Goal: Task Accomplishment & Management: Manage account settings

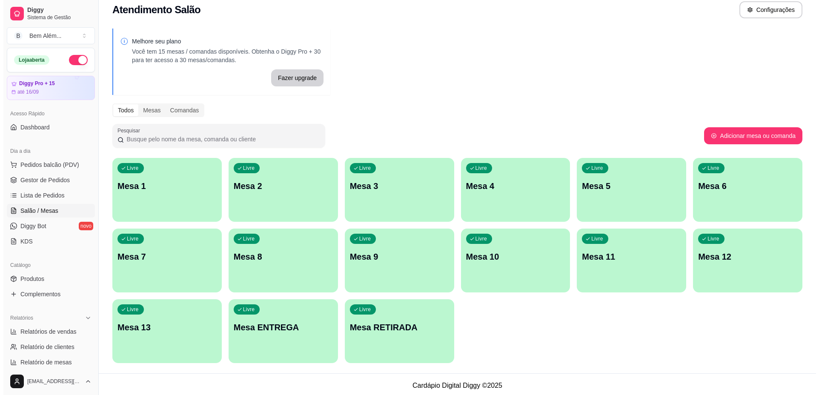
scroll to position [11, 0]
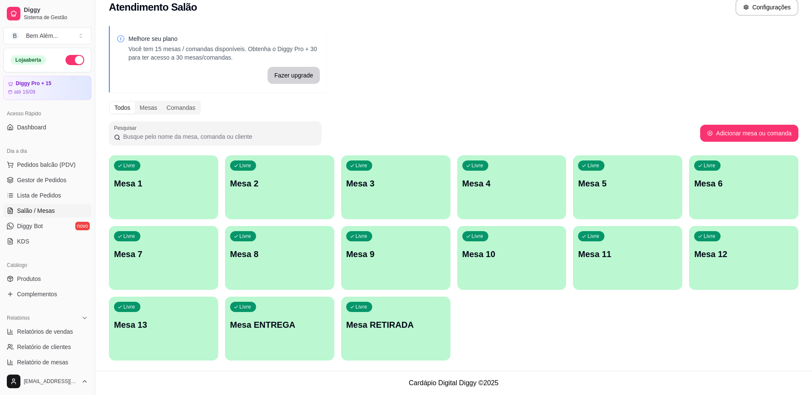
click at [410, 331] on div "Livre Mesa RETIRADA" at bounding box center [395, 324] width 109 height 54
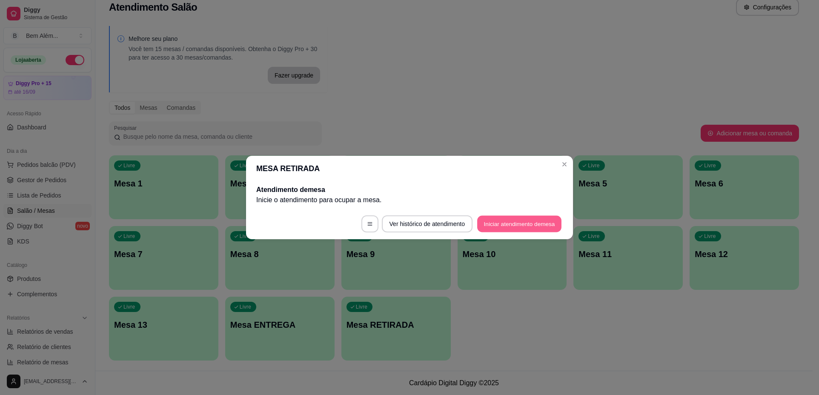
click at [492, 223] on button "Iniciar atendimento de mesa" at bounding box center [519, 224] width 84 height 17
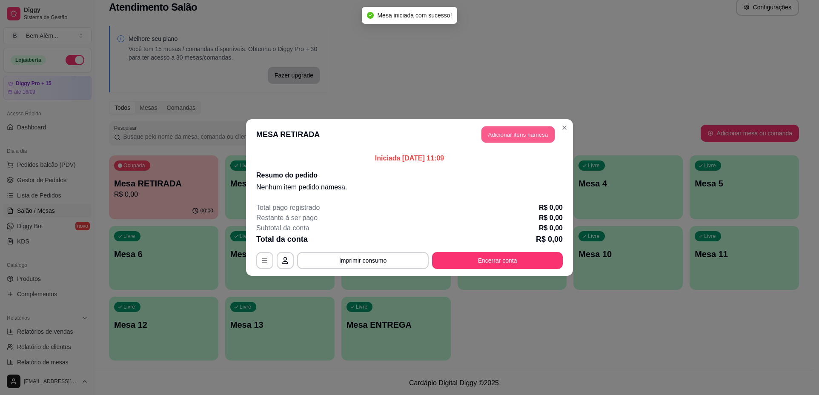
click at [485, 129] on button "Adicionar itens na mesa" at bounding box center [517, 134] width 73 height 17
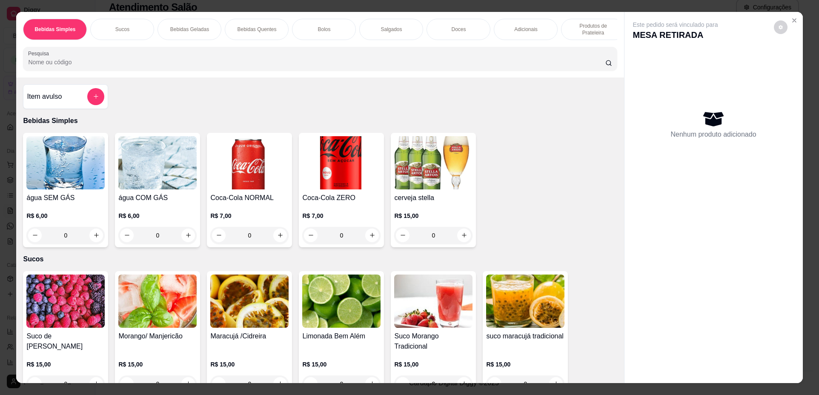
click at [337, 34] on div "Bolos" at bounding box center [324, 29] width 64 height 21
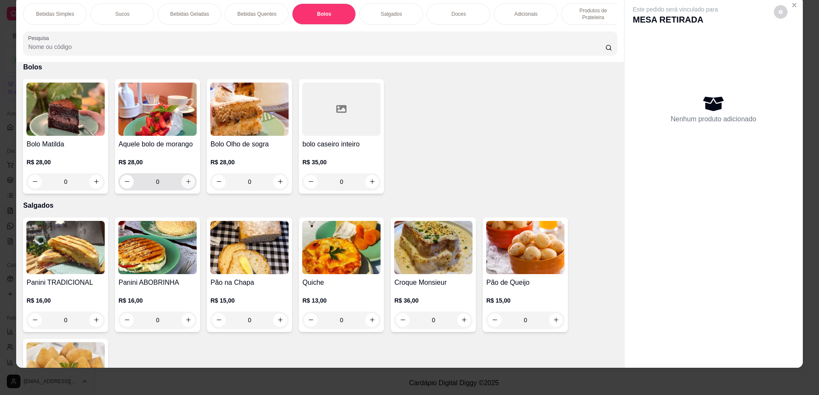
click at [186, 185] on icon "increase-product-quantity" at bounding box center [188, 181] width 6 height 6
type input "1"
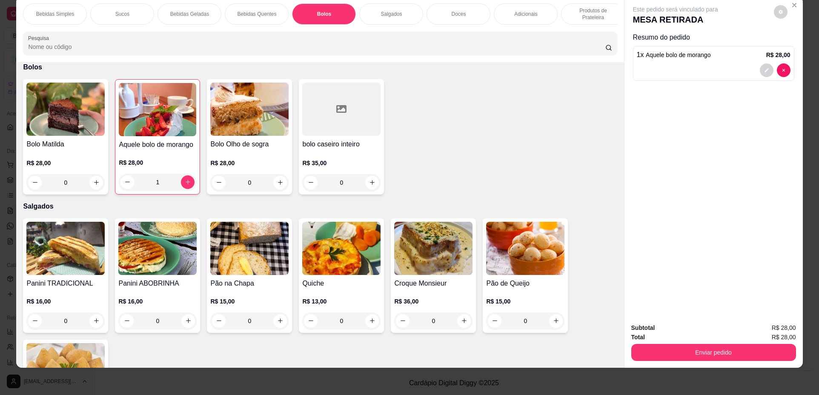
click at [568, 17] on p "Produtos de Prateleira" at bounding box center [592, 14] width 49 height 14
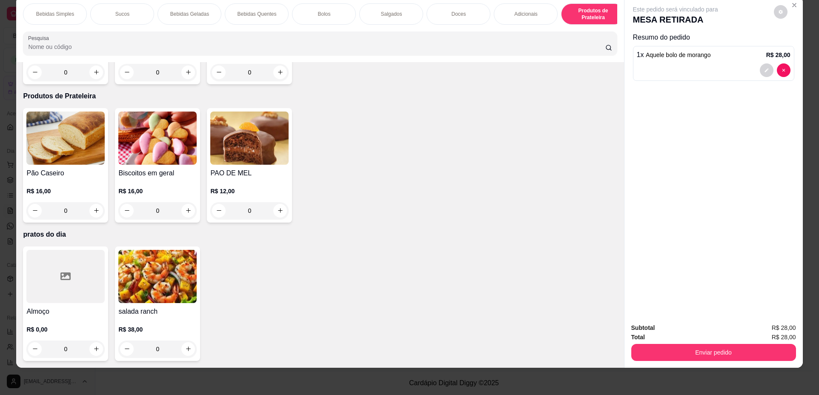
click at [74, 294] on div at bounding box center [65, 276] width 78 height 53
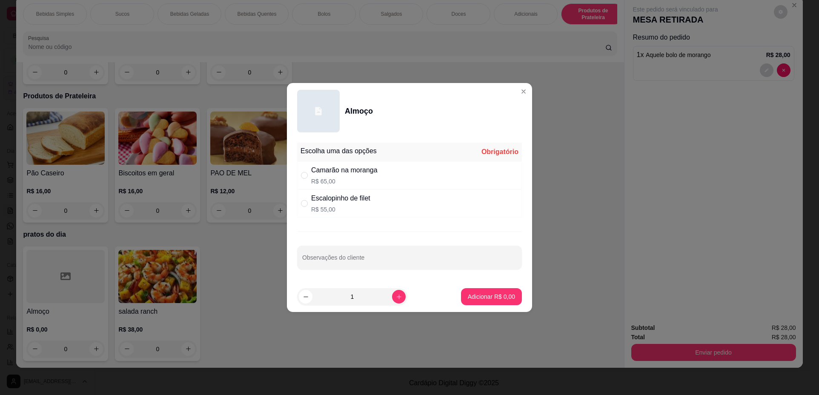
click at [327, 201] on div "Escalopinho de filet" at bounding box center [340, 198] width 59 height 10
radio input "true"
click at [465, 297] on p "Adicionar R$ 55,00" at bounding box center [489, 296] width 49 height 8
type input "1"
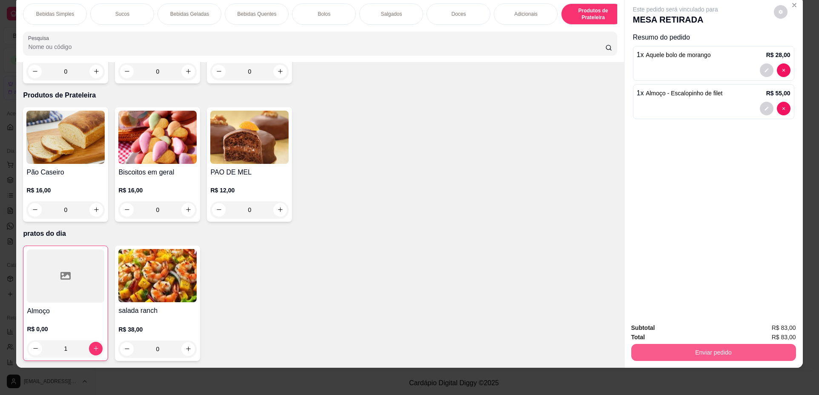
click at [678, 354] on button "Enviar pedido" at bounding box center [713, 352] width 165 height 17
click at [680, 333] on button "Não registrar e enviar pedido" at bounding box center [685, 331] width 86 height 16
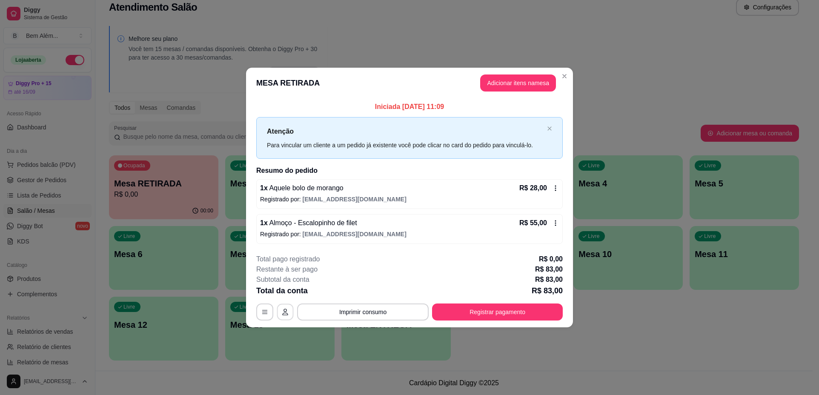
click at [286, 312] on icon "button" at bounding box center [285, 311] width 7 height 7
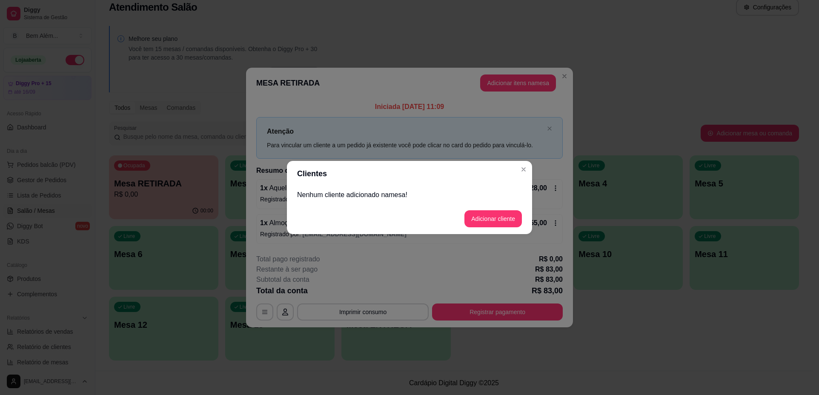
click at [360, 191] on p "Nenhum cliente adicionado na mesa !" at bounding box center [409, 195] width 225 height 10
click at [493, 219] on button "Adicionar cliente" at bounding box center [493, 219] width 56 height 17
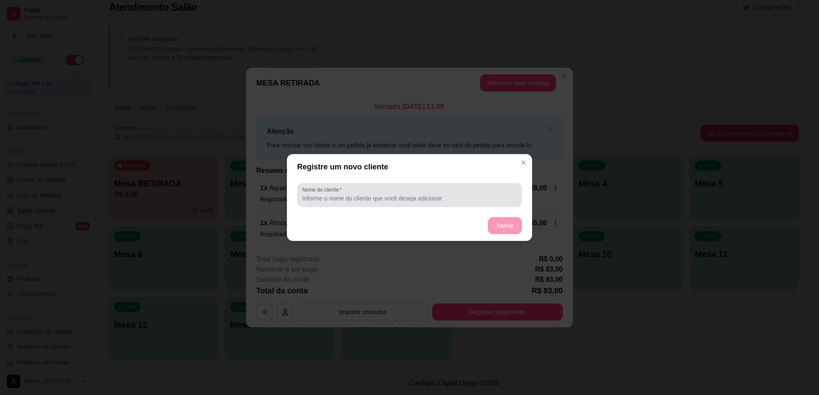
click at [408, 200] on input "Nome do cliente" at bounding box center [409, 198] width 214 height 9
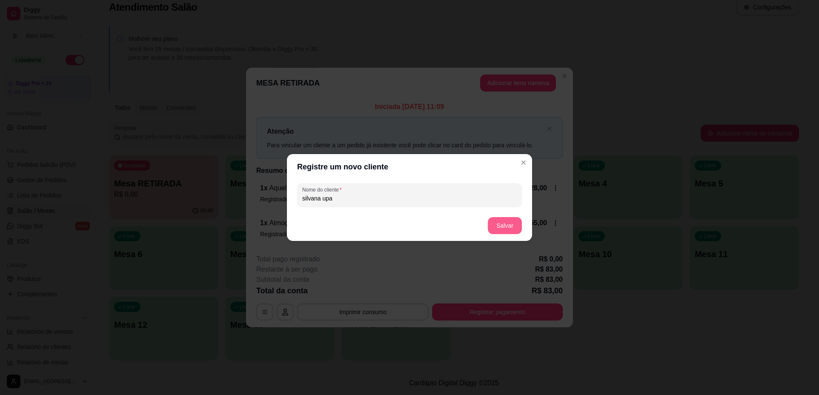
type input "silvana upa"
click at [502, 227] on button "Salvar" at bounding box center [504, 225] width 33 height 17
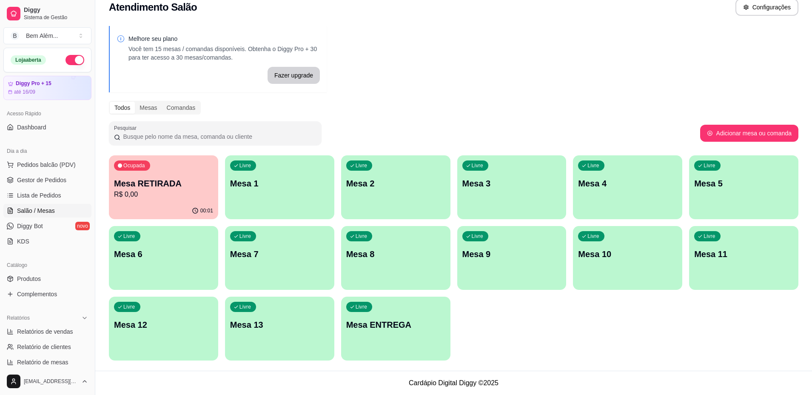
click at [412, 326] on p "Mesa ENTREGA" at bounding box center [395, 325] width 99 height 12
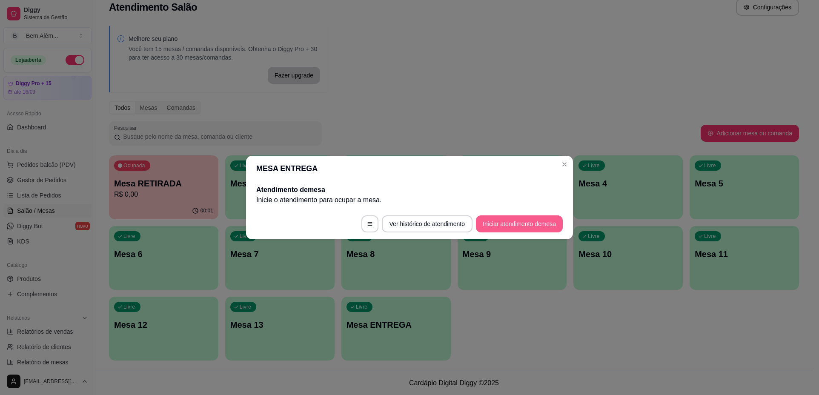
click at [525, 224] on button "Iniciar atendimento de mesa" at bounding box center [519, 223] width 87 height 17
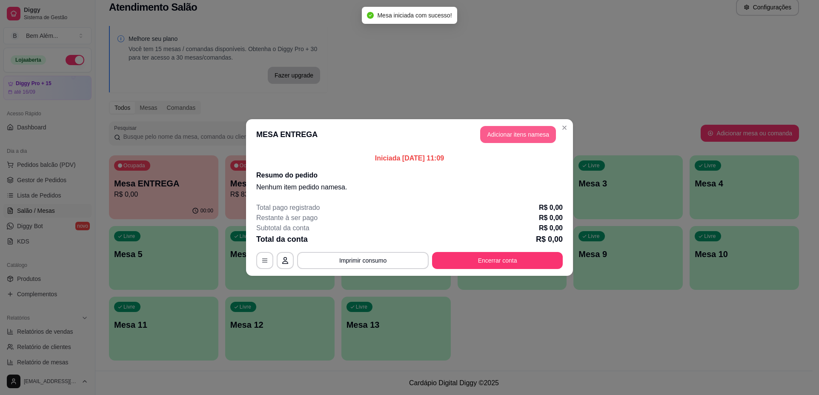
click at [528, 135] on button "Adicionar itens na mesa" at bounding box center [518, 134] width 76 height 17
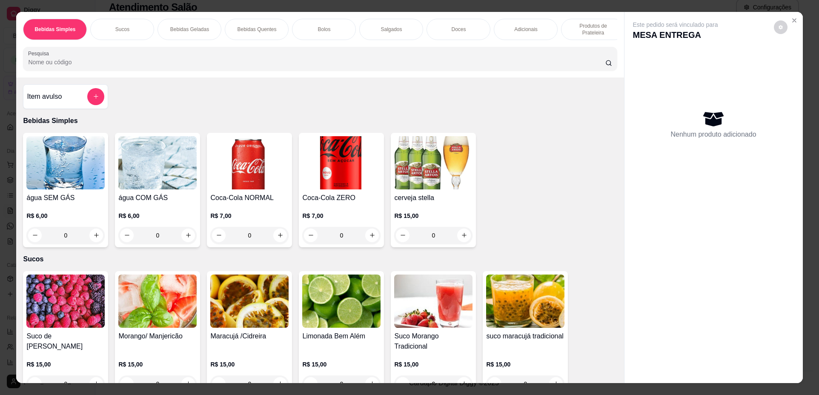
click at [581, 30] on p "Produtos de Prateleira" at bounding box center [592, 30] width 49 height 14
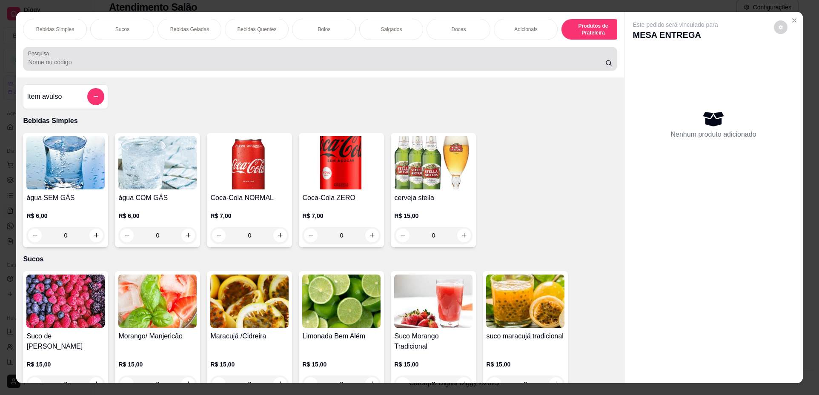
scroll to position [15, 0]
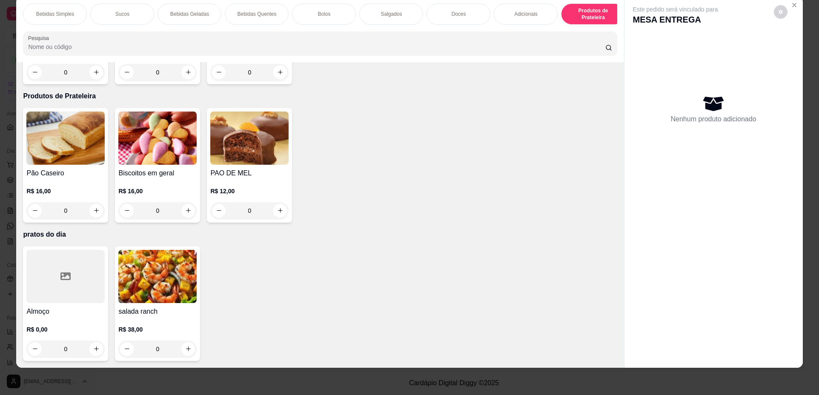
click at [65, 293] on div at bounding box center [65, 276] width 78 height 53
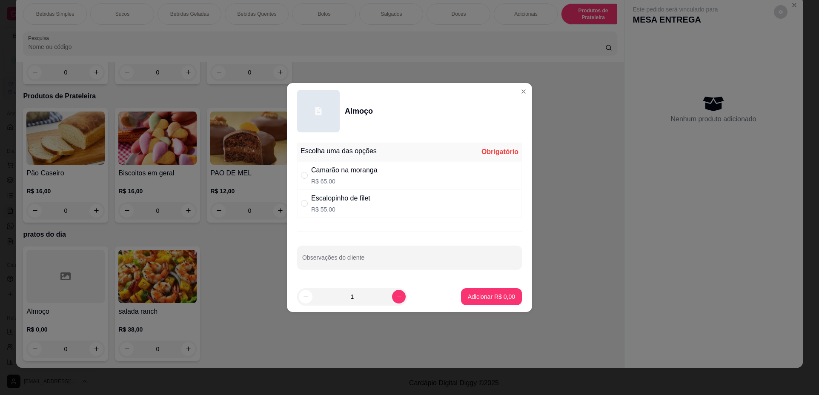
click at [395, 171] on div "Camarão na moranga R$ 65,00" at bounding box center [409, 175] width 225 height 28
radio input "true"
click at [477, 296] on p "Adicionar R$ 65,00" at bounding box center [489, 296] width 51 height 9
type input "1"
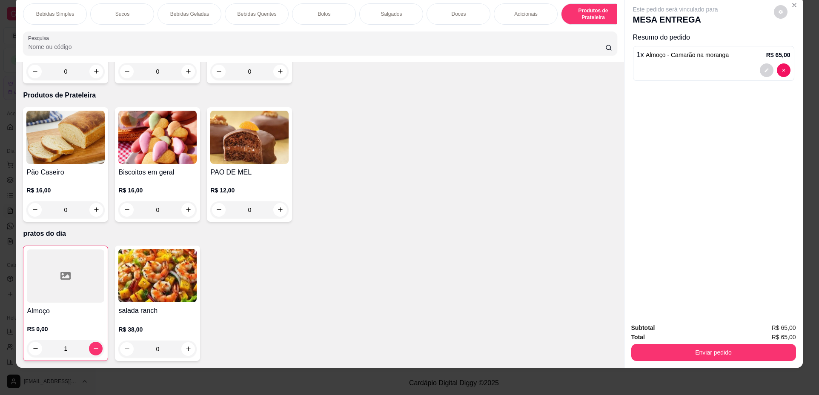
click at [72, 278] on div at bounding box center [65, 275] width 77 height 53
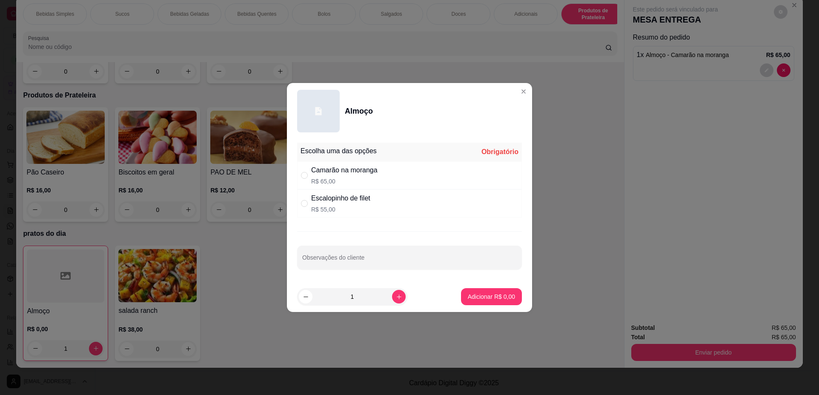
click at [330, 206] on p "R$ 55,00" at bounding box center [340, 209] width 59 height 9
radio input "true"
click at [396, 300] on icon "increase-product-quantity" at bounding box center [399, 297] width 6 height 6
type input "2"
click at [475, 295] on p "Adicionar R$ 110,00" at bounding box center [488, 296] width 54 height 9
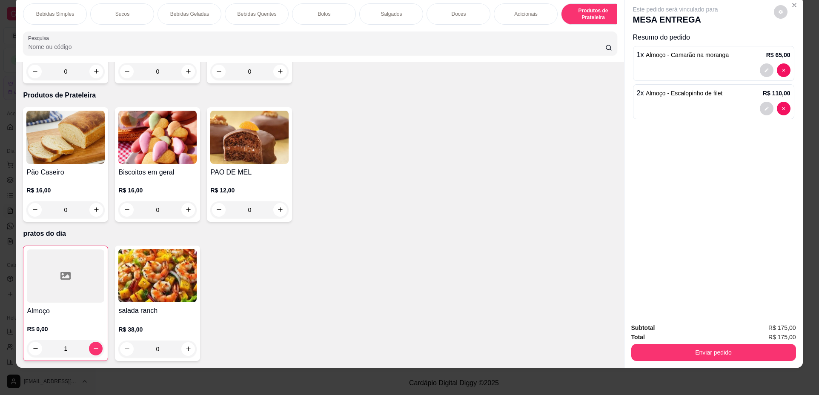
click at [137, 261] on img at bounding box center [157, 275] width 78 height 53
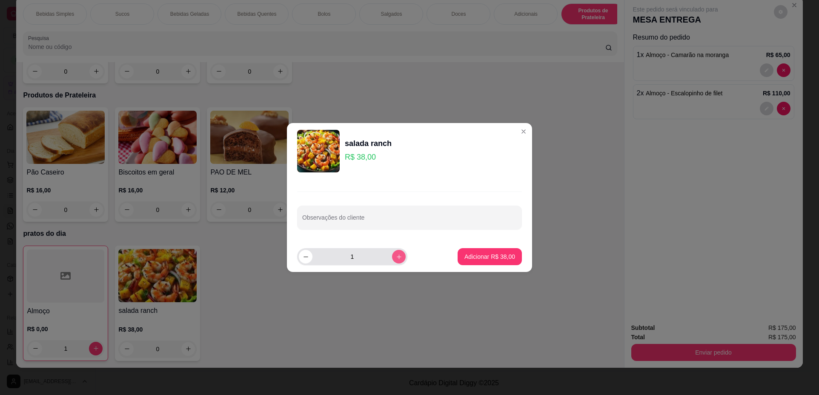
click at [396, 257] on icon "increase-product-quantity" at bounding box center [399, 257] width 6 height 6
type input "2"
click at [473, 254] on p "Adicionar R$ 76,00" at bounding box center [489, 256] width 51 height 9
type input "2"
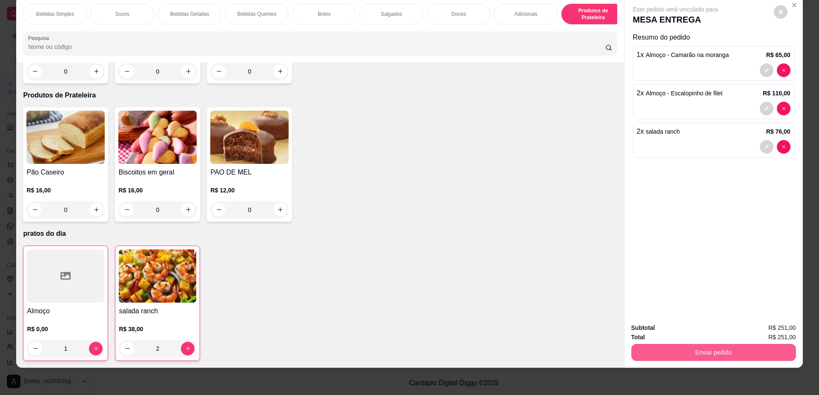
click at [744, 349] on button "Enviar pedido" at bounding box center [713, 352] width 165 height 17
click at [712, 334] on button "Não registrar e enviar pedido" at bounding box center [685, 331] width 88 height 16
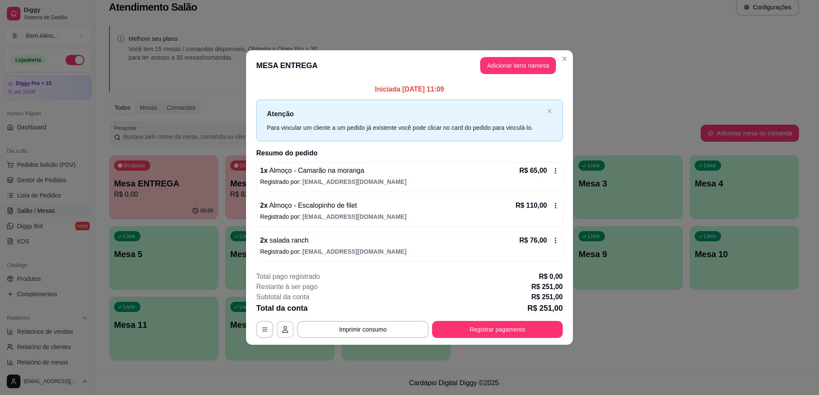
click at [284, 325] on button "button" at bounding box center [285, 329] width 17 height 17
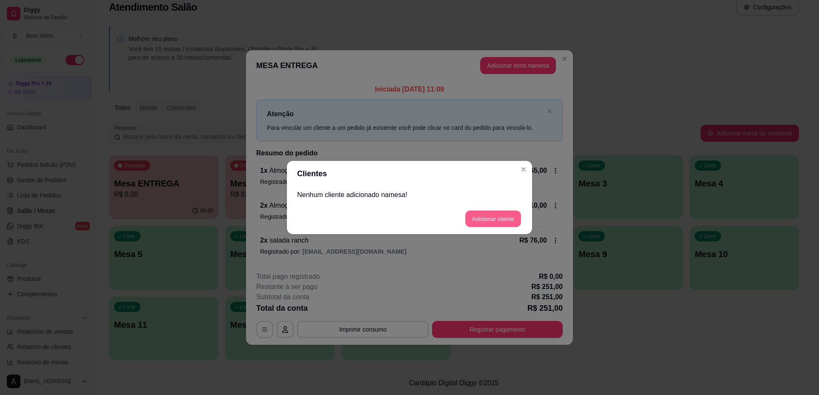
click at [482, 222] on button "Adicionar cliente" at bounding box center [493, 219] width 56 height 17
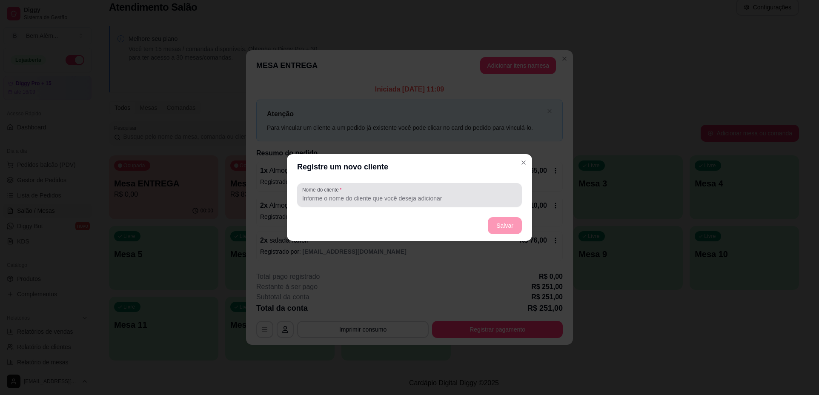
click at [424, 199] on input "Nome do cliente" at bounding box center [409, 198] width 214 height 9
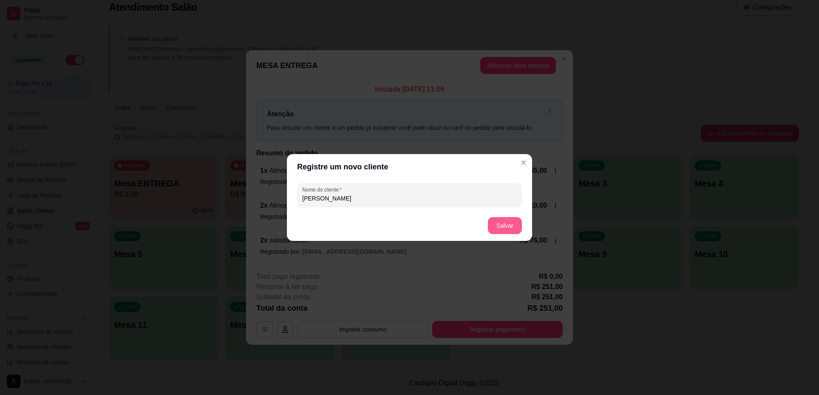
type input "[PERSON_NAME]"
click at [494, 229] on button "Salvar" at bounding box center [504, 225] width 33 height 17
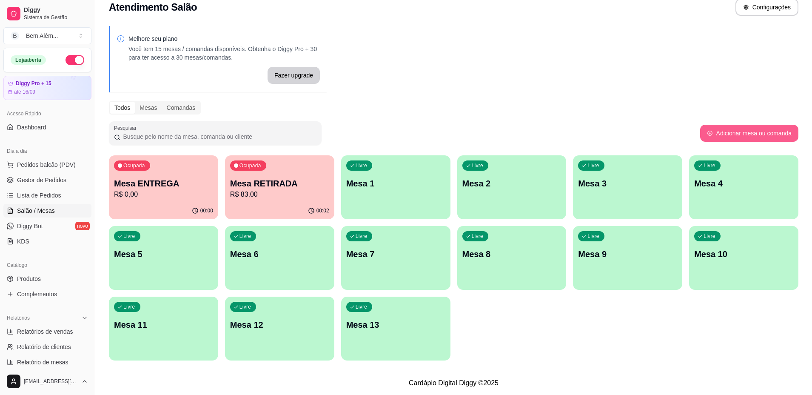
click at [744, 131] on button "Adicionar mesa ou comanda" at bounding box center [749, 133] width 98 height 17
click at [422, 340] on div "Livre Mesa 13" at bounding box center [396, 323] width 106 height 52
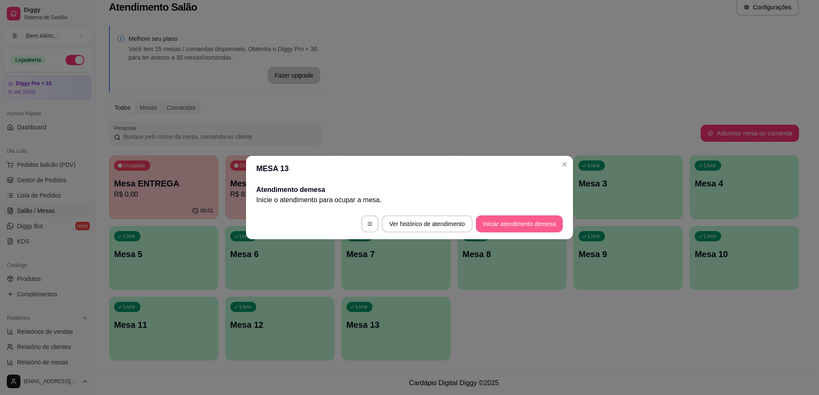
click at [496, 220] on button "Iniciar atendimento de mesa" at bounding box center [519, 223] width 87 height 17
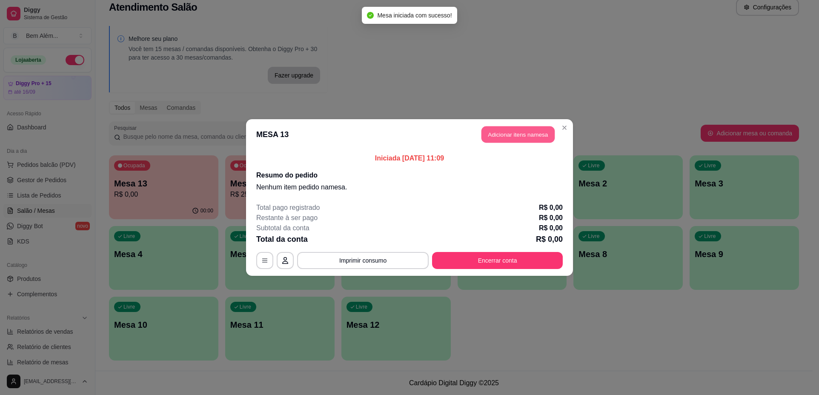
click at [529, 136] on button "Adicionar itens na mesa" at bounding box center [517, 134] width 73 height 17
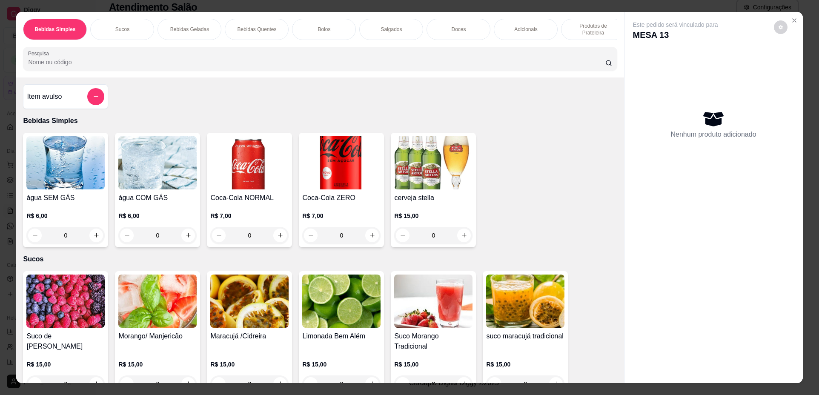
click at [584, 28] on p "Produtos de Prateleira" at bounding box center [592, 30] width 49 height 14
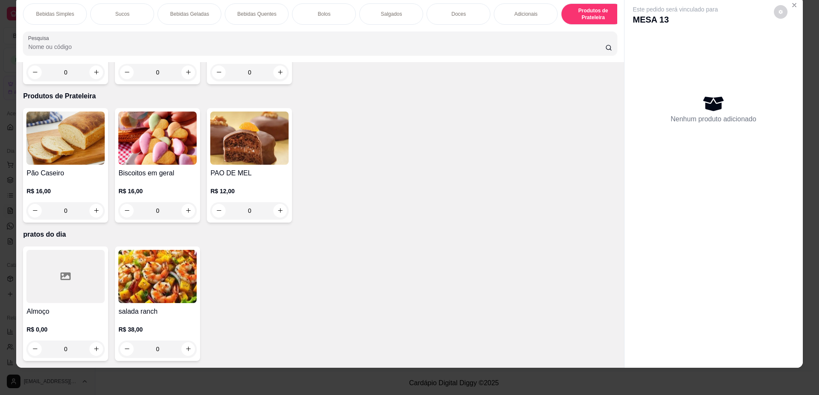
click at [90, 285] on div at bounding box center [65, 276] width 78 height 53
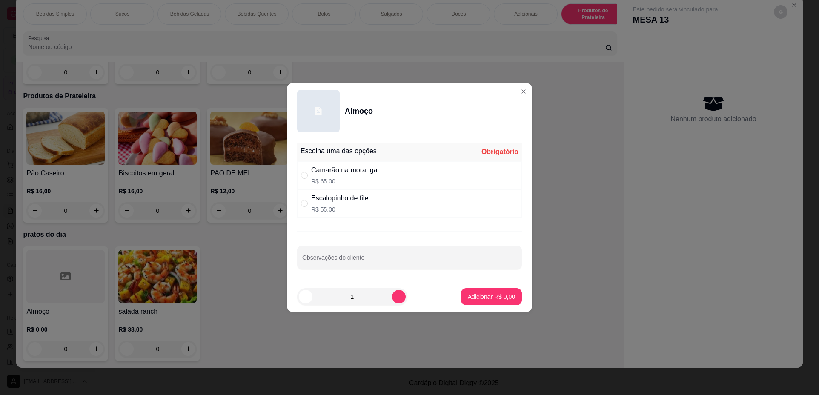
click at [381, 171] on div "Camarão na moranga R$ 65,00" at bounding box center [409, 175] width 225 height 28
radio input "true"
click at [464, 294] on p "Adicionar R$ 65,00" at bounding box center [489, 296] width 51 height 9
type input "1"
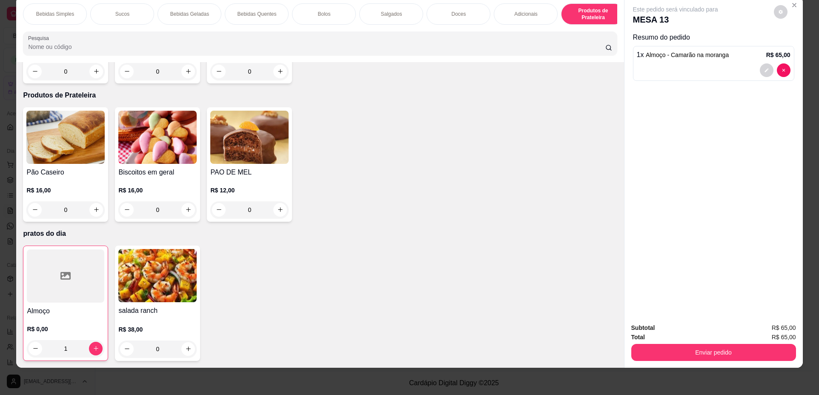
click at [86, 296] on div at bounding box center [65, 275] width 77 height 53
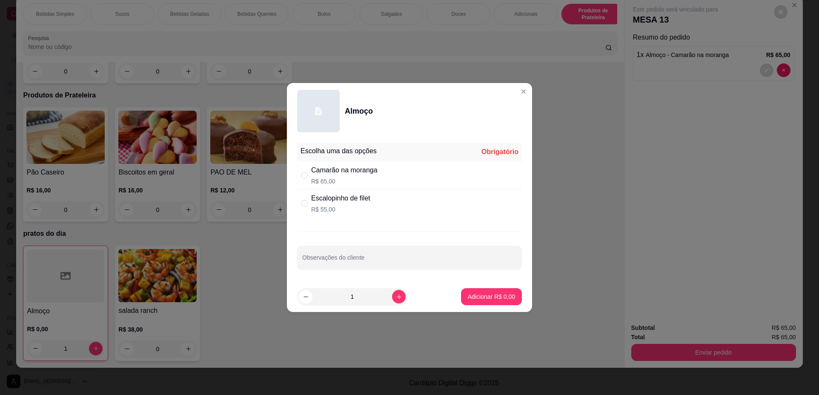
click at [351, 209] on p "R$ 55,00" at bounding box center [340, 209] width 59 height 9
radio input "true"
click at [486, 295] on p "Adicionar R$ 55,00" at bounding box center [489, 296] width 49 height 8
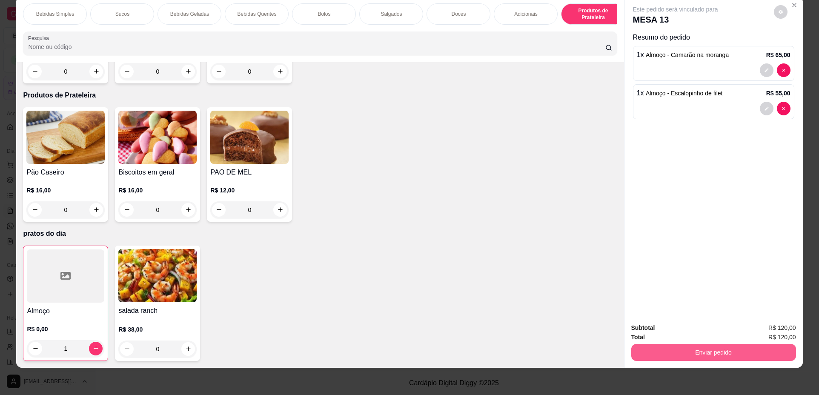
click at [718, 354] on button "Enviar pedido" at bounding box center [713, 352] width 165 height 17
click at [694, 329] on button "Não registrar e enviar pedido" at bounding box center [685, 331] width 86 height 16
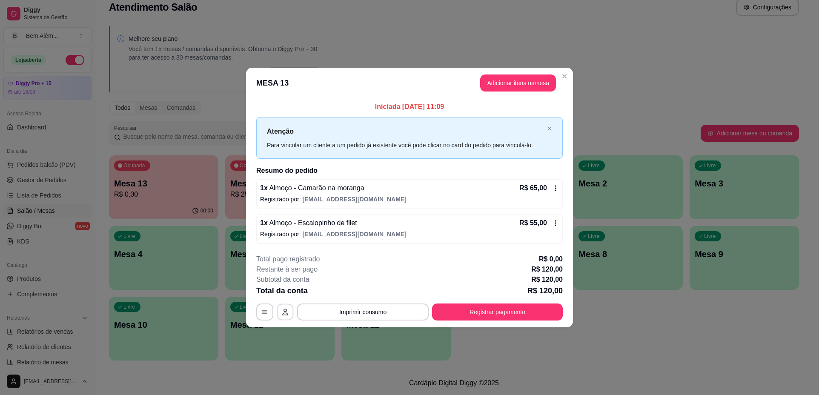
click at [284, 314] on icon "button" at bounding box center [285, 311] width 7 height 7
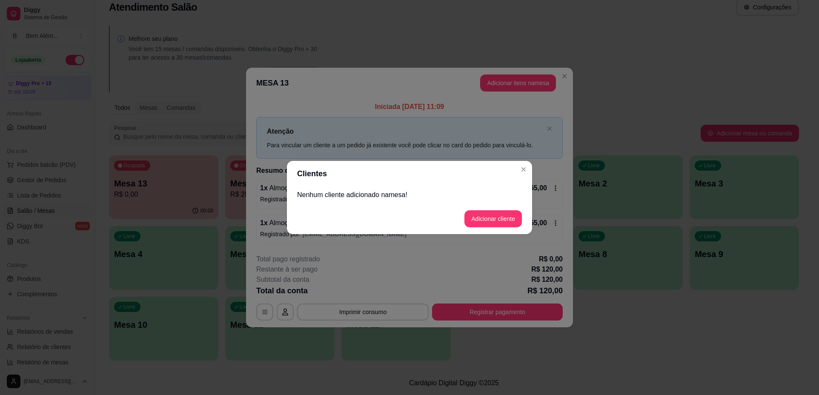
click at [457, 195] on p "Nenhum cliente adicionado na mesa !" at bounding box center [409, 195] width 225 height 10
click at [492, 220] on button "Adicionar cliente" at bounding box center [493, 219] width 56 height 17
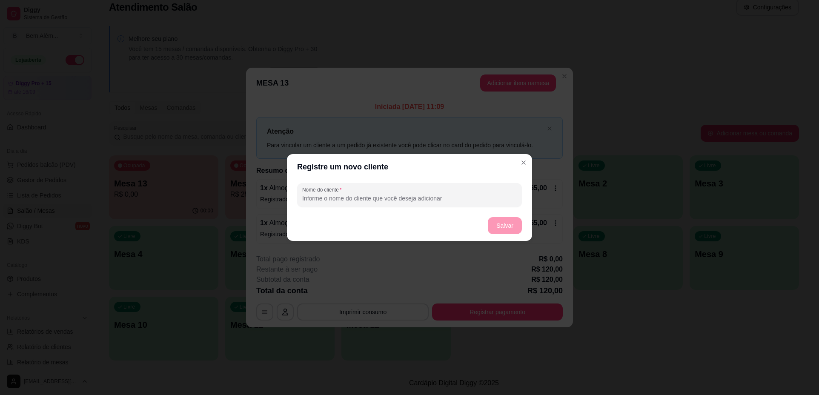
click at [361, 199] on input "Nome do cliente" at bounding box center [409, 198] width 214 height 9
type input "[PERSON_NAME]"
click at [509, 220] on button "Salvar" at bounding box center [505, 225] width 34 height 17
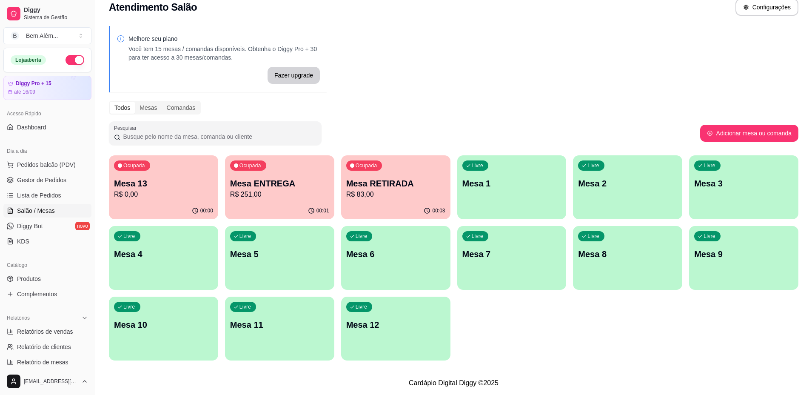
click at [78, 173] on ul "Pedidos balcão (PDV) Gestor de Pedidos Lista de Pedidos Salão / Mesas Diggy Bot…" at bounding box center [47, 203] width 88 height 90
click at [76, 178] on link "Gestor de Pedidos" at bounding box center [47, 180] width 88 height 14
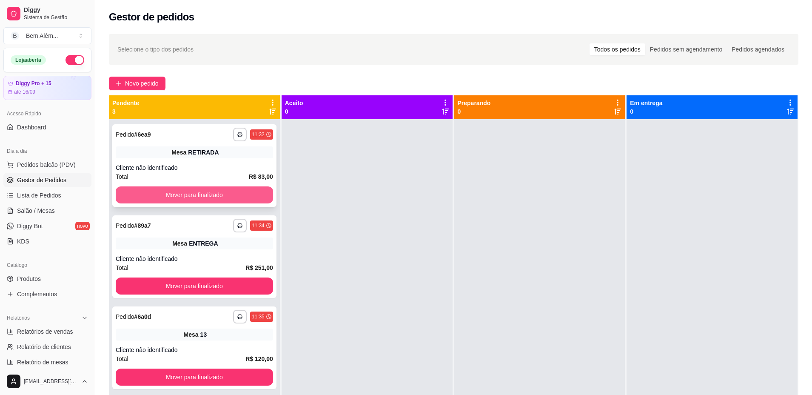
click at [143, 191] on button "Mover para finalizado" at bounding box center [194, 194] width 157 height 17
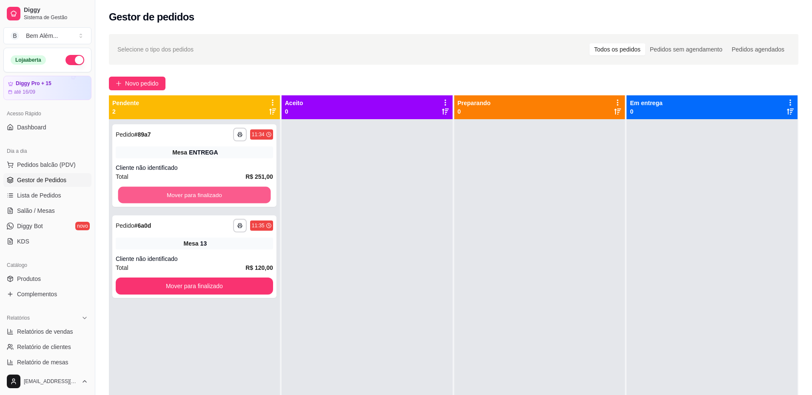
click at [143, 191] on button "Mover para finalizado" at bounding box center [194, 195] width 153 height 17
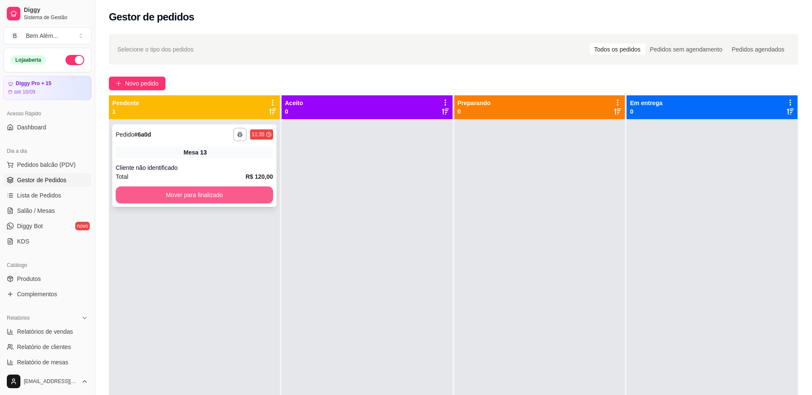
click at [143, 189] on button "Mover para finalizado" at bounding box center [194, 194] width 157 height 17
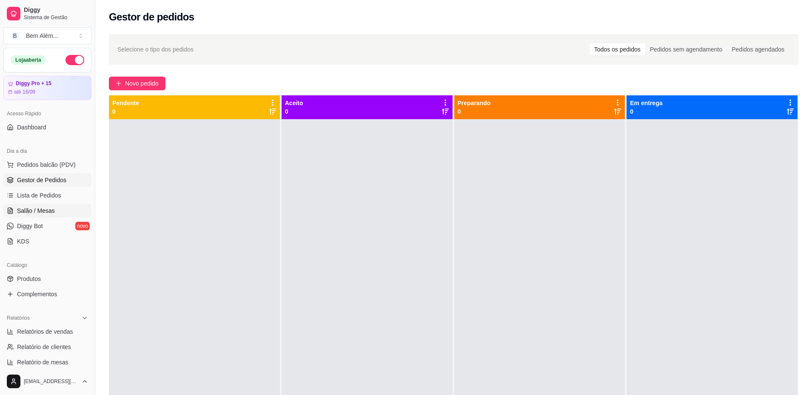
click at [69, 208] on link "Salão / Mesas" at bounding box center [47, 211] width 88 height 14
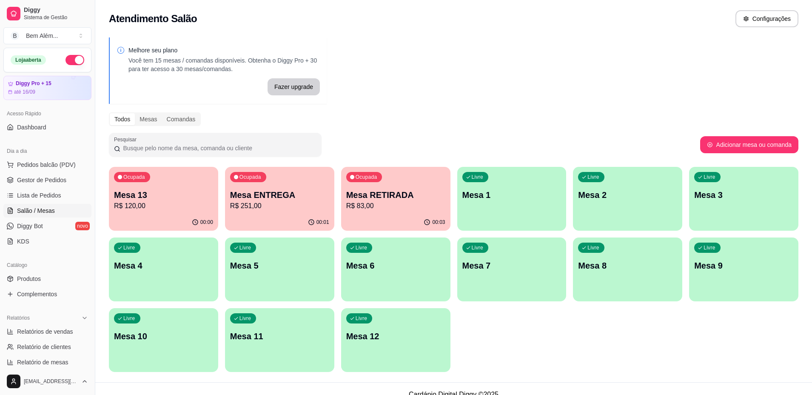
click at [305, 214] on div "00:01" at bounding box center [279, 222] width 109 height 17
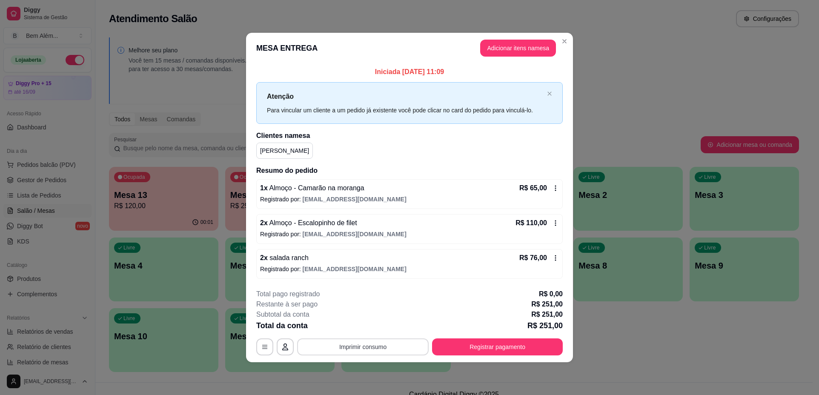
click at [388, 349] on button "Imprimir consumo" at bounding box center [362, 346] width 131 height 17
click at [380, 328] on button "impressao computador" at bounding box center [363, 326] width 62 height 13
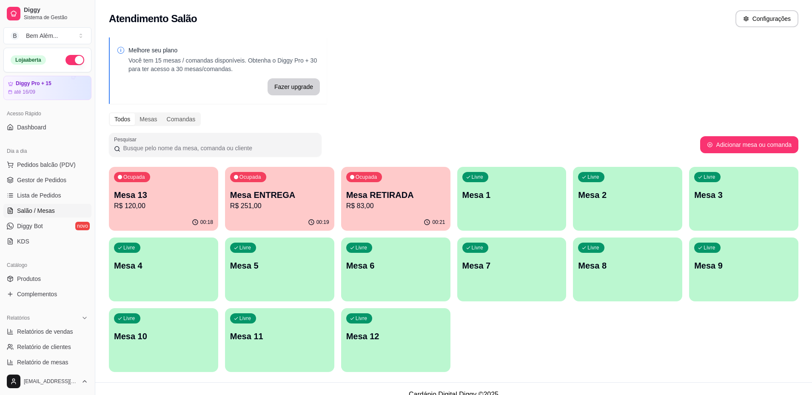
click at [507, 321] on div "Ocupada Mesa 13 R$ 120,00 00:18 Ocupada Mesa ENTREGA R$ 251,00 00:19 Ocupada Me…" at bounding box center [454, 269] width 690 height 205
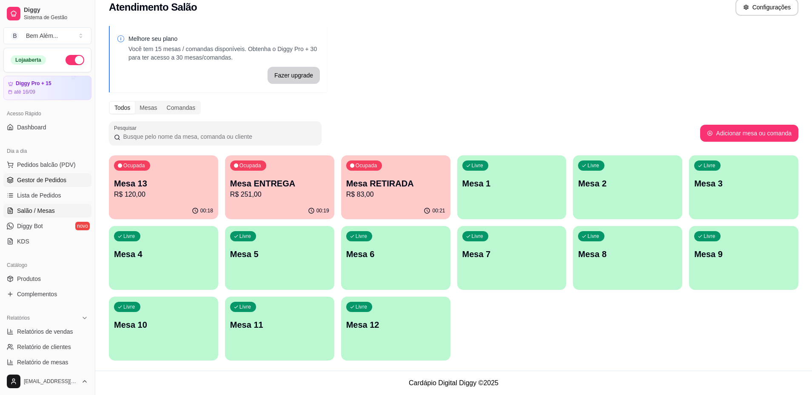
click at [66, 179] on link "Gestor de Pedidos" at bounding box center [47, 180] width 88 height 14
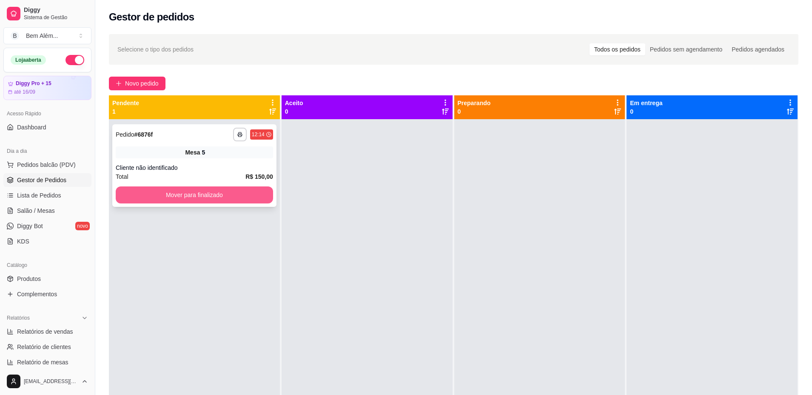
click at [125, 194] on button "Mover para finalizado" at bounding box center [194, 194] width 157 height 17
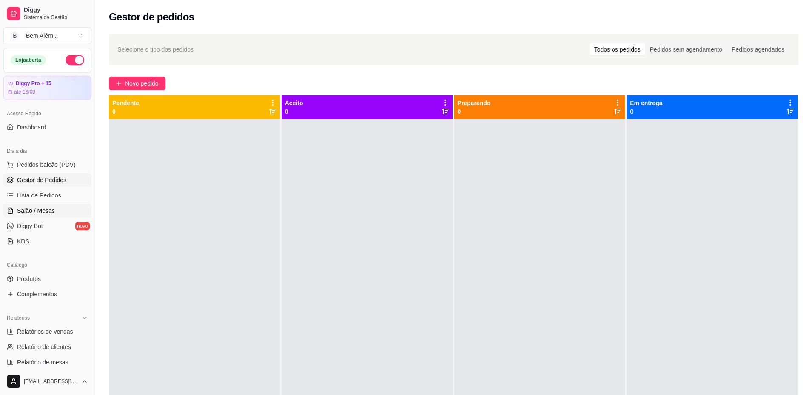
click at [66, 213] on link "Salão / Mesas" at bounding box center [47, 211] width 88 height 14
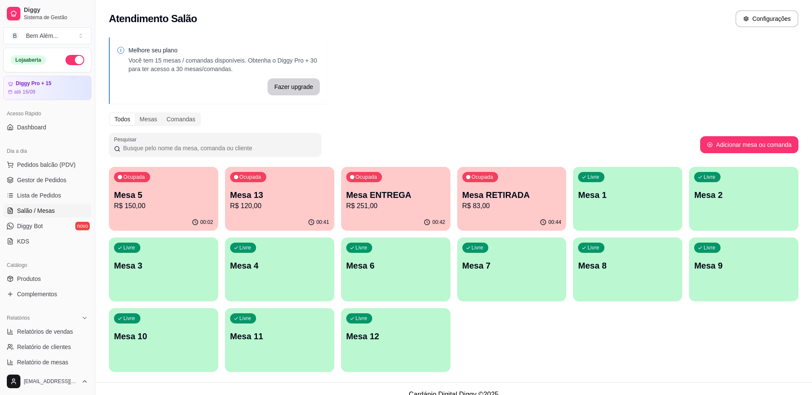
click at [392, 263] on p "Mesa 6" at bounding box center [395, 266] width 99 height 12
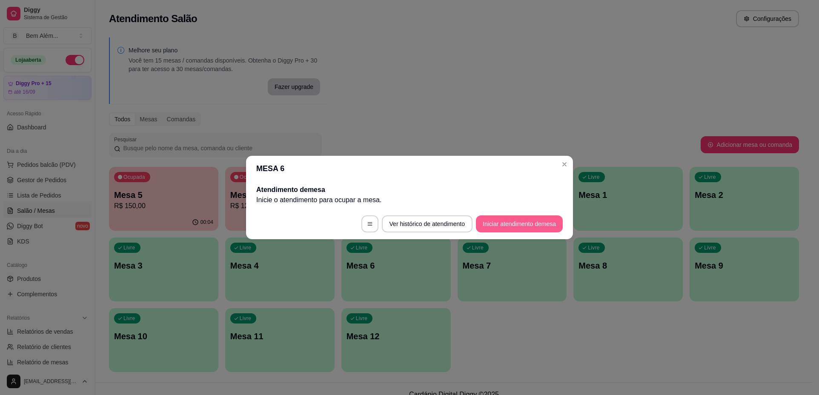
click at [538, 227] on button "Iniciar atendimento de mesa" at bounding box center [519, 223] width 87 height 17
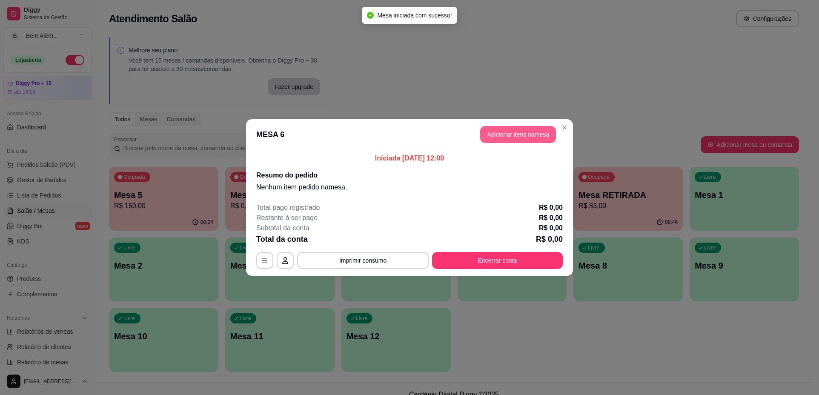
click at [526, 137] on button "Adicionar itens na mesa" at bounding box center [518, 134] width 76 height 17
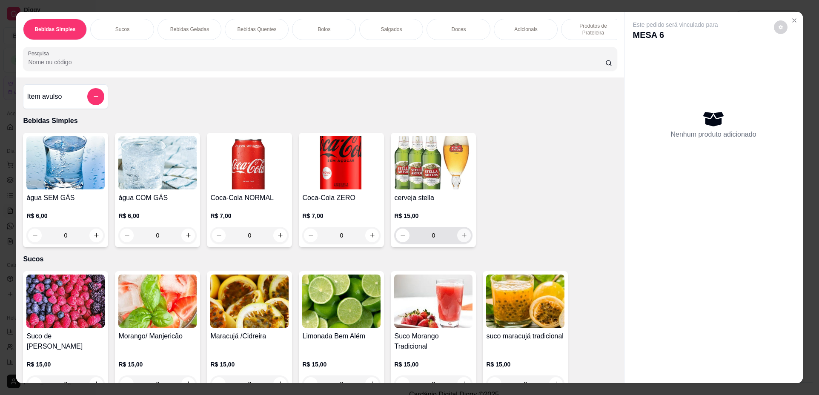
click at [462, 238] on icon "increase-product-quantity" at bounding box center [464, 235] width 6 height 6
type input "1"
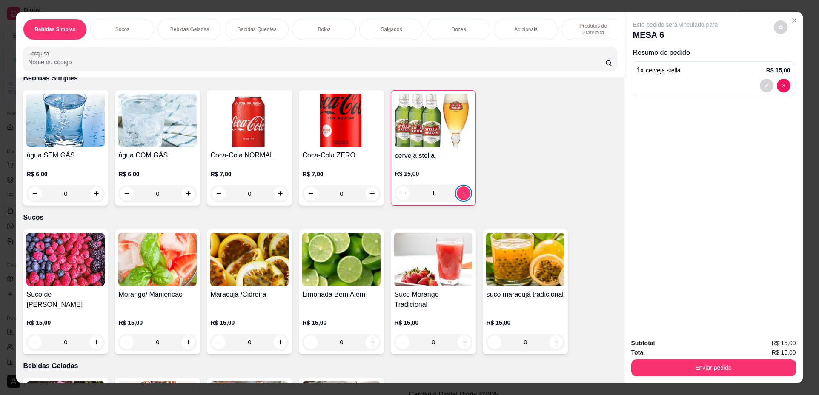
click at [518, 316] on div "R$ 15,00 0" at bounding box center [525, 330] width 78 height 41
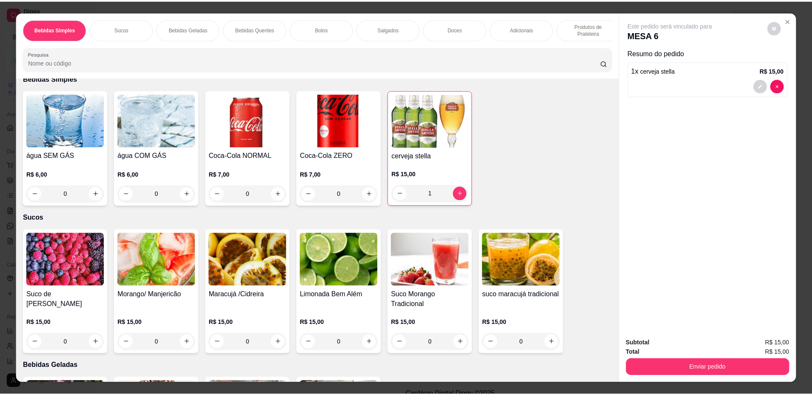
scroll to position [85, 0]
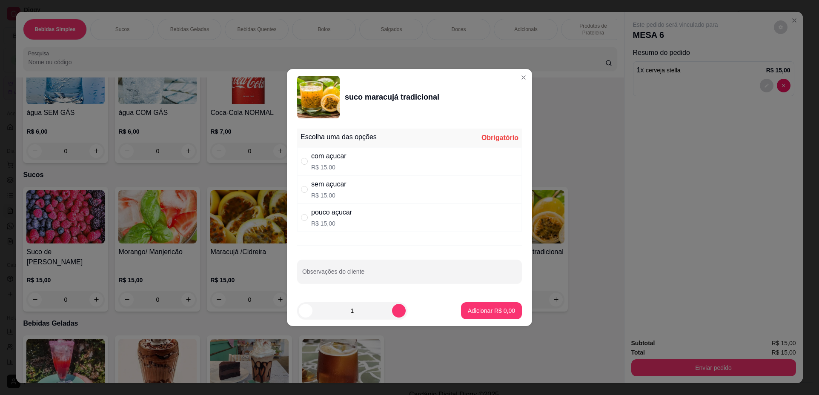
click at [361, 217] on div "pouco açucar R$ 15,00" at bounding box center [409, 217] width 225 height 28
radio input "true"
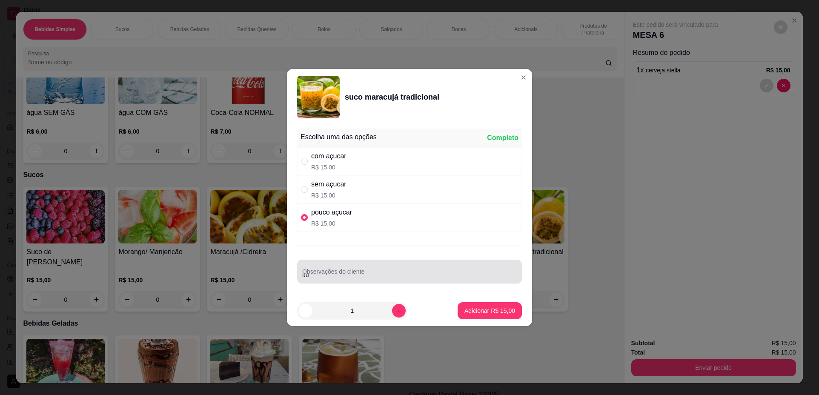
click at [453, 275] on input "uu" at bounding box center [409, 275] width 214 height 9
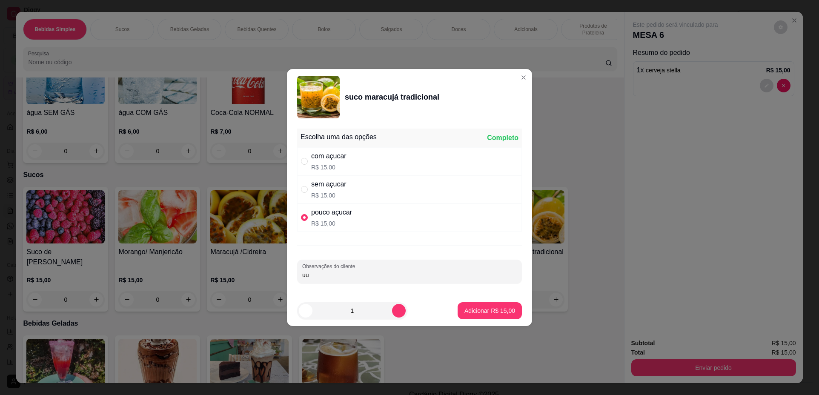
type input "u"
type input "sem gelo"
click at [469, 310] on p "Adicionar R$ 15,00" at bounding box center [489, 310] width 49 height 8
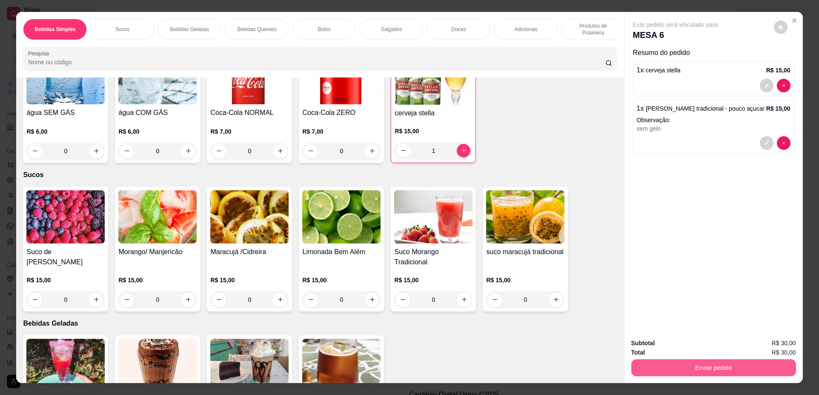
click at [691, 366] on button "Enviar pedido" at bounding box center [713, 367] width 165 height 17
click at [690, 348] on button "Não registrar e enviar pedido" at bounding box center [685, 347] width 86 height 16
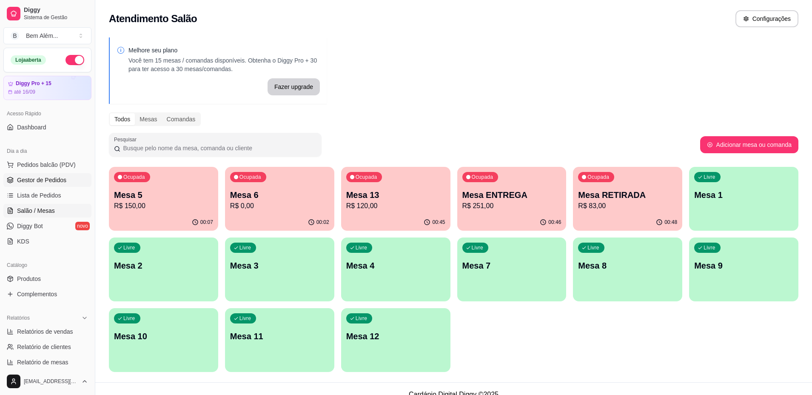
click at [72, 176] on link "Gestor de Pedidos" at bounding box center [47, 180] width 88 height 14
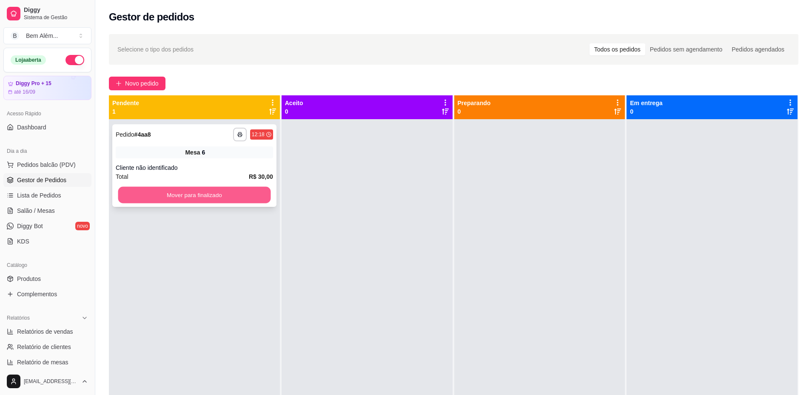
click at [142, 194] on button "Mover para finalizado" at bounding box center [194, 195] width 153 height 17
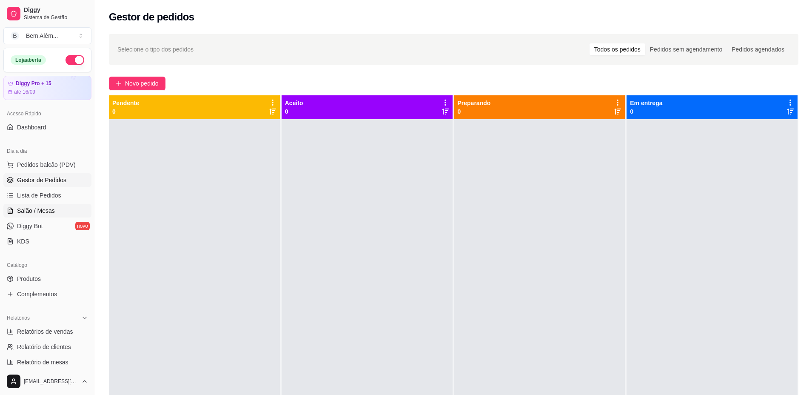
click at [50, 211] on span "Salão / Mesas" at bounding box center [36, 210] width 38 height 9
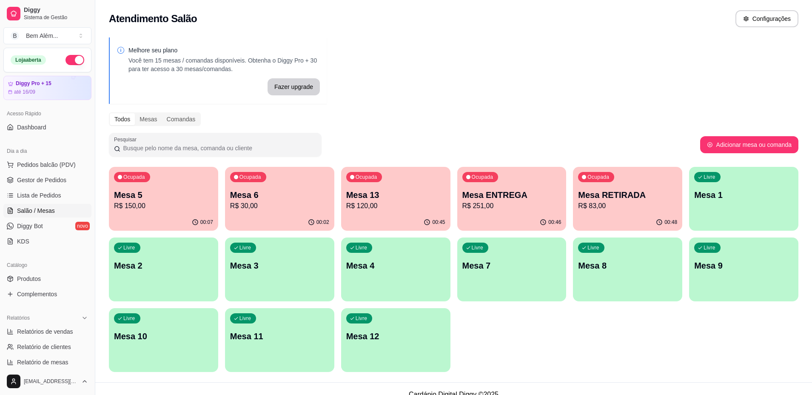
click at [261, 219] on div "00:02" at bounding box center [279, 222] width 109 height 17
click at [130, 188] on div "Ocupada Mesa 5 R$ 150,00" at bounding box center [164, 191] width 106 height 46
click at [345, 215] on div "00:45" at bounding box center [396, 222] width 106 height 16
click at [511, 215] on div "00:47" at bounding box center [511, 222] width 109 height 17
click at [607, 215] on div "00:49" at bounding box center [628, 222] width 106 height 16
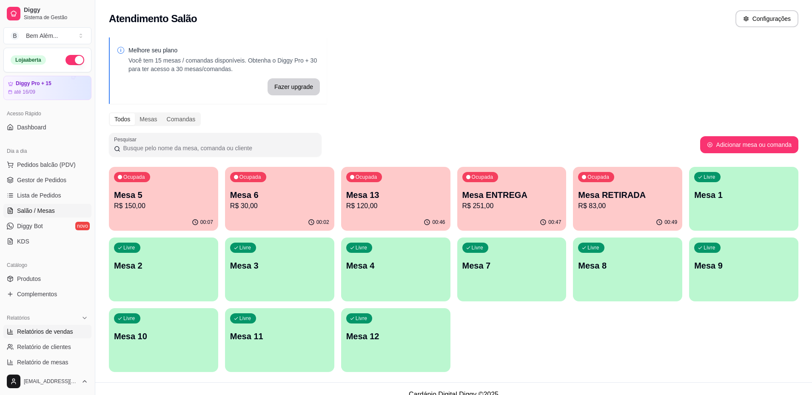
click at [59, 335] on span "Relatórios de vendas" at bounding box center [45, 331] width 56 height 9
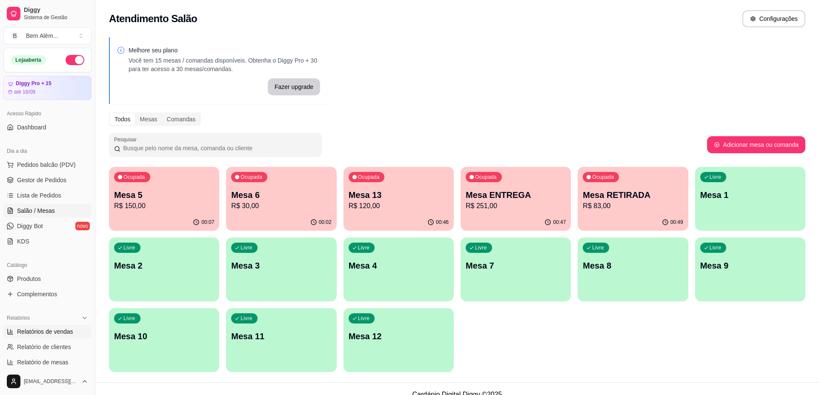
select select "ALL"
select select "0"
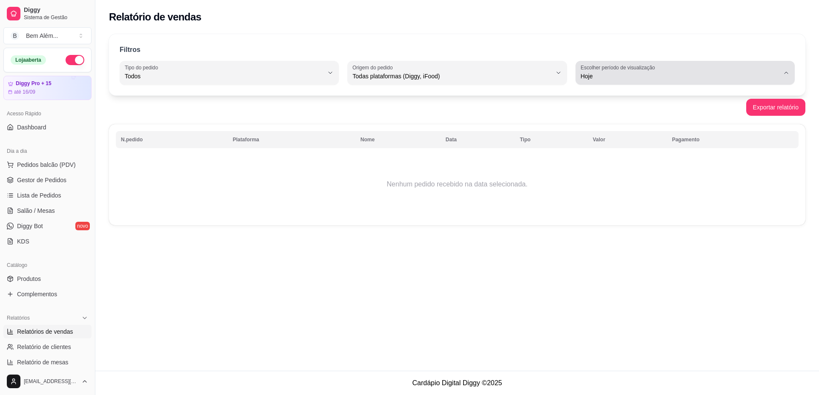
click at [618, 77] on span "Hoje" at bounding box center [679, 76] width 199 height 9
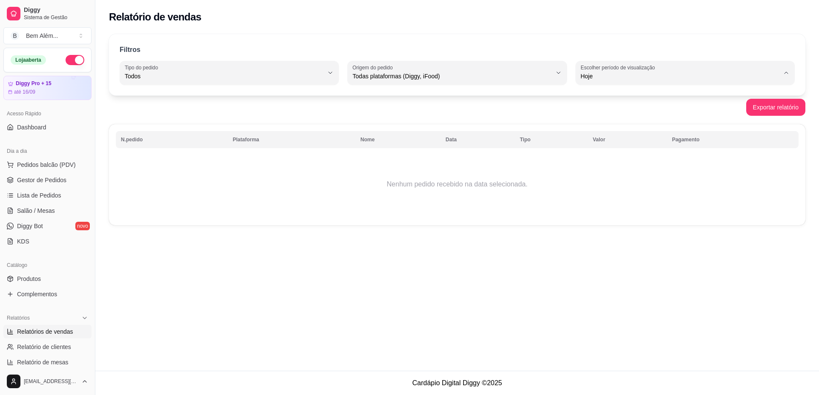
click at [611, 114] on span "Ontem" at bounding box center [680, 110] width 189 height 8
type input "1"
select select "1"
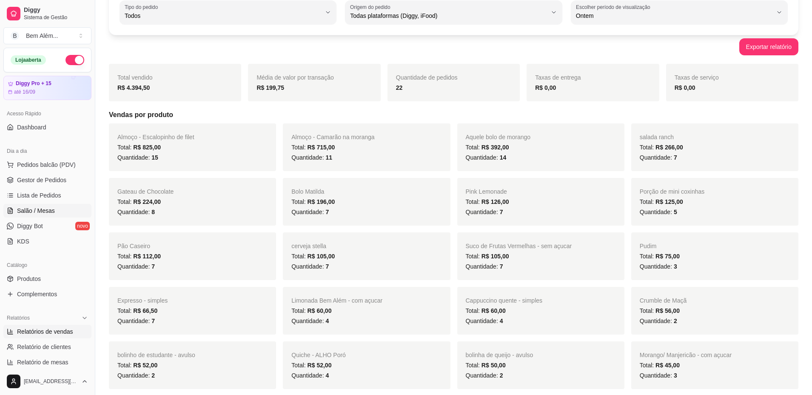
scroll to position [25, 0]
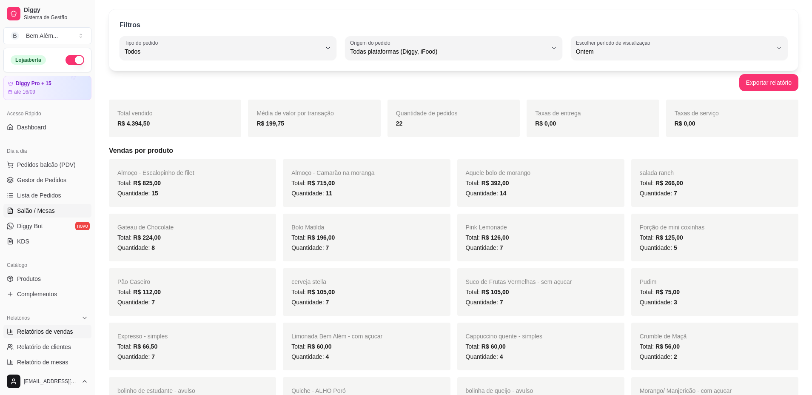
click at [74, 208] on link "Salão / Mesas" at bounding box center [47, 211] width 88 height 14
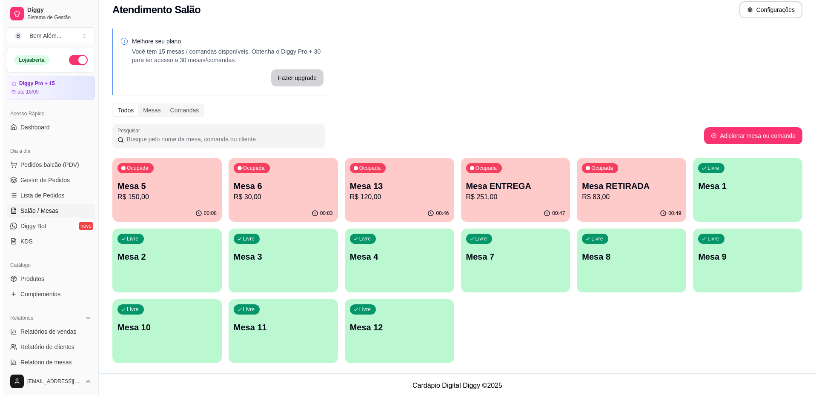
scroll to position [11, 0]
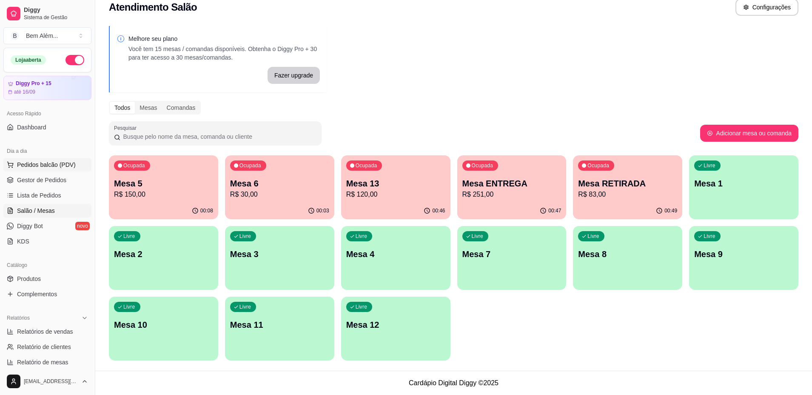
click at [59, 163] on span "Pedidos balcão (PDV)" at bounding box center [46, 164] width 59 height 9
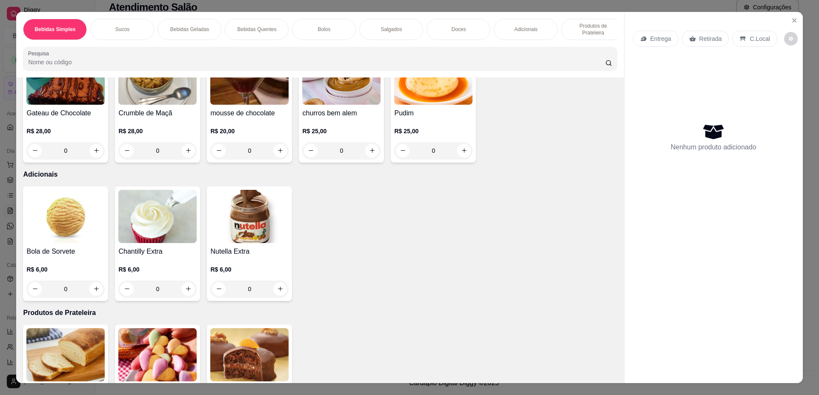
scroll to position [1361, 0]
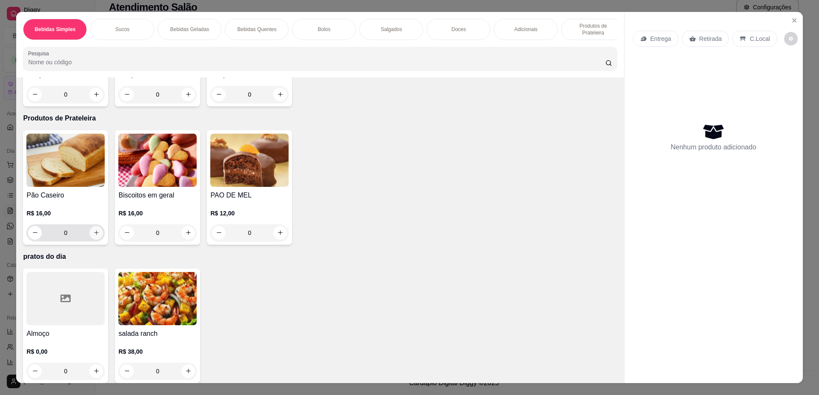
click at [93, 240] on button "increase-product-quantity" at bounding box center [96, 233] width 14 height 14
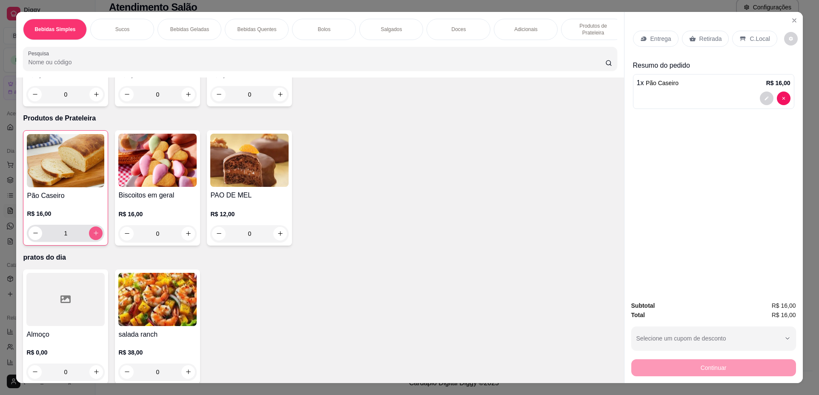
click at [93, 236] on icon "increase-product-quantity" at bounding box center [96, 233] width 6 height 6
type input "2"
click at [699, 35] on p "Retirada" at bounding box center [710, 38] width 23 height 9
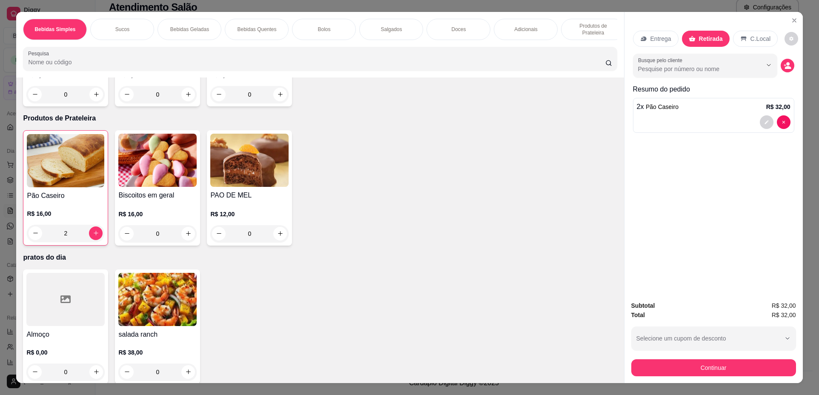
click at [725, 356] on div "Subtotal R$ 32,00 Total R$ 32,00 Selecione um cupom de desconto Selecione um cu…" at bounding box center [713, 338] width 165 height 75
click at [722, 366] on button "Continuar" at bounding box center [713, 367] width 165 height 17
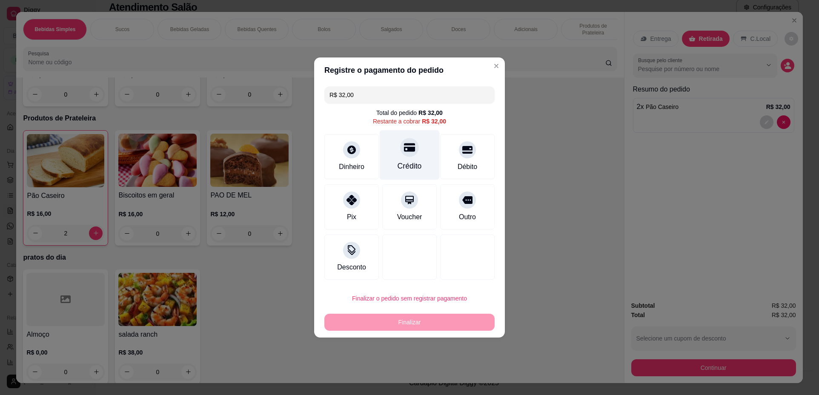
click at [409, 170] on div "Crédito" at bounding box center [409, 165] width 24 height 11
type input "R$ 0,00"
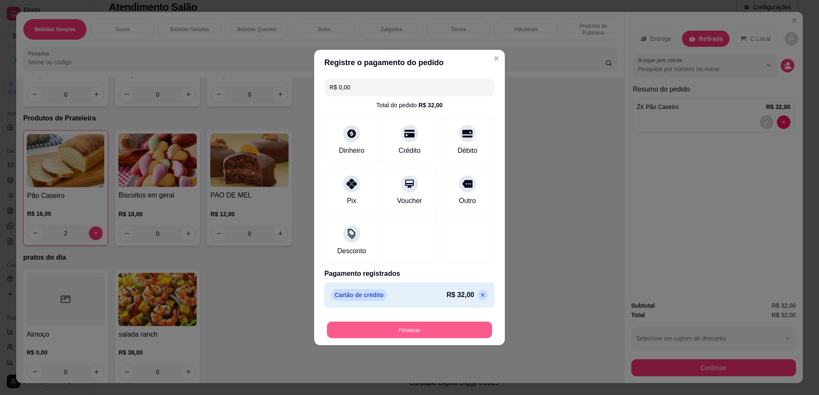
click at [440, 333] on button "Finalizar" at bounding box center [409, 330] width 165 height 17
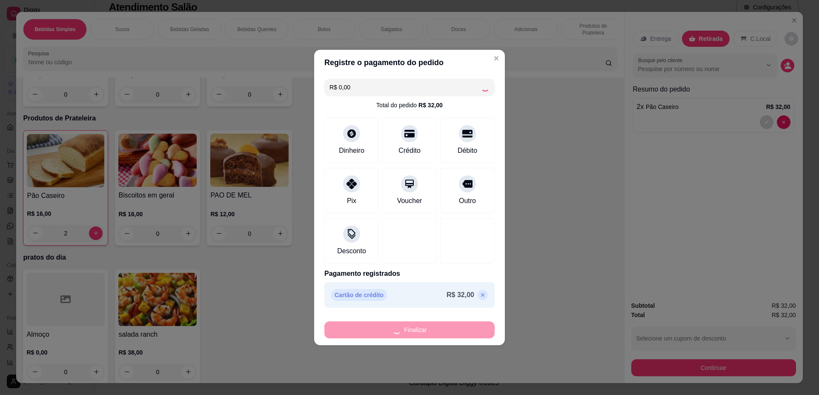
type input "0"
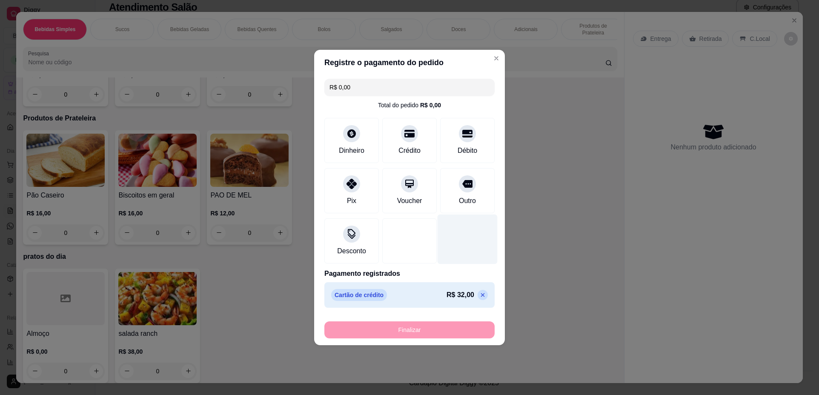
type input "-R$ 32,00"
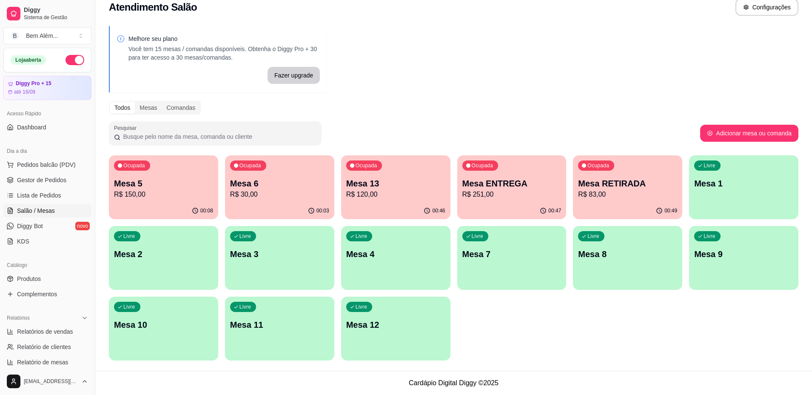
click at [644, 198] on p "R$ 83,00" at bounding box center [627, 194] width 99 height 10
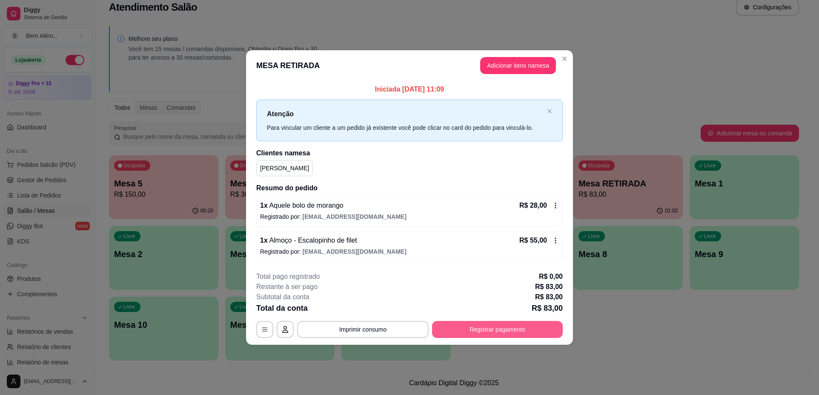
click at [485, 328] on button "Registrar pagamento" at bounding box center [497, 329] width 131 height 17
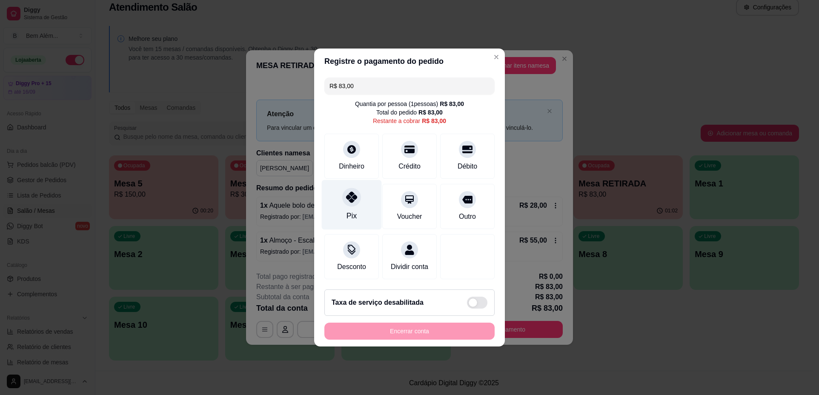
click at [331, 211] on div "Pix" at bounding box center [352, 205] width 60 height 50
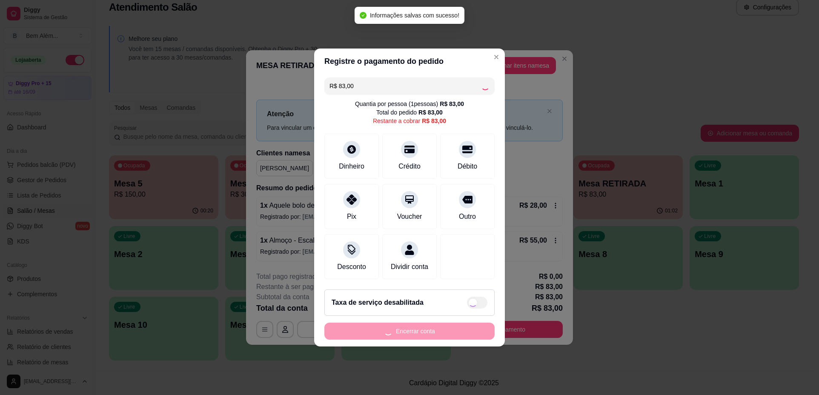
type input "R$ 0,00"
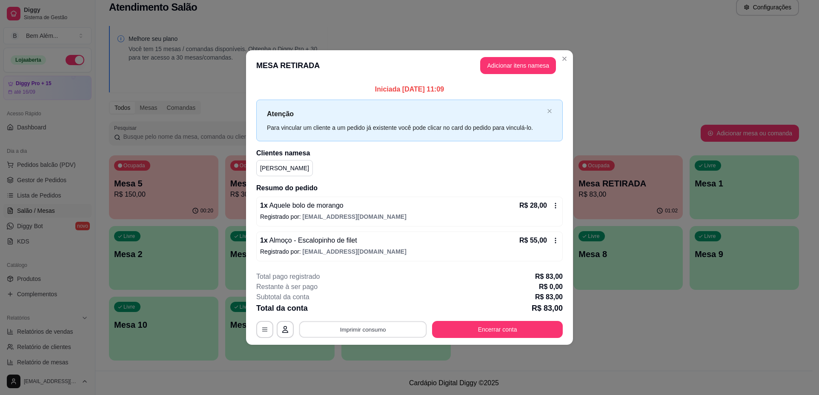
click at [348, 328] on button "Imprimir consumo" at bounding box center [363, 329] width 128 height 17
click at [349, 312] on button "impressao computador" at bounding box center [363, 309] width 62 height 13
click at [440, 326] on button "Encerrar conta" at bounding box center [497, 329] width 131 height 17
click at [345, 333] on button "Imprimir consumo" at bounding box center [362, 329] width 131 height 17
click at [366, 312] on button "impressao computador" at bounding box center [363, 310] width 64 height 14
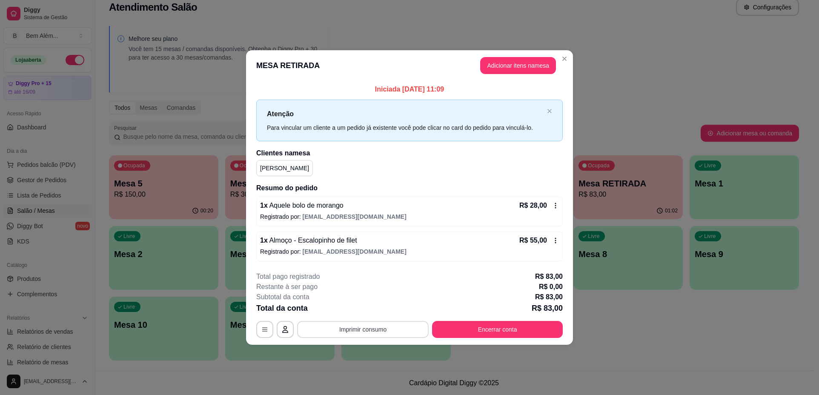
click at [394, 333] on button "Imprimir consumo" at bounding box center [362, 329] width 131 height 17
click at [368, 311] on button "impressao computador" at bounding box center [363, 309] width 62 height 13
click at [531, 322] on button "Encerrar conta" at bounding box center [497, 329] width 127 height 17
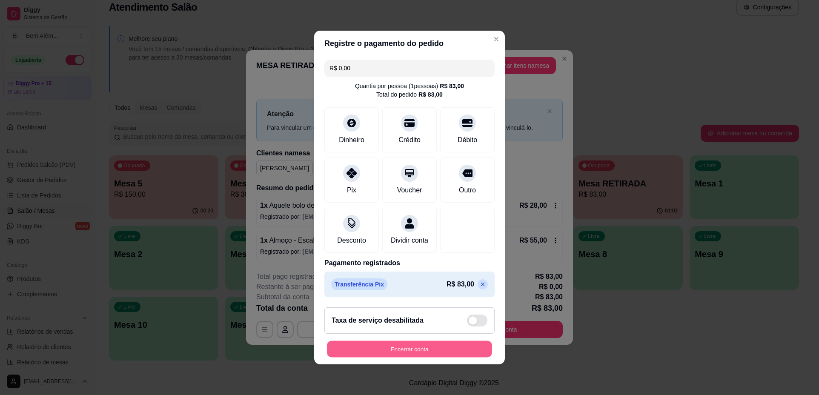
click at [424, 355] on button "Encerrar conta" at bounding box center [409, 349] width 165 height 17
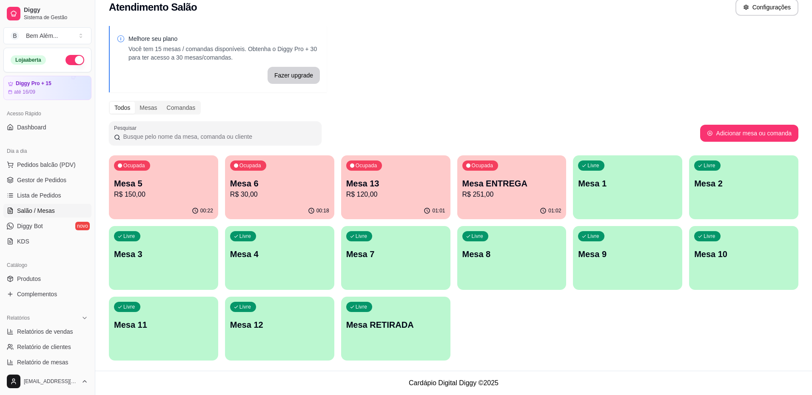
click at [50, 163] on span "Pedidos balcão (PDV)" at bounding box center [46, 164] width 59 height 9
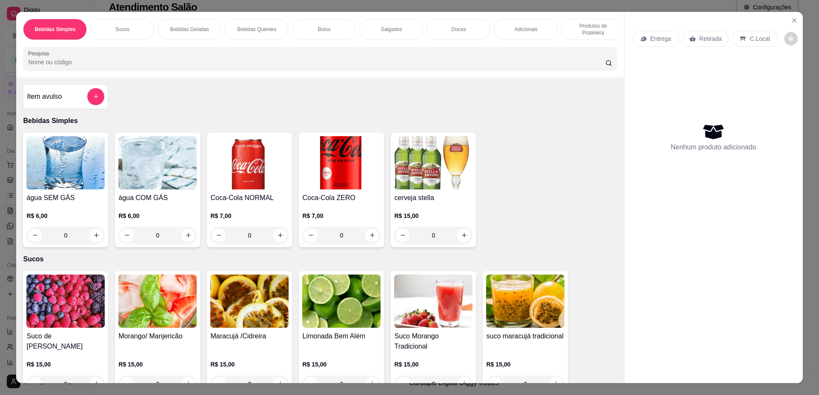
click at [601, 30] on p "Produtos de Prateleira" at bounding box center [592, 30] width 49 height 14
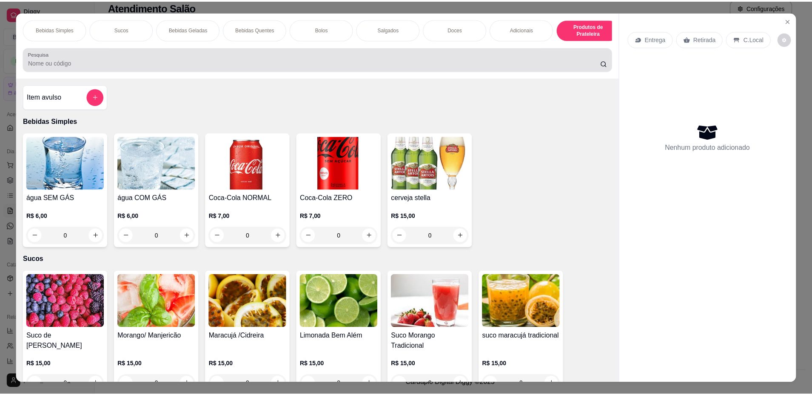
scroll to position [15, 0]
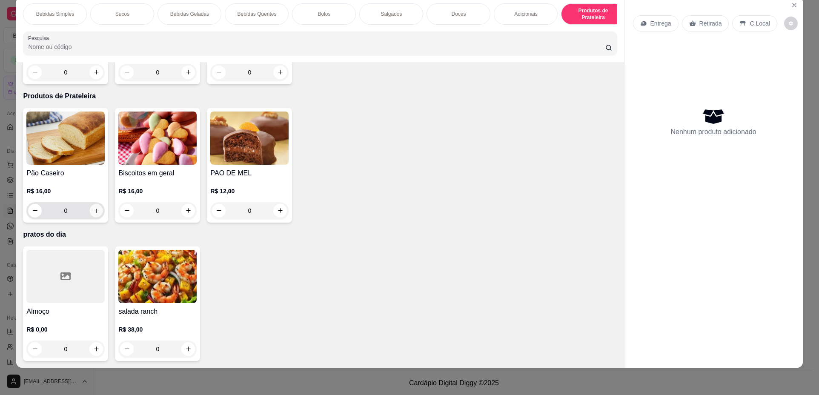
click at [94, 210] on icon "increase-product-quantity" at bounding box center [96, 210] width 4 height 4
click at [93, 210] on icon "increase-product-quantity" at bounding box center [96, 211] width 6 height 6
type input "2"
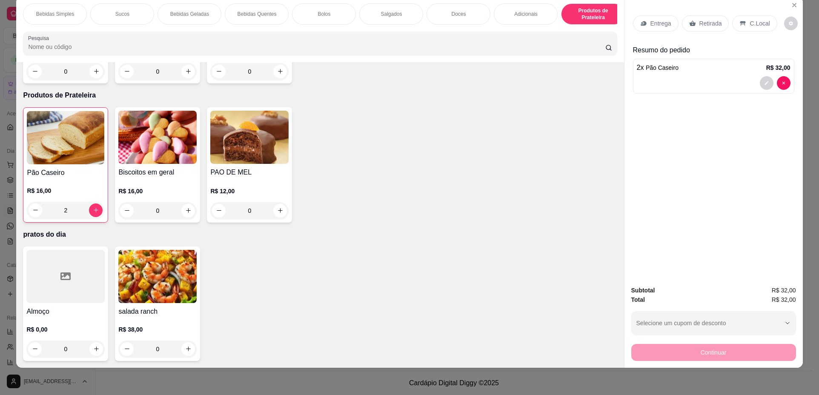
click at [716, 23] on p "Retirada" at bounding box center [710, 23] width 23 height 9
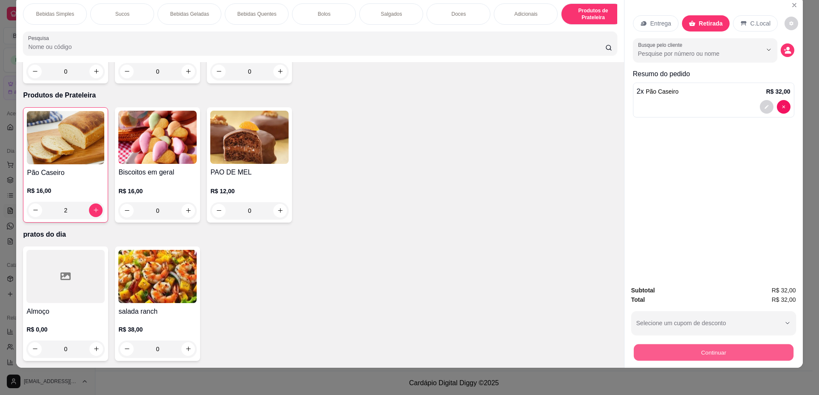
click at [716, 349] on button "Continuar" at bounding box center [713, 352] width 160 height 17
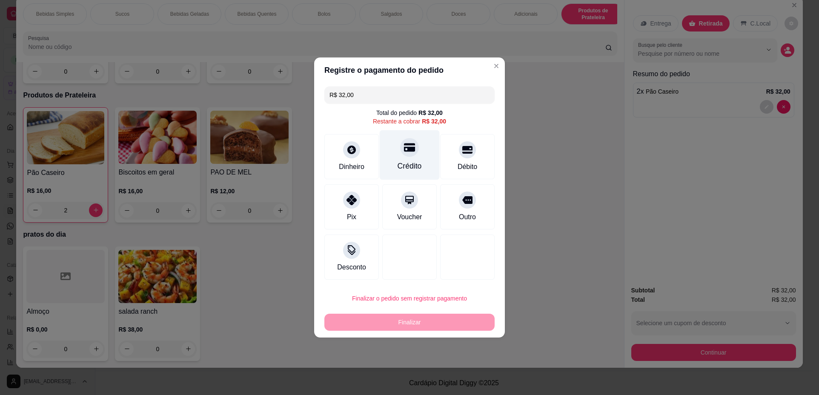
click at [414, 155] on div "Crédito" at bounding box center [410, 155] width 60 height 50
type input "R$ 0,00"
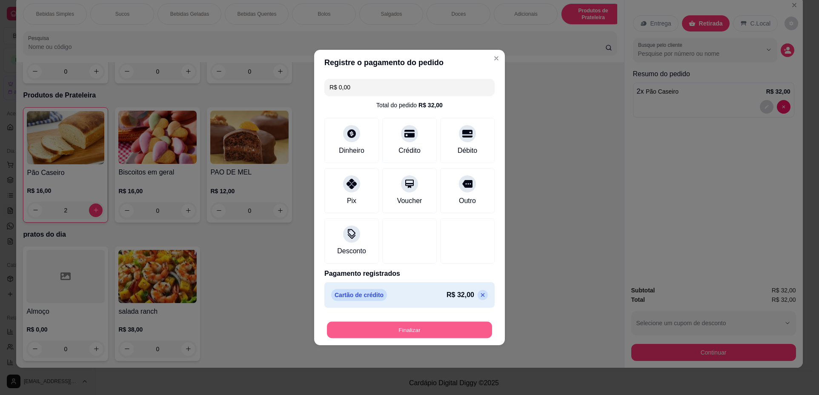
click at [425, 325] on button "Finalizar" at bounding box center [409, 330] width 165 height 17
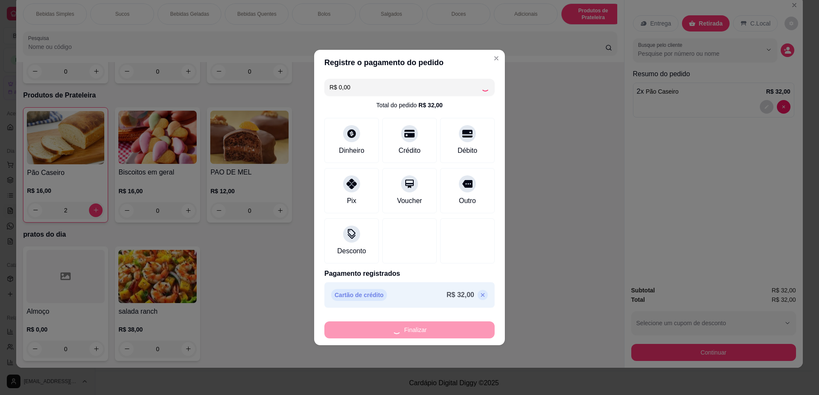
type input "0"
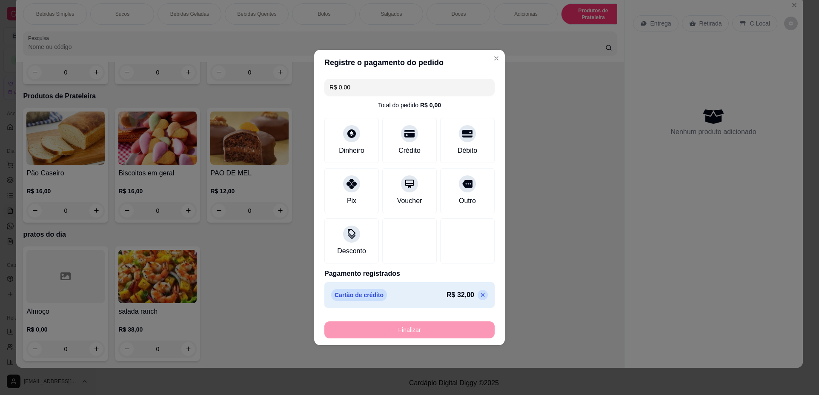
type input "-R$ 32,00"
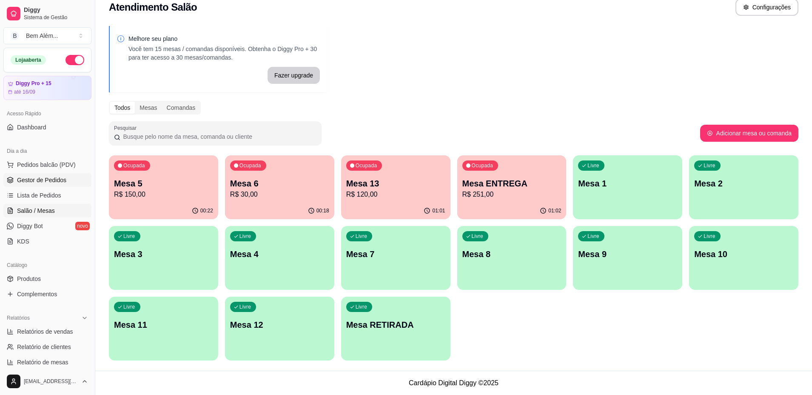
click at [59, 178] on span "Gestor de Pedidos" at bounding box center [41, 180] width 49 height 9
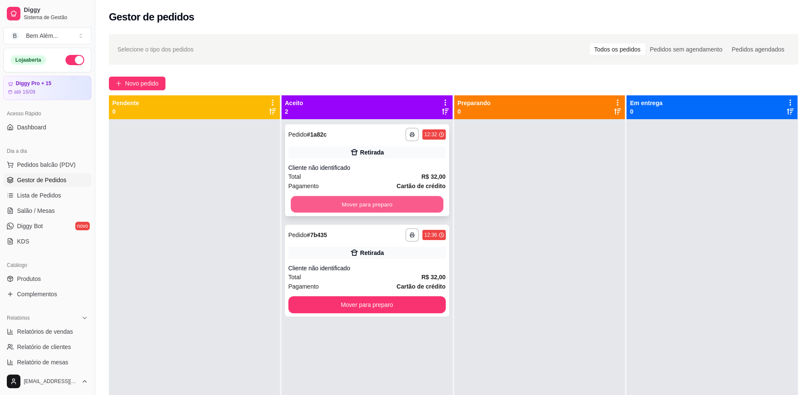
click at [327, 203] on button "Mover para preparo" at bounding box center [367, 204] width 153 height 17
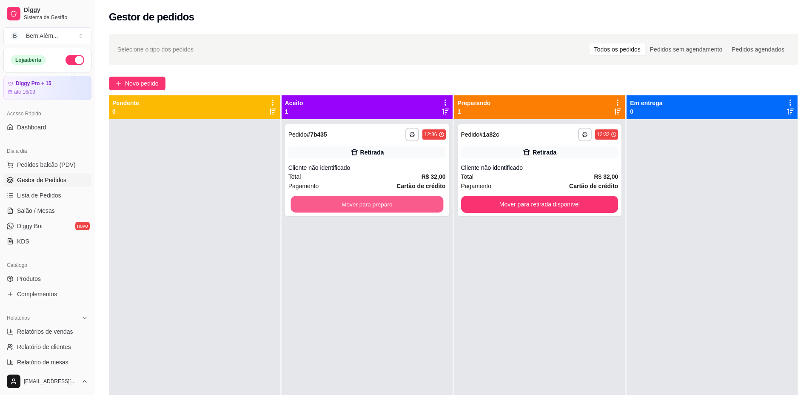
click at [327, 203] on button "Mover para preparo" at bounding box center [367, 204] width 153 height 17
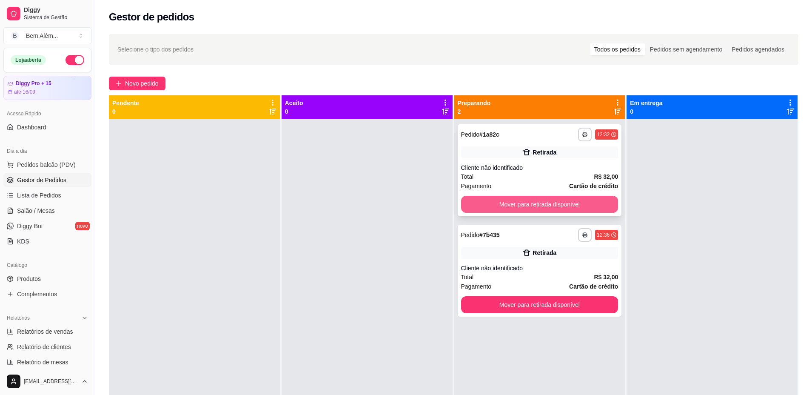
click at [540, 200] on button "Mover para retirada disponível" at bounding box center [539, 204] width 157 height 17
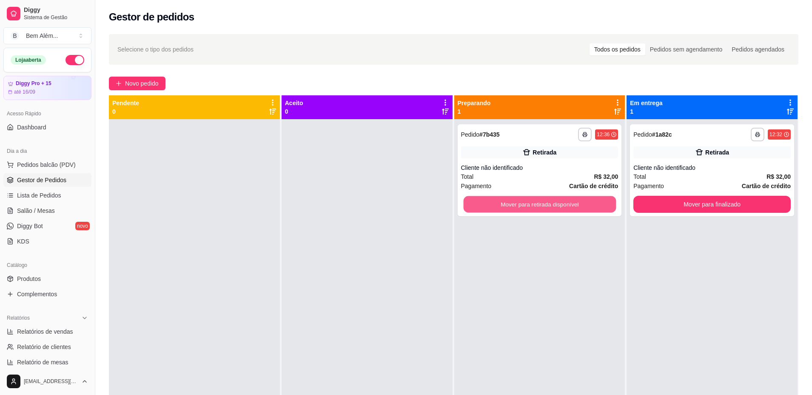
click at [592, 203] on button "Mover para retirada disponível" at bounding box center [539, 204] width 153 height 17
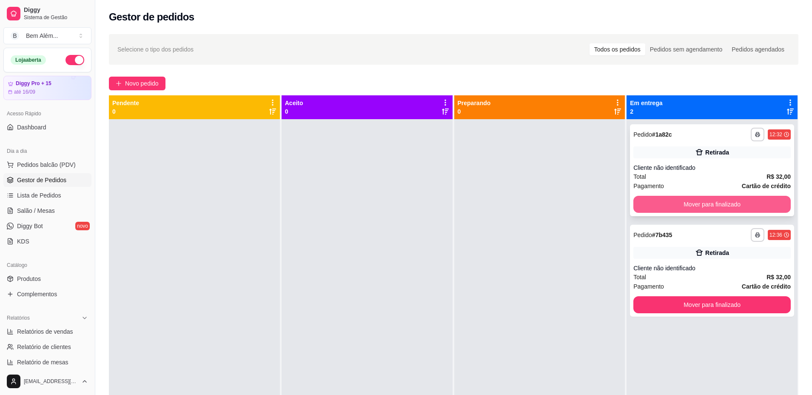
click at [700, 206] on button "Mover para finalizado" at bounding box center [712, 204] width 157 height 17
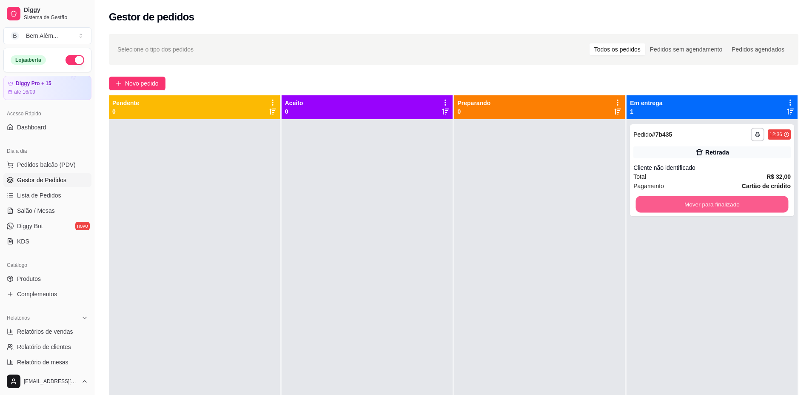
click at [700, 206] on button "Mover para finalizado" at bounding box center [712, 204] width 153 height 17
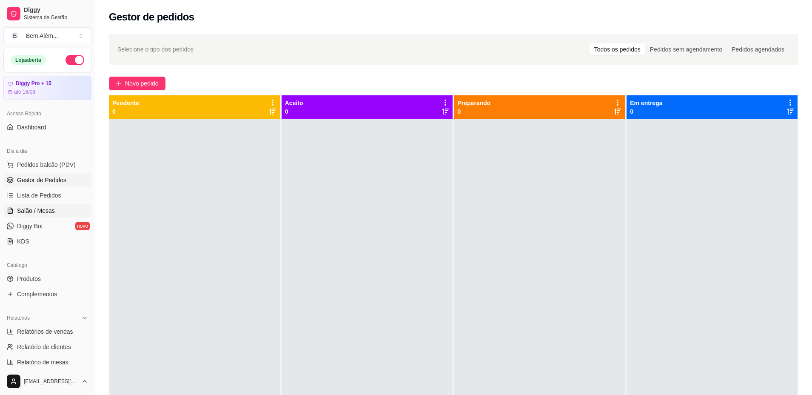
click at [49, 210] on span "Salão / Mesas" at bounding box center [36, 210] width 38 height 9
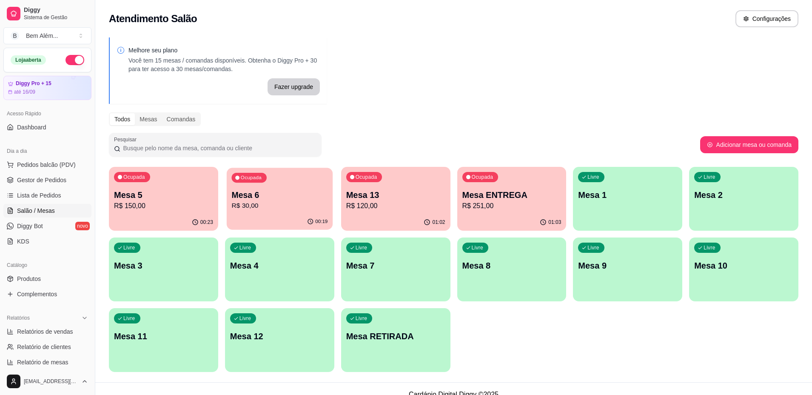
click at [252, 214] on div "Ocupada Mesa 6 R$ 30,00" at bounding box center [280, 191] width 106 height 46
click at [30, 185] on link "Gestor de Pedidos" at bounding box center [47, 180] width 88 height 14
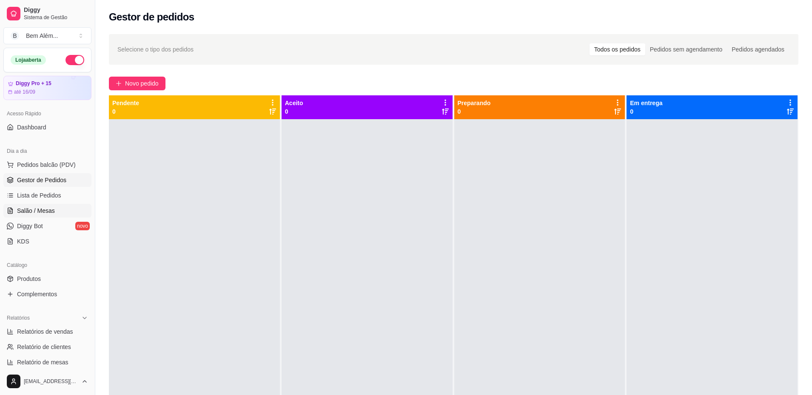
click at [59, 213] on link "Salão / Mesas" at bounding box center [47, 211] width 88 height 14
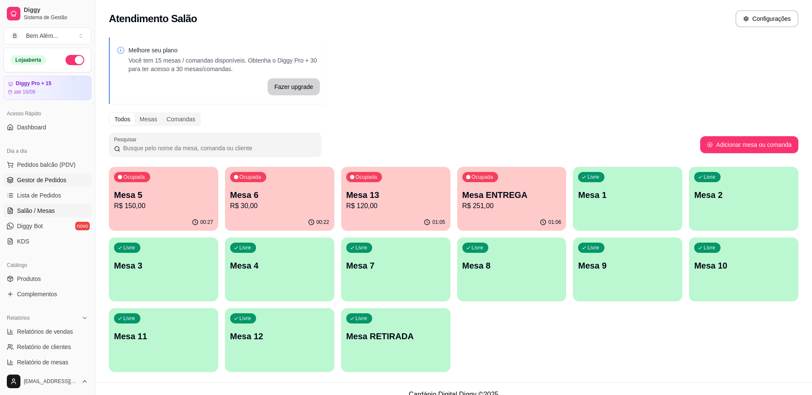
click at [71, 184] on link "Gestor de Pedidos" at bounding box center [47, 180] width 88 height 14
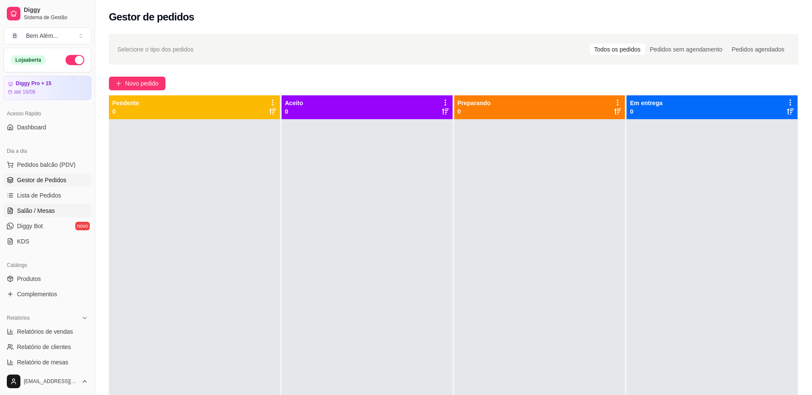
click at [37, 214] on span "Salão / Mesas" at bounding box center [36, 210] width 38 height 9
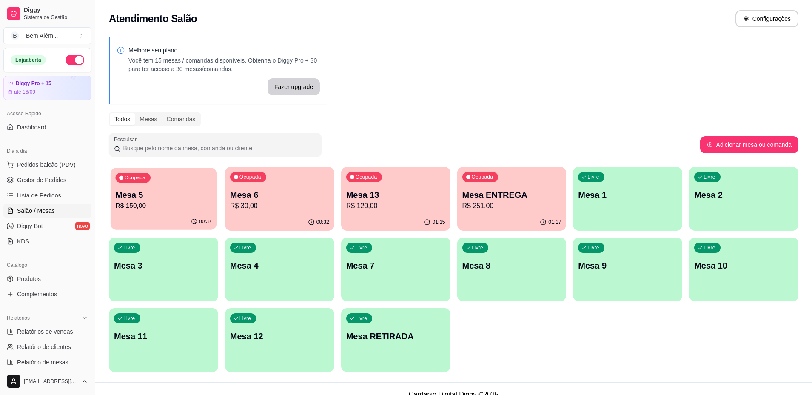
click at [184, 197] on p "Mesa 5" at bounding box center [163, 194] width 96 height 11
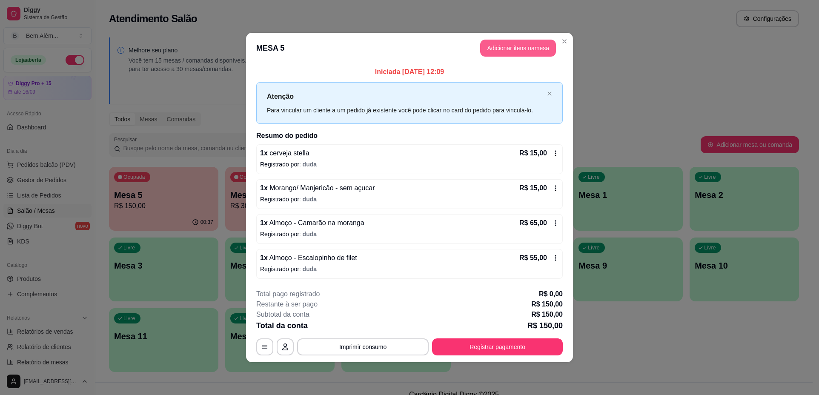
click at [516, 54] on button "Adicionar itens na mesa" at bounding box center [518, 48] width 76 height 17
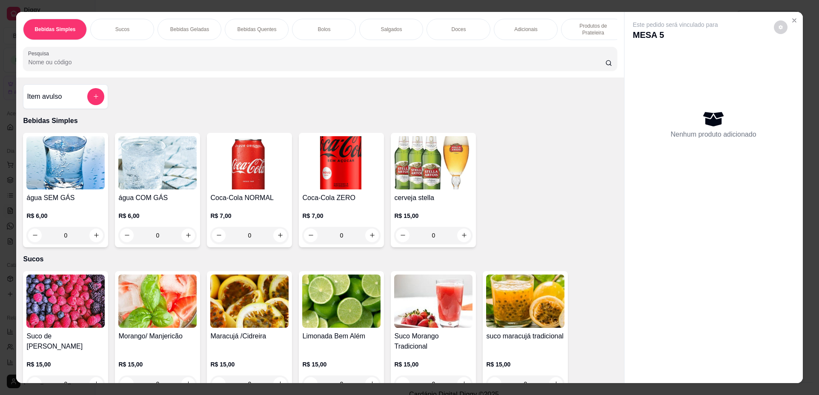
click at [145, 188] on img at bounding box center [157, 162] width 78 height 53
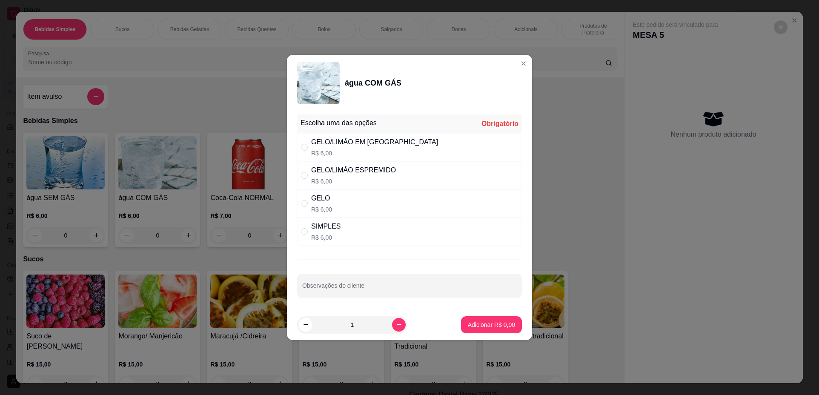
click at [368, 143] on div "GELO/LIMÂO EM [GEOGRAPHIC_DATA]" at bounding box center [374, 142] width 127 height 10
radio input "true"
click at [494, 323] on p "Adicionar R$ 6,00" at bounding box center [491, 324] width 46 height 8
type input "1"
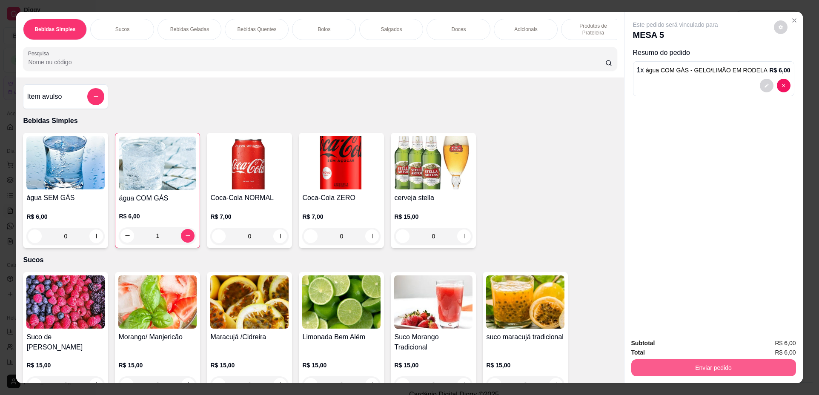
click at [710, 371] on button "Enviar pedido" at bounding box center [713, 367] width 165 height 17
click at [707, 344] on button "Não registrar e enviar pedido" at bounding box center [685, 347] width 86 height 16
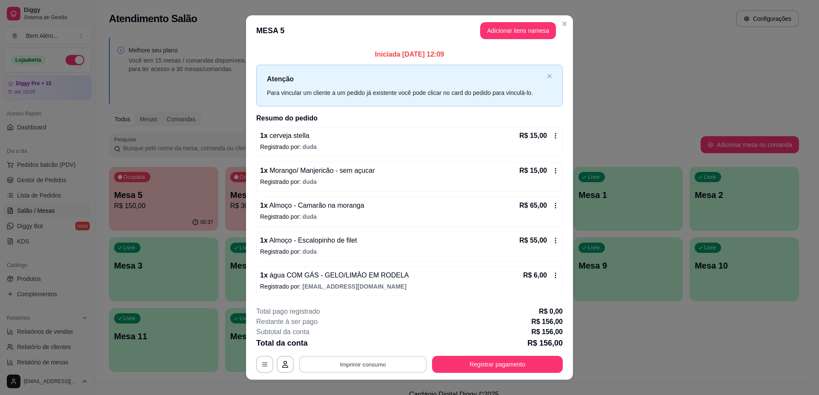
click at [381, 365] on button "Imprimir consumo" at bounding box center [363, 364] width 128 height 17
click at [376, 340] on button "impressao computador" at bounding box center [359, 344] width 62 height 13
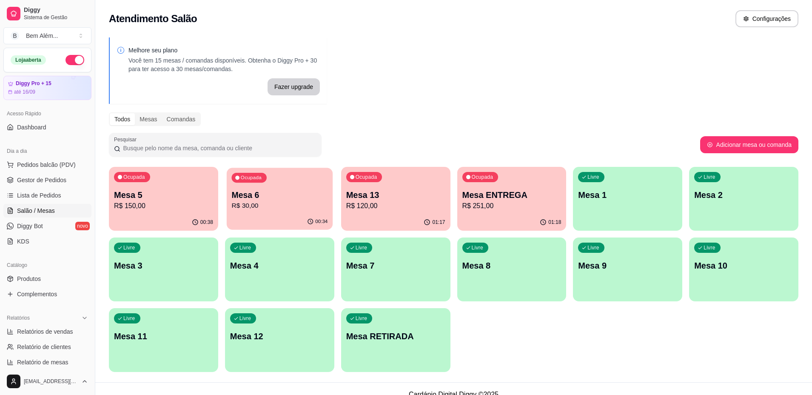
click at [311, 197] on p "Mesa 6" at bounding box center [279, 194] width 96 height 11
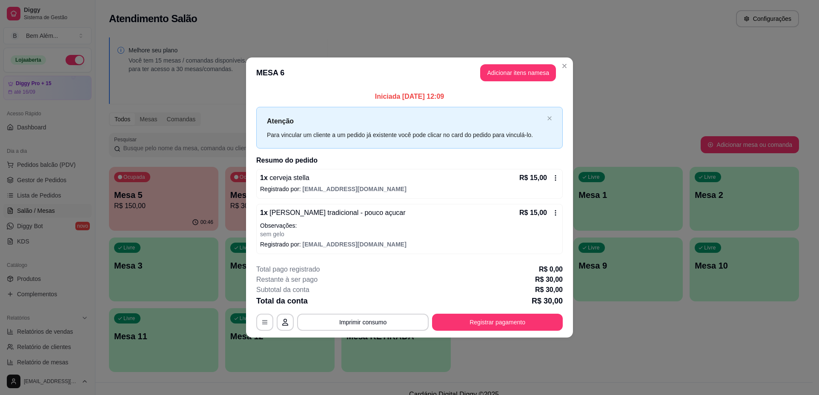
scroll to position [8, 0]
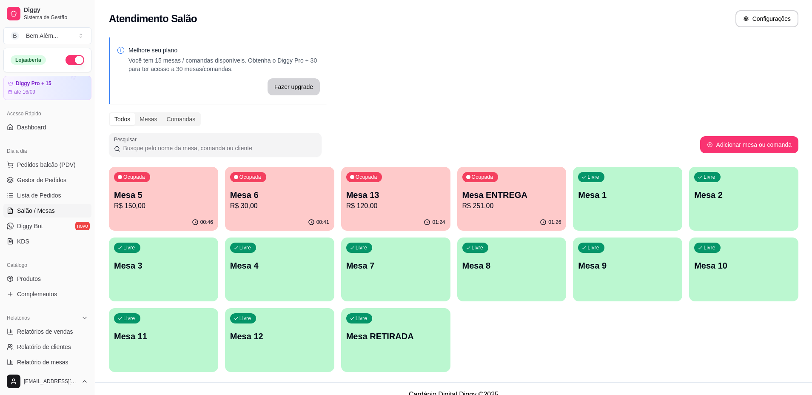
click at [418, 217] on div "01:24" at bounding box center [395, 222] width 109 height 17
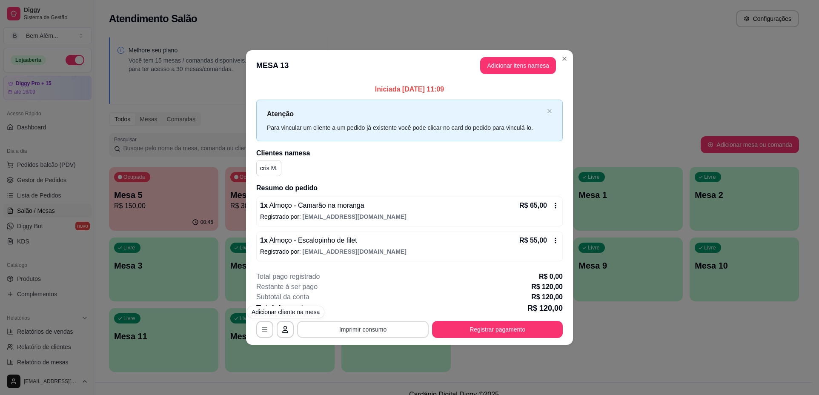
click at [334, 329] on button "Imprimir consumo" at bounding box center [362, 329] width 131 height 17
click at [350, 307] on button "impressao computador" at bounding box center [363, 310] width 64 height 14
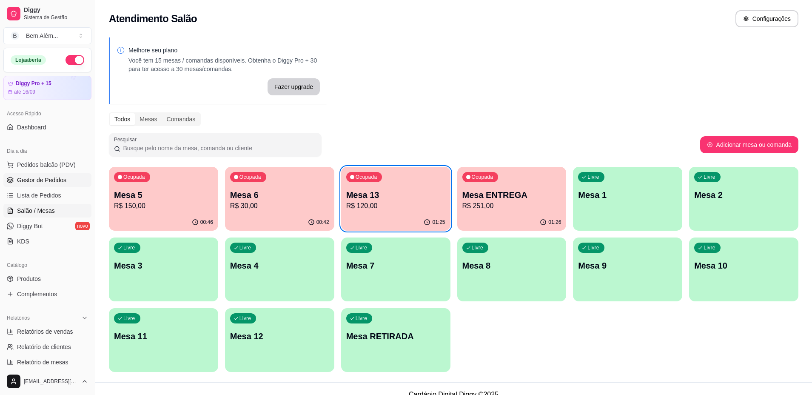
click at [36, 182] on span "Gestor de Pedidos" at bounding box center [41, 180] width 49 height 9
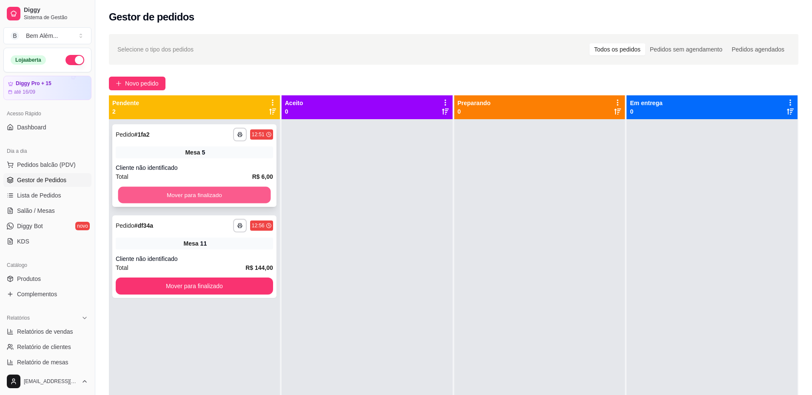
click at [157, 191] on button "Mover para finalizado" at bounding box center [194, 195] width 153 height 17
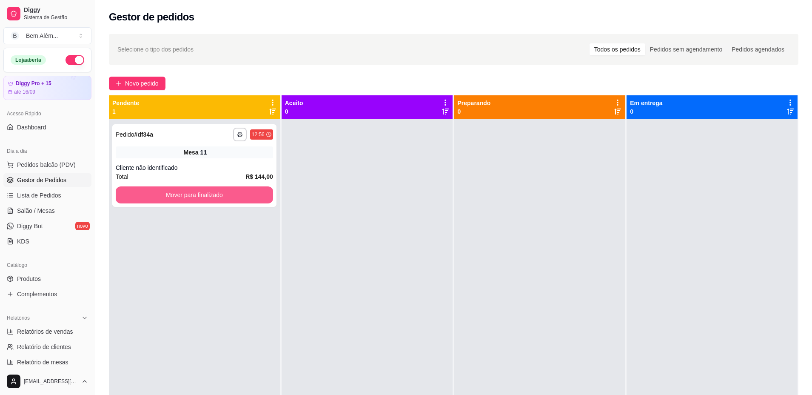
click at [157, 191] on button "Mover para finalizado" at bounding box center [194, 194] width 157 height 17
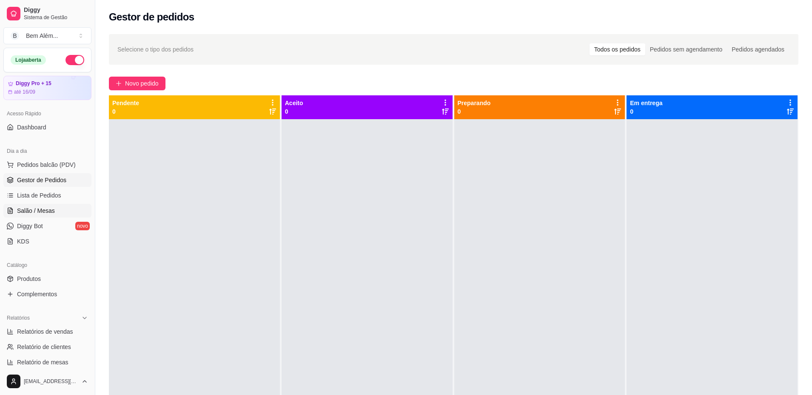
click at [62, 210] on link "Salão / Mesas" at bounding box center [47, 211] width 88 height 14
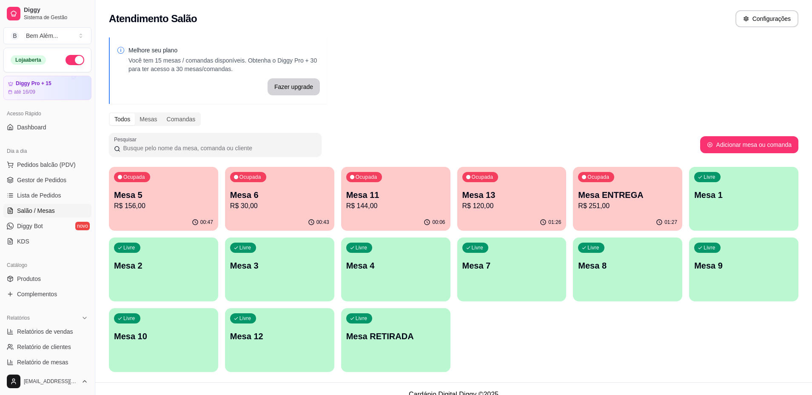
click at [390, 211] on div "Ocupada Mesa 11 R$ 144,00" at bounding box center [395, 190] width 109 height 47
click at [22, 175] on link "Gestor de Pedidos" at bounding box center [47, 180] width 88 height 14
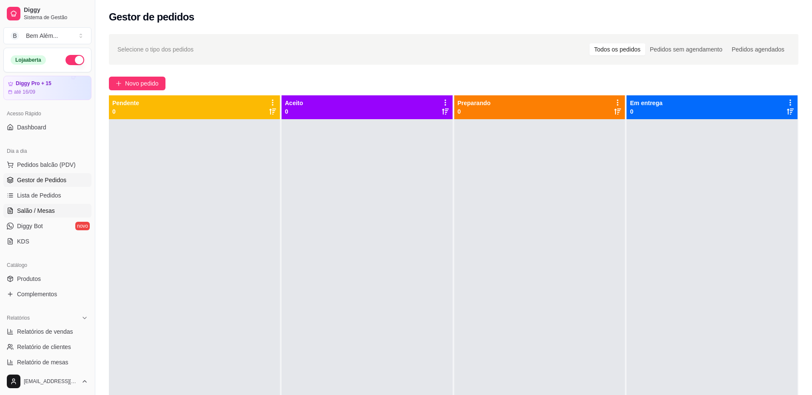
click at [77, 214] on link "Salão / Mesas" at bounding box center [47, 211] width 88 height 14
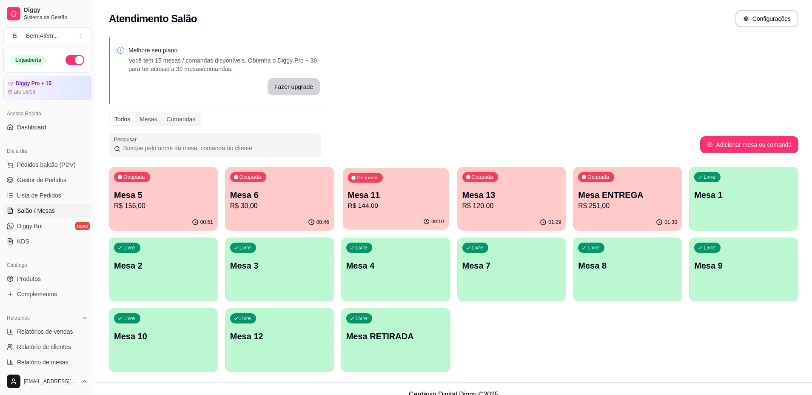
click at [421, 219] on div "00:10" at bounding box center [396, 222] width 106 height 16
click at [586, 208] on p "R$ 251,00" at bounding box center [627, 206] width 99 height 10
click at [721, 187] on div "Livre Mesa 1" at bounding box center [743, 194] width 109 height 54
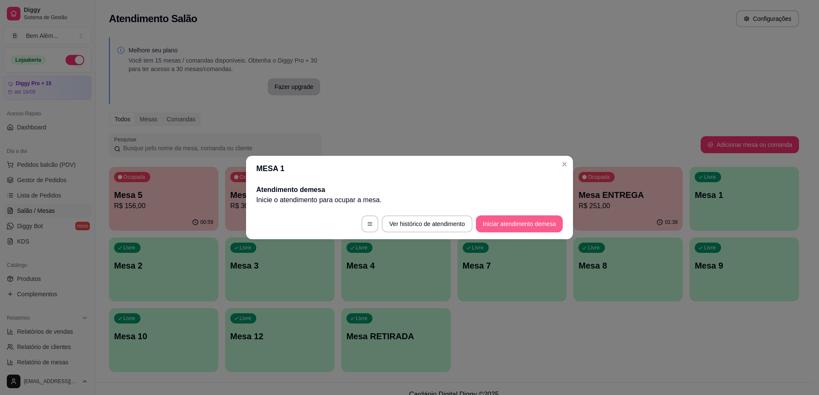
click at [536, 227] on button "Iniciar atendimento de mesa" at bounding box center [519, 223] width 87 height 17
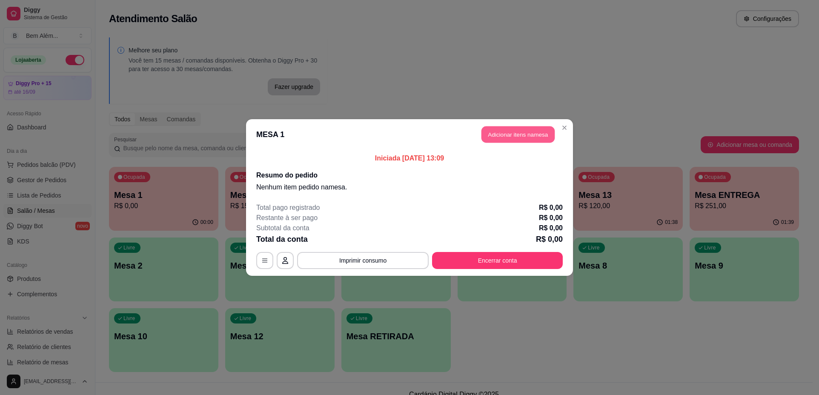
click at [524, 126] on button "Adicionar itens na mesa" at bounding box center [517, 134] width 73 height 17
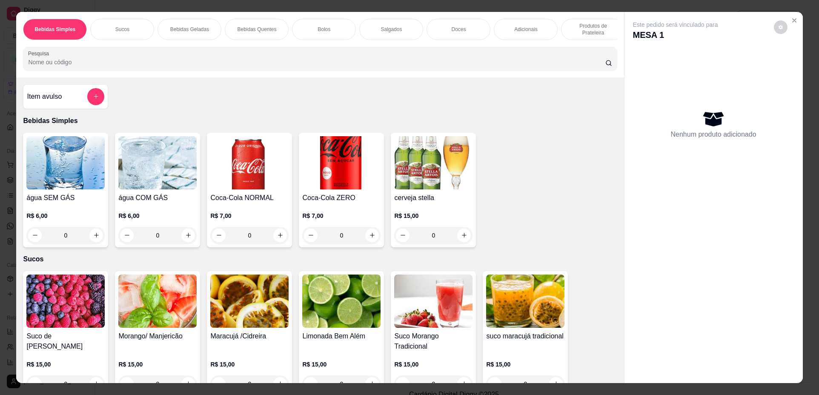
click at [243, 315] on img at bounding box center [249, 300] width 78 height 53
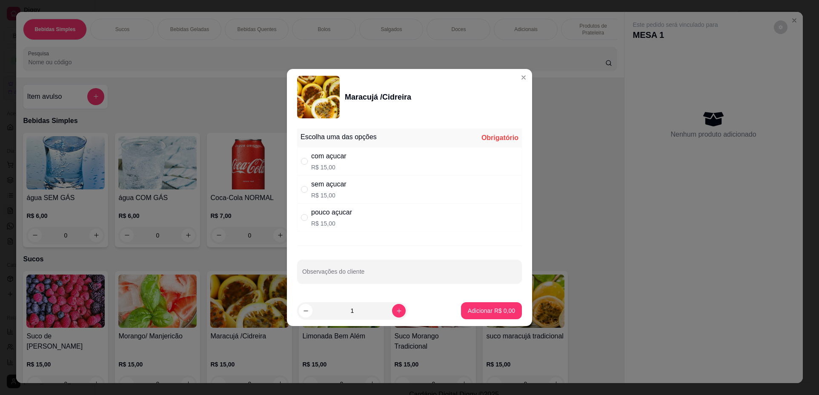
click at [371, 209] on div "pouco açucar R$ 15,00" at bounding box center [409, 217] width 225 height 28
radio input "true"
click at [466, 313] on p "Adicionar R$ 15,00" at bounding box center [489, 310] width 51 height 9
type input "1"
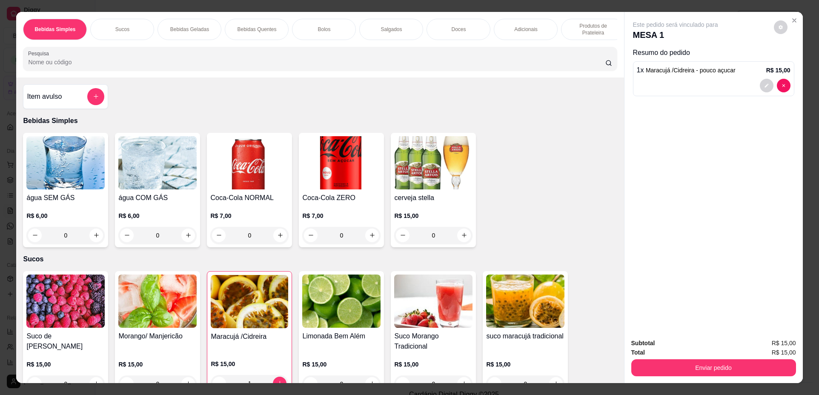
click at [171, 341] on h4 "Morango/ Manjericão" at bounding box center [157, 336] width 78 height 10
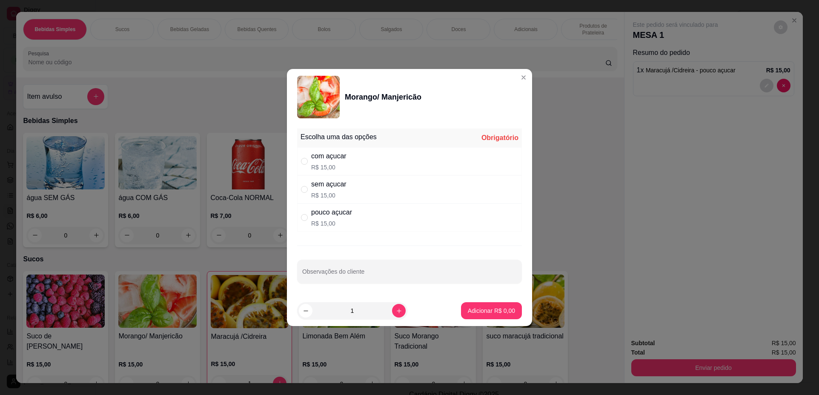
click at [311, 221] on div "" at bounding box center [306, 217] width 10 height 9
radio input "true"
click at [475, 314] on p "Adicionar R$ 15,00" at bounding box center [489, 310] width 51 height 9
type input "1"
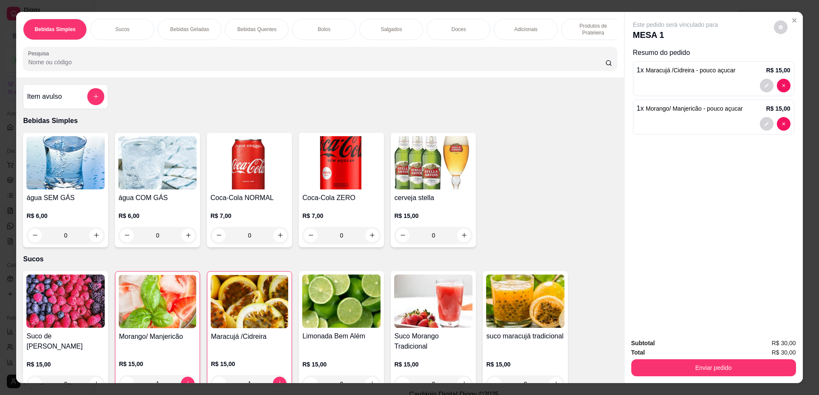
click at [595, 32] on p "Produtos de Prateleira" at bounding box center [592, 30] width 49 height 14
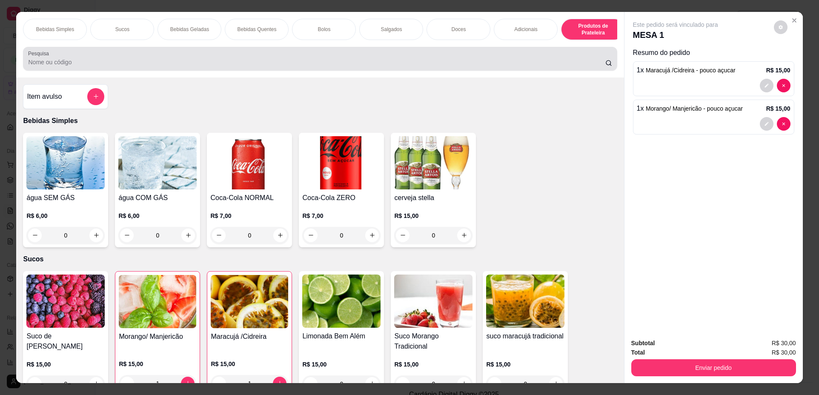
scroll to position [15, 0]
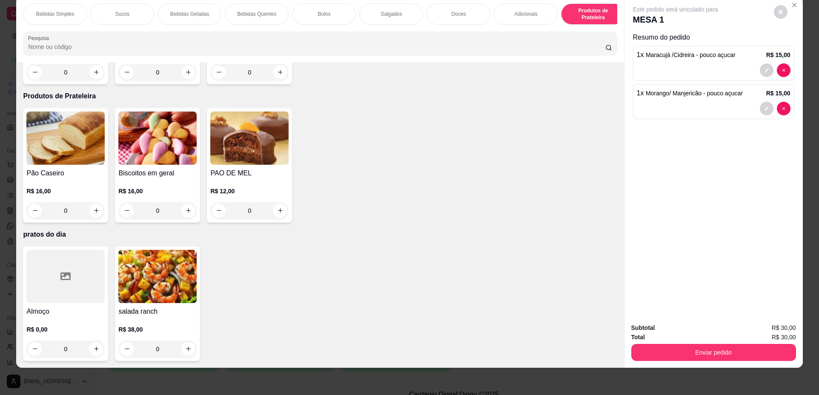
click at [71, 303] on div at bounding box center [65, 276] width 78 height 53
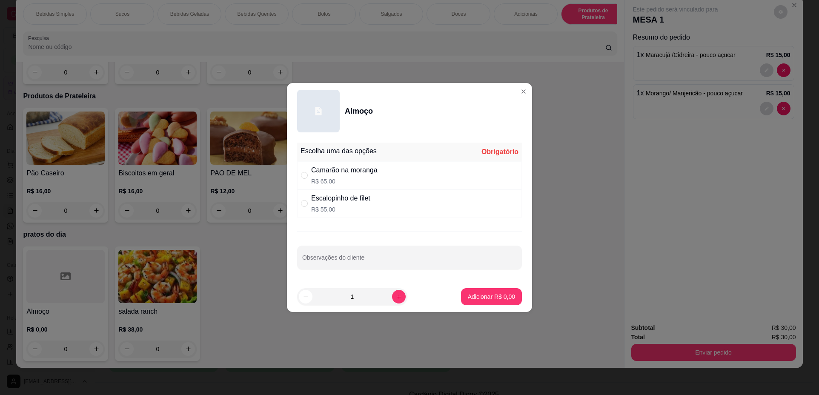
click at [356, 177] on p "R$ 65,00" at bounding box center [344, 181] width 66 height 9
radio input "true"
click at [392, 301] on button "increase-product-quantity" at bounding box center [399, 297] width 14 height 14
type input "2"
click at [471, 291] on button "Adicionar R$ 130,00" at bounding box center [488, 296] width 68 height 17
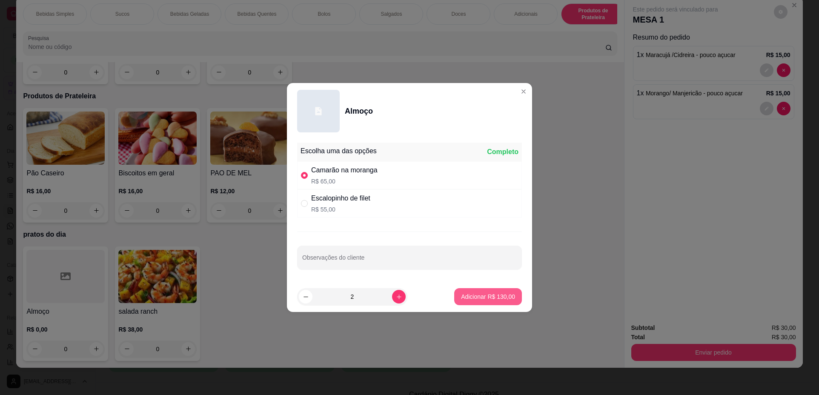
type input "2"
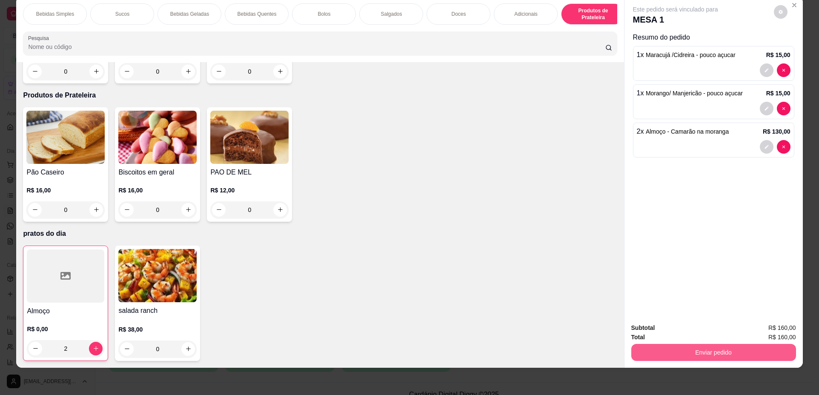
click at [702, 354] on button "Enviar pedido" at bounding box center [713, 352] width 165 height 17
click at [692, 332] on button "Não registrar e enviar pedido" at bounding box center [685, 331] width 86 height 16
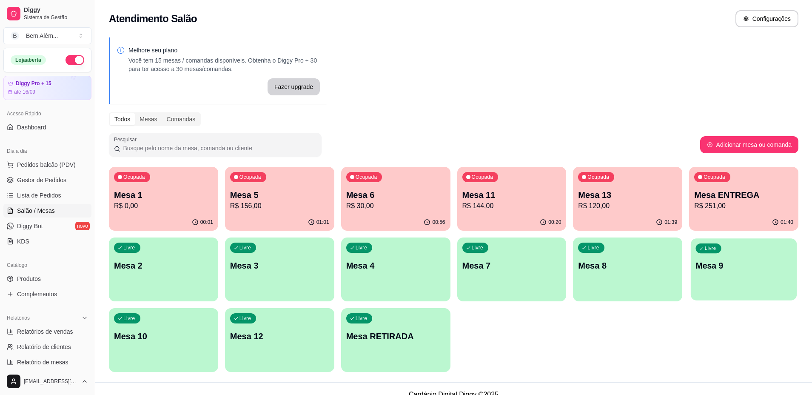
click at [719, 268] on p "Mesa 9" at bounding box center [744, 265] width 96 height 11
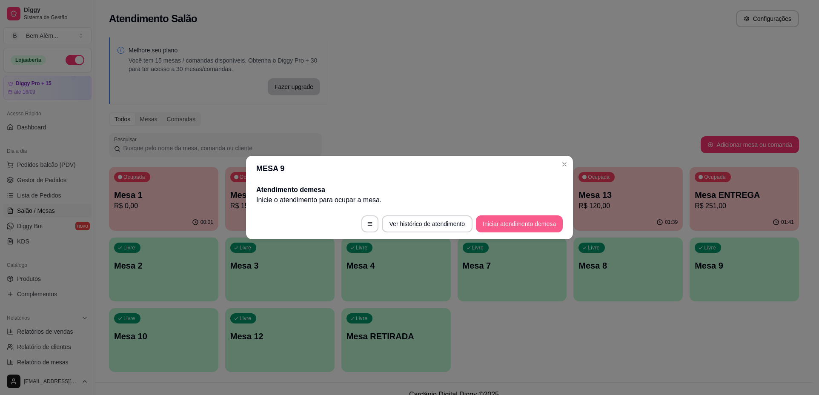
click at [522, 222] on button "Iniciar atendimento de mesa" at bounding box center [519, 223] width 87 height 17
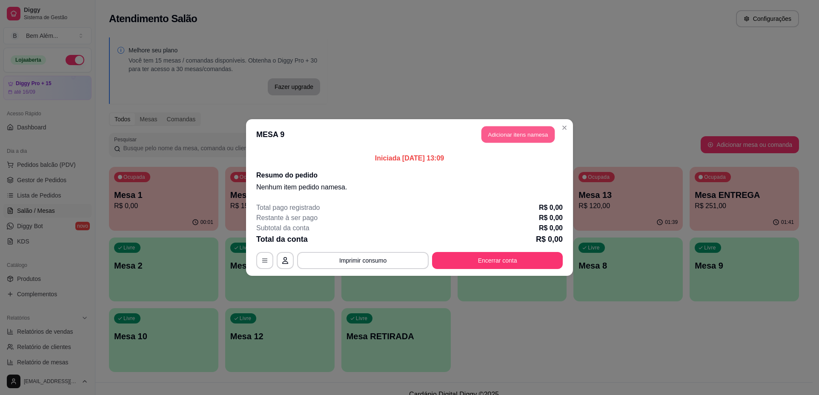
click at [510, 129] on button "Adicionar itens na mesa" at bounding box center [517, 134] width 73 height 17
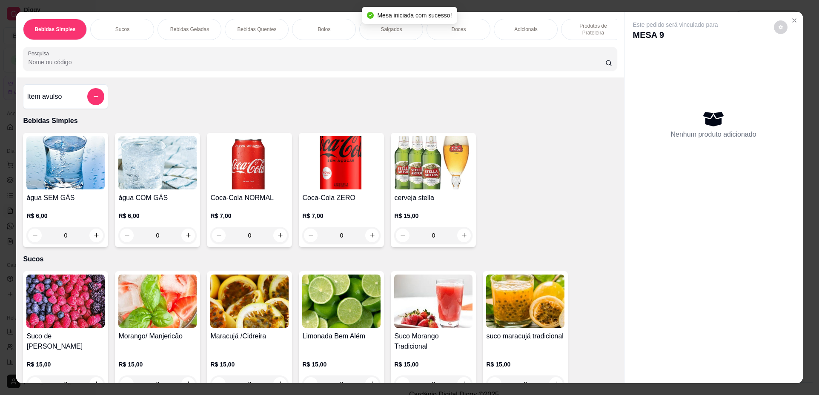
click at [160, 197] on div "água COM GÁS R$ 6,00 0" at bounding box center [157, 190] width 85 height 114
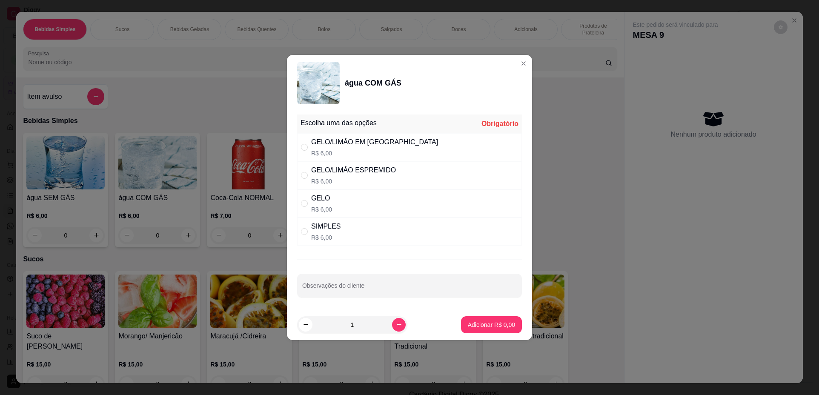
click at [369, 153] on p "R$ 6,00" at bounding box center [374, 153] width 127 height 9
radio input "true"
click at [497, 329] on button "Adicionar R$ 6,00" at bounding box center [491, 324] width 61 height 17
type input "1"
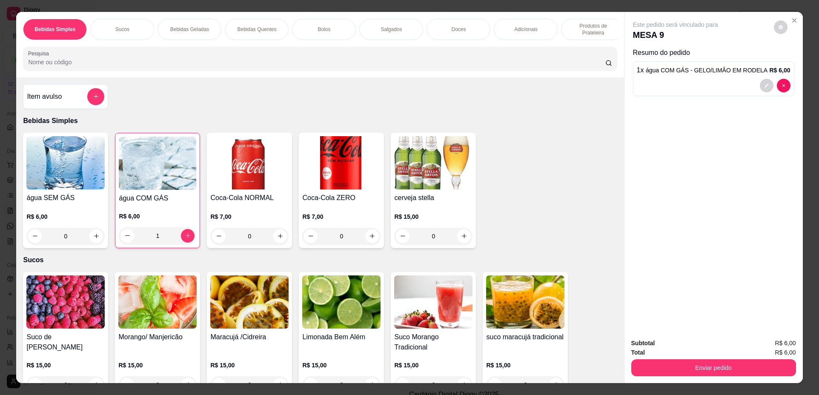
click at [53, 186] on img at bounding box center [65, 162] width 78 height 53
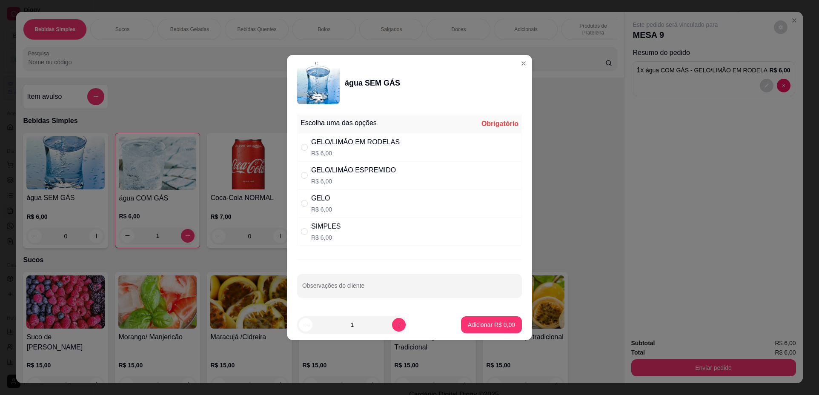
click at [369, 200] on div "GELO R$ 6,00" at bounding box center [409, 203] width 225 height 28
radio input "true"
click at [512, 323] on button "Adicionar R$ 6,00" at bounding box center [491, 324] width 61 height 17
type input "1"
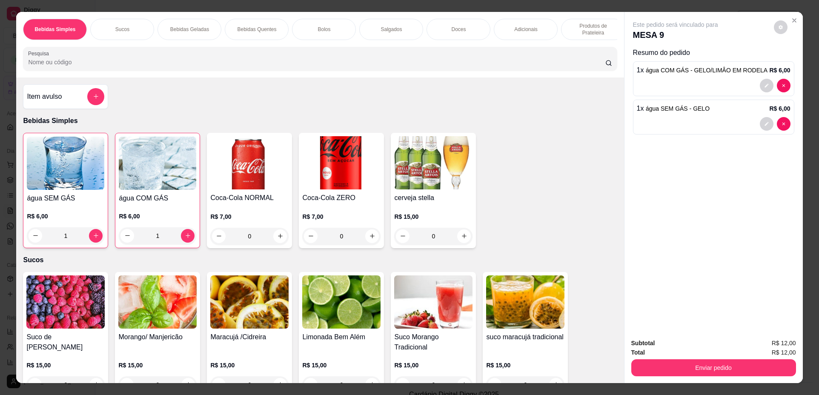
click at [569, 32] on p "Produtos de Prateleira" at bounding box center [592, 30] width 49 height 14
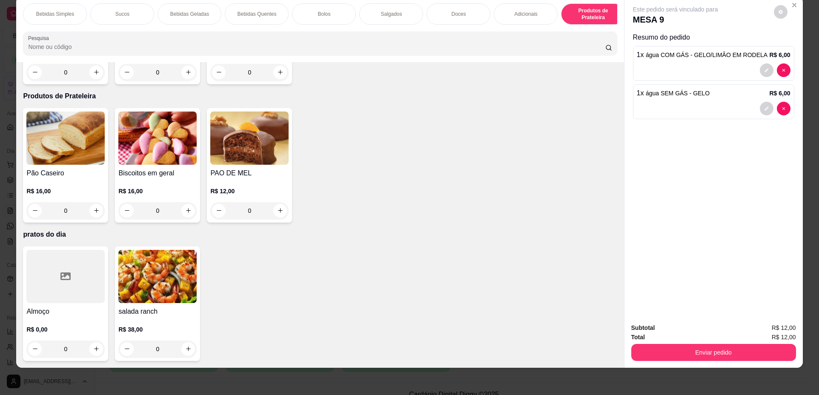
click at [160, 302] on img at bounding box center [157, 276] width 78 height 53
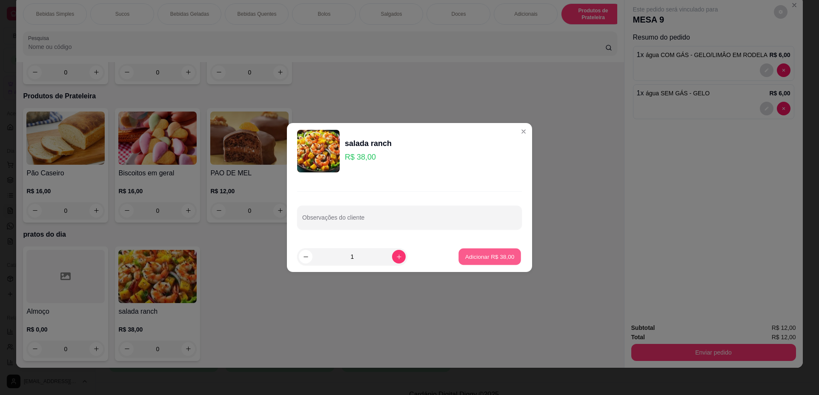
click at [477, 253] on p "Adicionar R$ 38,00" at bounding box center [489, 256] width 49 height 8
type input "1"
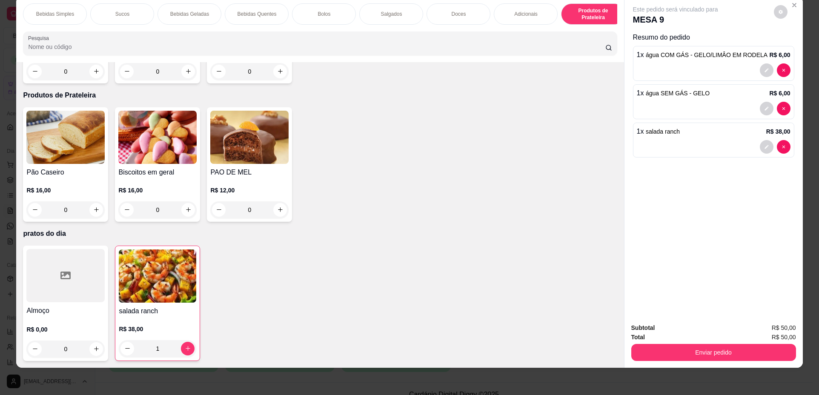
click at [44, 297] on div at bounding box center [65, 275] width 78 height 53
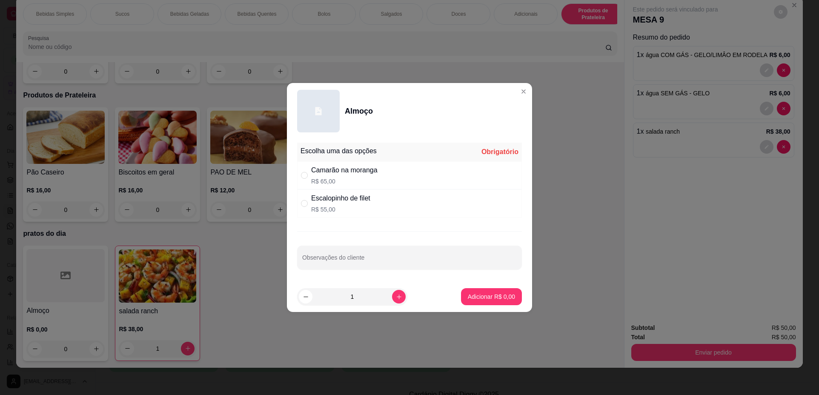
click at [321, 205] on div "Escalopinho de filet R$ 55,00" at bounding box center [340, 203] width 59 height 20
radio input "true"
click at [492, 294] on p "Adicionar R$ 55,00" at bounding box center [489, 296] width 51 height 9
type input "1"
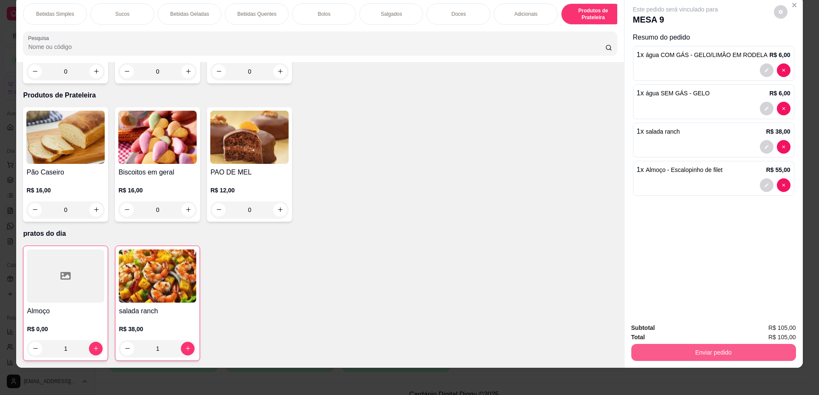
click at [689, 358] on button "Enviar pedido" at bounding box center [713, 352] width 165 height 17
click at [681, 329] on button "Não registrar e enviar pedido" at bounding box center [685, 331] width 88 height 16
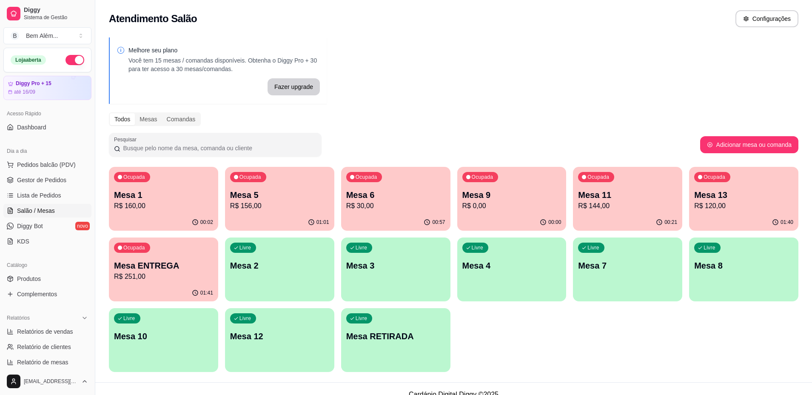
click at [407, 216] on div "00:57" at bounding box center [395, 222] width 109 height 17
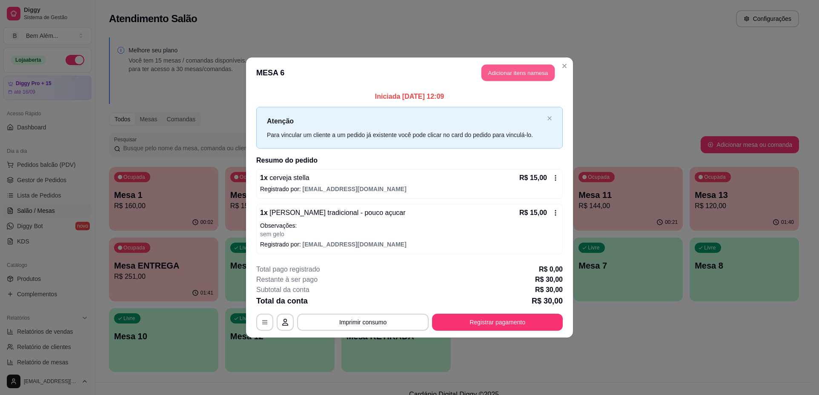
click at [521, 69] on button "Adicionar itens na mesa" at bounding box center [517, 73] width 73 height 17
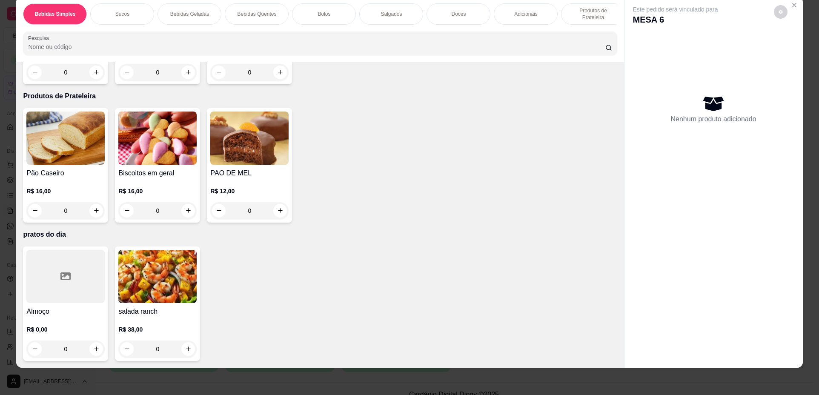
click at [80, 303] on div at bounding box center [65, 276] width 78 height 53
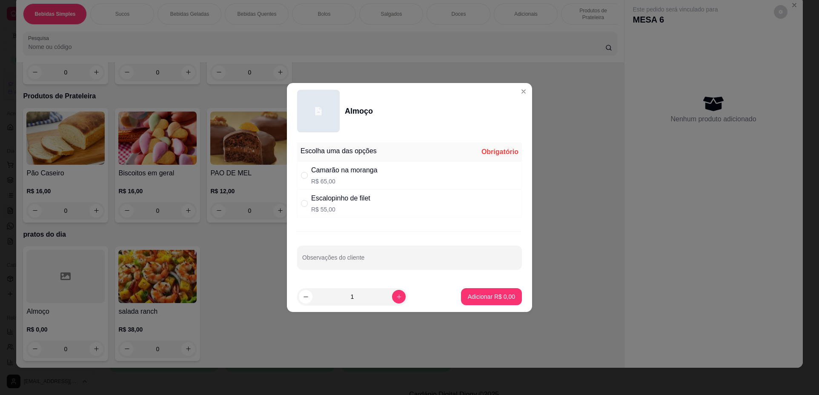
click at [345, 174] on div "Camarão na moranga" at bounding box center [344, 170] width 66 height 10
radio input "true"
click at [396, 299] on button "increase-product-quantity" at bounding box center [399, 297] width 14 height 14
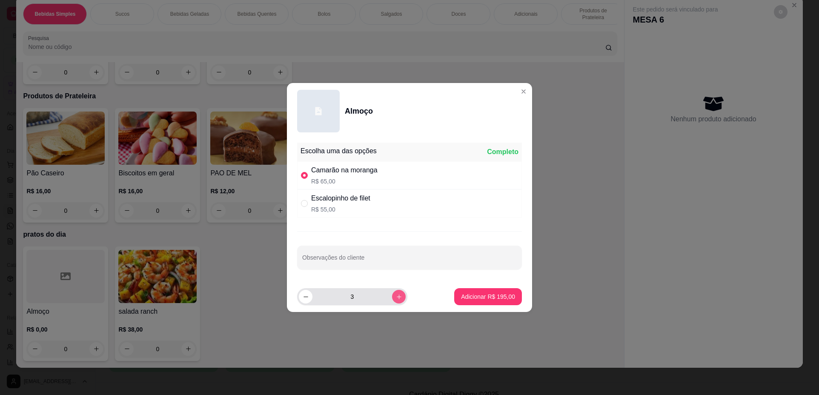
type input "4"
click at [461, 300] on p "Adicionar R$ 260,00" at bounding box center [488, 296] width 54 height 9
type input "4"
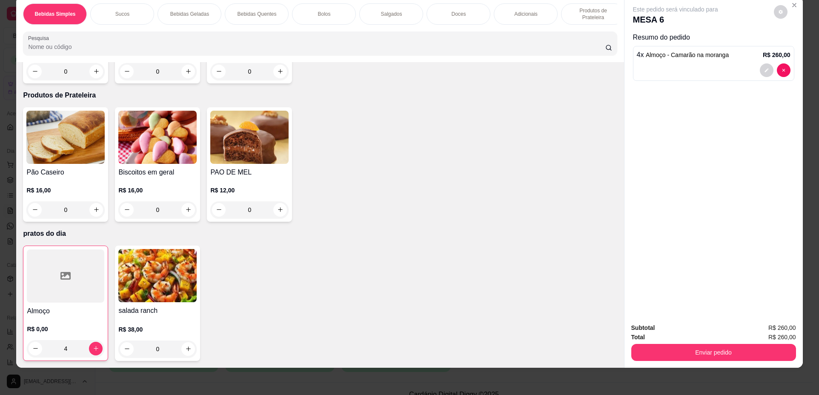
click at [64, 297] on div at bounding box center [65, 275] width 77 height 53
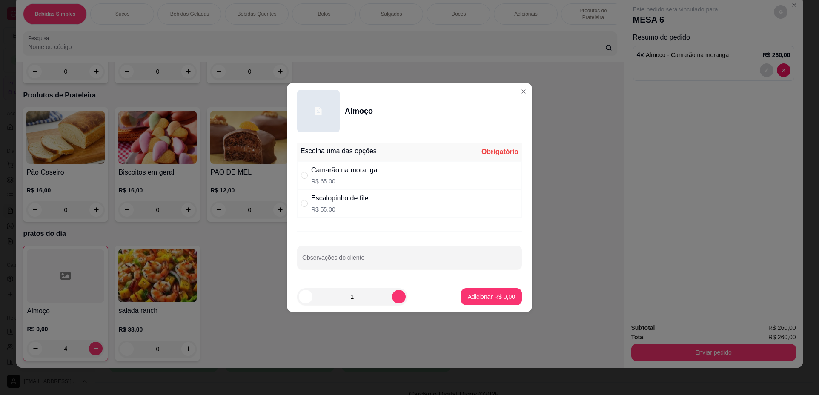
click at [362, 211] on p "R$ 55,00" at bounding box center [340, 209] width 59 height 9
radio input "true"
click at [396, 297] on icon "increase-product-quantity" at bounding box center [399, 297] width 6 height 6
type input "2"
click at [461, 297] on p "Adicionar R$ 110,00" at bounding box center [488, 296] width 54 height 9
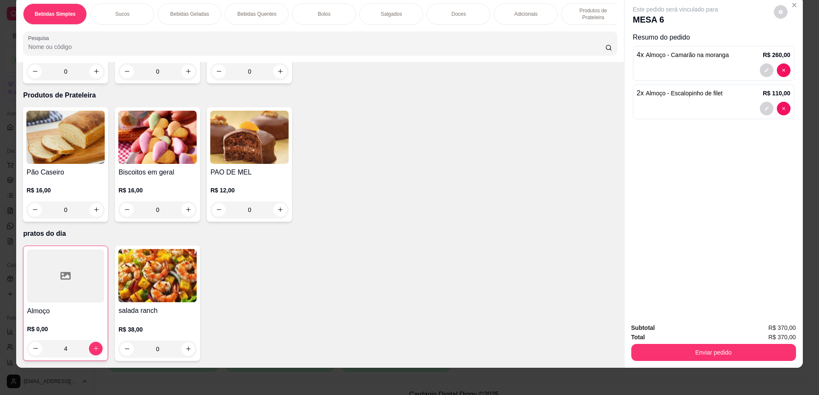
click at [157, 263] on img at bounding box center [157, 275] width 78 height 53
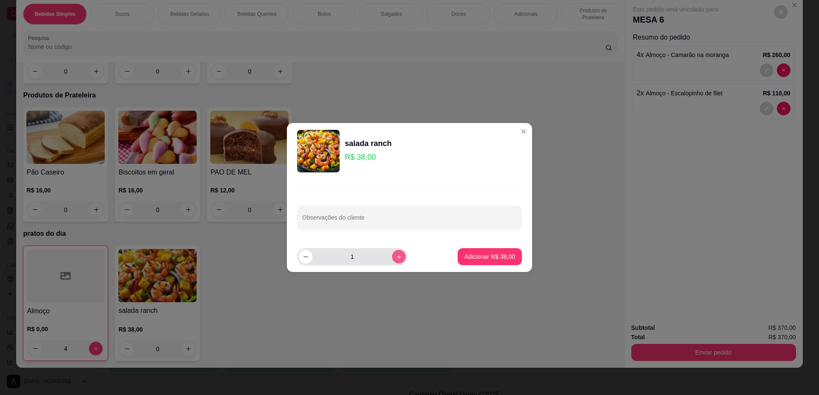
click at [396, 255] on icon "increase-product-quantity" at bounding box center [399, 257] width 6 height 6
type input "2"
click at [458, 254] on button "Adicionar R$ 76,00" at bounding box center [489, 256] width 63 height 17
type input "2"
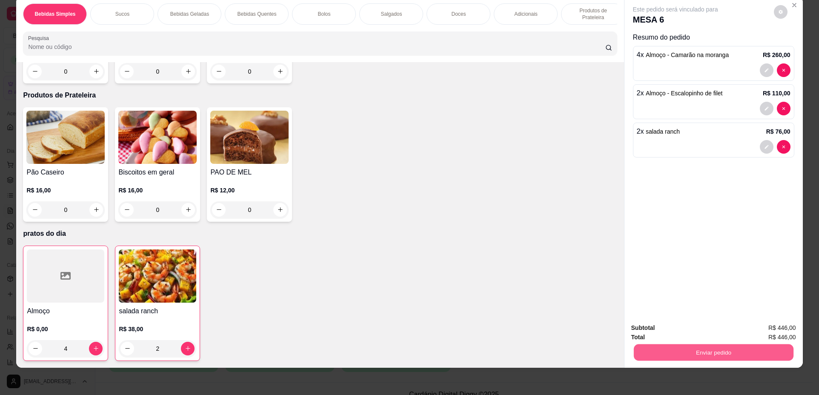
click at [761, 354] on button "Enviar pedido" at bounding box center [713, 352] width 160 height 17
click at [699, 338] on button "Não registrar e enviar pedido" at bounding box center [685, 331] width 88 height 16
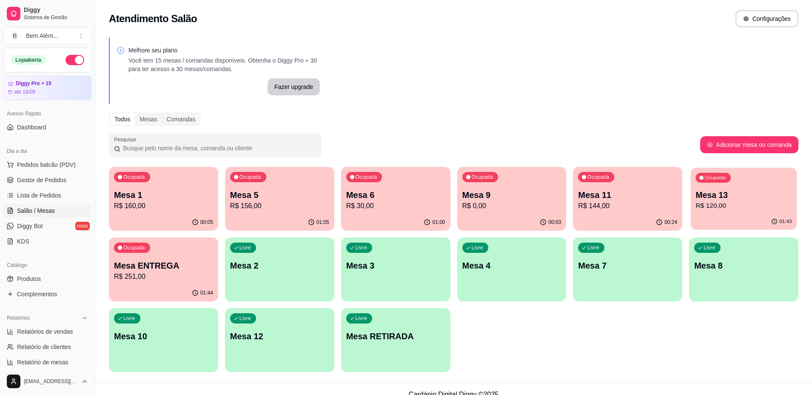
click at [720, 220] on div "01:43" at bounding box center [744, 222] width 106 height 16
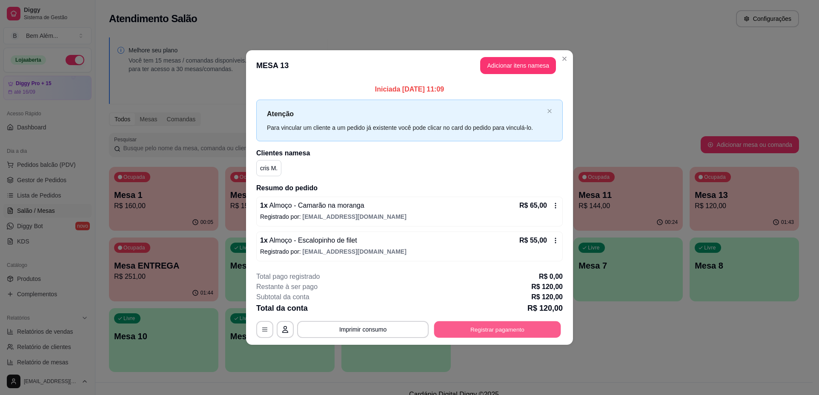
click at [492, 325] on button "Registrar pagamento" at bounding box center [497, 329] width 127 height 17
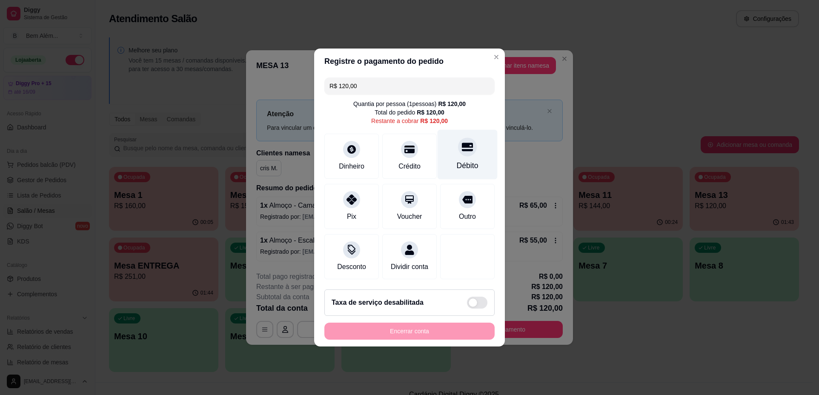
click at [449, 161] on div "Débito" at bounding box center [467, 155] width 60 height 50
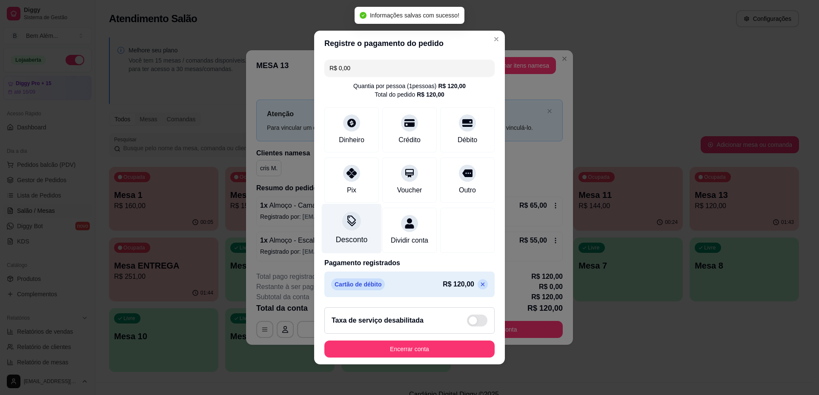
type input "R$ 0,00"
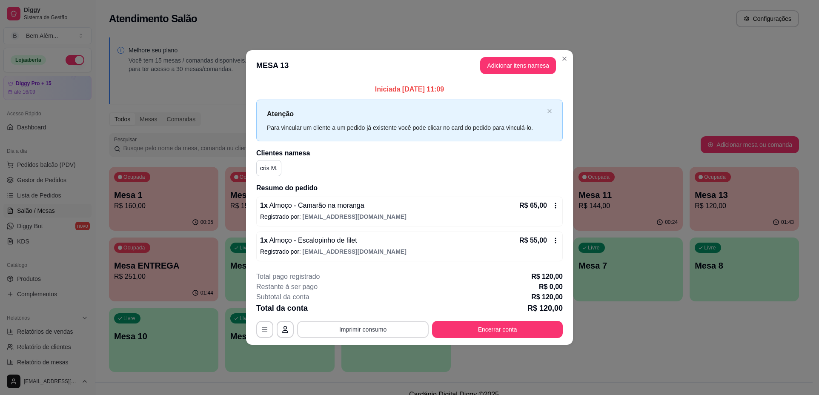
click at [359, 332] on button "Imprimir consumo" at bounding box center [362, 329] width 131 height 17
click at [367, 310] on button "impressao computador" at bounding box center [363, 309] width 62 height 13
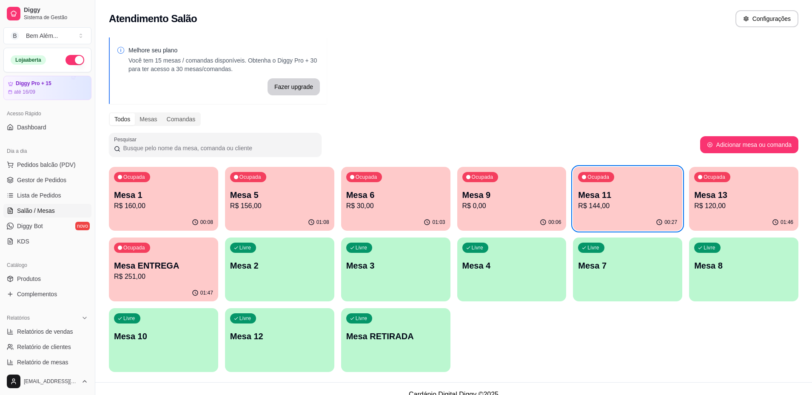
click at [363, 214] on div "01:03" at bounding box center [395, 222] width 109 height 17
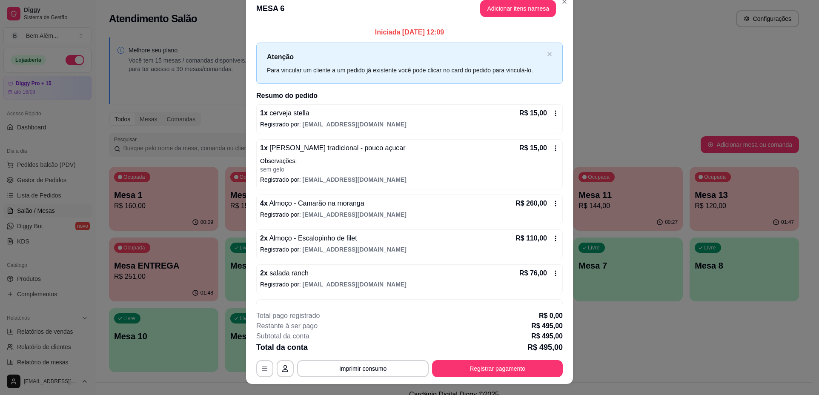
scroll to position [0, 0]
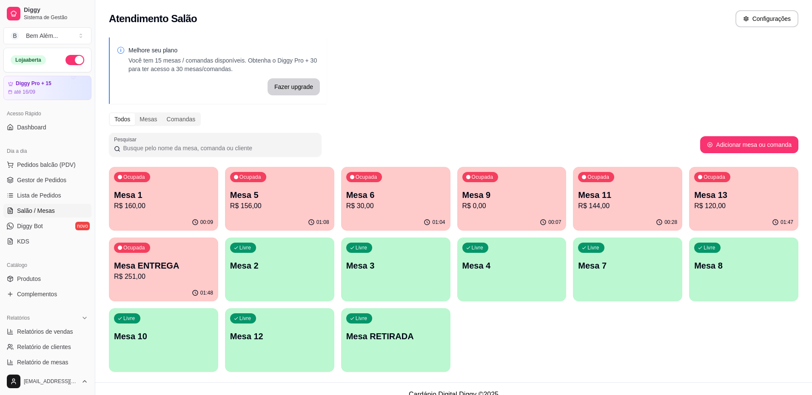
click at [486, 206] on p "R$ 0,00" at bounding box center [511, 206] width 99 height 10
click at [622, 191] on p "Mesa 11" at bounding box center [627, 195] width 99 height 12
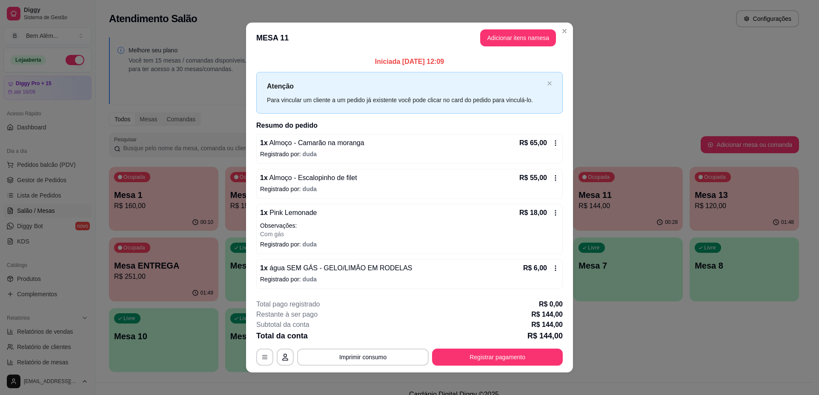
click at [561, 39] on header "MESA 11 Adicionar itens na mesa" at bounding box center [409, 38] width 327 height 31
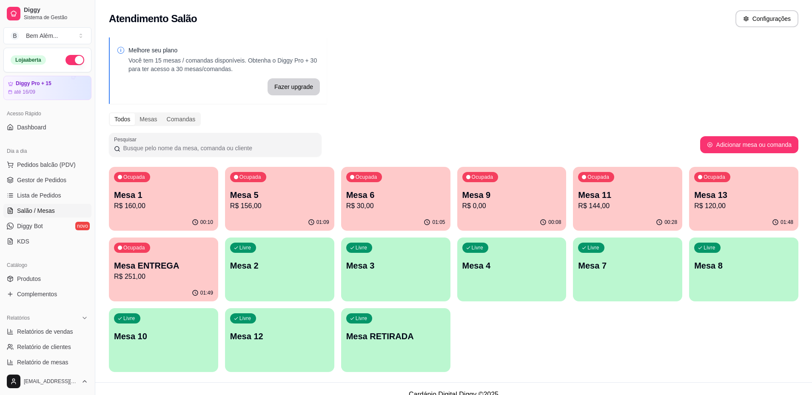
click at [374, 217] on div "01:05" at bounding box center [395, 222] width 109 height 17
click at [262, 210] on p "R$ 156,00" at bounding box center [279, 206] width 99 height 10
click at [137, 204] on p "R$ 160,00" at bounding box center [163, 206] width 99 height 10
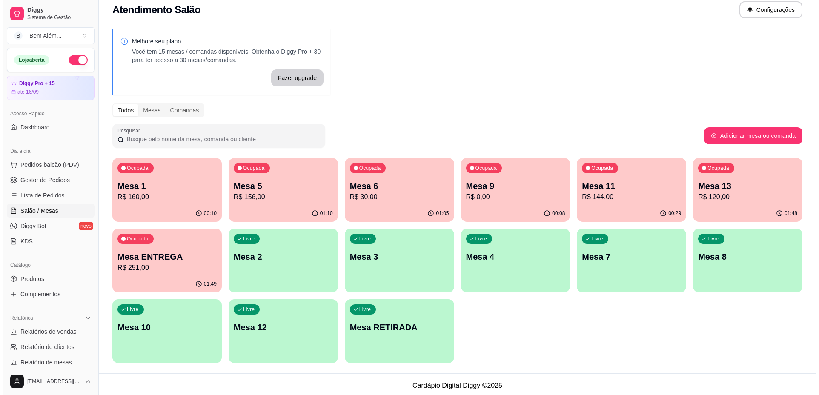
scroll to position [11, 0]
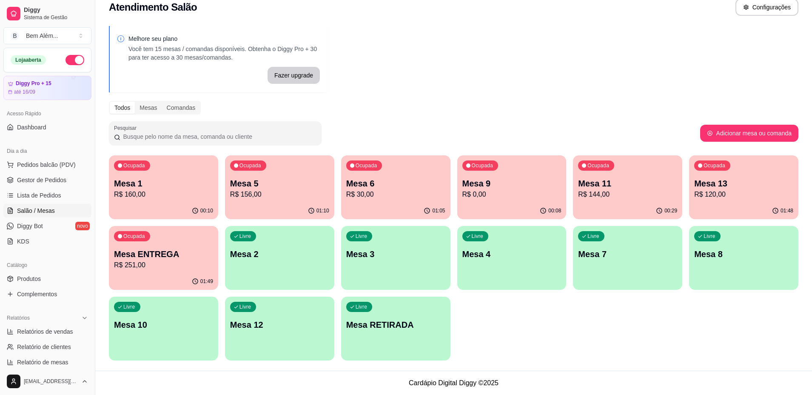
click at [717, 207] on div "01:48" at bounding box center [743, 211] width 109 height 17
click at [148, 248] on p "Mesa ENTREGA" at bounding box center [163, 253] width 96 height 11
click at [720, 194] on p "R$ 120,00" at bounding box center [744, 194] width 96 height 10
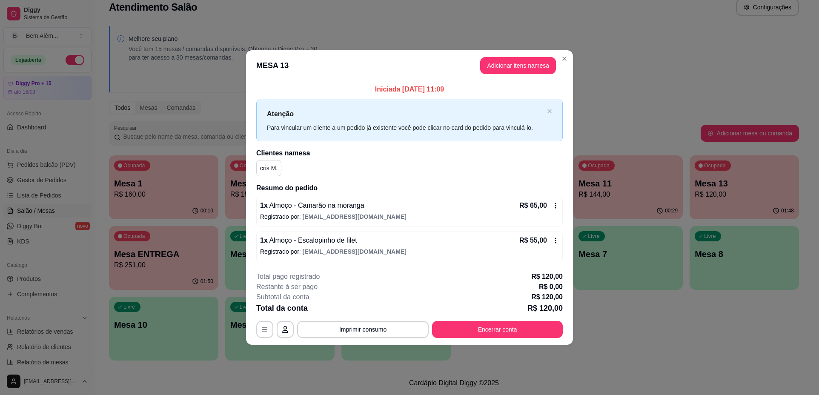
click at [487, 340] on footer "**********" at bounding box center [409, 305] width 327 height 80
click at [492, 331] on button "Encerrar conta" at bounding box center [497, 329] width 127 height 17
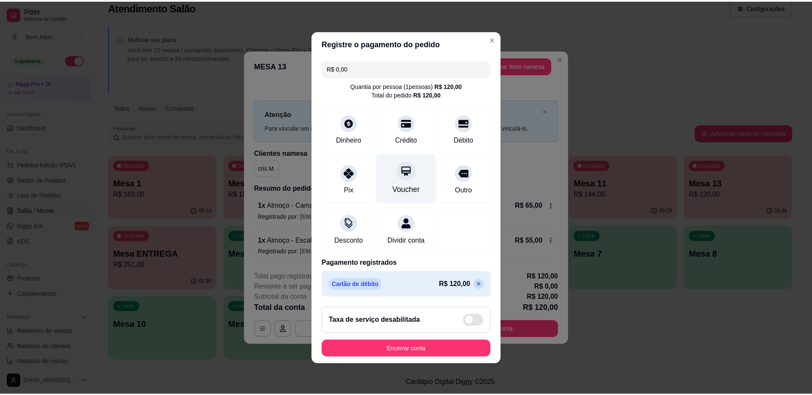
scroll to position [2, 0]
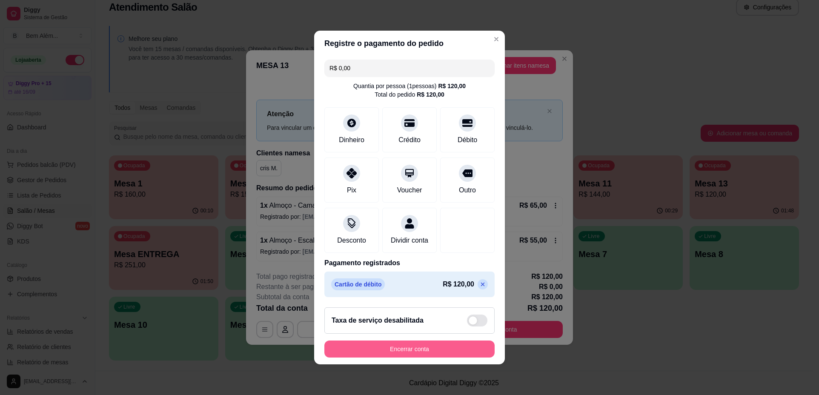
click at [407, 348] on button "Encerrar conta" at bounding box center [409, 348] width 170 height 17
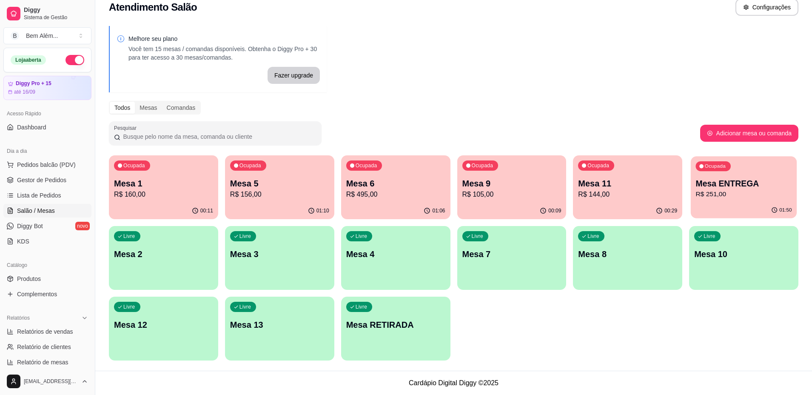
click at [741, 193] on p "R$ 251,00" at bounding box center [744, 194] width 96 height 10
click at [605, 186] on p "Mesa 11" at bounding box center [628, 183] width 96 height 11
click at [51, 180] on span "Gestor de Pedidos" at bounding box center [41, 180] width 49 height 9
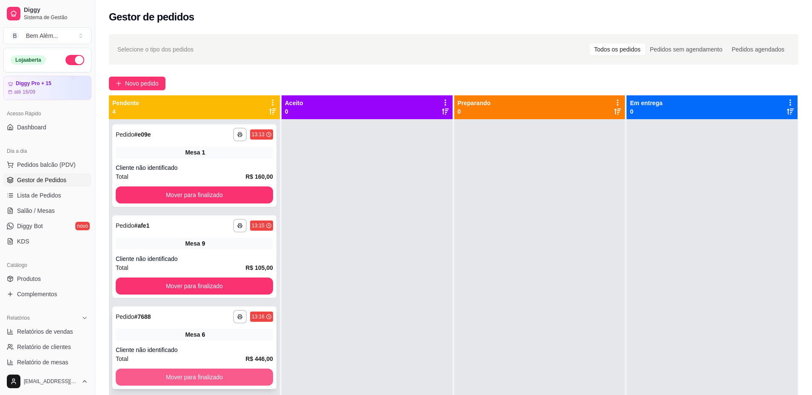
click at [211, 376] on button "Mover para finalizado" at bounding box center [194, 376] width 157 height 17
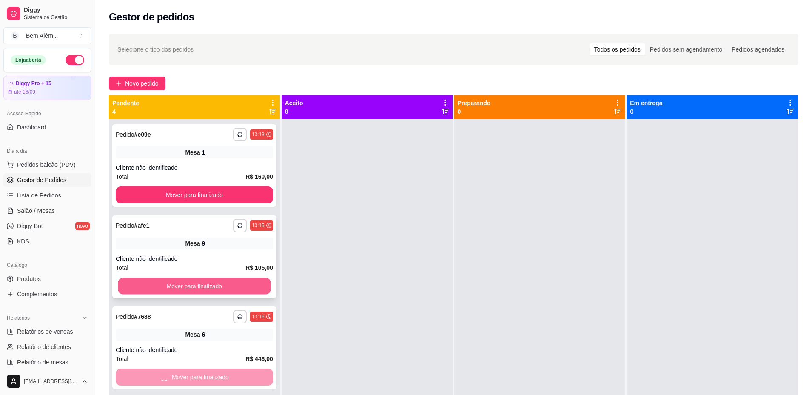
click at [221, 285] on button "Mover para finalizado" at bounding box center [194, 286] width 153 height 17
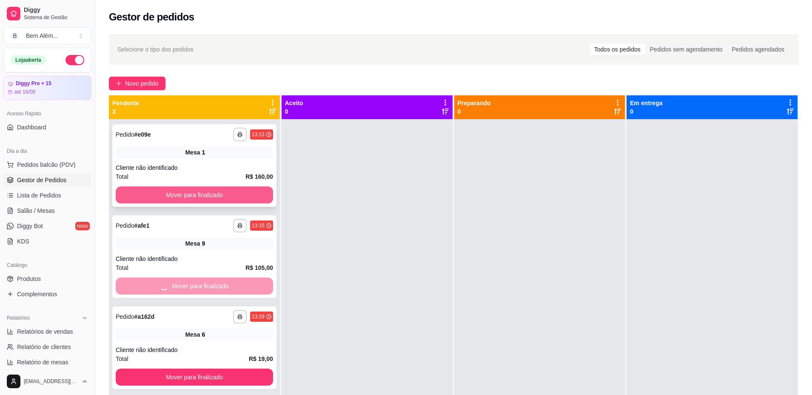
click at [214, 197] on button "Mover para finalizado" at bounding box center [194, 194] width 157 height 17
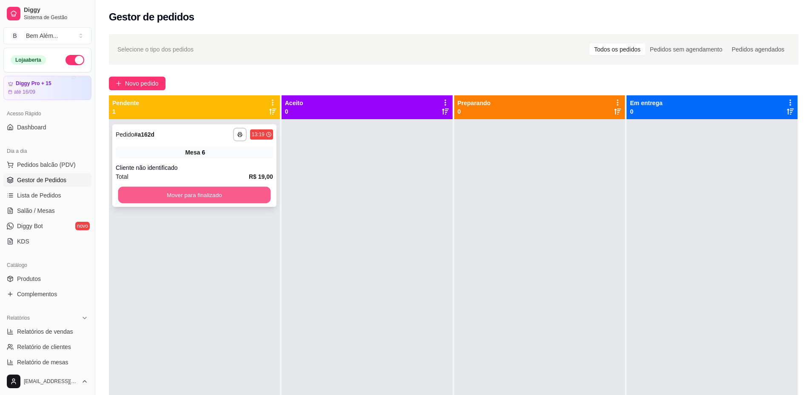
click at [207, 195] on button "Mover para finalizado" at bounding box center [194, 195] width 153 height 17
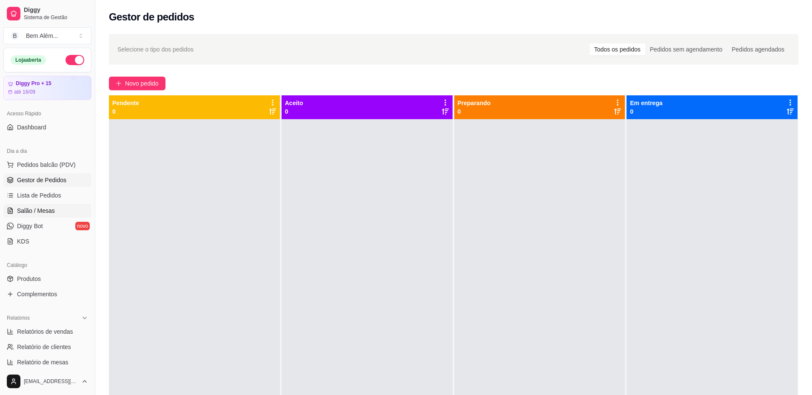
click at [75, 214] on link "Salão / Mesas" at bounding box center [47, 211] width 88 height 14
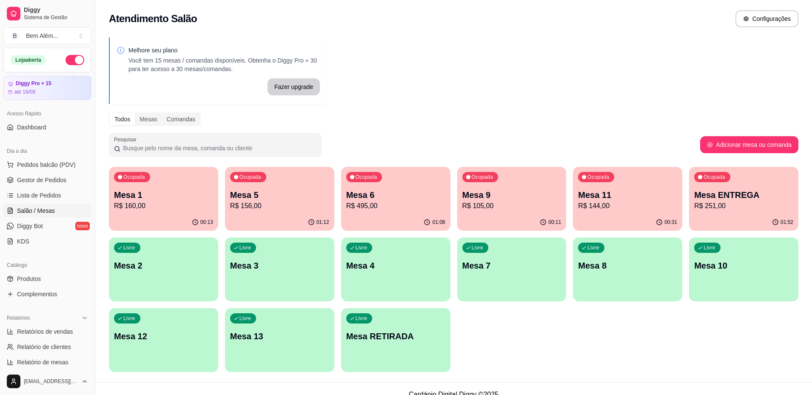
click at [313, 190] on p "Mesa 5" at bounding box center [279, 195] width 99 height 12
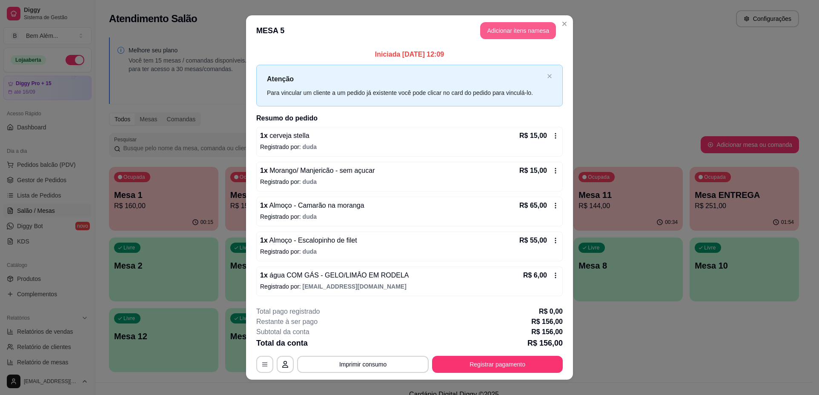
click at [521, 31] on button "Adicionar itens na mesa" at bounding box center [518, 30] width 76 height 17
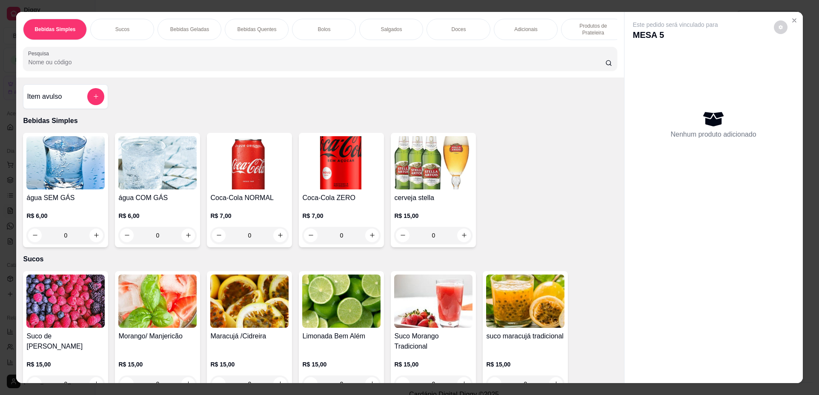
click at [598, 29] on p "Produtos de Prateleira" at bounding box center [592, 30] width 49 height 14
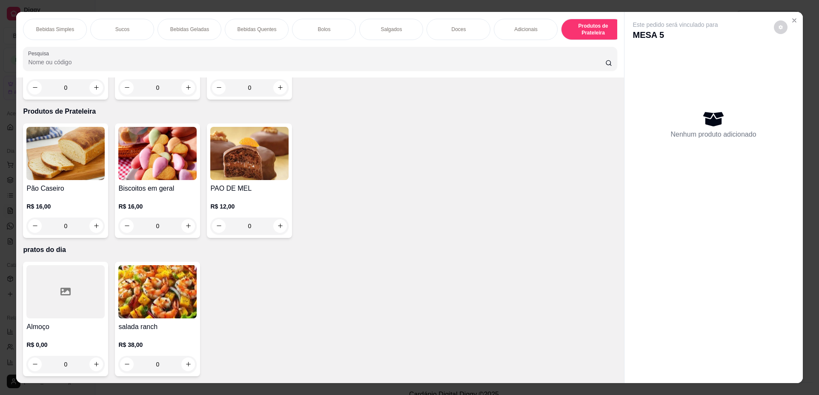
scroll to position [15, 0]
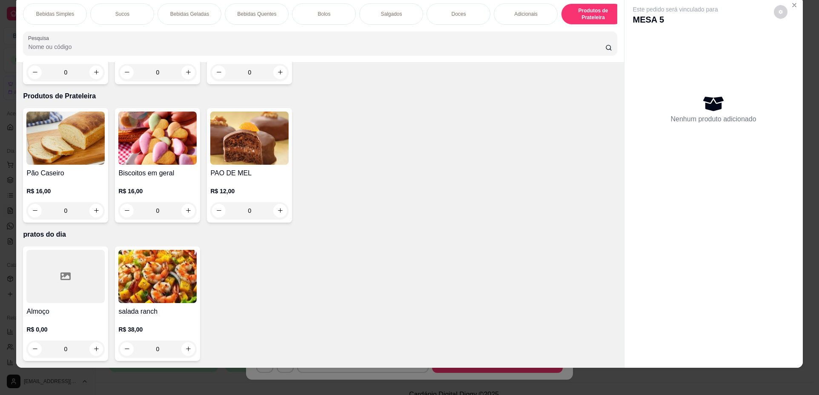
click at [330, 15] on div "Bolos" at bounding box center [324, 13] width 64 height 21
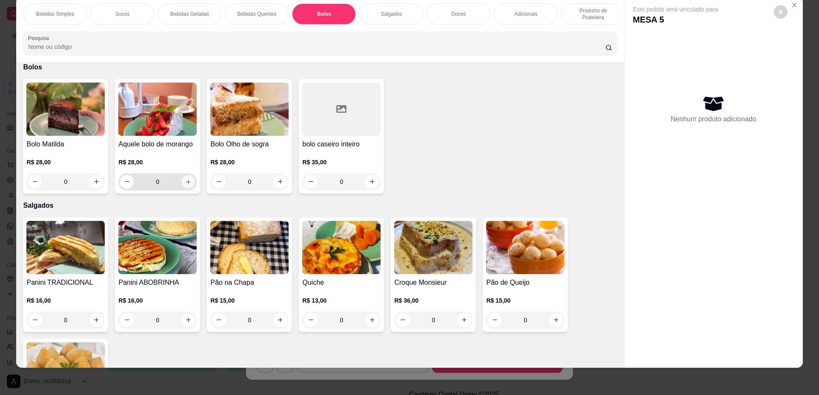
click at [188, 188] on button "increase-product-quantity" at bounding box center [188, 181] width 13 height 13
type input "1"
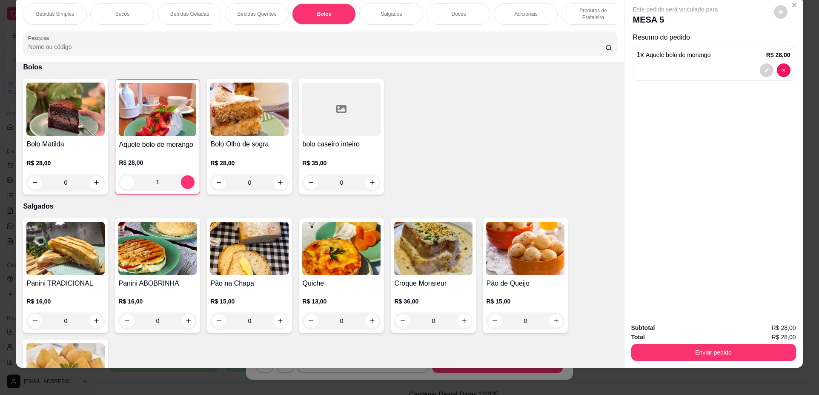
click at [442, 14] on div "Doces" at bounding box center [458, 13] width 64 height 21
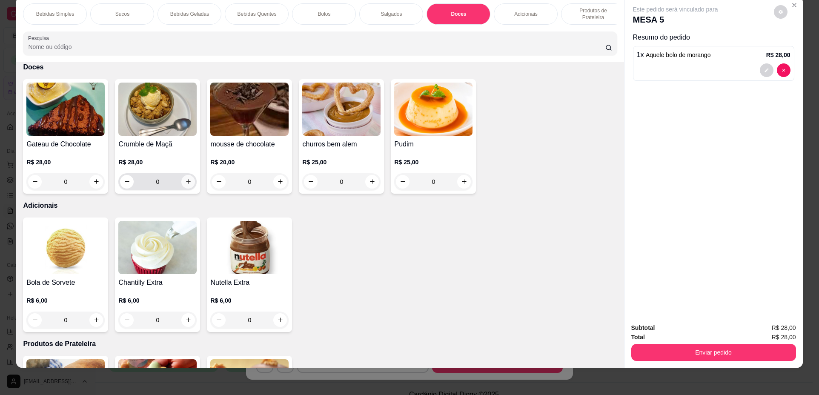
click at [185, 185] on icon "increase-product-quantity" at bounding box center [188, 181] width 6 height 6
type input "1"
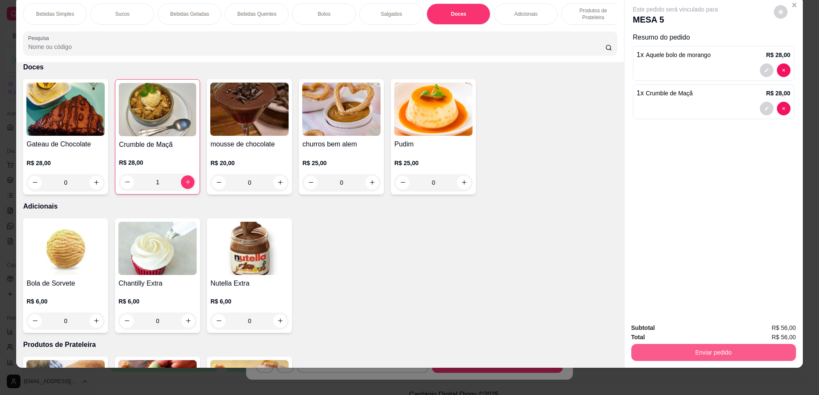
click at [679, 353] on button "Enviar pedido" at bounding box center [713, 352] width 165 height 17
click at [677, 332] on button "Não registrar e enviar pedido" at bounding box center [685, 331] width 88 height 16
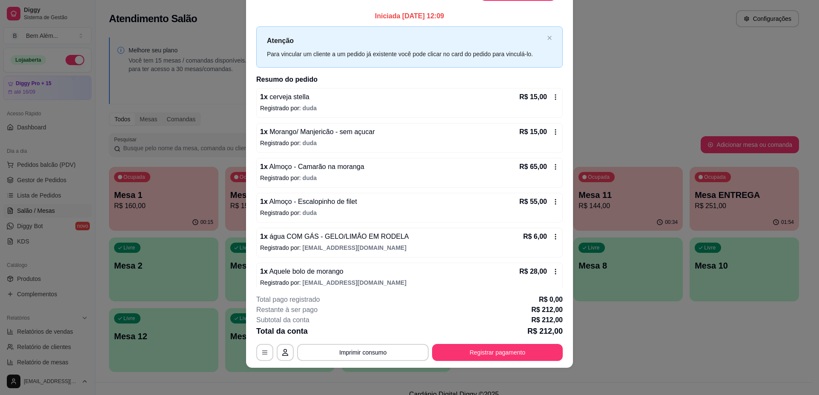
scroll to position [0, 0]
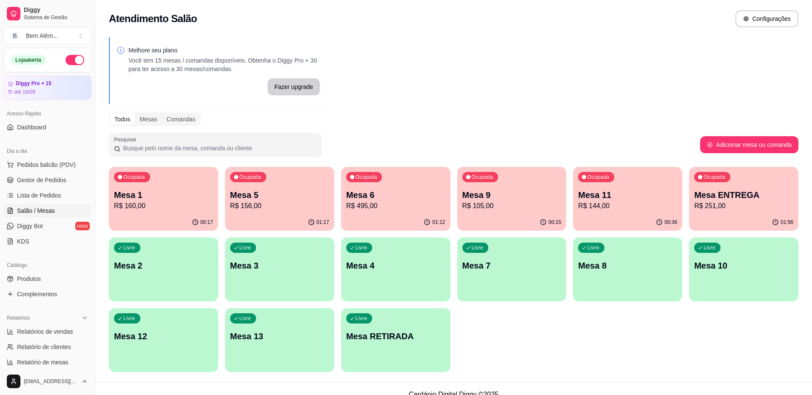
click at [768, 211] on div "Ocupada Mesa ENTREGA R$ 251,00" at bounding box center [743, 190] width 109 height 47
click at [481, 205] on p "R$ 105,00" at bounding box center [512, 206] width 96 height 10
click at [415, 206] on p "R$ 495,00" at bounding box center [395, 206] width 99 height 10
click at [523, 203] on p "R$ 105,00" at bounding box center [511, 206] width 99 height 10
click at [167, 182] on div "Ocupada Mesa 1 R$ 160,00" at bounding box center [164, 191] width 106 height 46
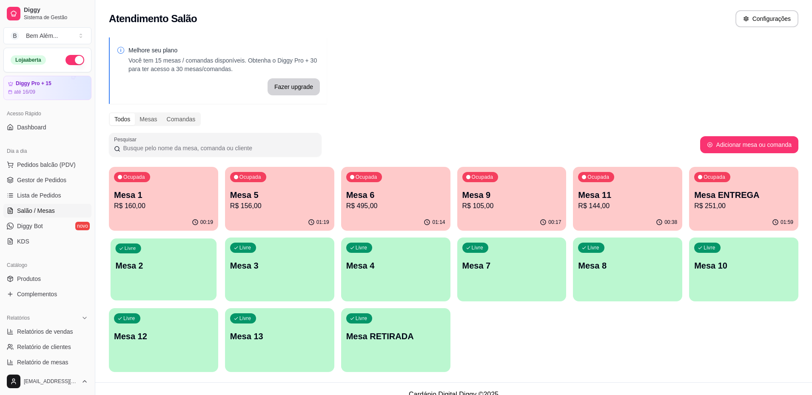
click at [162, 278] on div "Livre Mesa 2" at bounding box center [164, 264] width 106 height 52
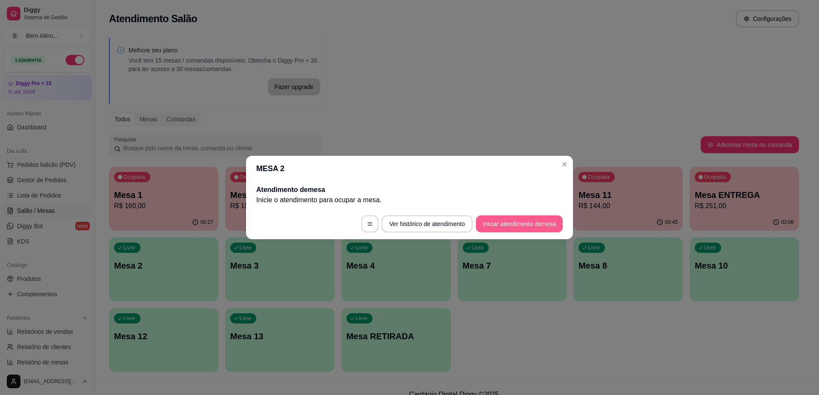
click at [529, 217] on button "Iniciar atendimento de mesa" at bounding box center [519, 223] width 87 height 17
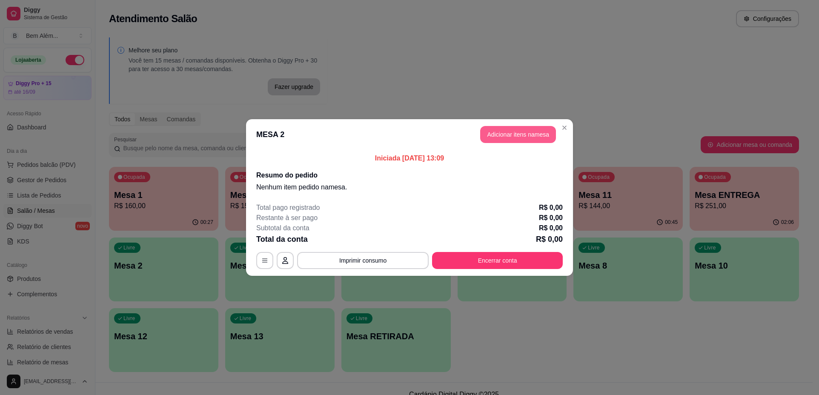
click at [531, 139] on button "Adicionar itens na mesa" at bounding box center [518, 134] width 76 height 17
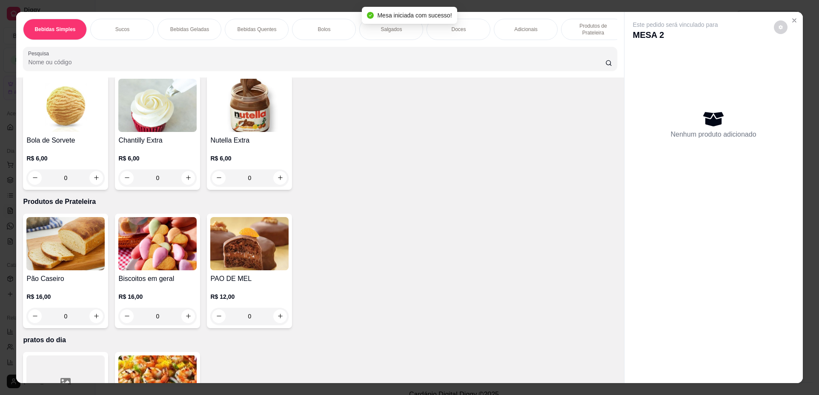
scroll to position [1375, 0]
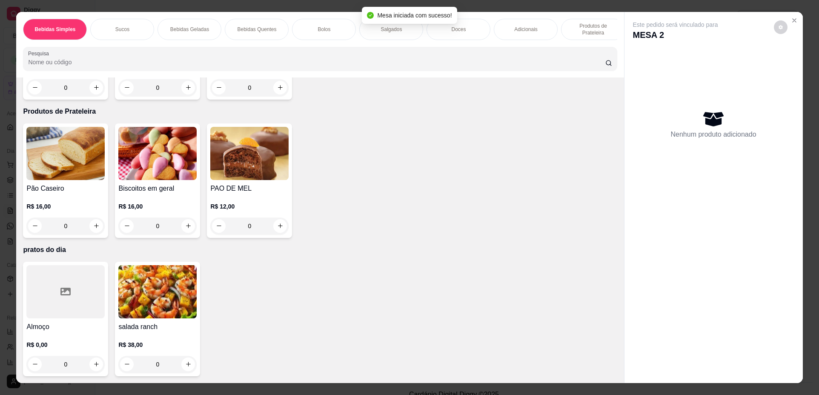
click at [70, 294] on div at bounding box center [65, 291] width 78 height 53
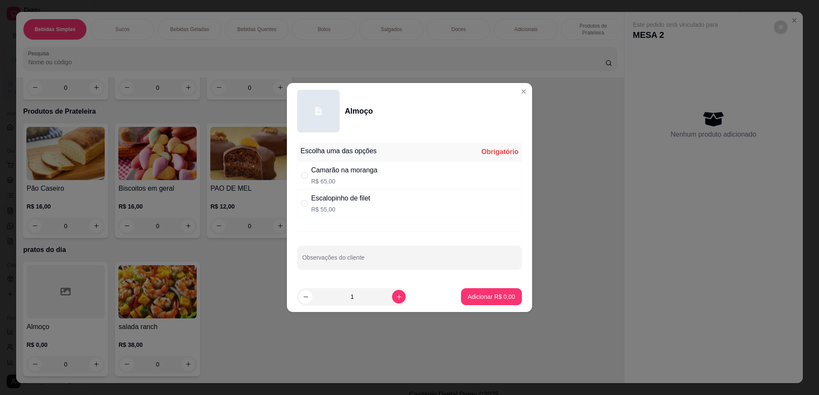
click at [340, 206] on p "R$ 55,00" at bounding box center [340, 209] width 59 height 9
radio input "true"
click at [396, 298] on icon "increase-product-quantity" at bounding box center [399, 297] width 6 height 6
type input "2"
click at [409, 261] on input "Observações do cliente" at bounding box center [409, 261] width 214 height 9
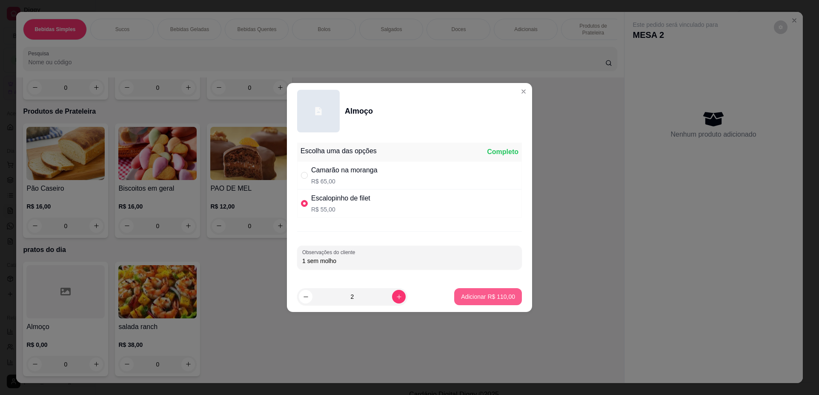
type input "1 sem molho"
click at [497, 290] on button "Adicionar R$ 110,00" at bounding box center [488, 296] width 68 height 17
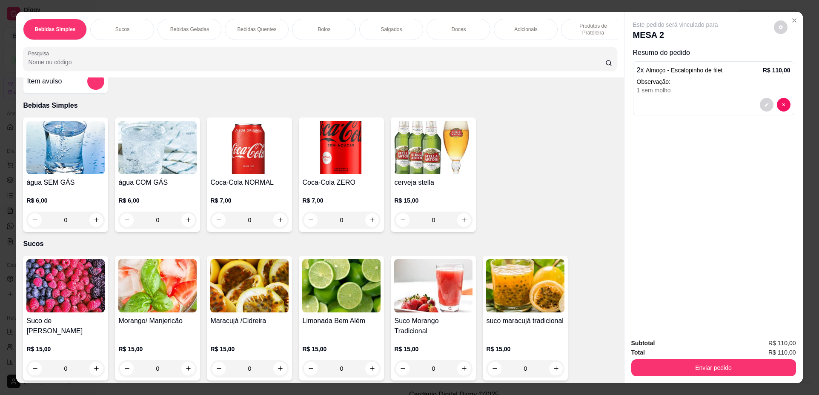
scroll to position [0, 0]
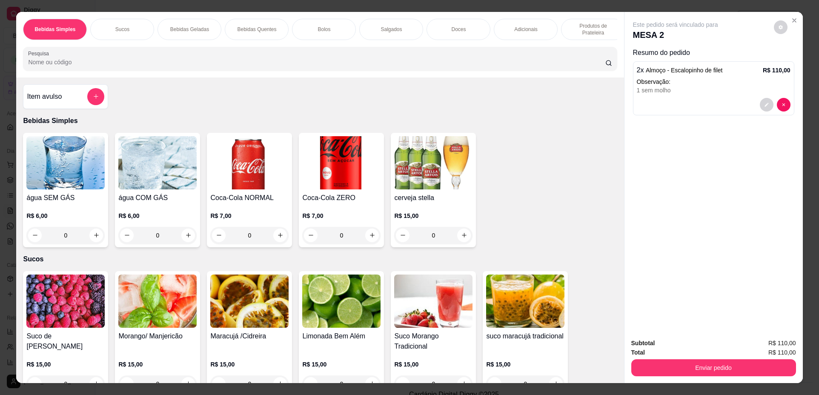
click at [365, 313] on img at bounding box center [341, 300] width 78 height 53
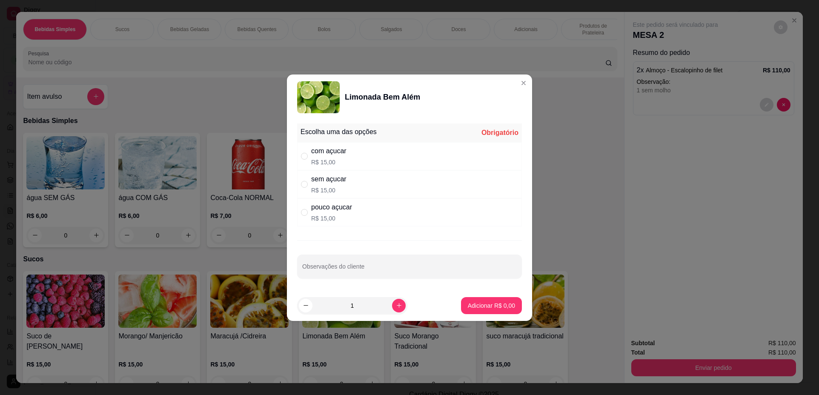
click at [441, 161] on div "com açucar R$ 15,00" at bounding box center [409, 156] width 225 height 28
radio input "true"
click at [471, 305] on p "Adicionar R$ 15,00" at bounding box center [489, 305] width 51 height 9
type input "1"
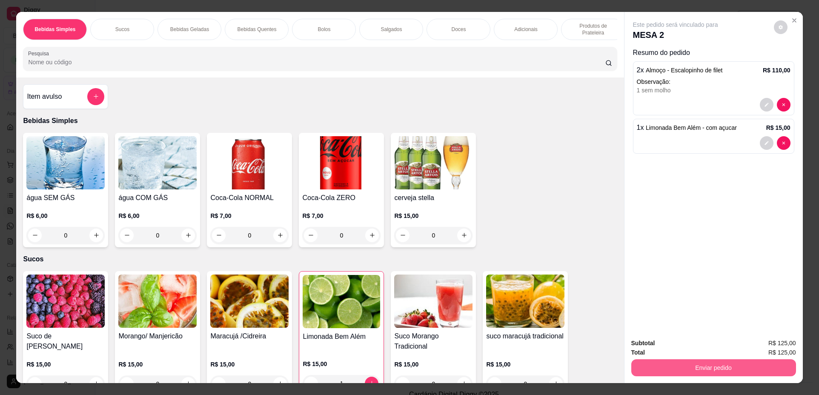
click at [695, 359] on button "Enviar pedido" at bounding box center [713, 367] width 165 height 17
click at [697, 347] on button "Não registrar e enviar pedido" at bounding box center [685, 347] width 88 height 16
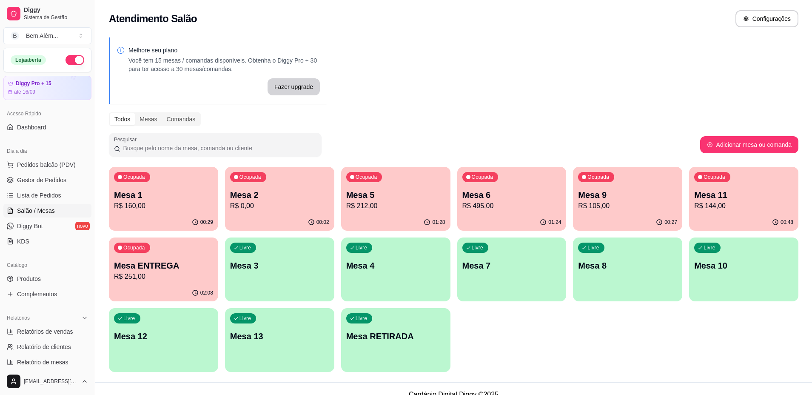
click at [348, 212] on div "Ocupada Mesa 5 R$ 212,00" at bounding box center [395, 190] width 109 height 47
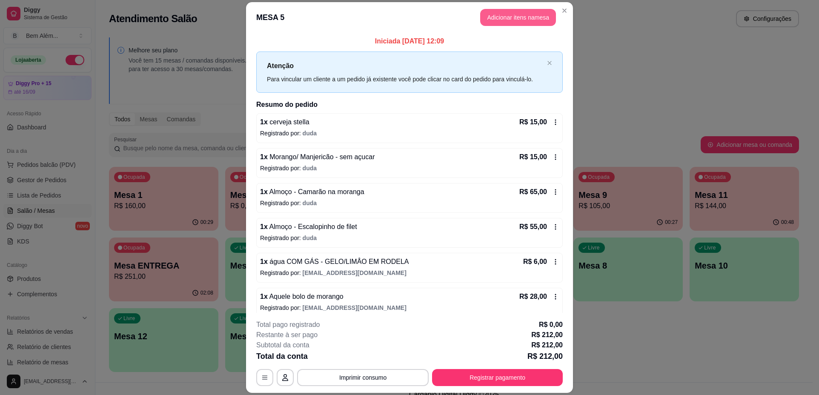
click at [539, 20] on button "Adicionar itens na mesa" at bounding box center [518, 17] width 76 height 17
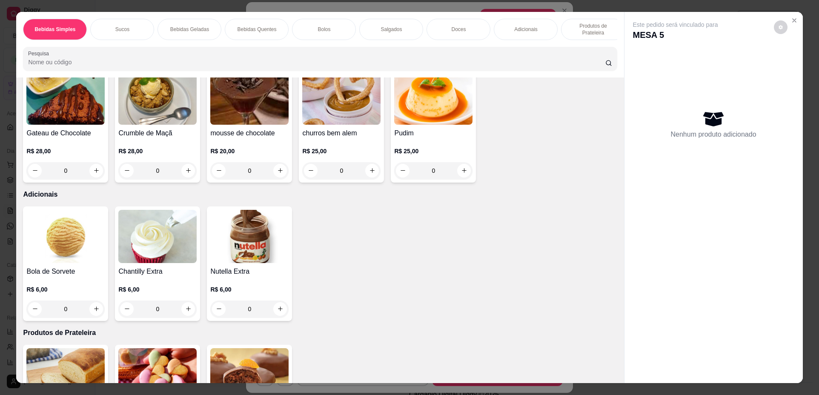
scroll to position [1276, 0]
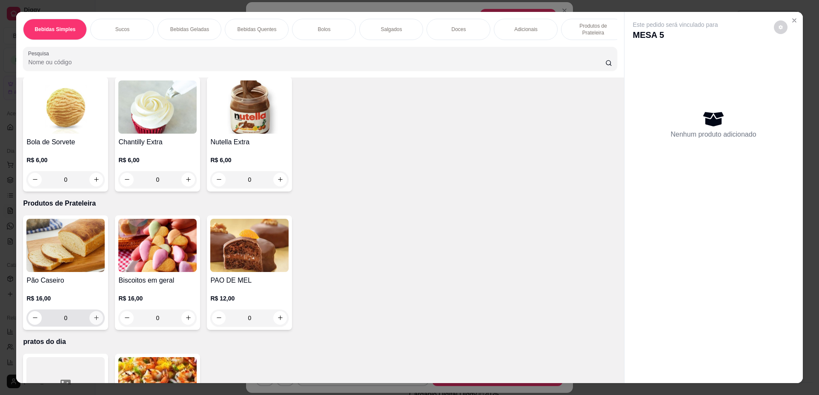
click at [89, 324] on button "increase-product-quantity" at bounding box center [96, 318] width 14 height 14
type input "1"
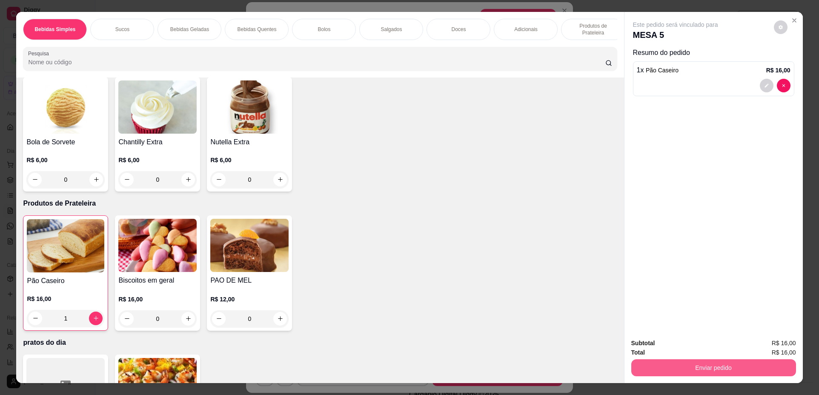
click at [753, 365] on button "Enviar pedido" at bounding box center [713, 367] width 165 height 17
click at [709, 350] on button "Não registrar e enviar pedido" at bounding box center [685, 347] width 88 height 16
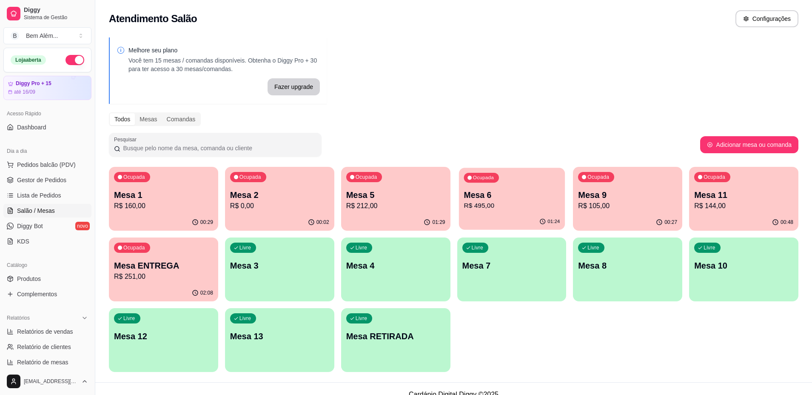
click at [493, 211] on p "R$ 495,00" at bounding box center [512, 206] width 96 height 10
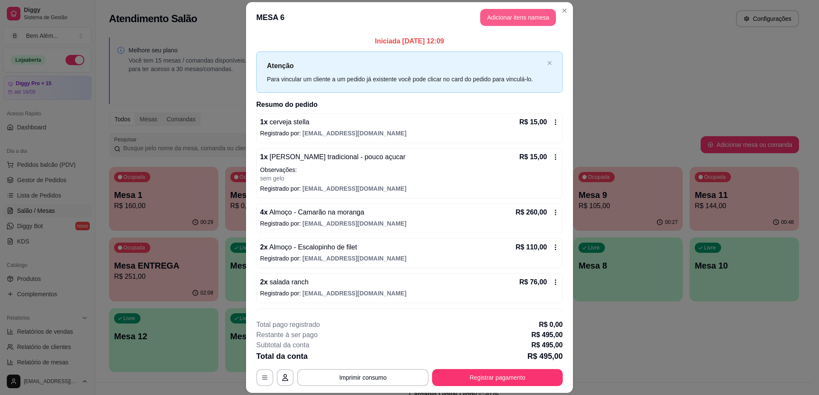
click at [529, 17] on button "Adicionar itens na mesa" at bounding box center [518, 17] width 76 height 17
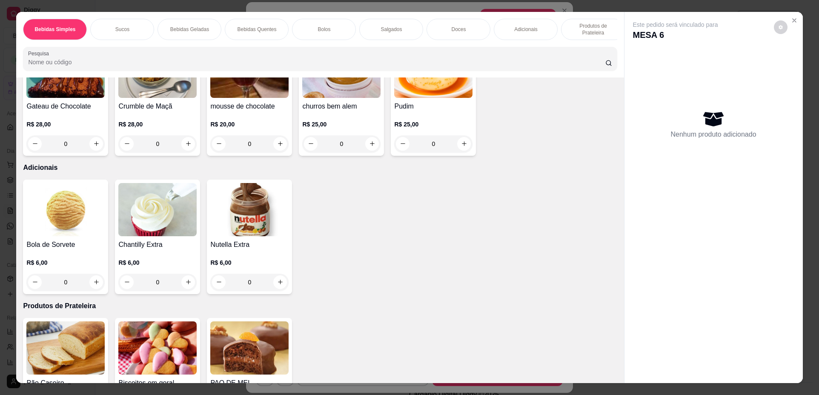
scroll to position [1361, 0]
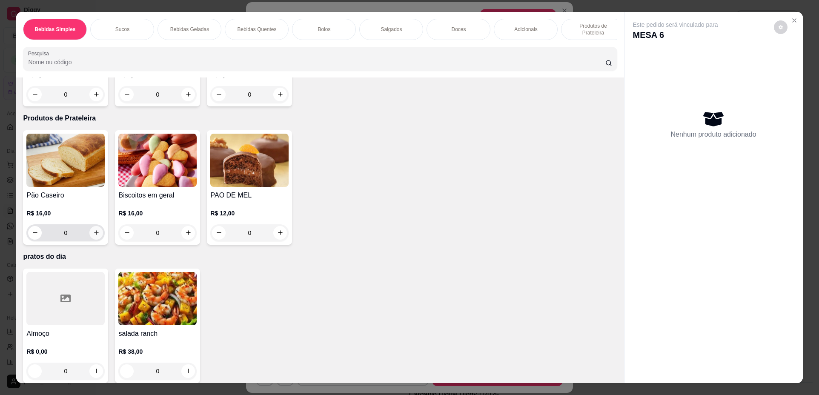
click at [93, 236] on icon "increase-product-quantity" at bounding box center [96, 232] width 6 height 6
type input "2"
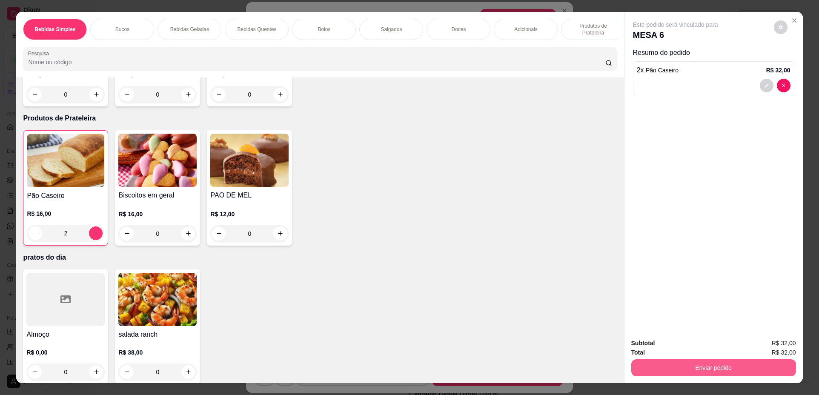
click at [666, 371] on button "Enviar pedido" at bounding box center [713, 367] width 165 height 17
click at [676, 360] on button "Enviar pedido" at bounding box center [713, 368] width 160 height 17
click at [674, 349] on div "Total R$ 32,00" at bounding box center [713, 352] width 165 height 9
click at [674, 368] on button "Enviar pedido" at bounding box center [713, 367] width 165 height 17
click at [665, 348] on button "Não registrar e enviar pedido" at bounding box center [685, 347] width 88 height 16
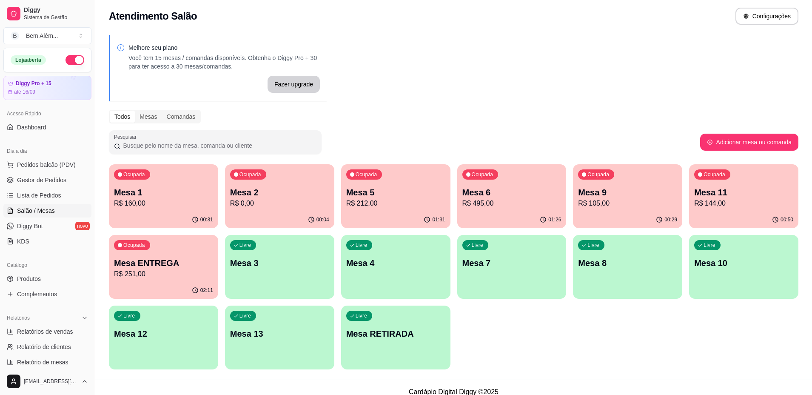
scroll to position [0, 0]
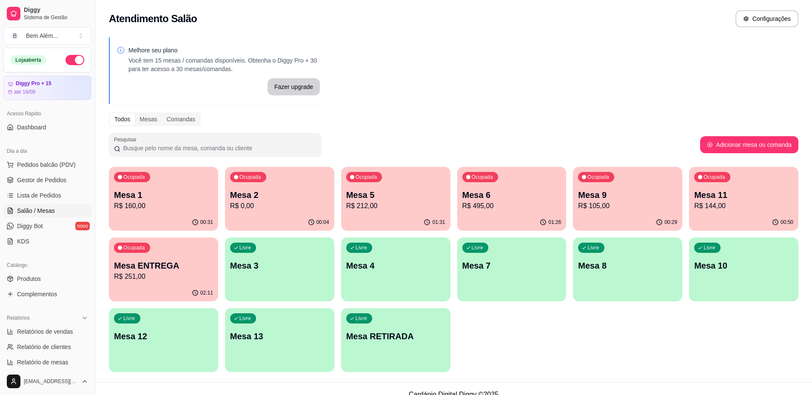
click at [114, 274] on p "R$ 251,00" at bounding box center [163, 276] width 99 height 10
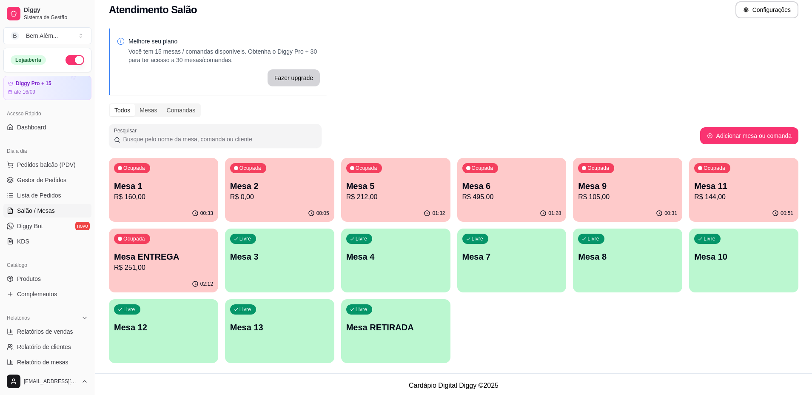
scroll to position [11, 0]
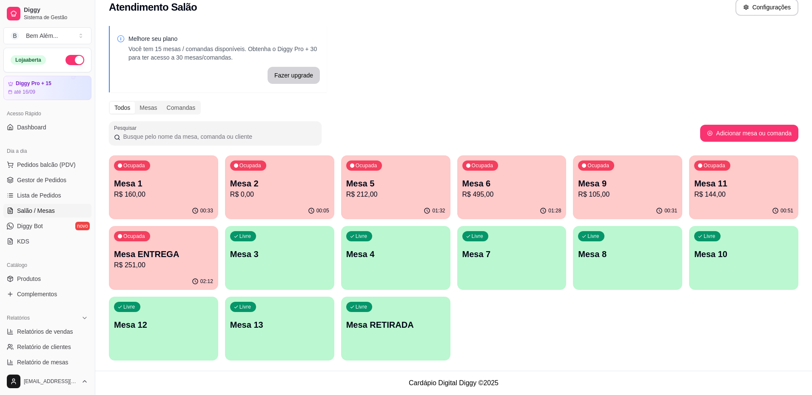
click at [591, 205] on div "00:31" at bounding box center [627, 211] width 109 height 17
click at [145, 250] on p "Mesa ENTREGA" at bounding box center [163, 254] width 99 height 12
click at [153, 248] on p "Mesa ENTREGA" at bounding box center [163, 254] width 99 height 12
click at [308, 177] on p "Mesa 2" at bounding box center [279, 183] width 99 height 12
click at [120, 184] on p "Mesa 1" at bounding box center [163, 183] width 96 height 11
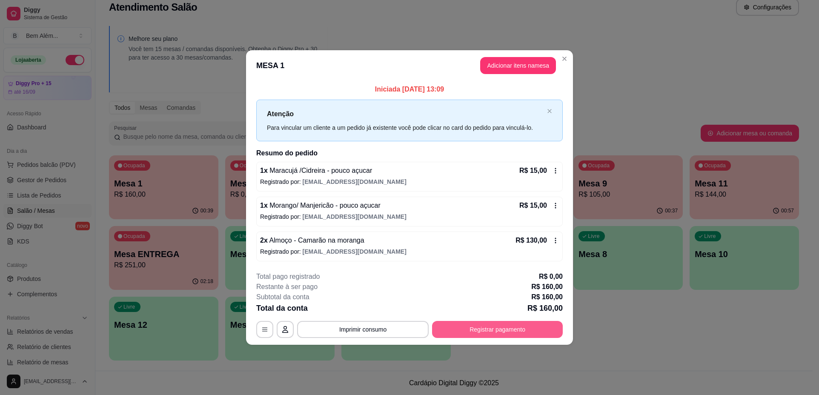
click at [520, 329] on button "Registrar pagamento" at bounding box center [497, 329] width 131 height 17
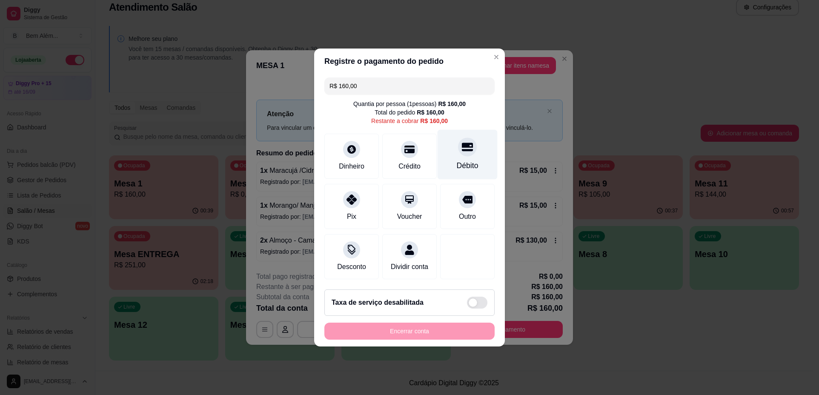
click at [449, 136] on div "Débito" at bounding box center [467, 155] width 60 height 50
type input "R$ 0,00"
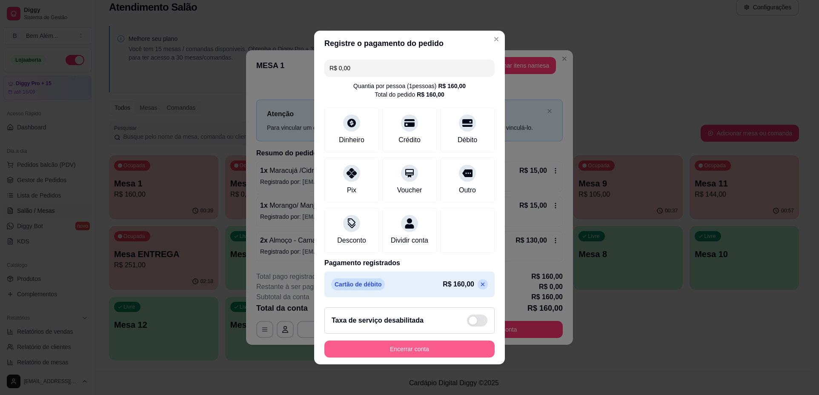
click at [394, 356] on button "Encerrar conta" at bounding box center [409, 348] width 170 height 17
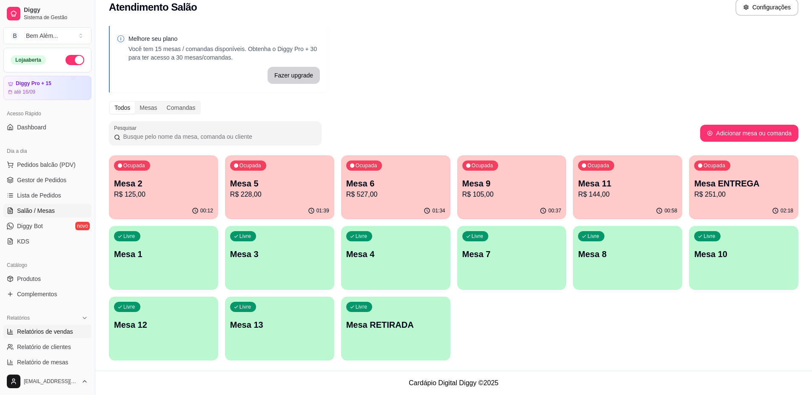
click at [49, 335] on span "Relatórios de vendas" at bounding box center [45, 331] width 56 height 9
select select "ALL"
select select "0"
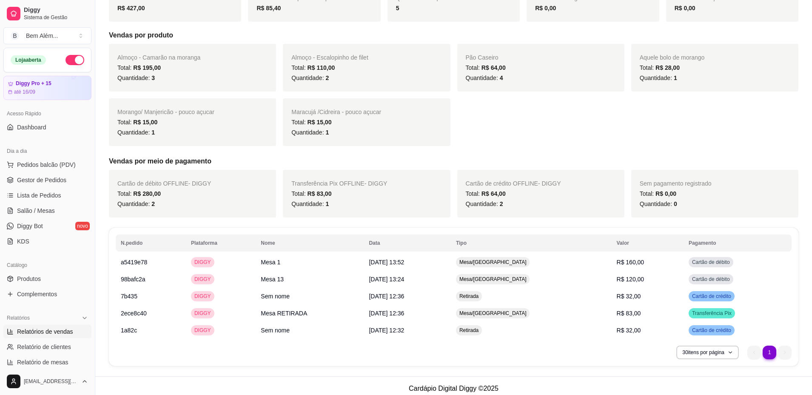
scroll to position [146, 0]
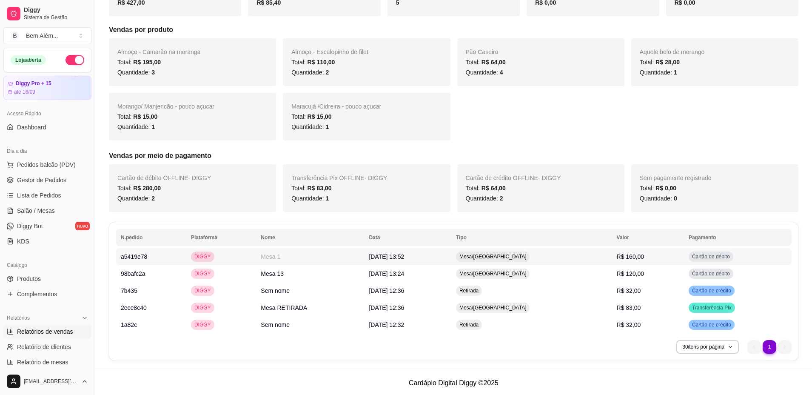
click at [448, 257] on td "[DATE] 13:52" at bounding box center [407, 256] width 87 height 17
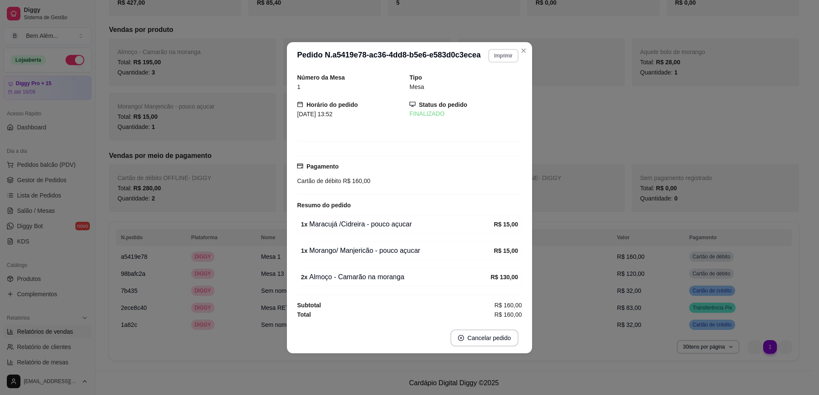
click at [511, 55] on button "Imprimir" at bounding box center [503, 56] width 30 height 14
click at [504, 88] on button "impressao computador" at bounding box center [482, 86] width 64 height 14
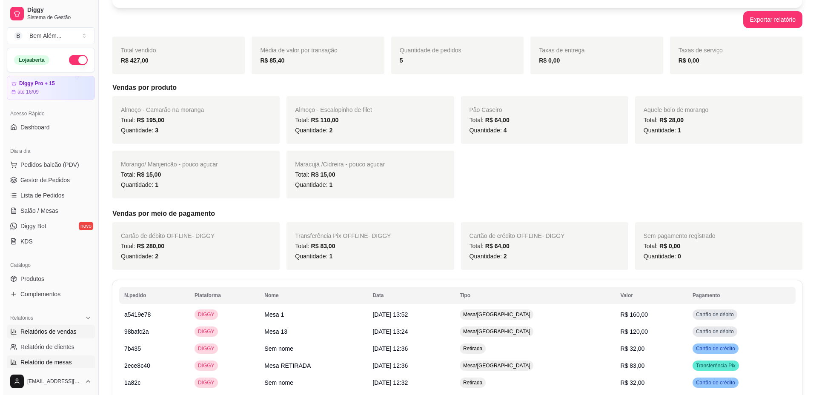
scroll to position [0, 0]
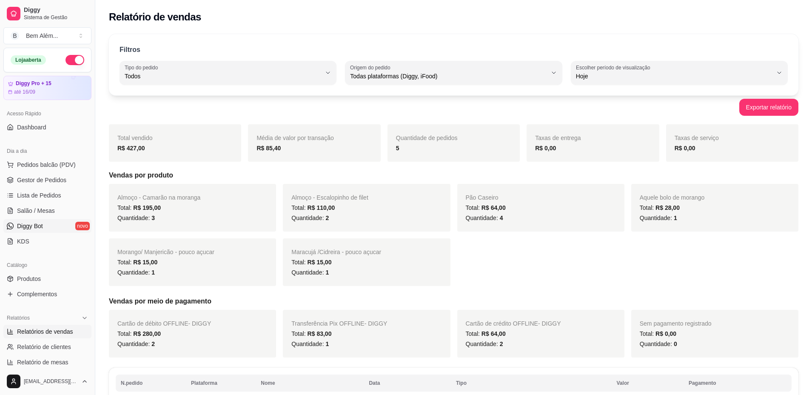
click at [48, 221] on link "Diggy Bot novo" at bounding box center [47, 226] width 88 height 14
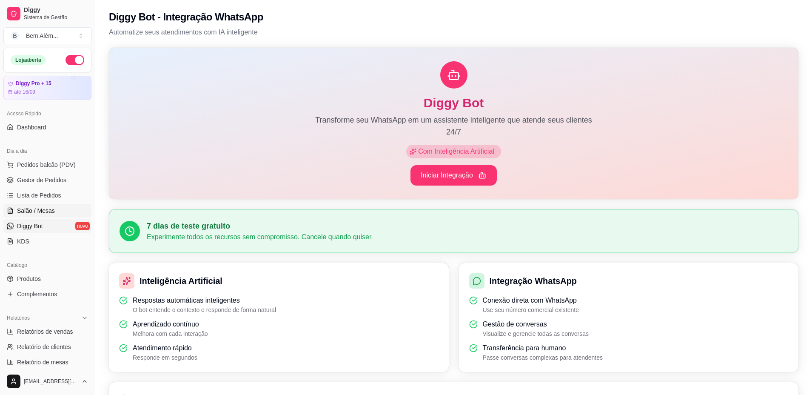
click at [50, 210] on span "Salão / Mesas" at bounding box center [36, 210] width 38 height 9
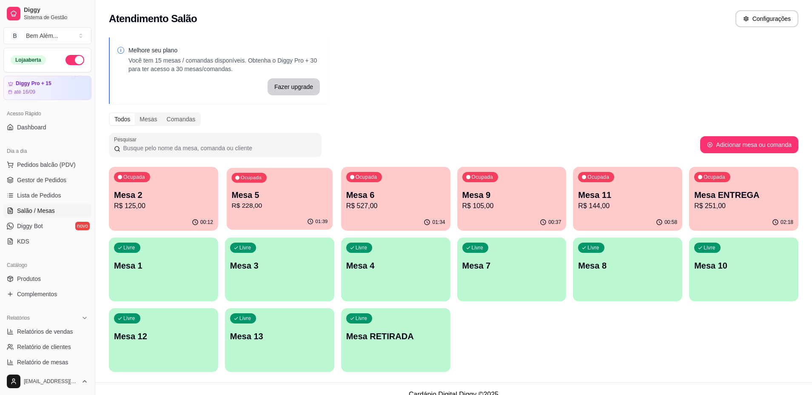
click at [269, 210] on p "R$ 228,00" at bounding box center [279, 206] width 96 height 10
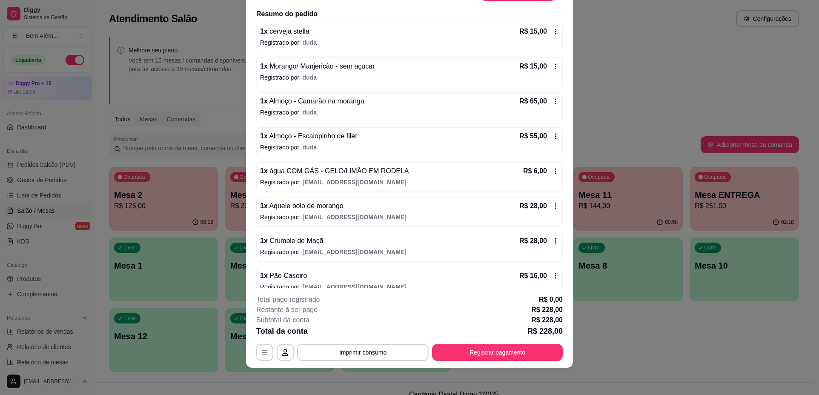
scroll to position [77, 0]
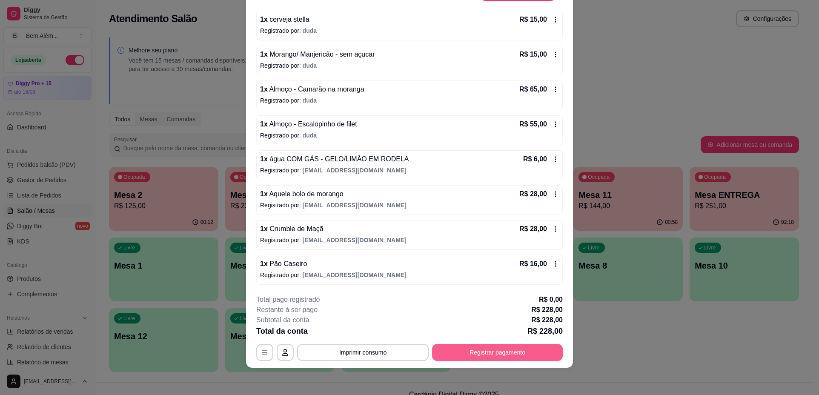
click at [470, 354] on button "Registrar pagamento" at bounding box center [497, 352] width 131 height 17
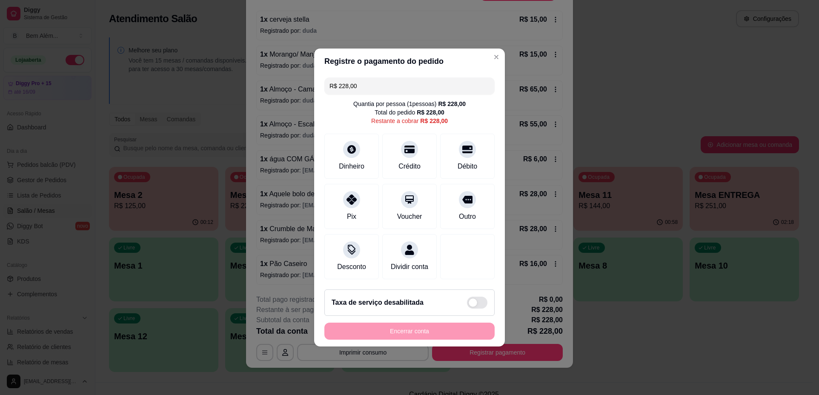
drag, startPoint x: 393, startPoint y: 81, endPoint x: 222, endPoint y: 99, distance: 171.5
click at [222, 99] on div "Registre o pagamento do pedido R$ 228,00 Quantia por pessoa ( 1 pessoas) R$ 228…" at bounding box center [409, 197] width 819 height 395
type input "R$ 114,00"
click at [469, 165] on div "Débito" at bounding box center [468, 165] width 22 height 11
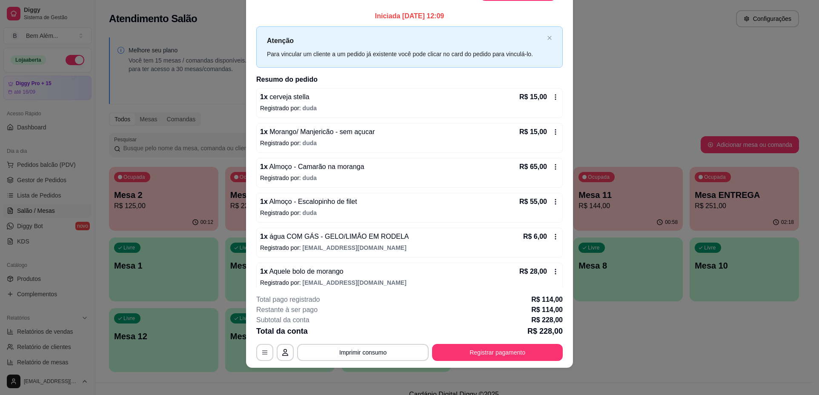
scroll to position [0, 0]
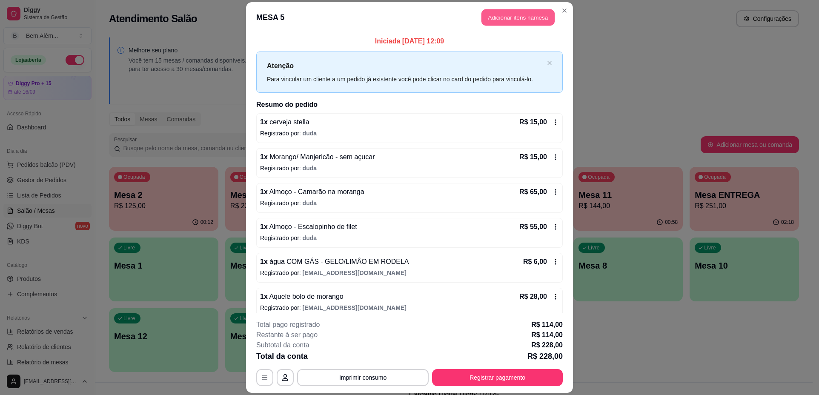
click at [513, 16] on button "Adicionar itens na mesa" at bounding box center [517, 17] width 73 height 17
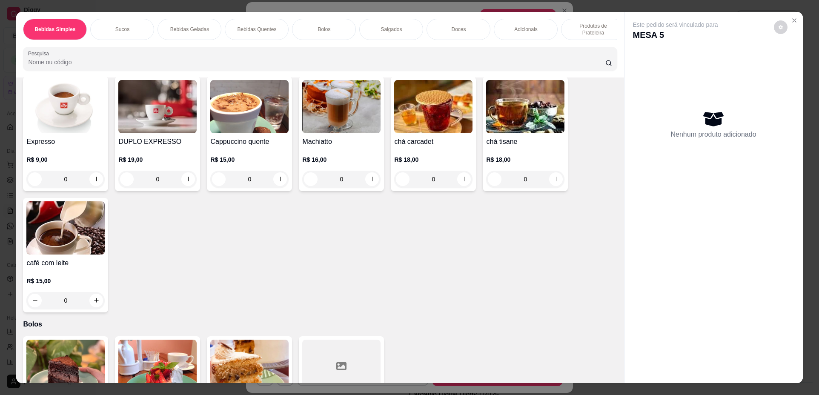
scroll to position [609, 0]
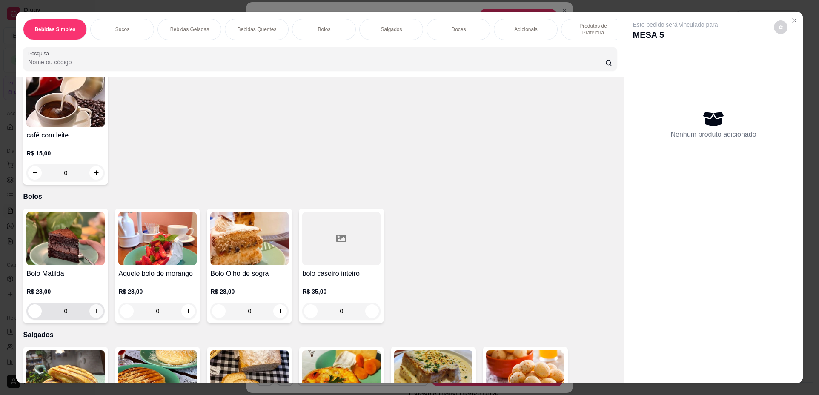
click at [94, 311] on button "increase-product-quantity" at bounding box center [96, 311] width 14 height 14
type input "1"
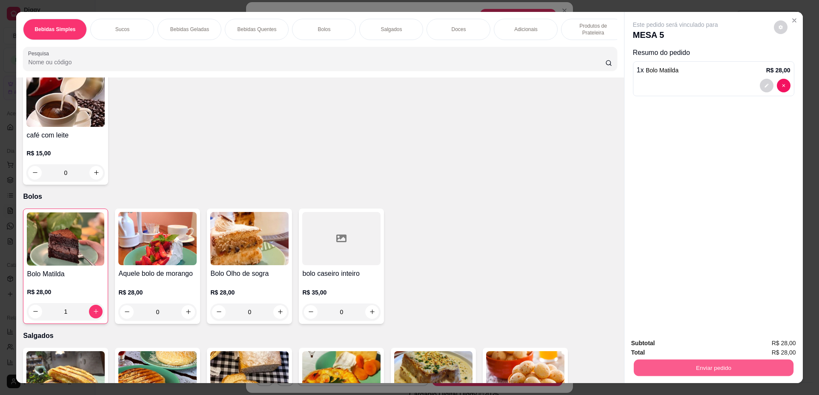
click at [696, 369] on button "Enviar pedido" at bounding box center [713, 368] width 160 height 17
click at [694, 342] on button "Não registrar e enviar pedido" at bounding box center [685, 347] width 86 height 16
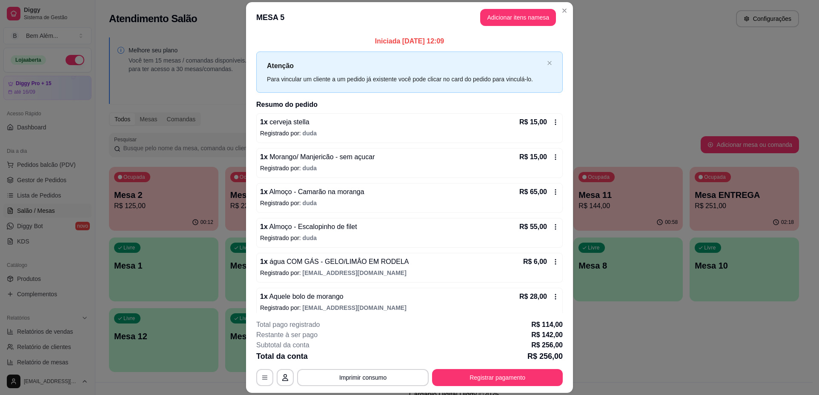
click at [515, 373] on button "Registrar pagamento" at bounding box center [497, 377] width 131 height 17
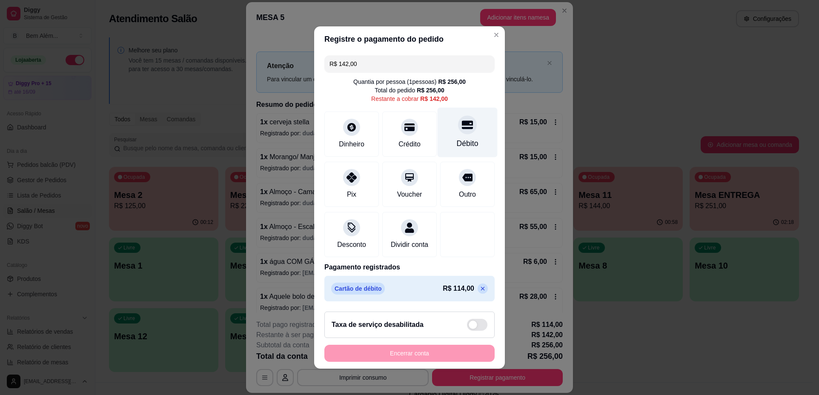
click at [451, 131] on div "Débito" at bounding box center [467, 133] width 60 height 50
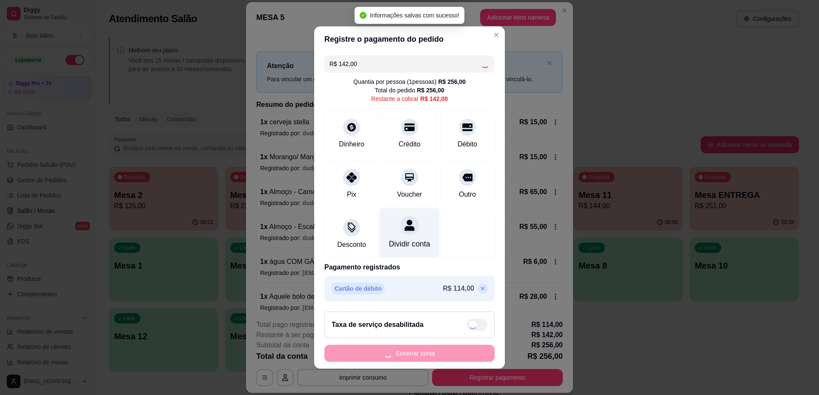
type input "R$ 0,00"
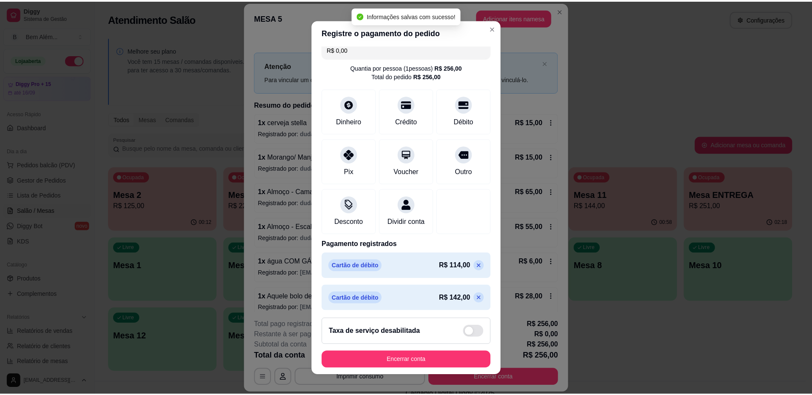
scroll to position [20, 0]
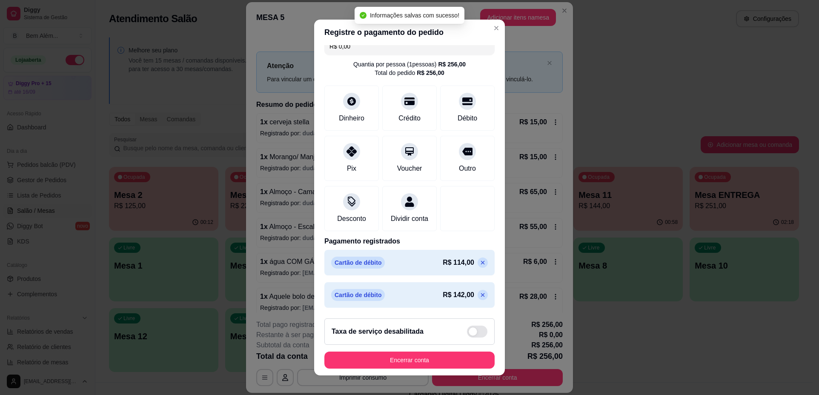
click at [437, 360] on button "Encerrar conta" at bounding box center [409, 359] width 170 height 17
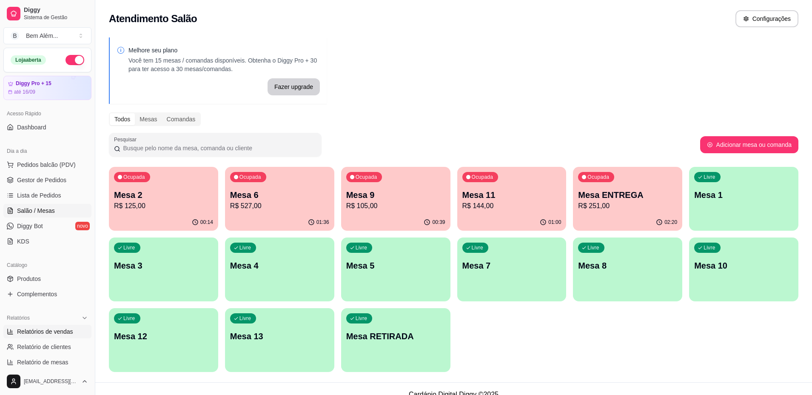
click at [65, 337] on link "Relatórios de vendas" at bounding box center [47, 332] width 88 height 14
select select "ALL"
select select "0"
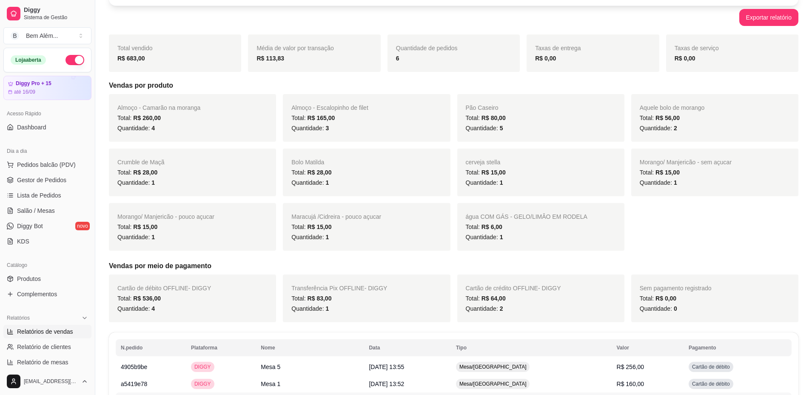
scroll to position [217, 0]
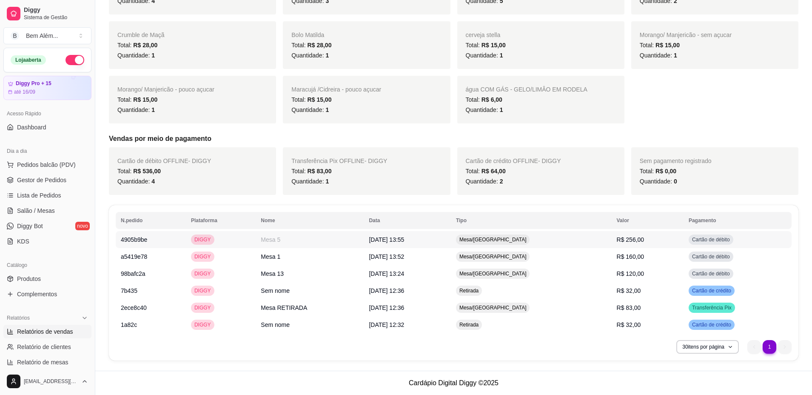
click at [325, 246] on td "Mesa 5" at bounding box center [310, 239] width 108 height 17
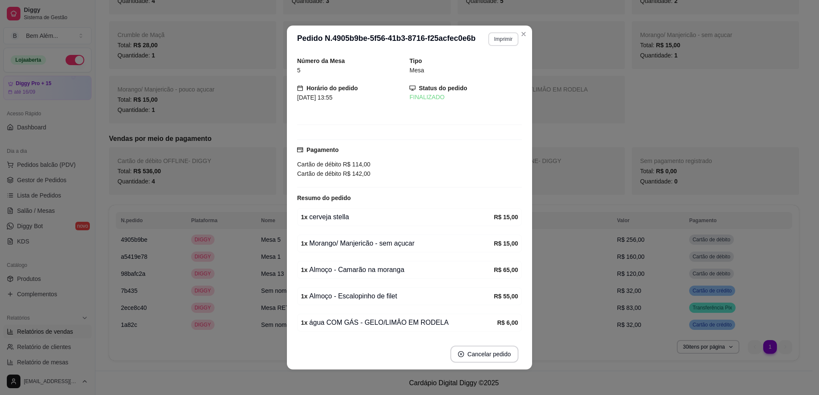
click at [496, 41] on button "Imprimir" at bounding box center [503, 39] width 30 height 14
click at [488, 71] on button "impressao computador" at bounding box center [478, 69] width 64 height 14
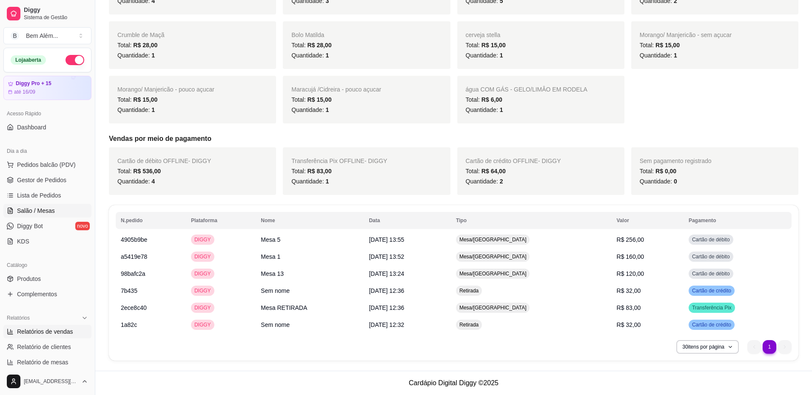
click at [26, 208] on span "Salão / Mesas" at bounding box center [36, 210] width 38 height 9
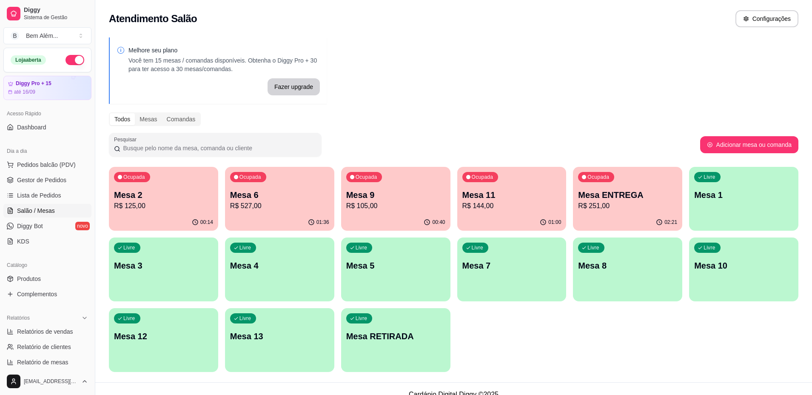
click at [27, 208] on span "Salão / Mesas" at bounding box center [36, 210] width 38 height 9
click at [538, 210] on p "R$ 144,00" at bounding box center [511, 206] width 99 height 10
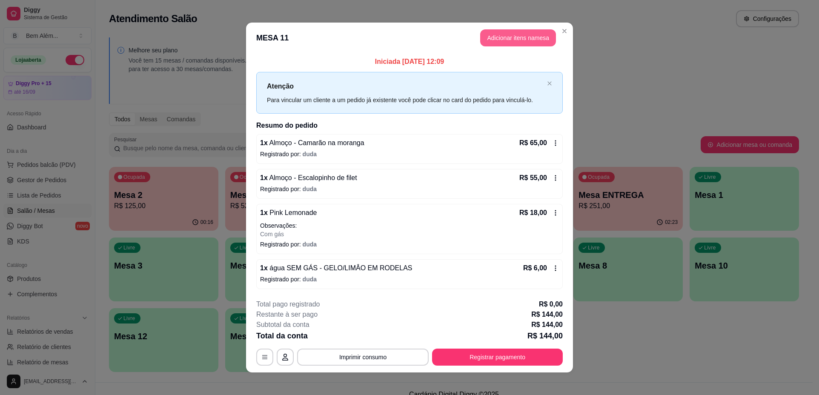
click at [532, 37] on button "Adicionar itens na mesa" at bounding box center [518, 37] width 76 height 17
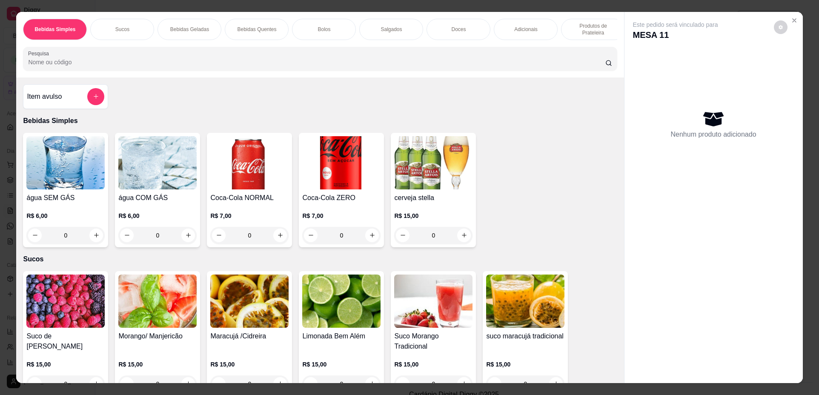
click at [328, 34] on div "Bolos" at bounding box center [324, 29] width 64 height 21
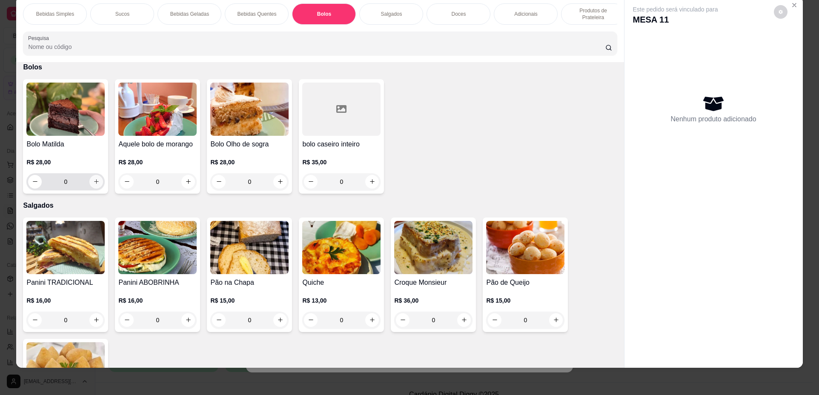
click at [93, 185] on icon "increase-product-quantity" at bounding box center [96, 181] width 6 height 6
type input "1"
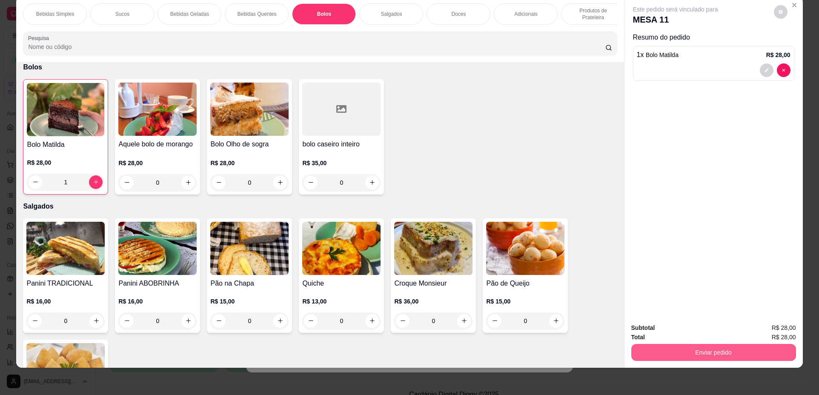
click at [674, 358] on button "Enviar pedido" at bounding box center [713, 352] width 165 height 17
click at [663, 329] on button "Não registrar e enviar pedido" at bounding box center [685, 331] width 88 height 16
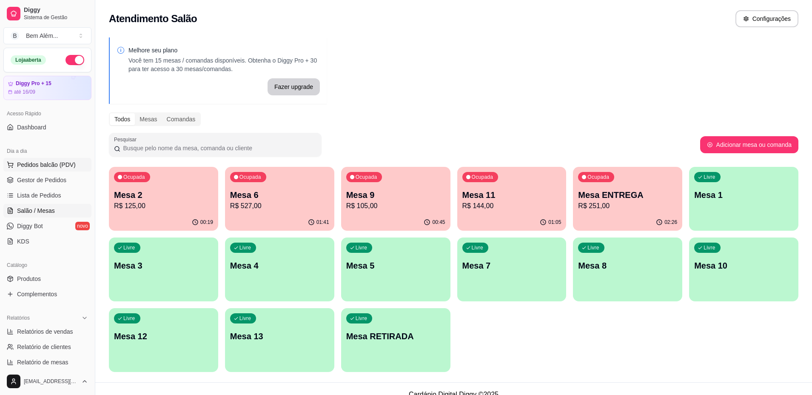
click at [27, 162] on span "Pedidos balcão (PDV)" at bounding box center [46, 164] width 59 height 9
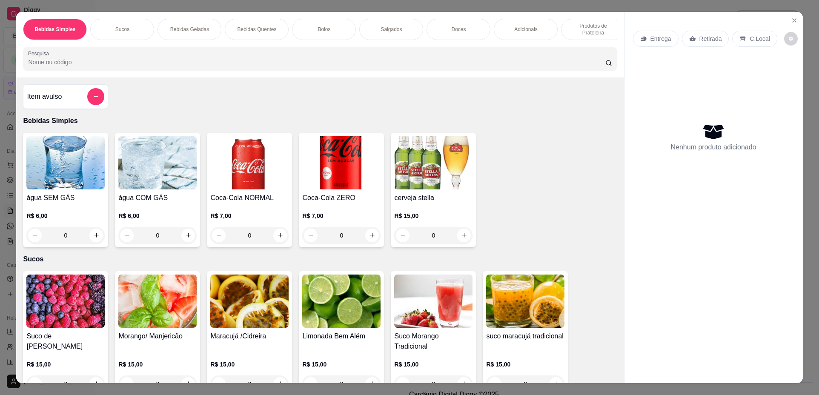
click at [92, 242] on div "0" at bounding box center [65, 235] width 78 height 17
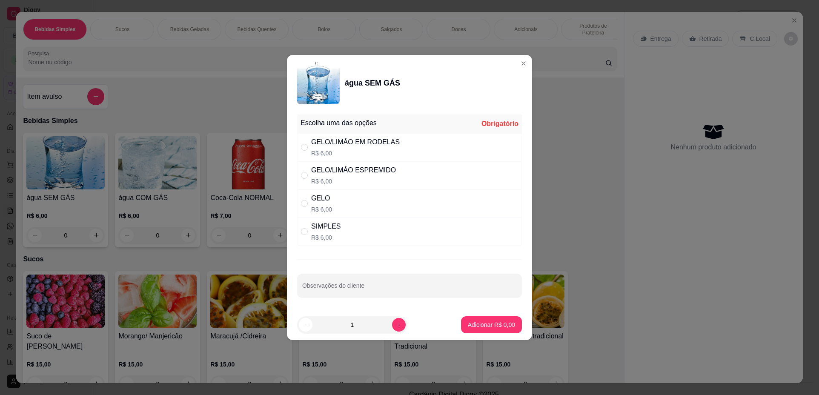
click at [344, 227] on div "SIMPLES R$ 6,00" at bounding box center [409, 231] width 225 height 28
radio input "true"
click at [392, 328] on button "increase-product-quantity" at bounding box center [399, 325] width 14 height 14
type input "2"
click at [471, 322] on p "Adicionar R$ 12,00" at bounding box center [489, 324] width 51 height 9
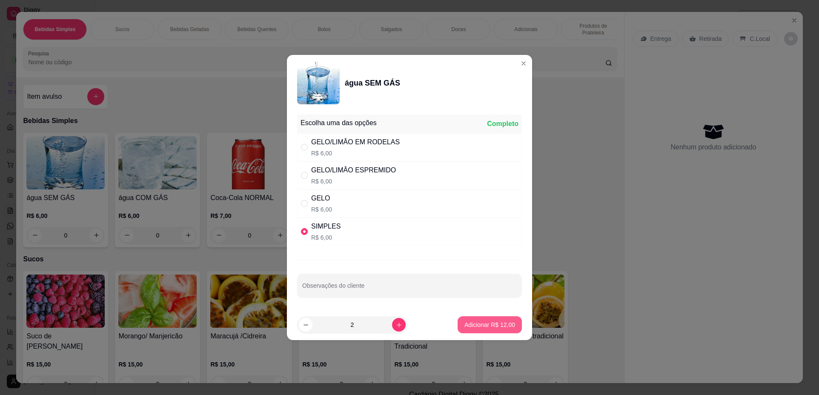
type input "2"
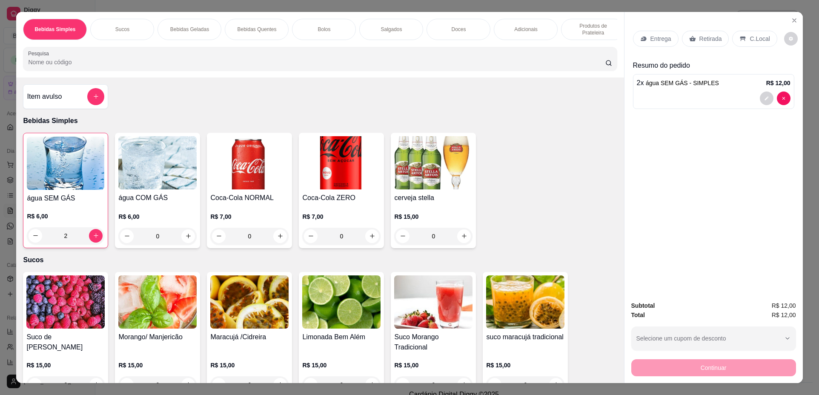
click at [187, 240] on div "0" at bounding box center [157, 236] width 78 height 17
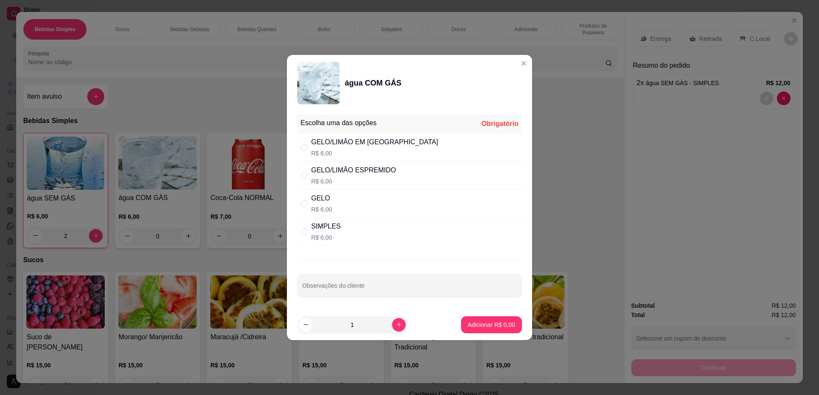
drag, startPoint x: 338, startPoint y: 234, endPoint x: 377, endPoint y: 268, distance: 51.0
click at [338, 234] on div "SIMPLES R$ 6,00" at bounding box center [409, 231] width 225 height 28
radio input "true"
click at [496, 323] on p "Adicionar R$ 6,00" at bounding box center [491, 324] width 47 height 9
type input "1"
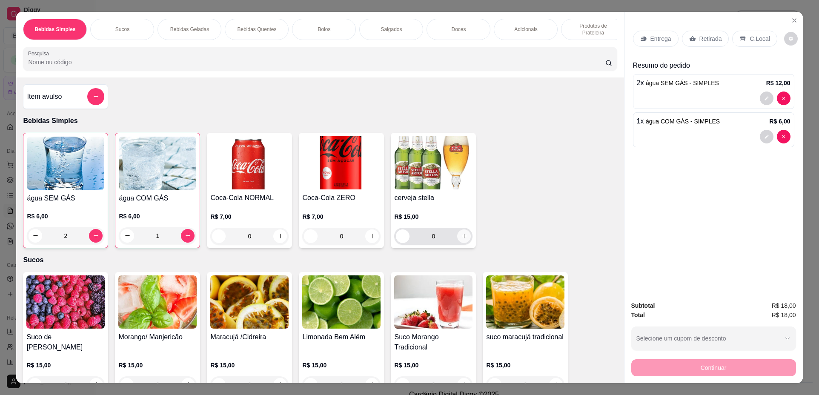
click at [463, 239] on icon "increase-product-quantity" at bounding box center [464, 236] width 6 height 6
click at [463, 239] on icon "increase-product-quantity" at bounding box center [463, 236] width 6 height 6
type input "2"
click at [703, 39] on p "Retirada" at bounding box center [710, 38] width 23 height 9
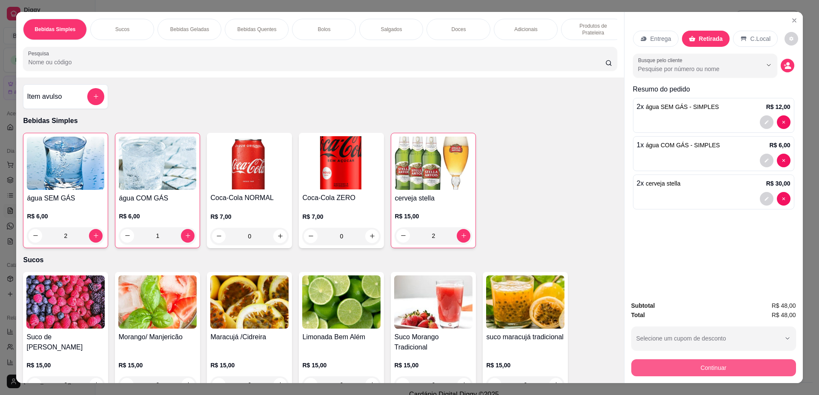
click at [713, 364] on button "Continuar" at bounding box center [713, 367] width 165 height 17
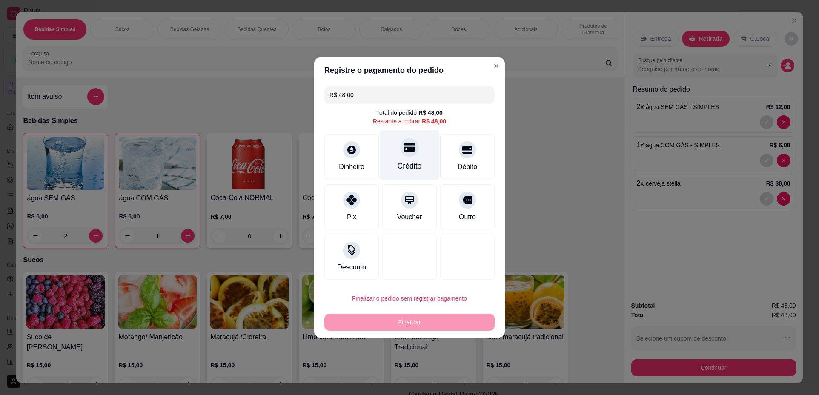
click at [420, 160] on div "Crédito" at bounding box center [410, 155] width 60 height 50
type input "R$ 0,00"
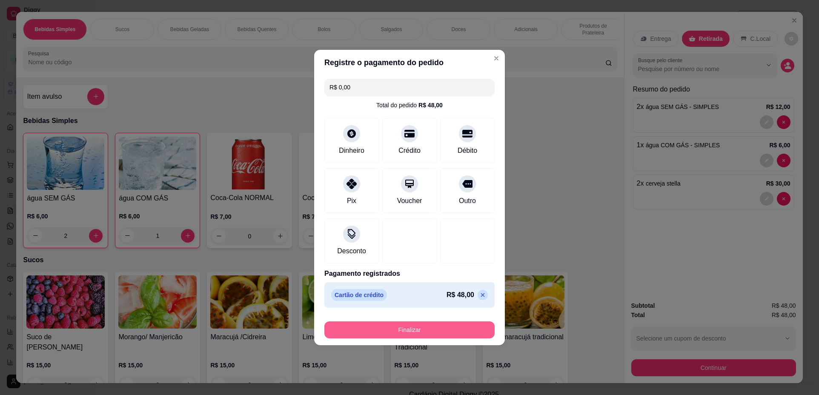
click at [431, 328] on button "Finalizar" at bounding box center [409, 329] width 170 height 17
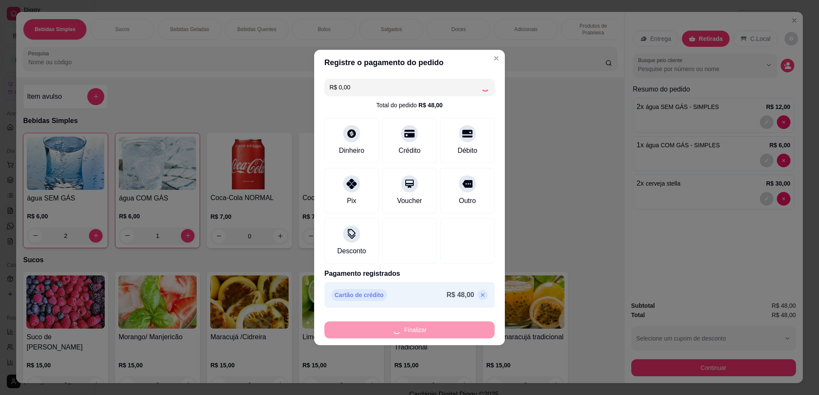
type input "0"
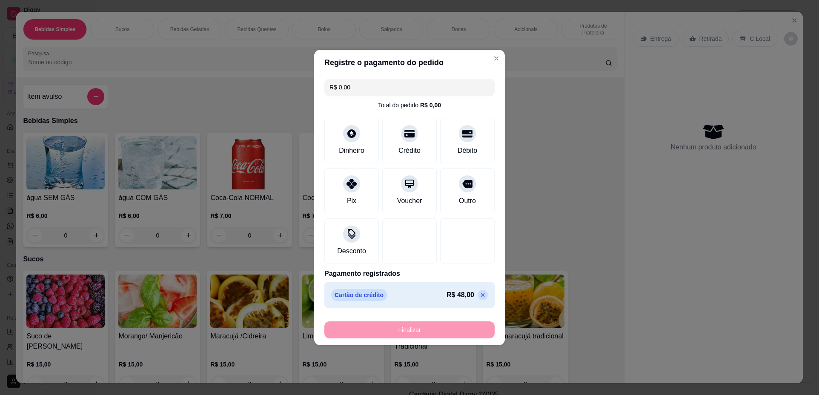
type input "-R$ 48,00"
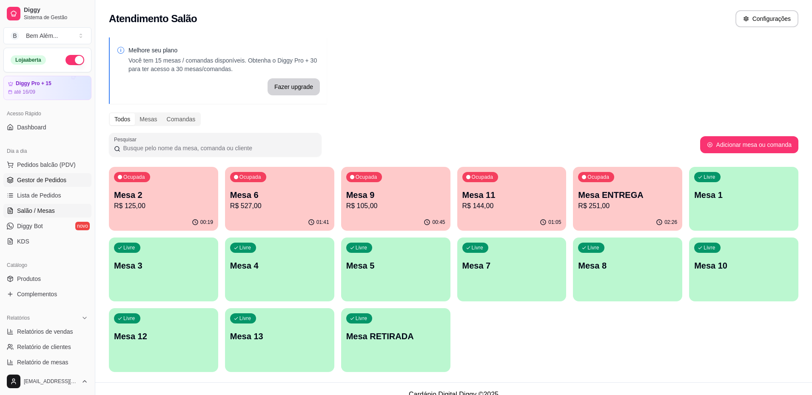
click at [35, 182] on span "Gestor de Pedidos" at bounding box center [41, 180] width 49 height 9
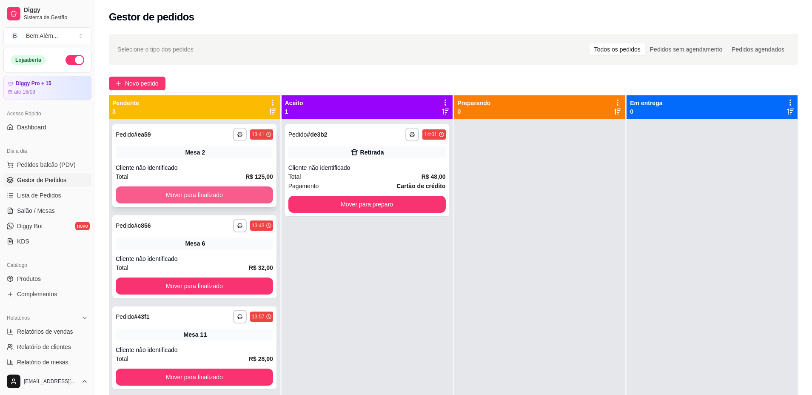
click at [191, 194] on button "Mover para finalizado" at bounding box center [194, 194] width 157 height 17
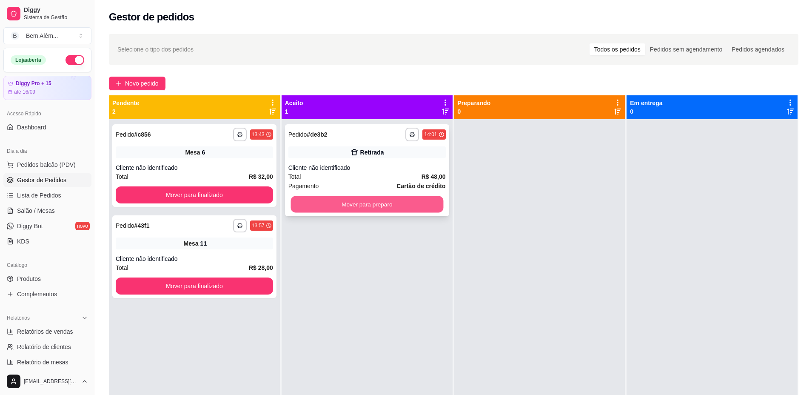
click at [309, 206] on button "Mover para preparo" at bounding box center [367, 204] width 153 height 17
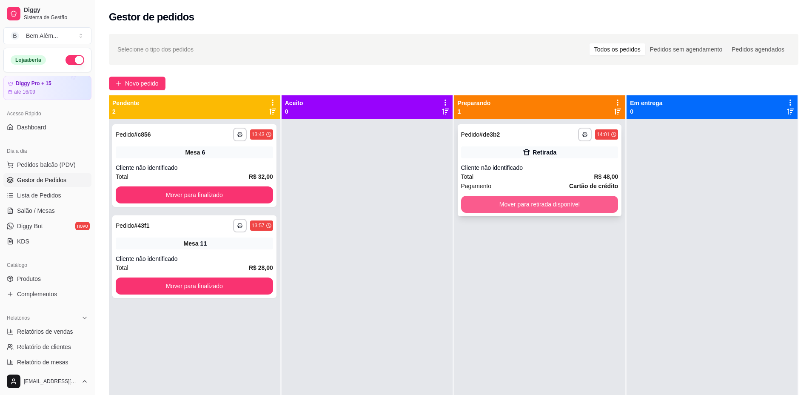
click at [485, 205] on button "Mover para retirada disponível" at bounding box center [539, 204] width 157 height 17
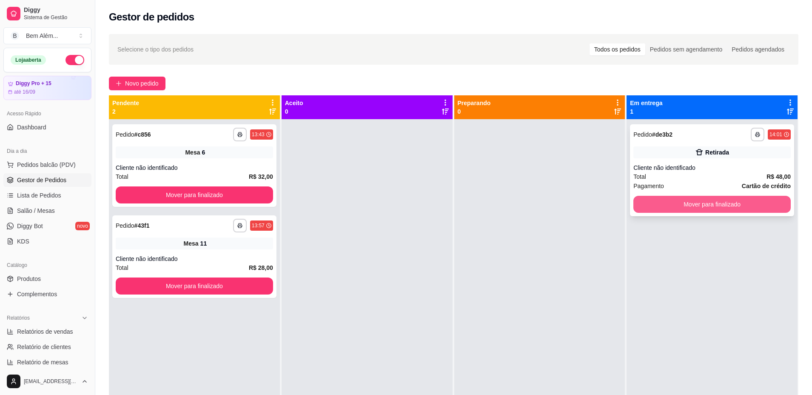
click at [655, 205] on button "Mover para finalizado" at bounding box center [712, 204] width 157 height 17
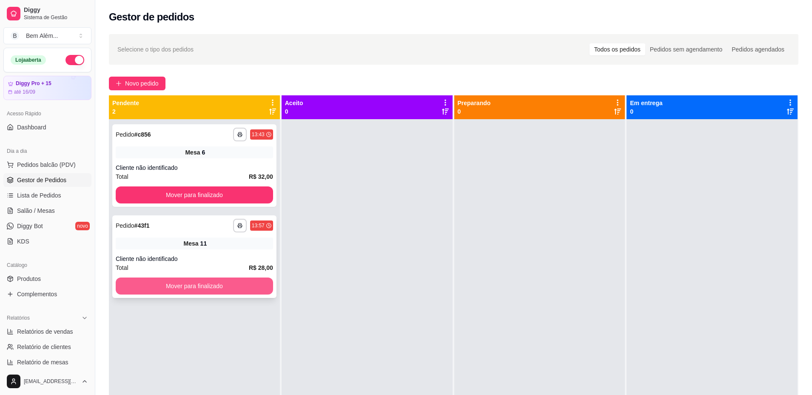
click at [217, 286] on button "Mover para finalizado" at bounding box center [194, 285] width 157 height 17
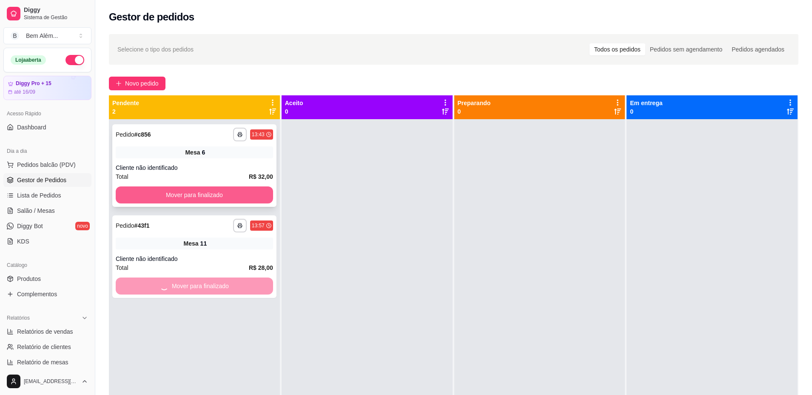
click at [248, 200] on button "Mover para finalizado" at bounding box center [194, 194] width 157 height 17
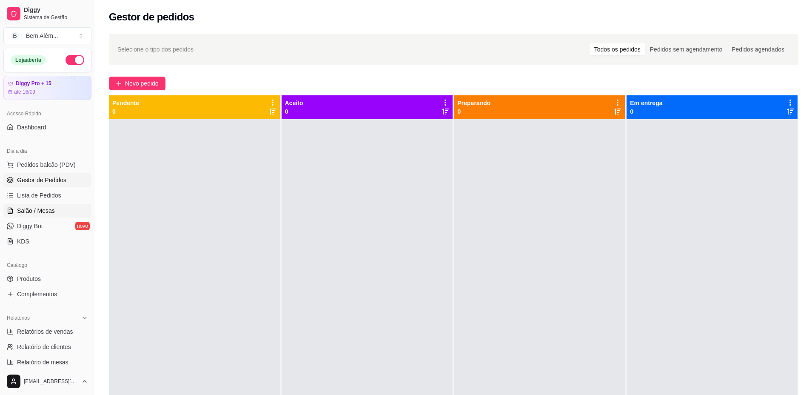
click at [49, 209] on span "Salão / Mesas" at bounding box center [36, 210] width 38 height 9
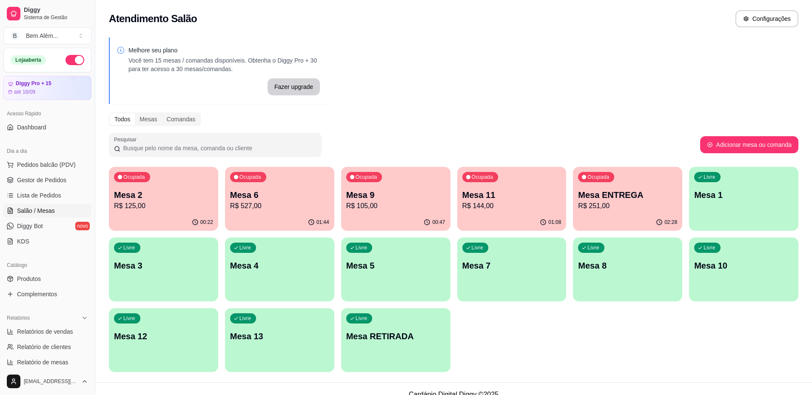
click at [371, 211] on div "Ocupada Mesa 9 R$ 105,00" at bounding box center [395, 190] width 109 height 47
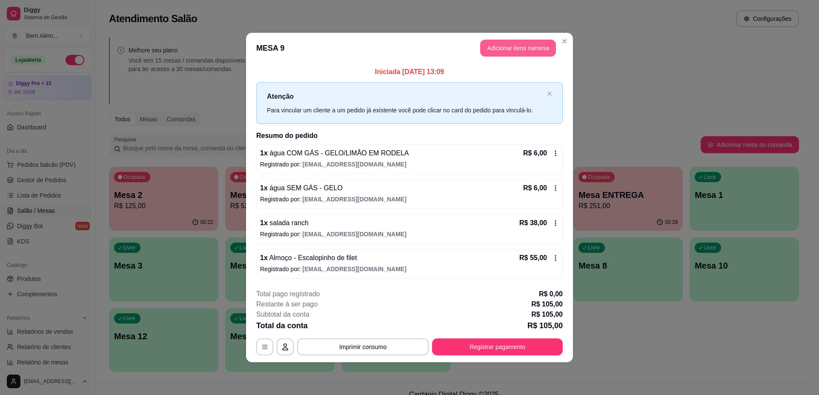
click at [514, 48] on button "Adicionar itens na mesa" at bounding box center [518, 48] width 76 height 17
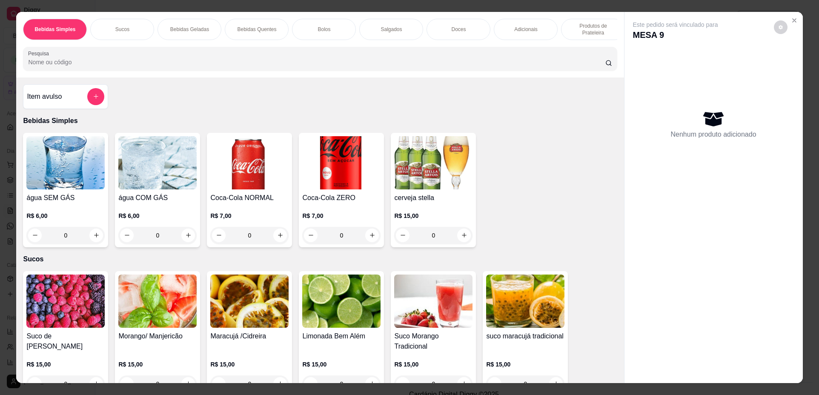
click at [467, 27] on div "Doces" at bounding box center [458, 29] width 64 height 21
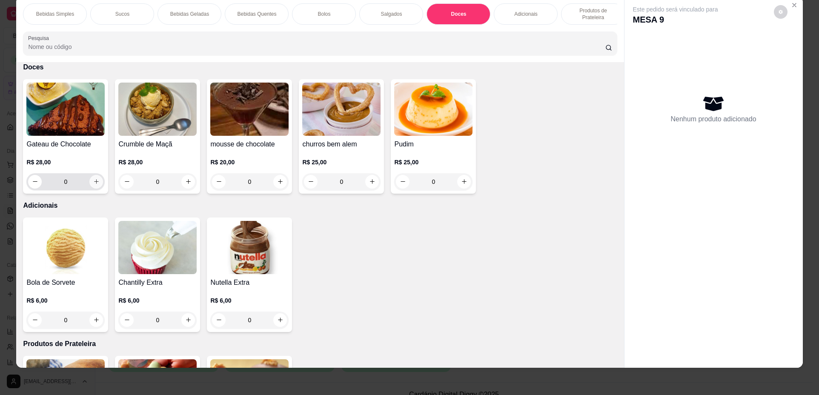
click at [96, 185] on icon "increase-product-quantity" at bounding box center [96, 181] width 6 height 6
type input "1"
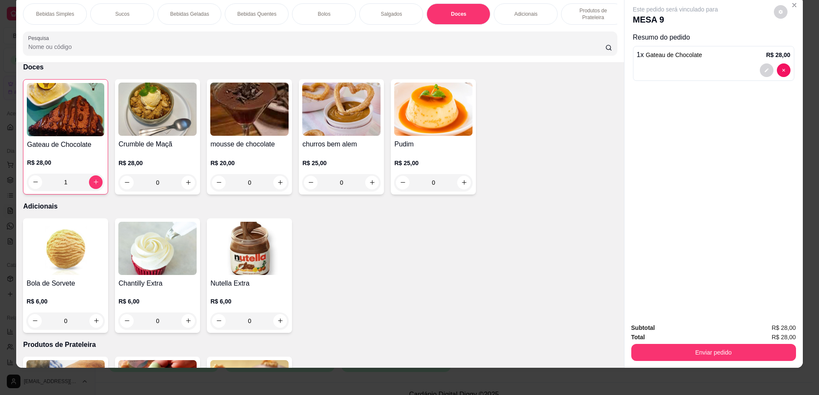
click at [326, 18] on div "Bolos" at bounding box center [324, 13] width 64 height 21
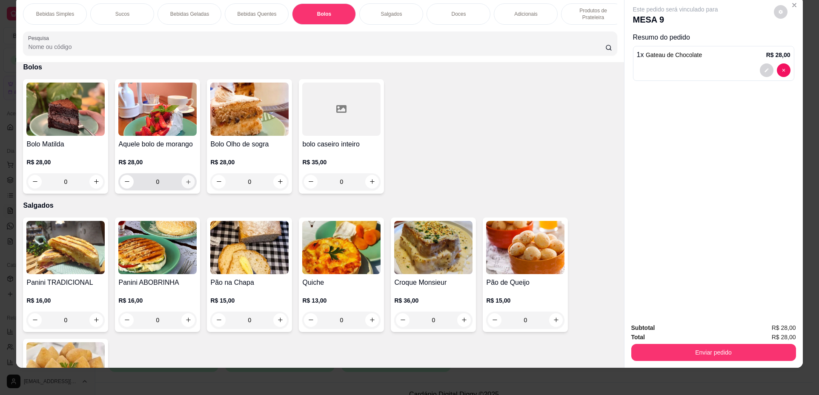
click at [190, 188] on button "increase-product-quantity" at bounding box center [188, 181] width 13 height 13
type input "1"
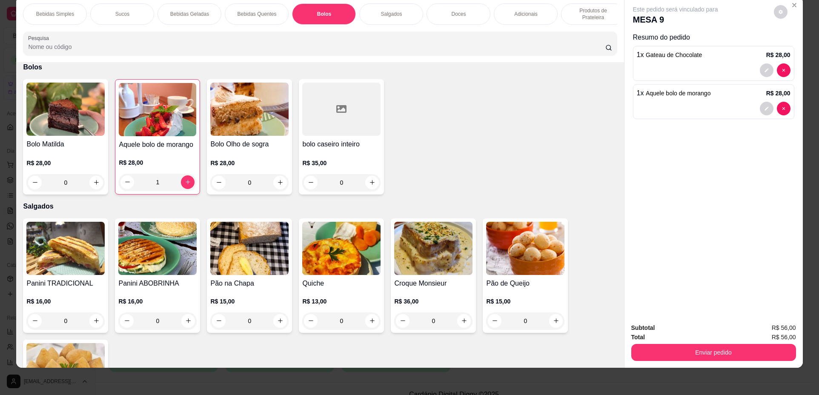
click at [251, 13] on p "Bebidas Quentes" at bounding box center [256, 14] width 39 height 7
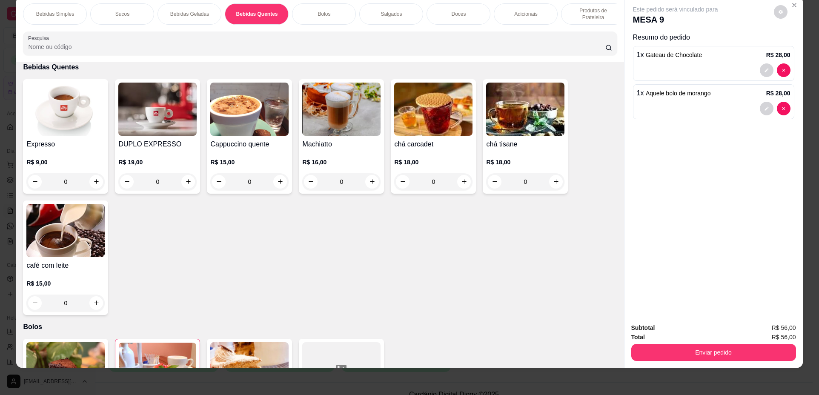
click at [92, 190] on div "0" at bounding box center [65, 181] width 78 height 17
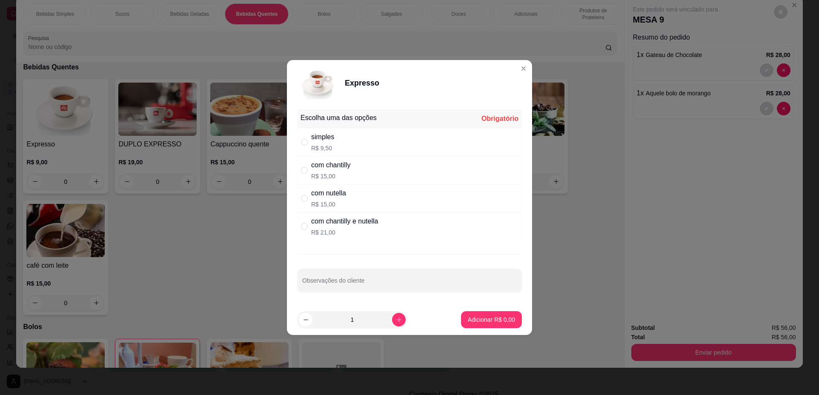
click at [398, 137] on div "simples R$ 9,50" at bounding box center [409, 142] width 225 height 28
radio input "true"
click at [488, 315] on button "Adicionar R$ 9,50" at bounding box center [491, 319] width 61 height 17
type input "1"
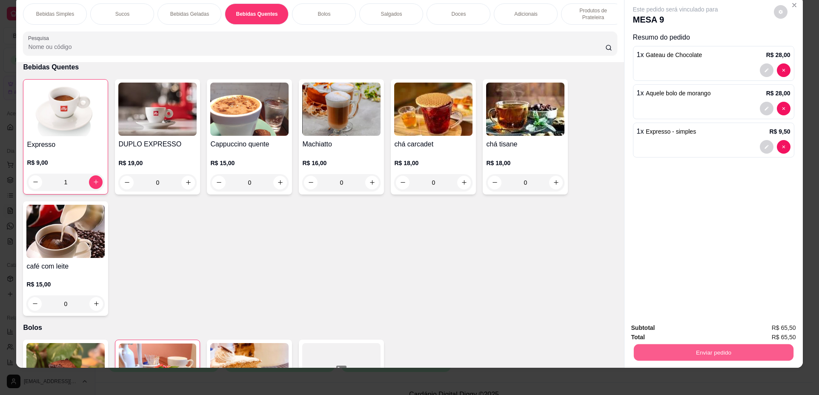
click at [647, 346] on button "Enviar pedido" at bounding box center [713, 352] width 160 height 17
click at [649, 332] on button "Não registrar e enviar pedido" at bounding box center [685, 331] width 86 height 16
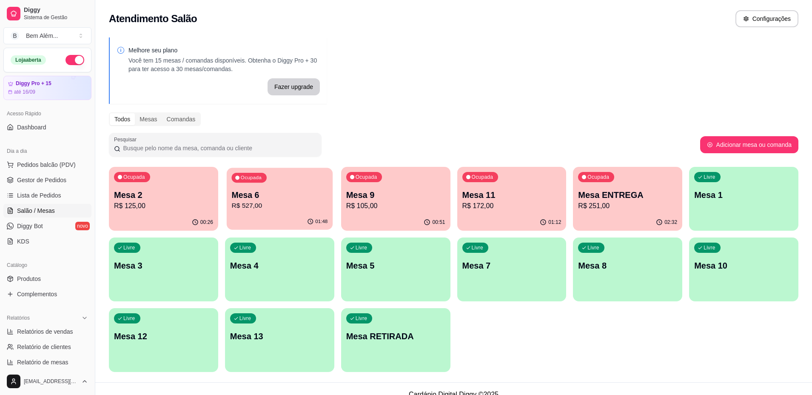
click at [278, 204] on p "R$ 527,00" at bounding box center [279, 206] width 96 height 10
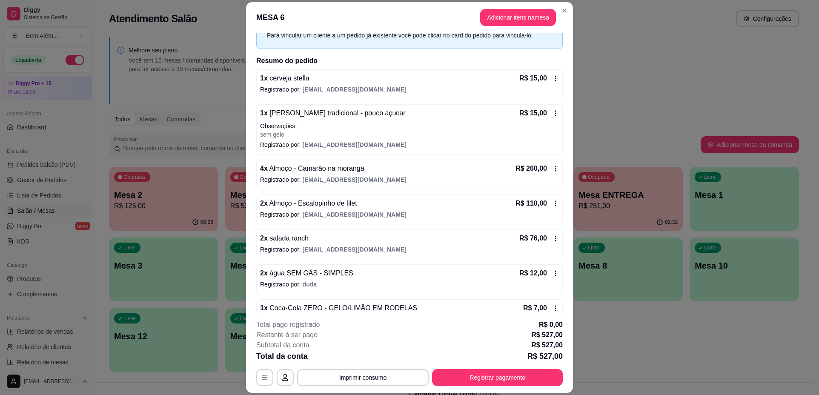
scroll to position [0, 0]
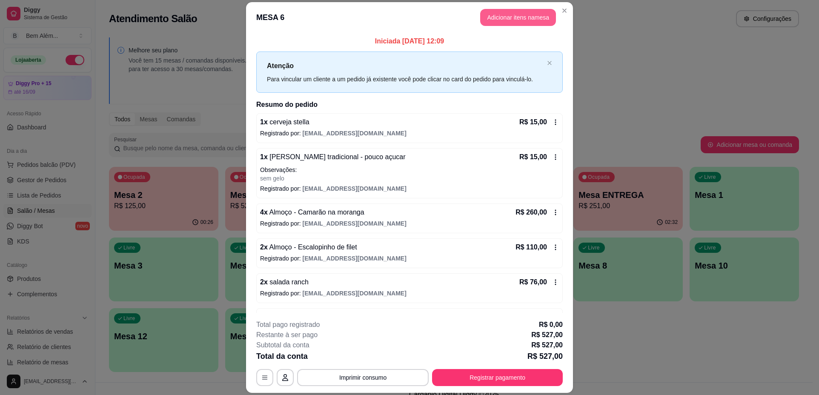
click at [531, 17] on button "Adicionar itens na mesa" at bounding box center [518, 17] width 76 height 17
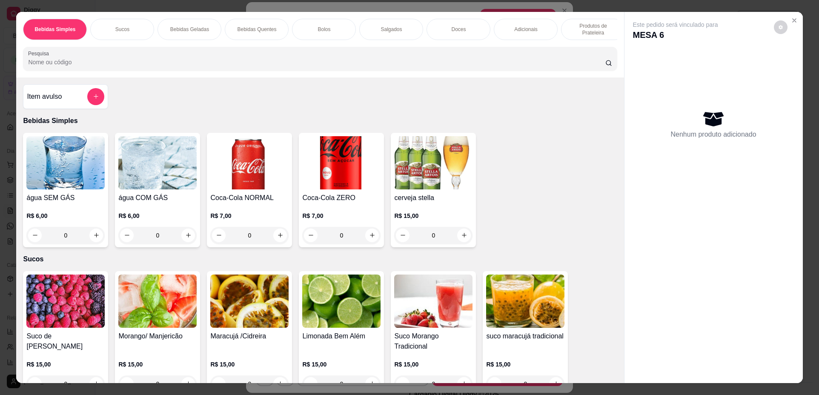
click at [445, 36] on div "Doces" at bounding box center [458, 29] width 64 height 21
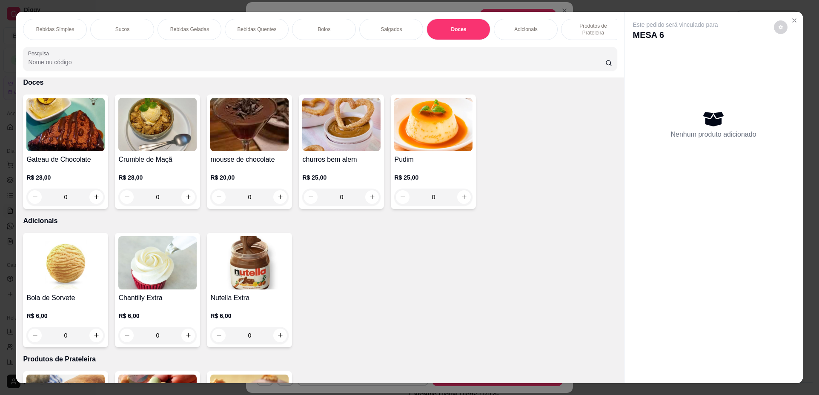
scroll to position [15, 0]
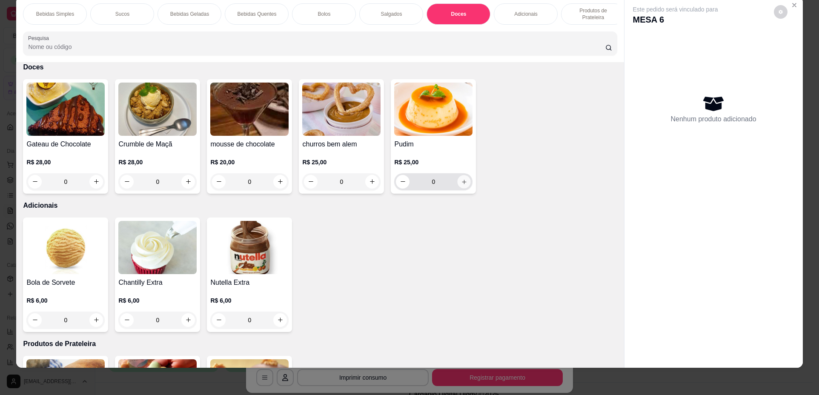
click at [463, 185] on icon "increase-product-quantity" at bounding box center [464, 182] width 6 height 6
type input "1"
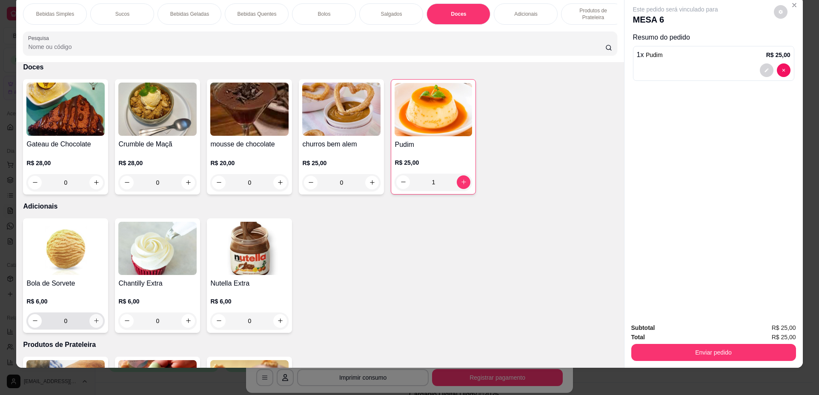
click at [97, 325] on button "increase-product-quantity" at bounding box center [96, 321] width 14 height 14
type input "1"
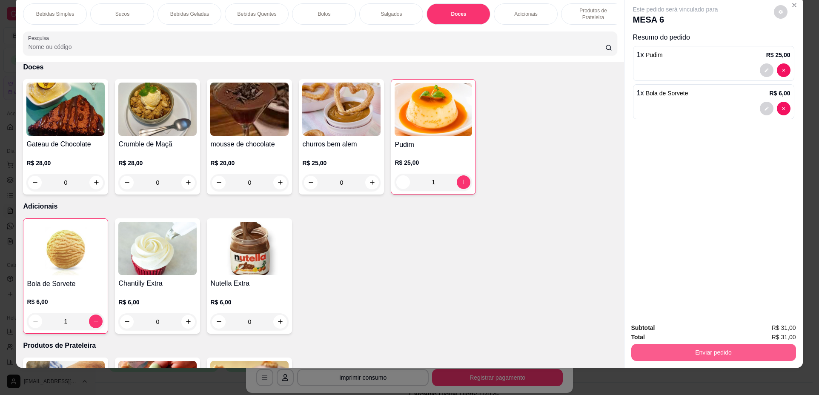
click at [724, 351] on button "Enviar pedido" at bounding box center [713, 352] width 165 height 17
click at [677, 333] on button "Não registrar e enviar pedido" at bounding box center [685, 331] width 88 height 16
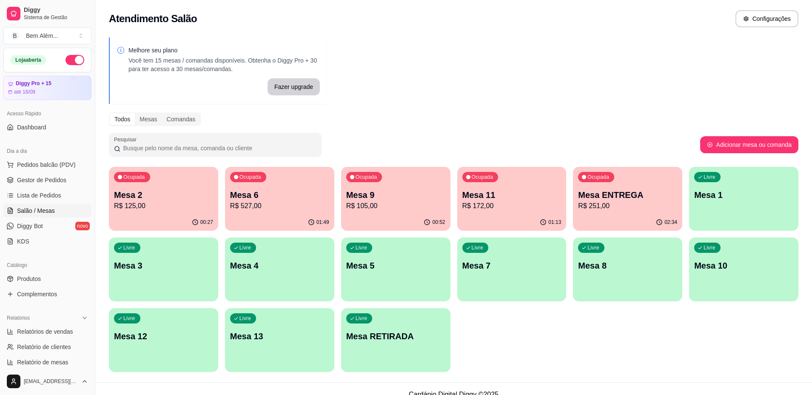
click at [508, 166] on div "Melhore seu plano Você tem 15 mesas / comandas disponíveis. Obtenha o Diggy Pro…" at bounding box center [453, 207] width 717 height 350
click at [515, 188] on div "Ocupada Mesa 11 R$ 172,00" at bounding box center [511, 190] width 109 height 47
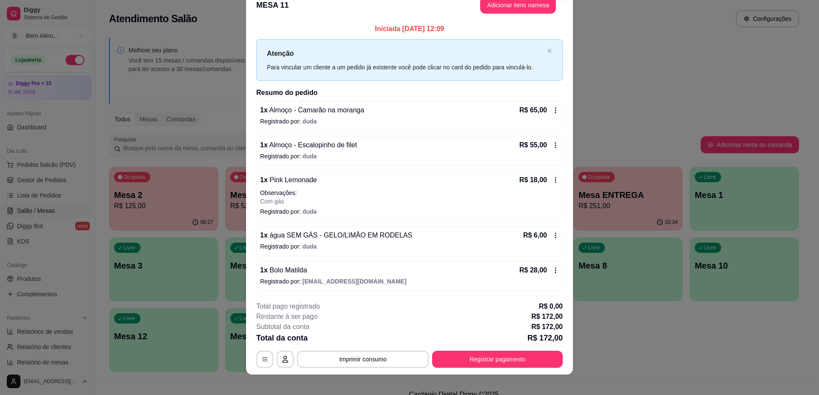
scroll to position [22, 0]
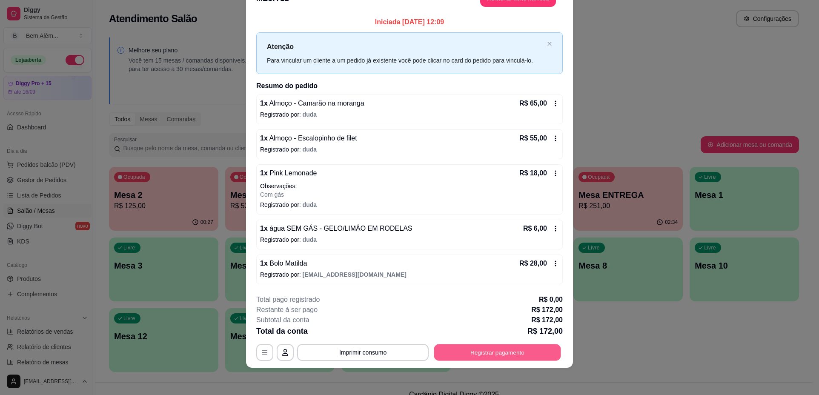
click at [529, 351] on button "Registrar pagamento" at bounding box center [497, 352] width 127 height 17
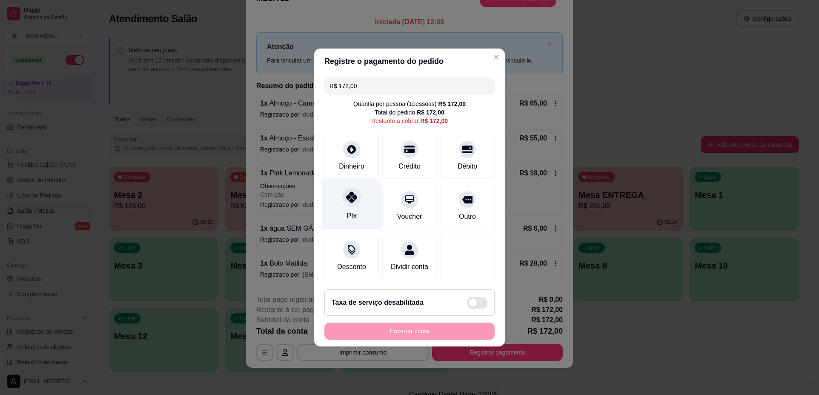
click at [357, 192] on div at bounding box center [351, 197] width 19 height 19
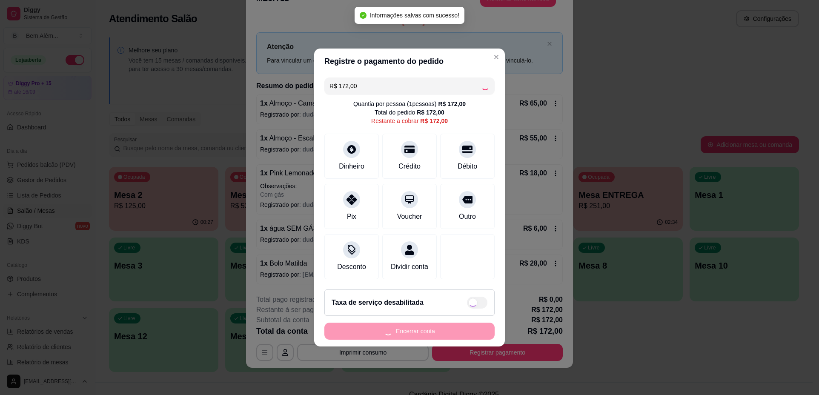
type input "R$ 0,00"
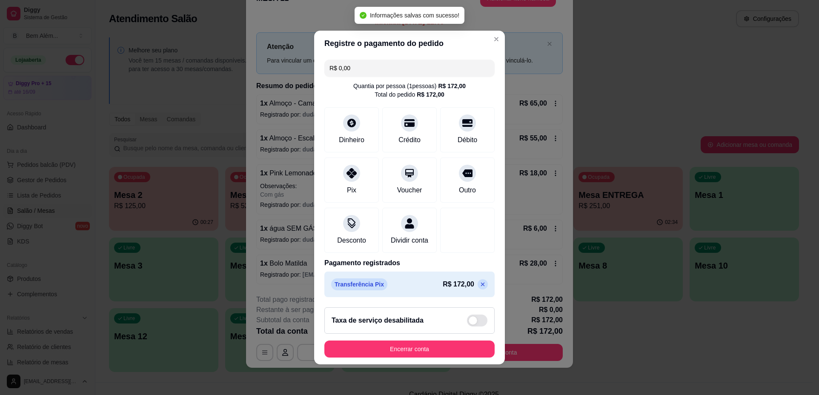
click at [385, 357] on button "Encerrar conta" at bounding box center [409, 348] width 170 height 17
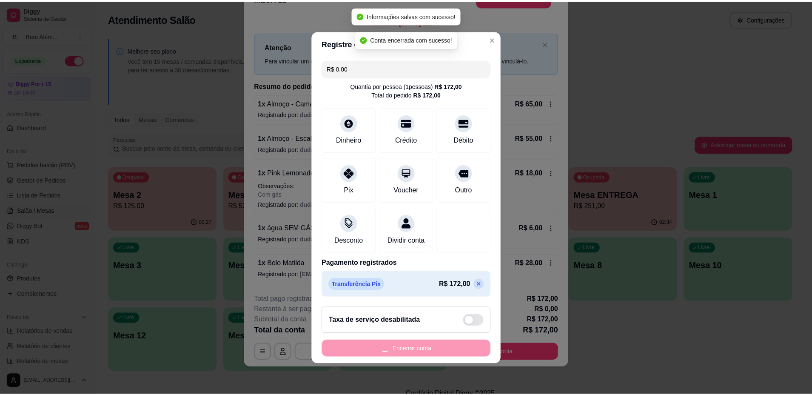
scroll to position [0, 0]
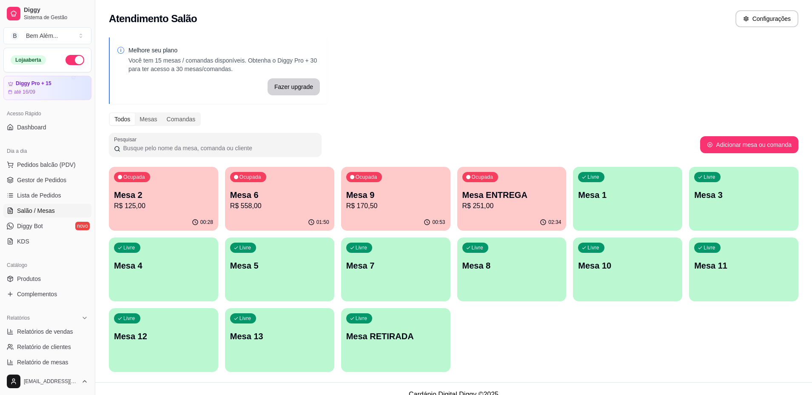
click at [186, 202] on p "R$ 125,00" at bounding box center [163, 206] width 99 height 10
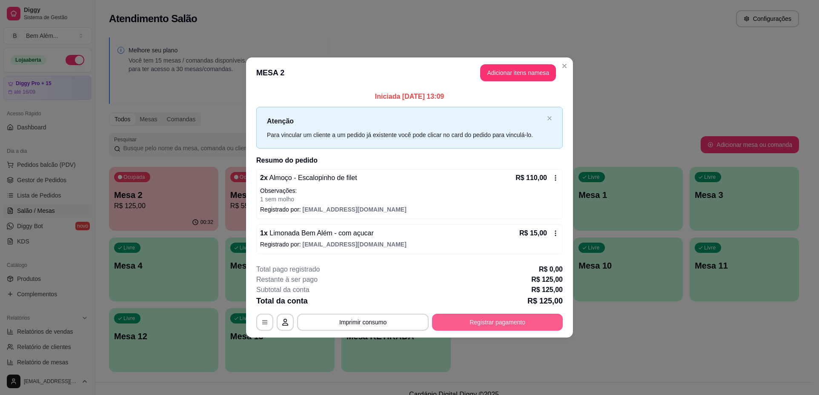
click at [462, 325] on button "Registrar pagamento" at bounding box center [497, 322] width 131 height 17
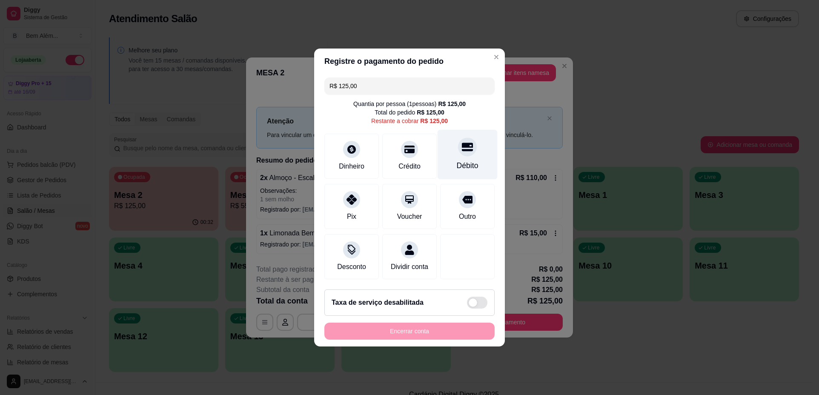
click at [459, 154] on div "Débito" at bounding box center [467, 155] width 60 height 50
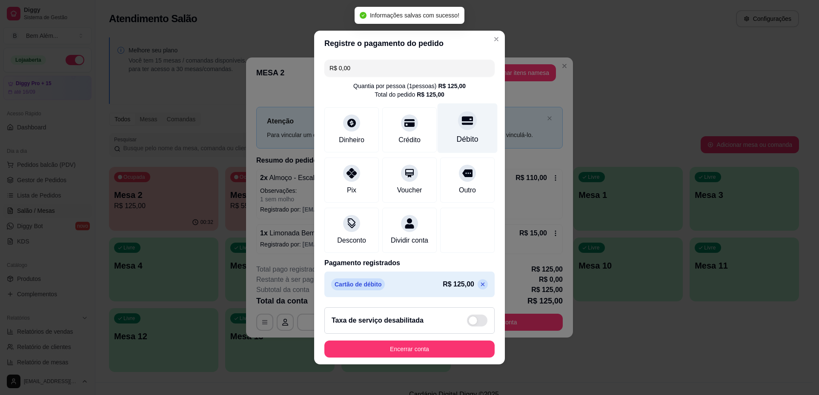
type input "R$ 0,00"
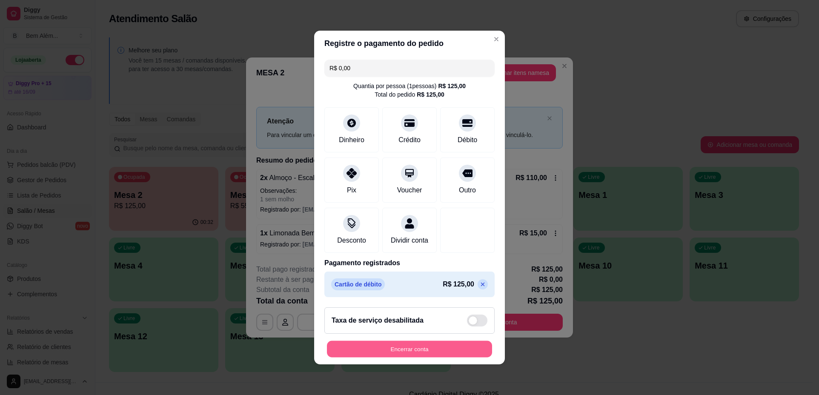
click at [400, 357] on button "Encerrar conta" at bounding box center [409, 349] width 165 height 17
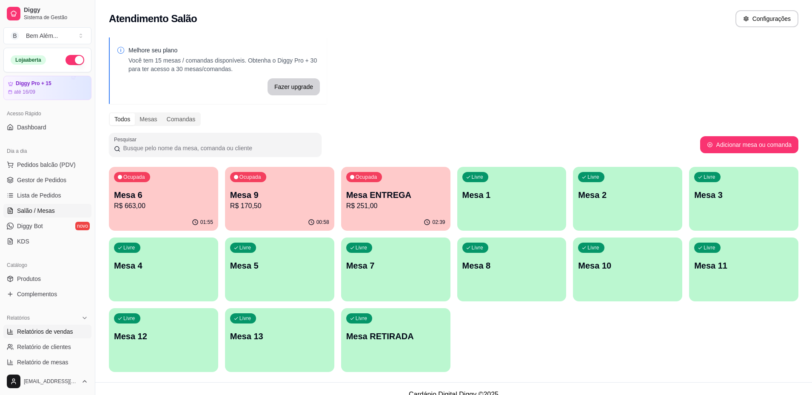
click at [56, 335] on span "Relatórios de vendas" at bounding box center [45, 331] width 56 height 9
select select "ALL"
select select "0"
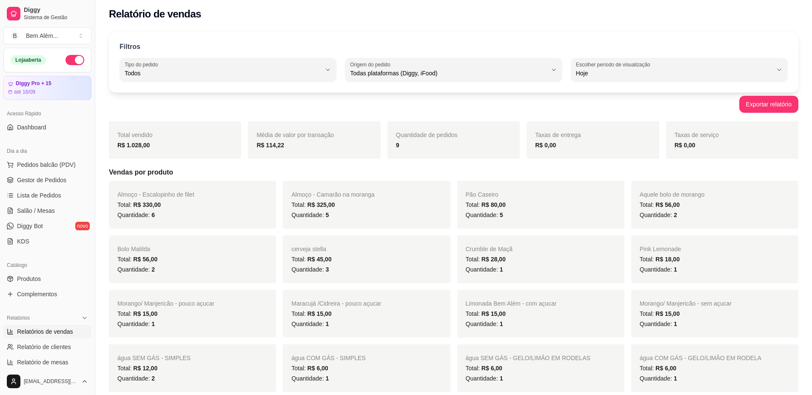
scroll to position [323, 0]
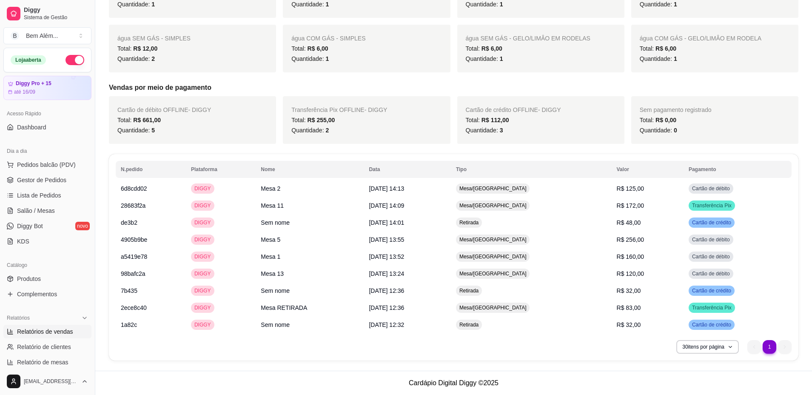
click at [405, 183] on td "[DATE] 14:13" at bounding box center [407, 188] width 87 height 17
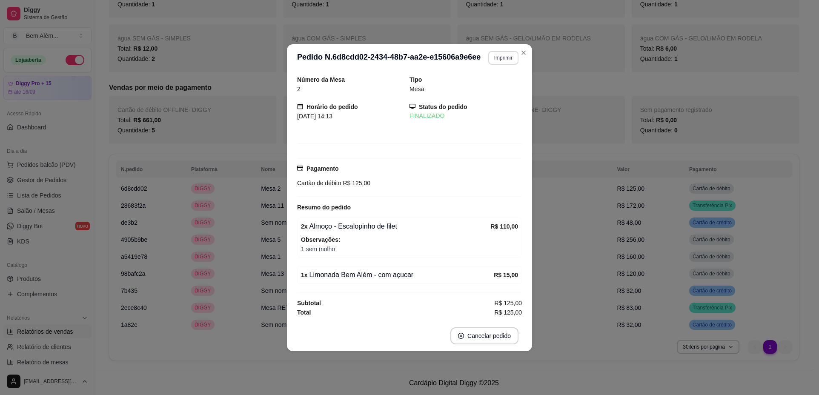
click at [499, 53] on button "Imprimir" at bounding box center [503, 58] width 30 height 14
click at [491, 84] on button "impressao computador" at bounding box center [488, 83] width 51 height 11
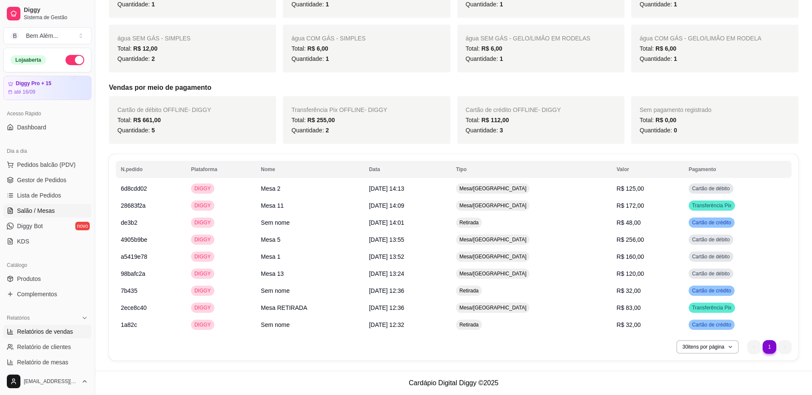
click at [42, 208] on span "Salão / Mesas" at bounding box center [36, 210] width 38 height 9
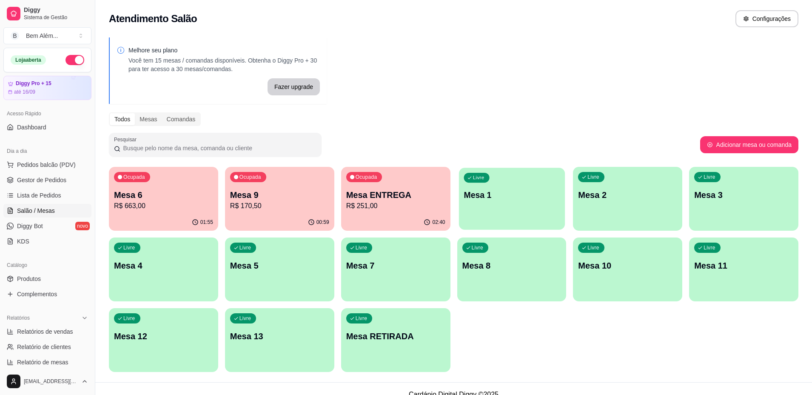
click at [485, 213] on div "Livre Mesa 1" at bounding box center [512, 194] width 106 height 52
click at [484, 248] on span "Livre" at bounding box center [479, 248] width 14 height 7
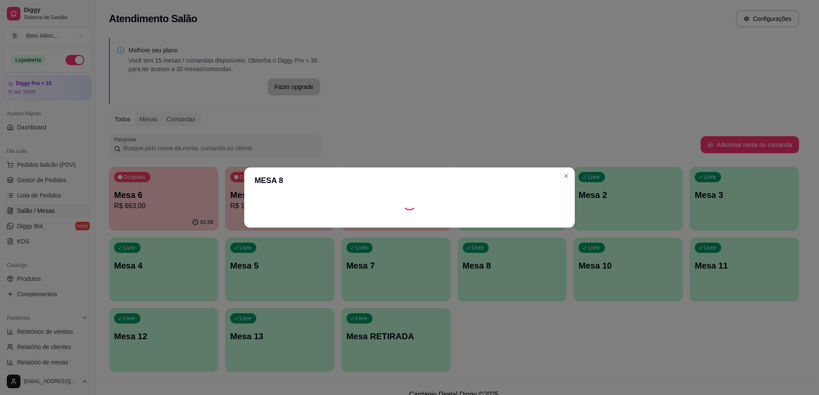
click at [485, 217] on footer at bounding box center [409, 221] width 331 height 14
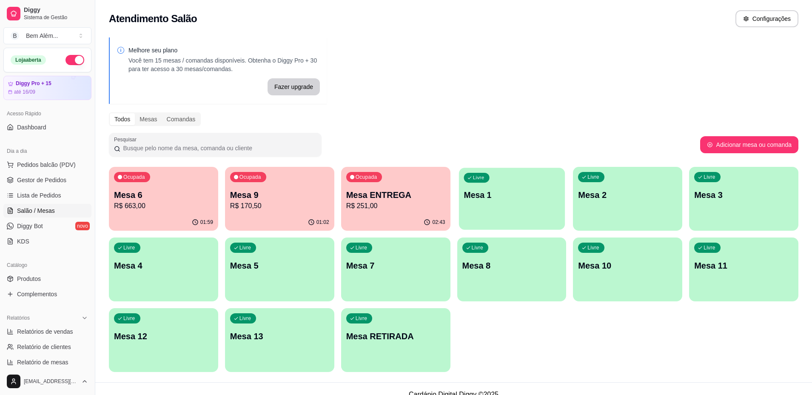
click at [522, 207] on div "Livre Mesa 1" at bounding box center [512, 194] width 106 height 52
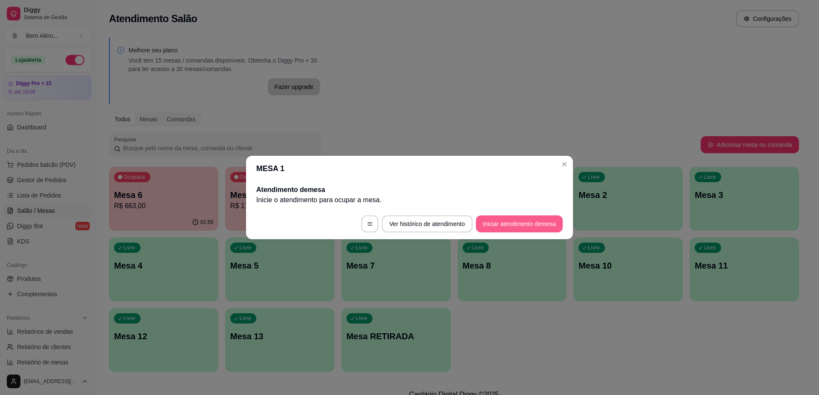
click at [532, 225] on button "Iniciar atendimento de mesa" at bounding box center [519, 223] width 87 height 17
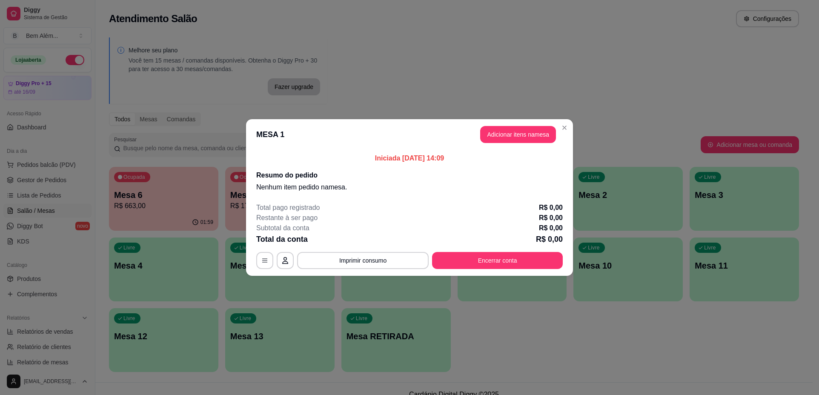
click at [525, 136] on button "Adicionar itens na mesa" at bounding box center [518, 134] width 76 height 17
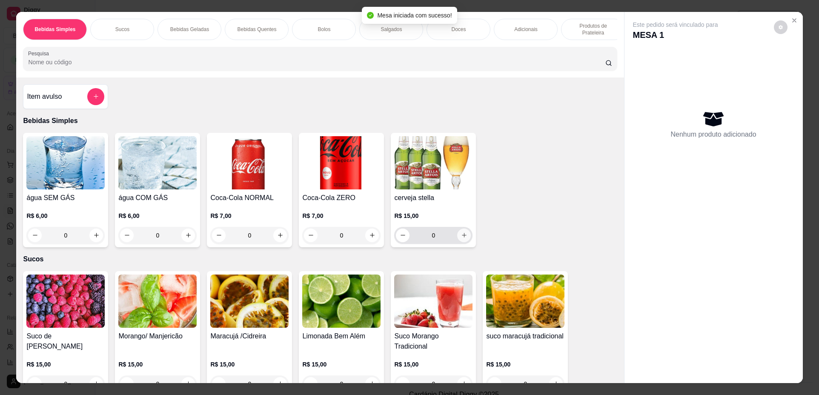
click at [457, 242] on button "increase-product-quantity" at bounding box center [464, 235] width 14 height 14
type input "1"
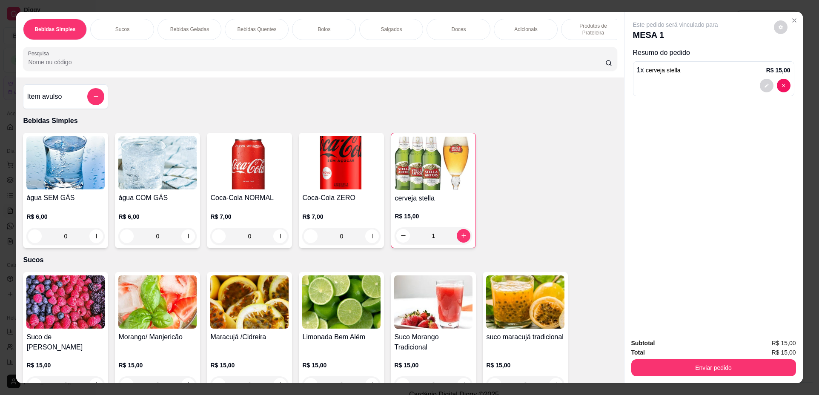
scroll to position [43, 0]
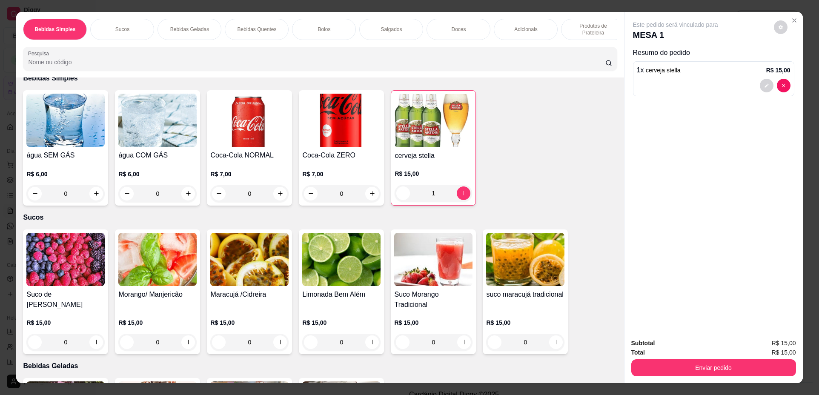
click at [340, 153] on div "Coca-Cola ZERO R$ 7,00 0" at bounding box center [341, 147] width 85 height 115
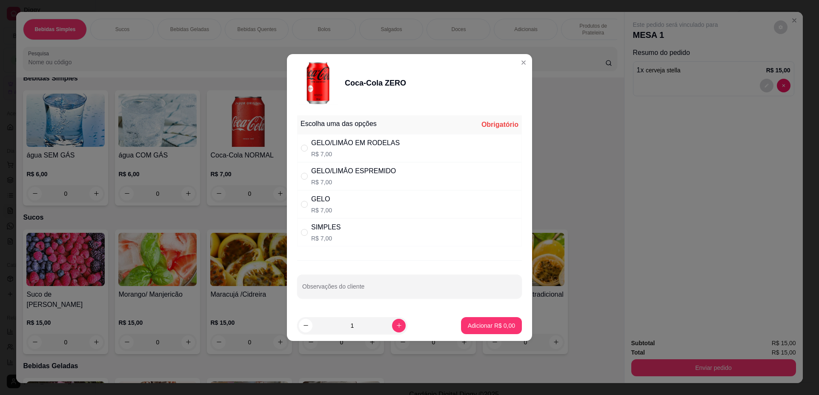
click at [366, 203] on div "GELO R$ 7,00" at bounding box center [409, 204] width 225 height 28
radio input "true"
click at [392, 320] on button "increase-product-quantity" at bounding box center [399, 326] width 14 height 14
type input "2"
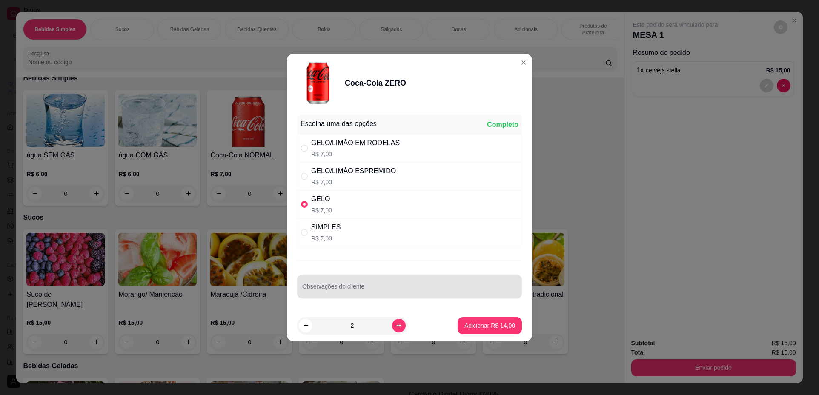
click at [446, 285] on div at bounding box center [409, 286] width 214 height 17
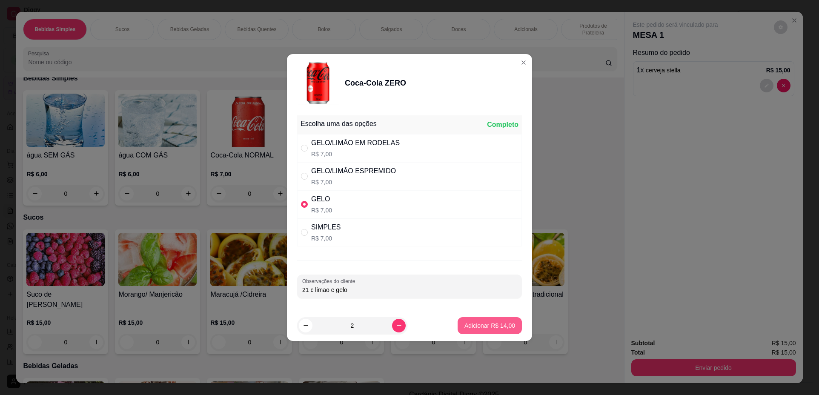
type input "21 c limao e gelo"
click at [482, 323] on p "Adicionar R$ 14,00" at bounding box center [489, 325] width 51 height 9
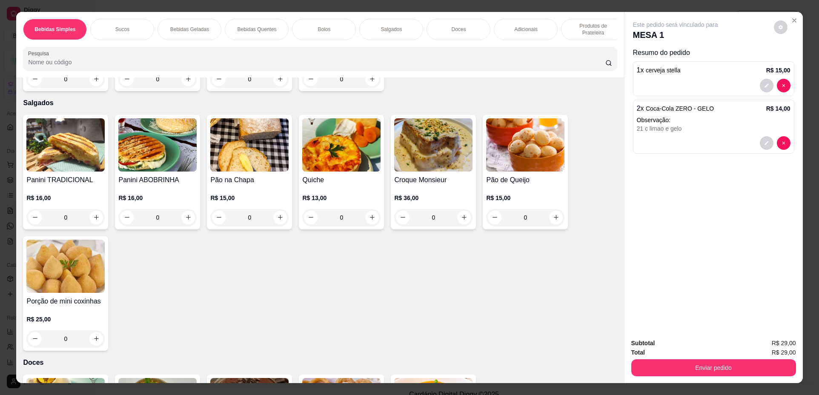
scroll to position [893, 0]
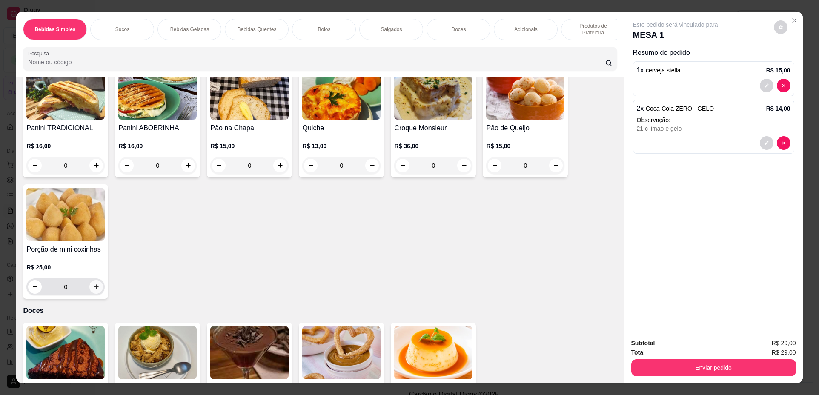
click at [93, 288] on button "increase-product-quantity" at bounding box center [96, 287] width 14 height 14
type input "1"
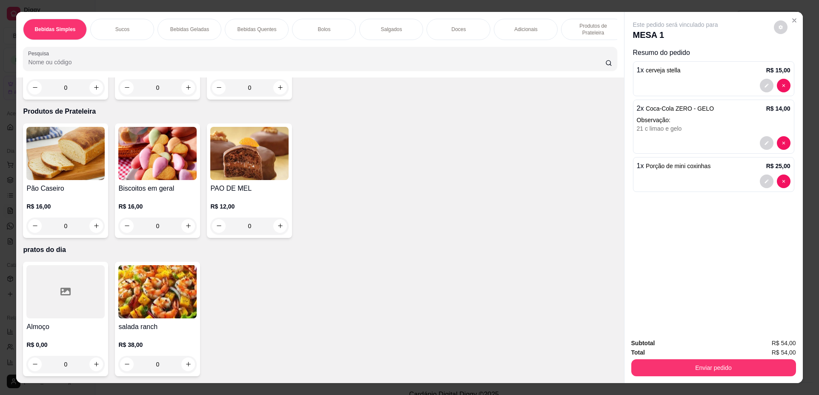
scroll to position [15, 0]
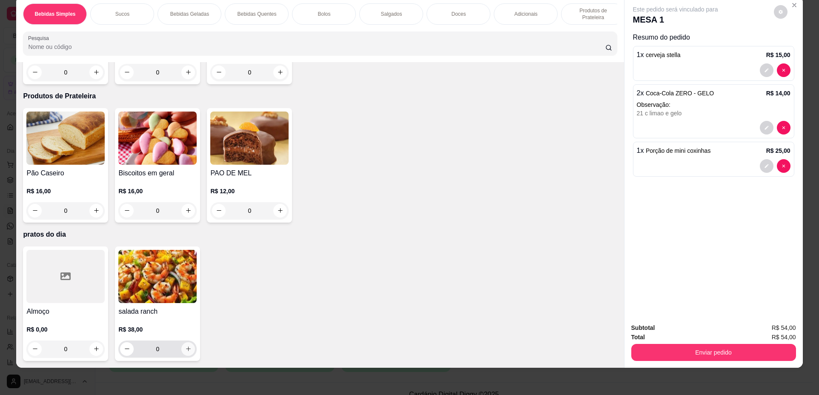
click at [185, 350] on icon "increase-product-quantity" at bounding box center [188, 348] width 6 height 6
type input "1"
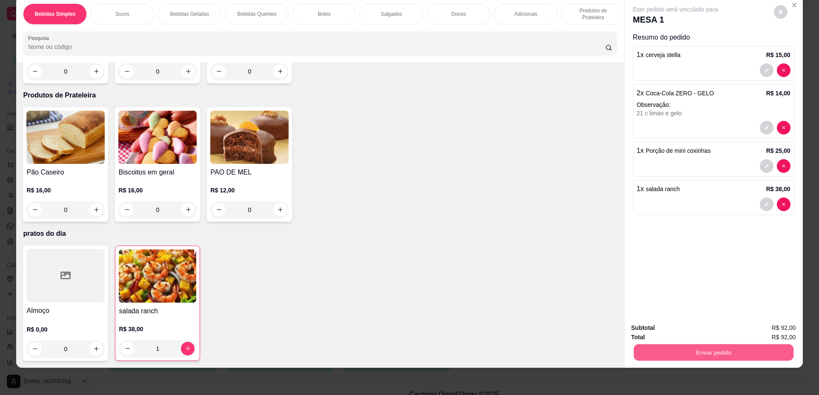
click at [738, 351] on button "Enviar pedido" at bounding box center [713, 352] width 160 height 17
click at [651, 327] on button "Não registrar e enviar pedido" at bounding box center [685, 331] width 88 height 16
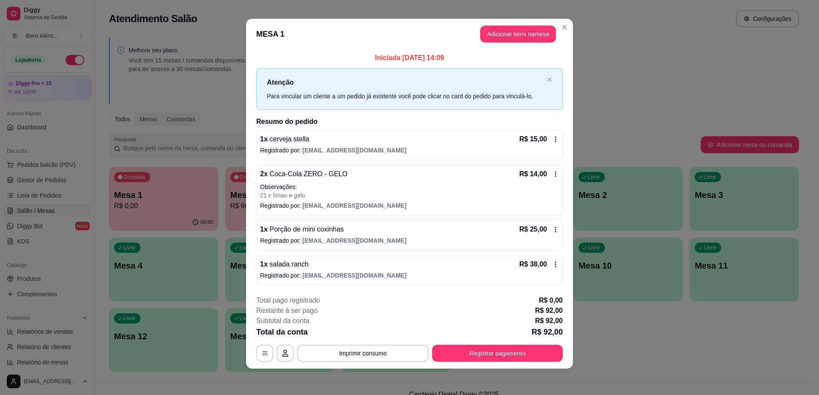
scroll to position [5, 0]
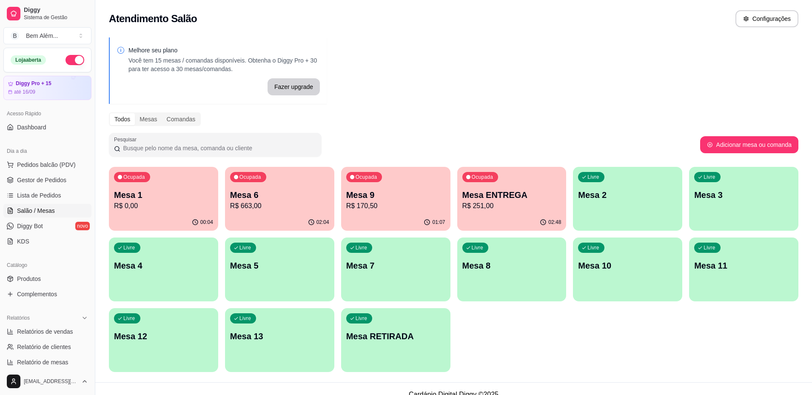
click at [279, 199] on p "Mesa 6" at bounding box center [279, 195] width 99 height 12
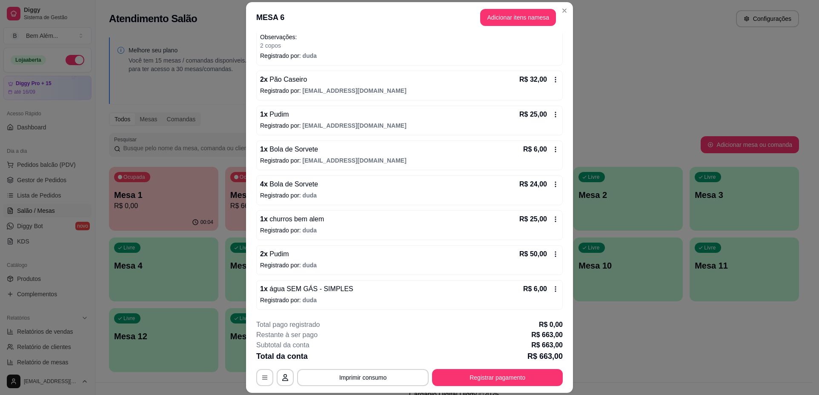
scroll to position [25, 0]
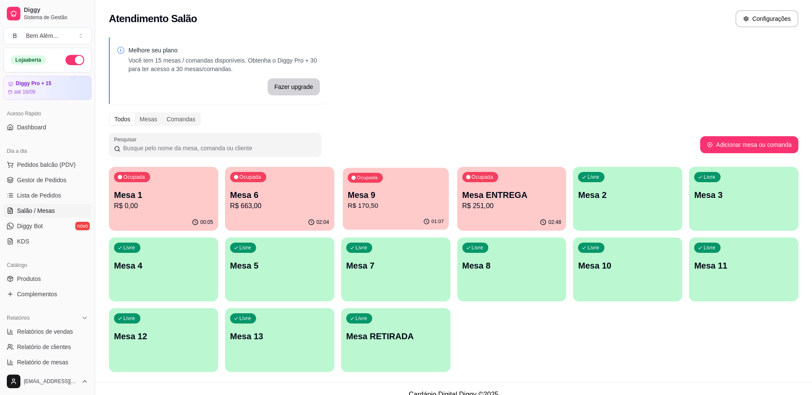
click at [408, 208] on p "R$ 170,50" at bounding box center [396, 206] width 96 height 10
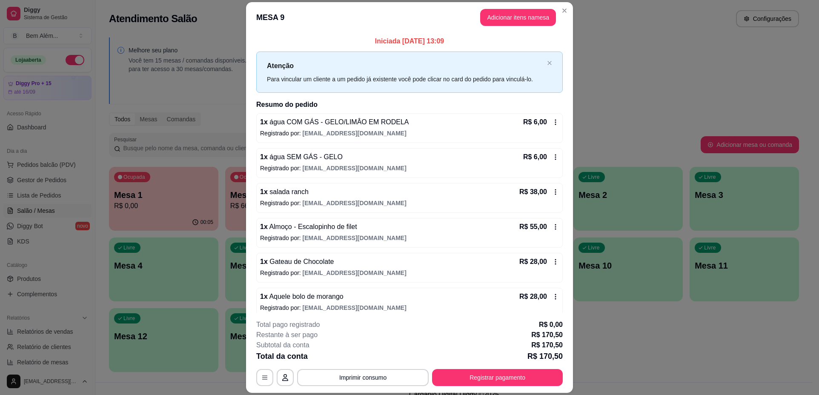
scroll to position [43, 0]
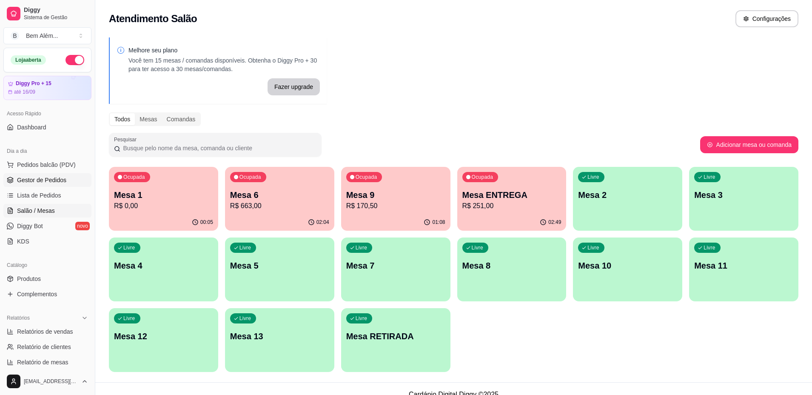
click at [63, 178] on span "Gestor de Pedidos" at bounding box center [41, 180] width 49 height 9
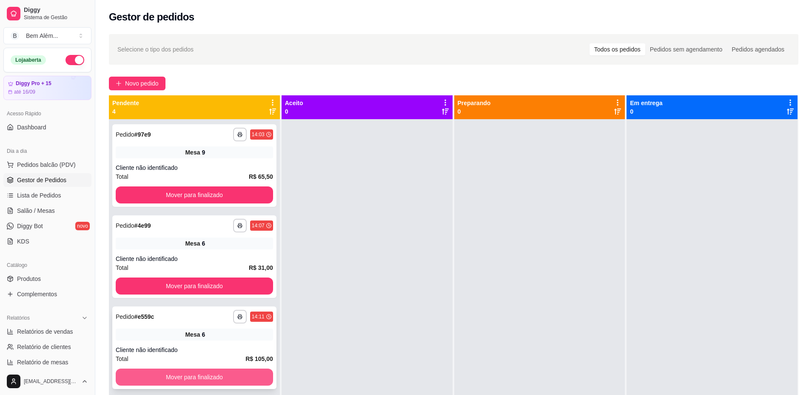
click at [201, 378] on button "Mover para finalizado" at bounding box center [194, 376] width 157 height 17
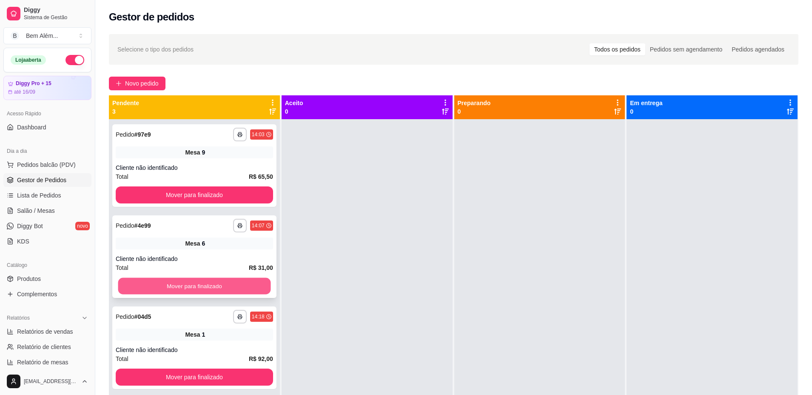
click at [184, 285] on button "Mover para finalizado" at bounding box center [194, 286] width 153 height 17
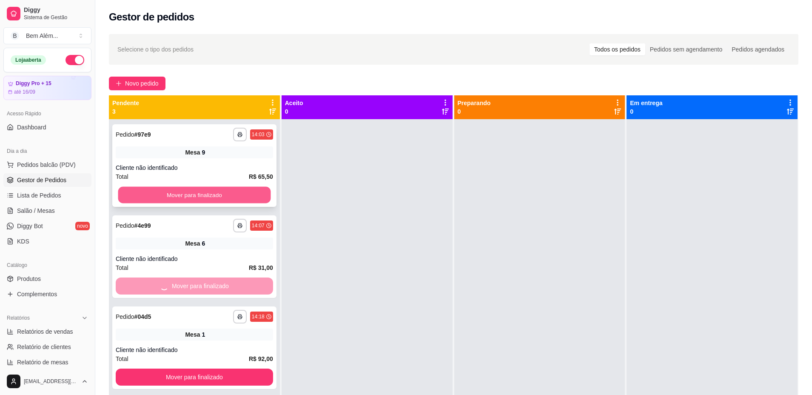
click at [179, 197] on button "Mover para finalizado" at bounding box center [194, 195] width 153 height 17
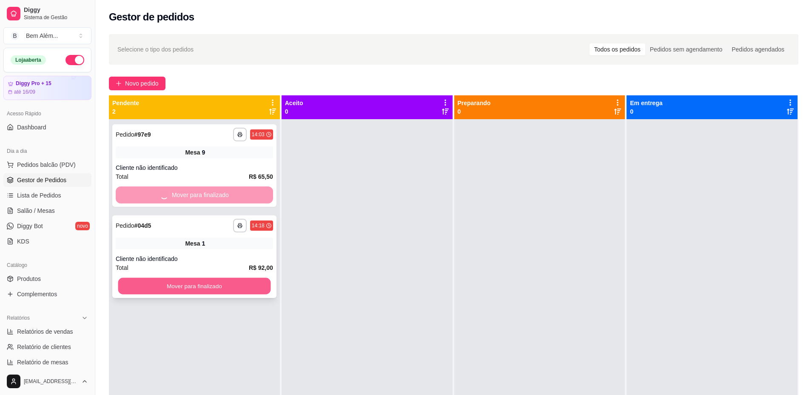
click at [194, 283] on button "Mover para finalizado" at bounding box center [194, 286] width 153 height 17
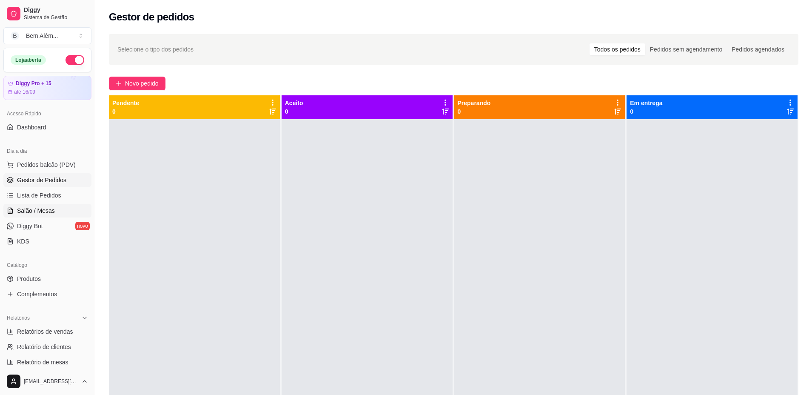
click at [59, 214] on link "Salão / Mesas" at bounding box center [47, 211] width 88 height 14
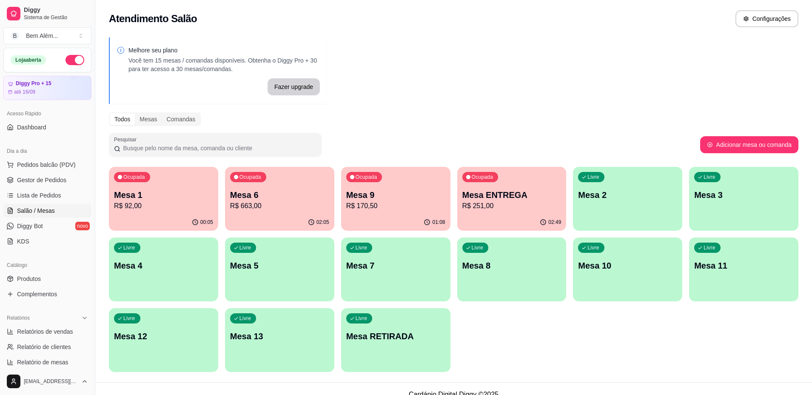
click at [287, 206] on p "R$ 663,00" at bounding box center [279, 206] width 99 height 10
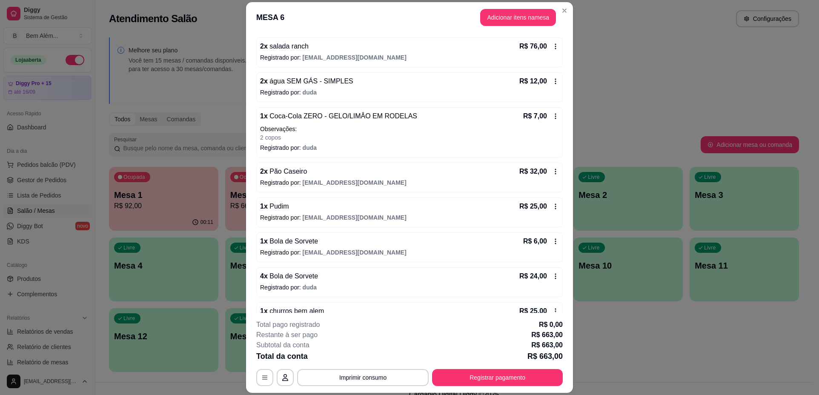
scroll to position [255, 0]
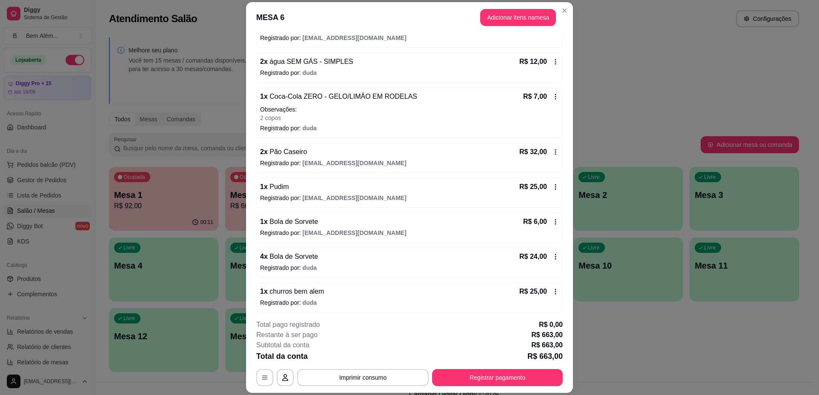
click at [552, 221] on icon at bounding box center [555, 221] width 7 height 7
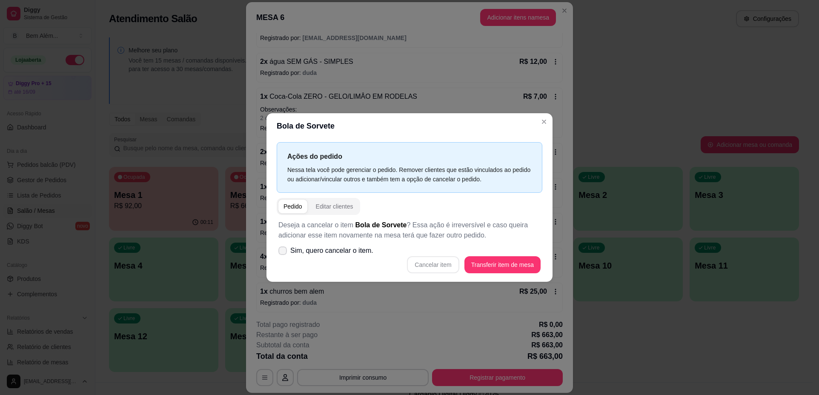
click at [351, 252] on span "Sim, quero cancelar o item." at bounding box center [331, 250] width 83 height 10
click at [283, 252] on input "Sim, quero cancelar o item." at bounding box center [281, 255] width 6 height 6
checkbox input "true"
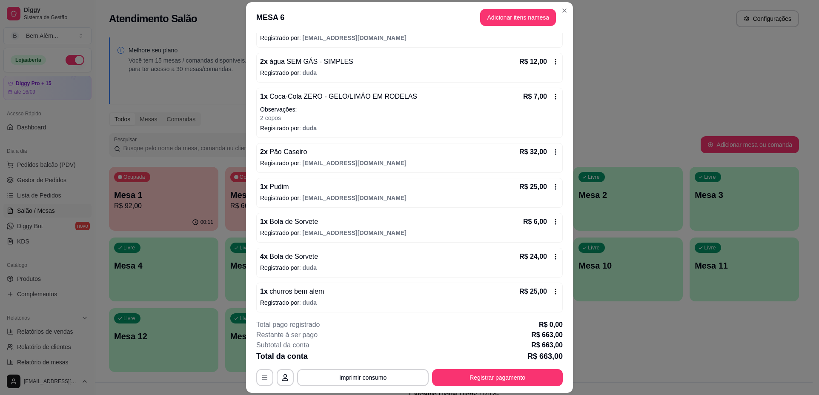
click at [478, 219] on div "1 x Bola de Sorvete R$ 6,00" at bounding box center [409, 222] width 299 height 10
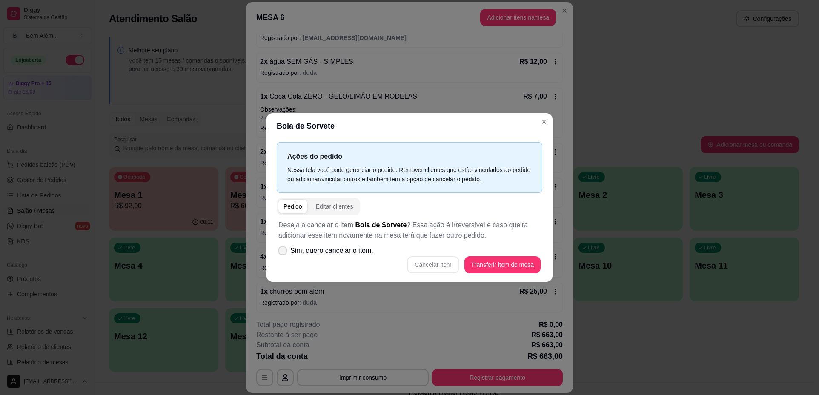
click at [284, 253] on icon at bounding box center [282, 250] width 7 height 5
click at [283, 253] on input "Sim, quero cancelar o item." at bounding box center [281, 255] width 6 height 6
checkbox input "true"
click at [429, 263] on button "Cancelar item" at bounding box center [433, 265] width 51 height 17
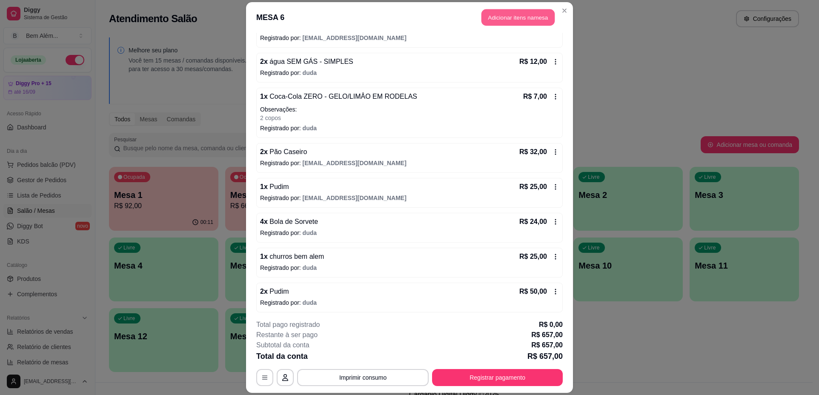
click at [500, 25] on button "Adicionar itens na mesa" at bounding box center [517, 17] width 73 height 17
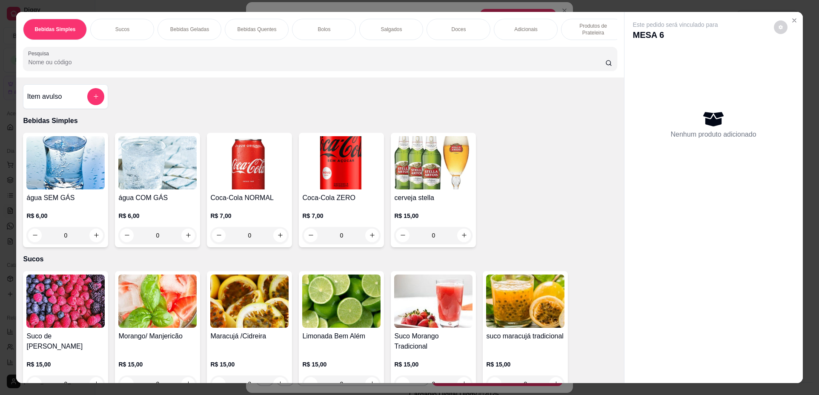
click at [96, 244] on div "0" at bounding box center [65, 235] width 78 height 17
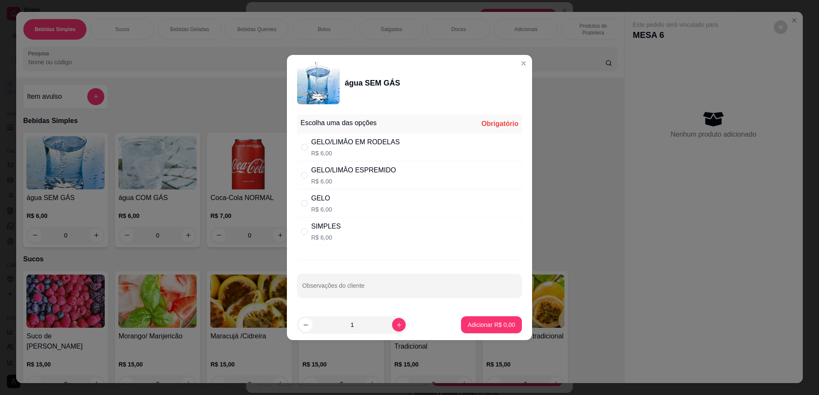
click at [351, 223] on div "SIMPLES R$ 6,00" at bounding box center [409, 231] width 225 height 28
radio input "true"
click at [490, 321] on p "Adicionar R$ 6,00" at bounding box center [491, 324] width 46 height 8
type input "1"
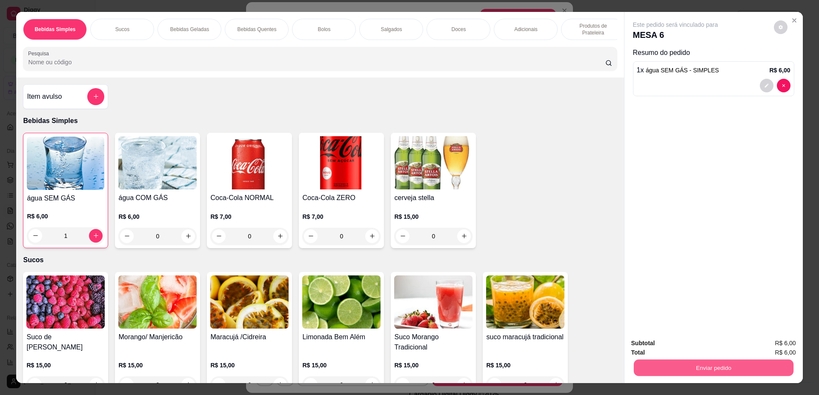
click at [659, 373] on button "Enviar pedido" at bounding box center [713, 368] width 160 height 17
click at [651, 346] on button "Não registrar e enviar pedido" at bounding box center [685, 347] width 88 height 16
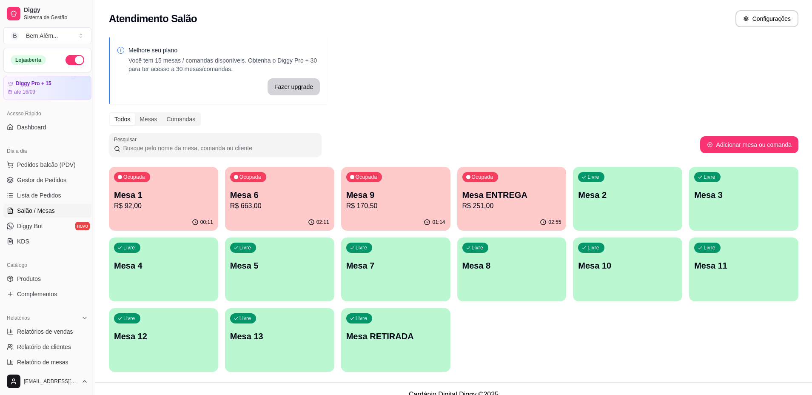
click at [397, 195] on p "Mesa 9" at bounding box center [395, 195] width 99 height 12
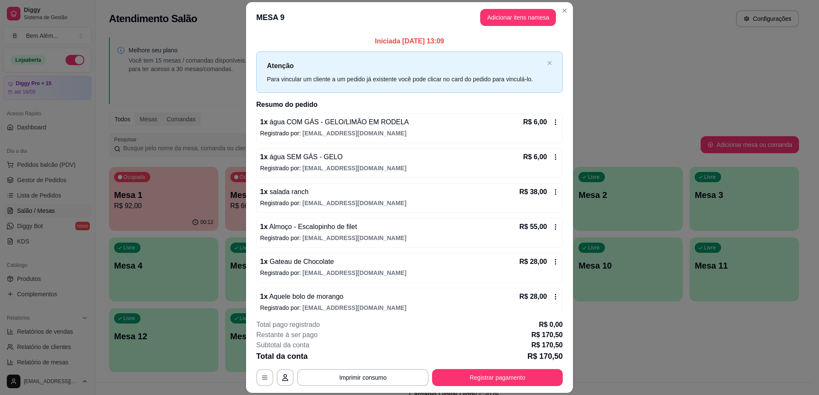
scroll to position [43, 0]
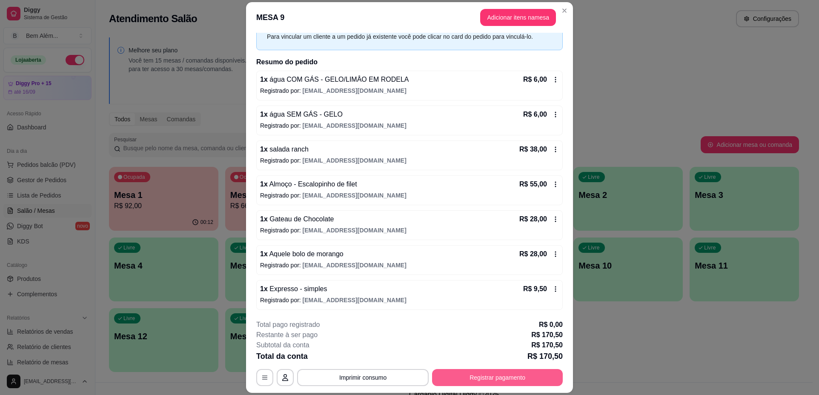
click at [479, 383] on button "Registrar pagamento" at bounding box center [497, 377] width 131 height 17
click at [539, 22] on button "Adicionar itens na mesa" at bounding box center [518, 17] width 76 height 17
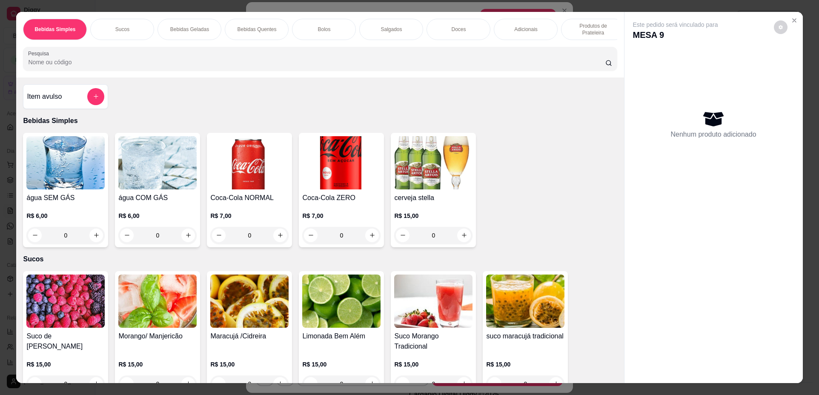
click at [598, 31] on p "Produtos de Prateleira" at bounding box center [592, 30] width 49 height 14
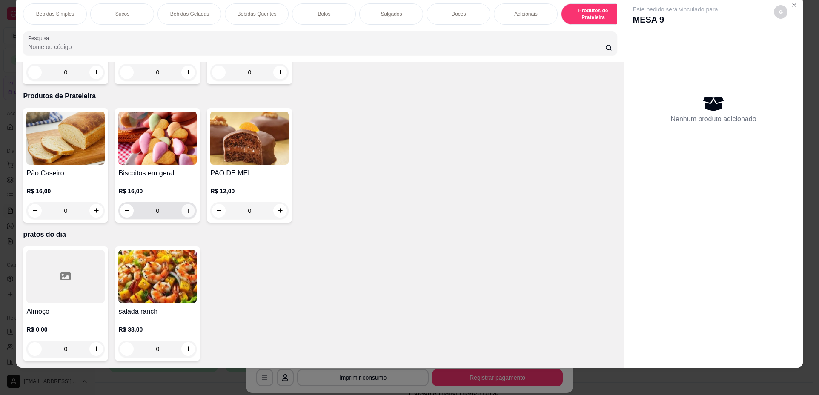
click at [185, 212] on icon "increase-product-quantity" at bounding box center [188, 211] width 6 height 6
type input "1"
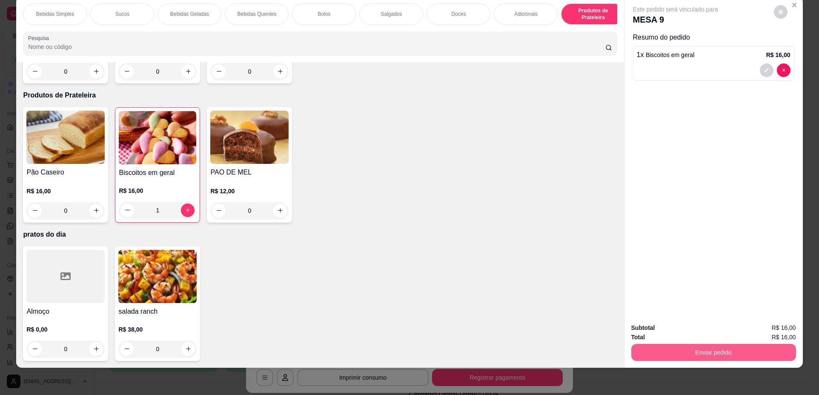
click at [693, 352] on button "Enviar pedido" at bounding box center [713, 352] width 165 height 17
click at [682, 328] on button "Não registrar e enviar pedido" at bounding box center [685, 331] width 86 height 16
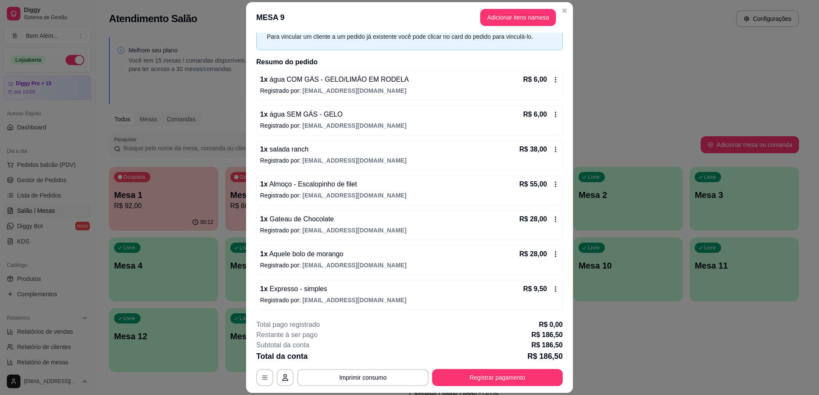
scroll to position [77, 0]
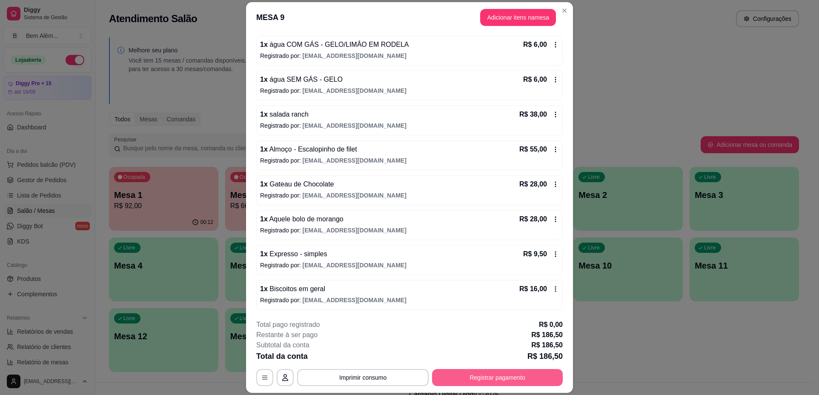
click at [517, 380] on button "Registrar pagamento" at bounding box center [497, 377] width 131 height 17
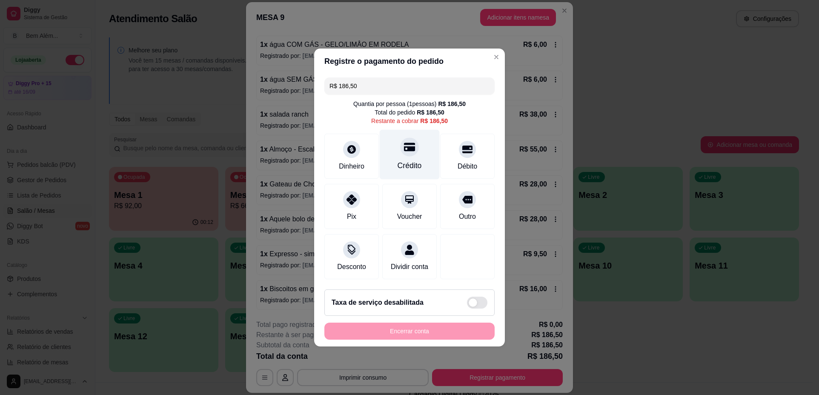
click at [407, 162] on div "Crédito" at bounding box center [409, 165] width 24 height 11
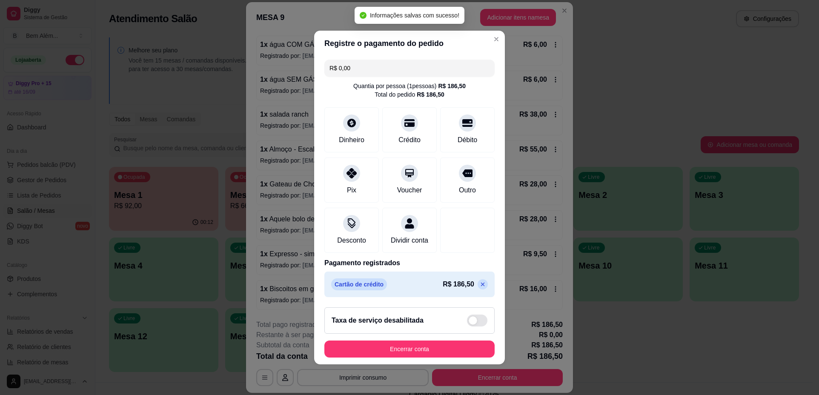
type input "R$ 0,00"
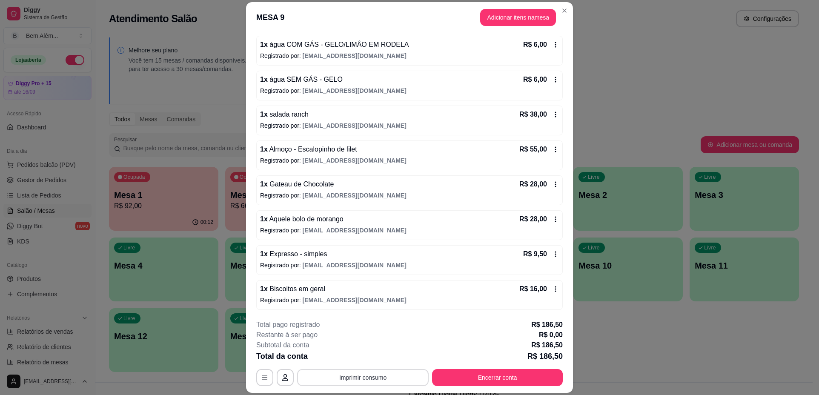
click at [368, 382] on button "Imprimir consumo" at bounding box center [362, 377] width 131 height 17
click at [370, 359] on button "impressao computador" at bounding box center [360, 358] width 64 height 14
click at [472, 377] on button "Encerrar conta" at bounding box center [497, 377] width 131 height 17
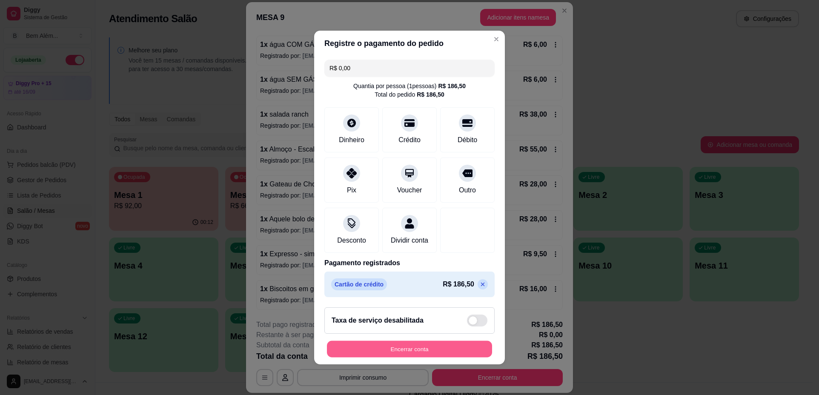
click at [442, 352] on button "Encerrar conta" at bounding box center [409, 349] width 165 height 17
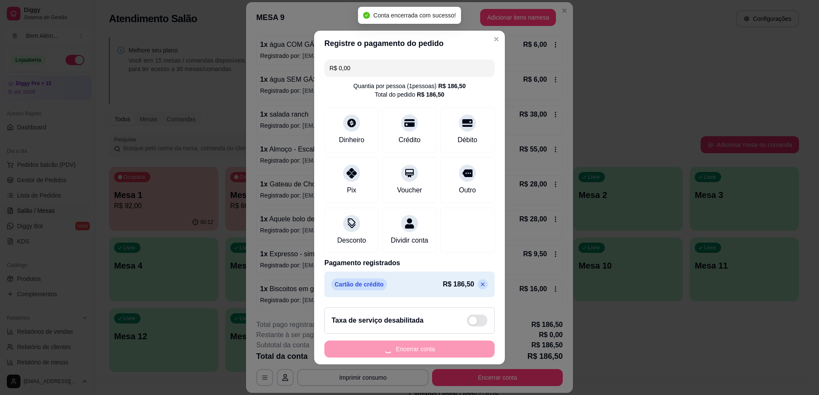
scroll to position [0, 0]
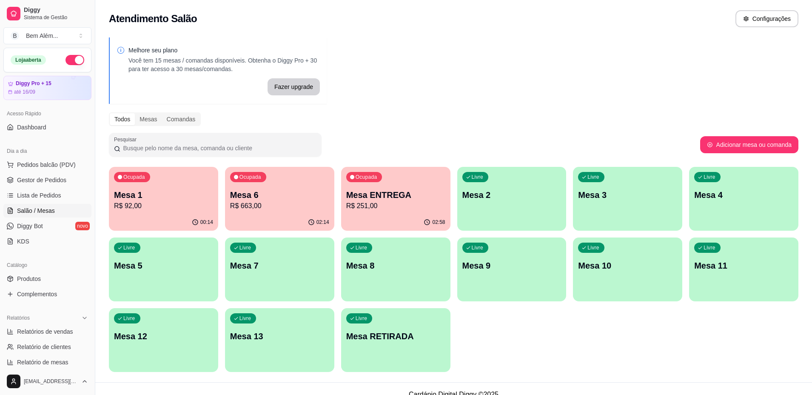
click at [194, 202] on p "R$ 92,00" at bounding box center [163, 206] width 99 height 10
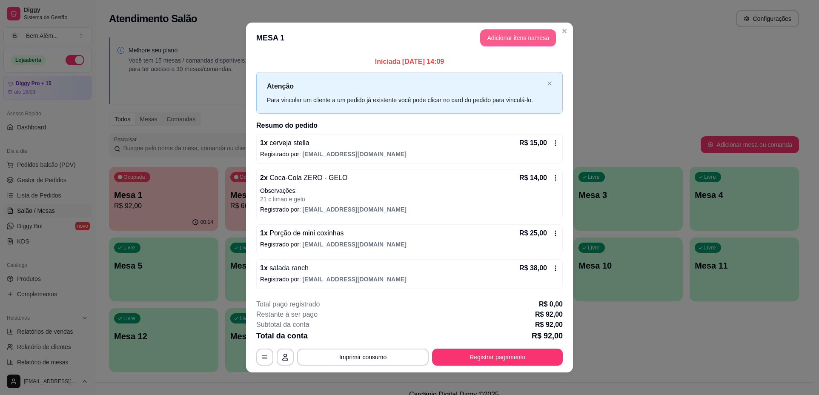
click at [507, 38] on button "Adicionar itens na mesa" at bounding box center [518, 37] width 76 height 17
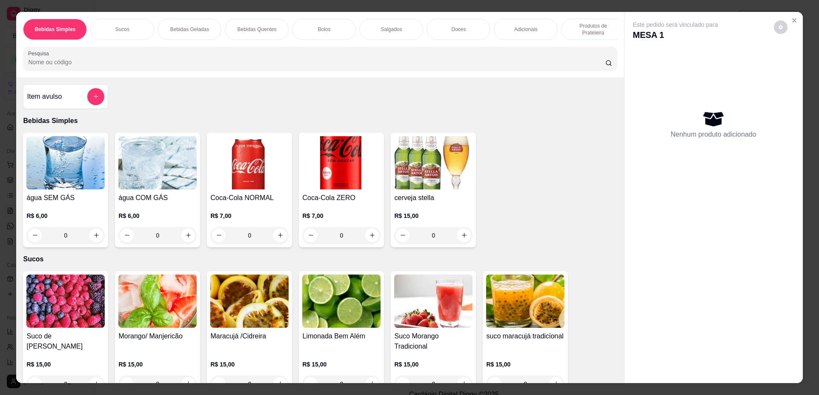
click at [573, 31] on p "Produtos de Prateleira" at bounding box center [592, 30] width 49 height 14
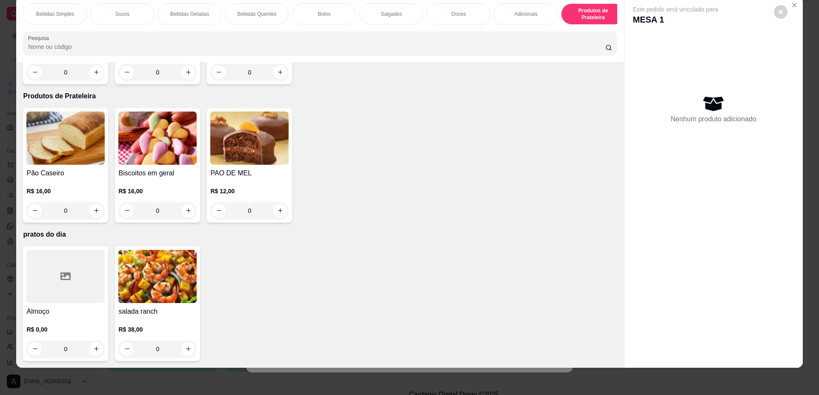
click at [62, 291] on div at bounding box center [65, 276] width 78 height 53
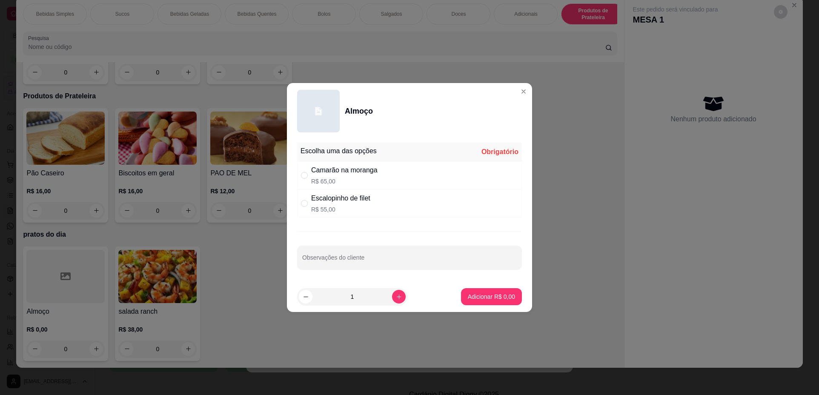
click at [327, 203] on div "Escalopinho de filet" at bounding box center [340, 198] width 59 height 10
radio input "true"
click at [396, 299] on icon "increase-product-quantity" at bounding box center [399, 297] width 6 height 6
type input "2"
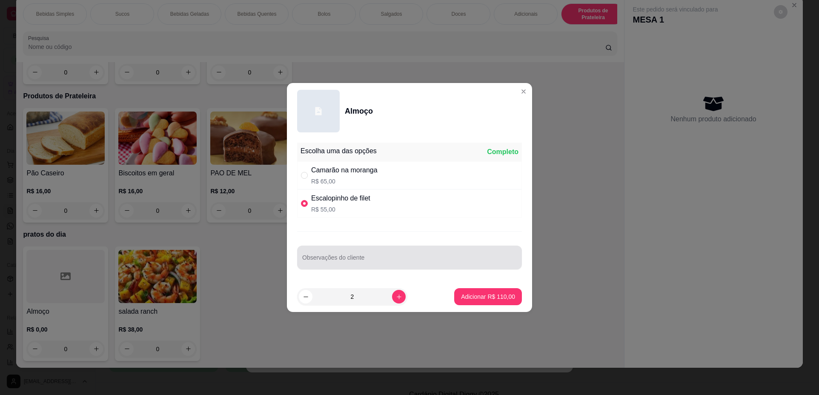
click at [352, 255] on div at bounding box center [409, 257] width 214 height 17
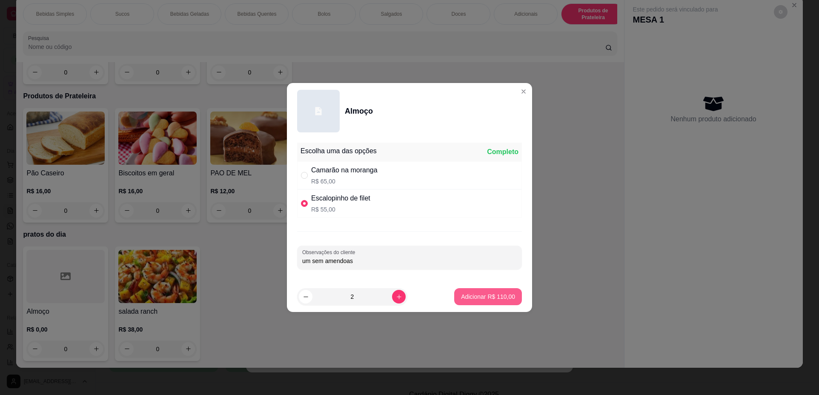
type input "um sem amendoas"
click at [455, 294] on button "Adicionar R$ 110,00" at bounding box center [488, 296] width 66 height 17
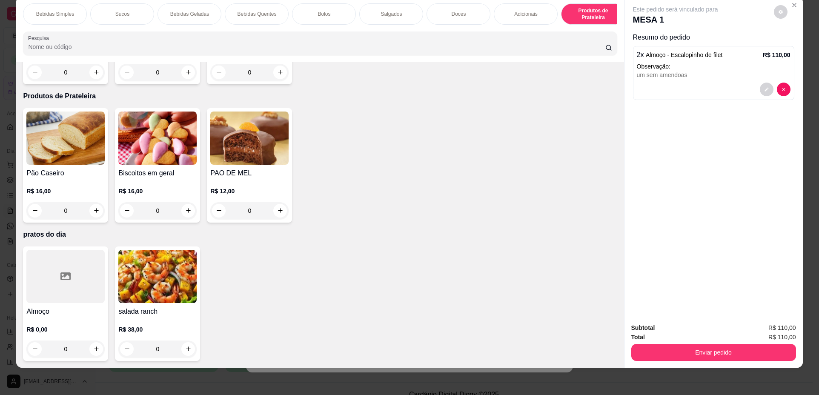
click at [47, 311] on h4 "Almoço" at bounding box center [65, 311] width 78 height 10
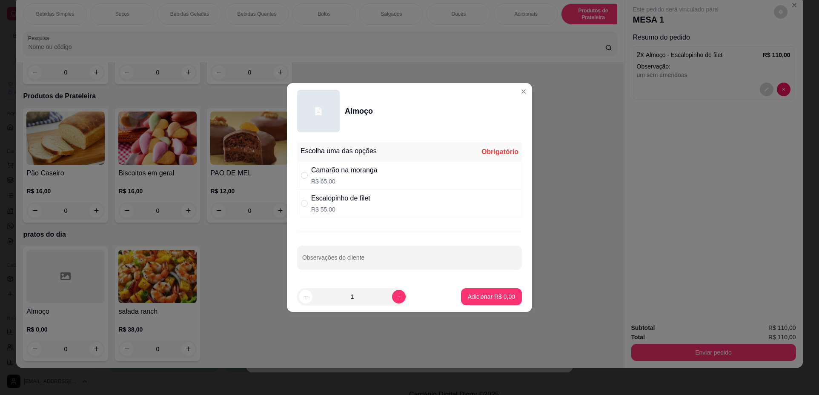
click at [305, 183] on div "Camarão na moranga R$ 65,00" at bounding box center [409, 175] width 225 height 28
radio input "true"
click at [484, 296] on p "Adicionar R$ 65,00" at bounding box center [489, 296] width 49 height 8
type input "1"
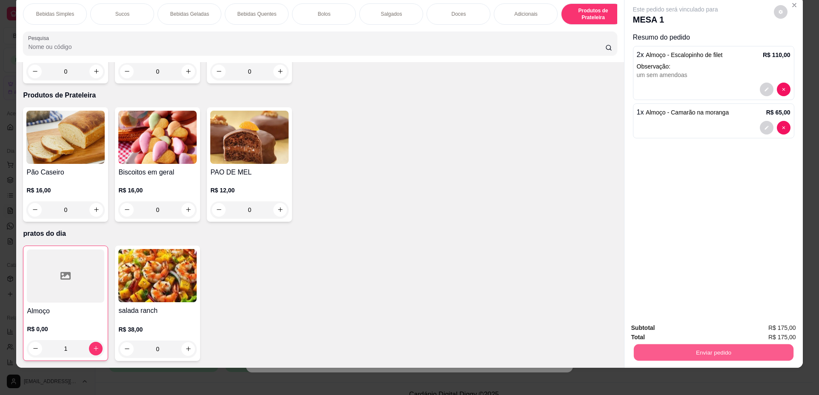
click at [669, 360] on button "Enviar pedido" at bounding box center [713, 352] width 160 height 17
click at [664, 332] on button "Não registrar e enviar pedido" at bounding box center [685, 331] width 86 height 16
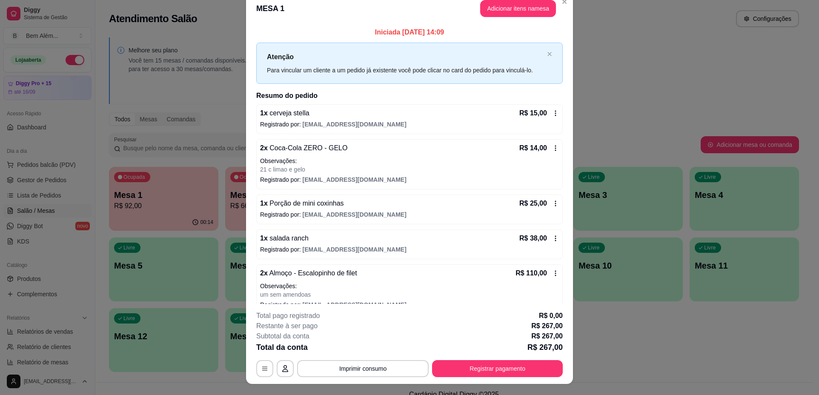
scroll to position [0, 0]
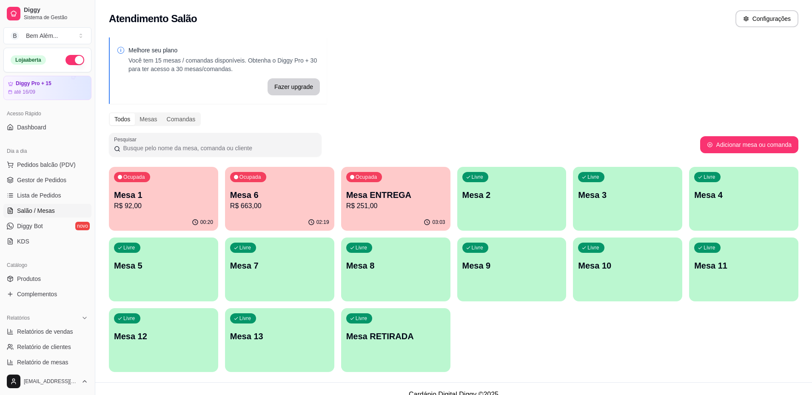
click at [249, 200] on p "Mesa 6" at bounding box center [279, 195] width 99 height 12
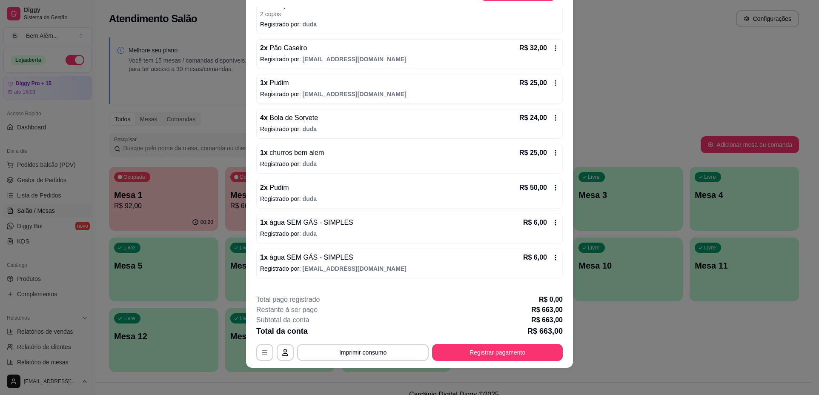
scroll to position [291, 0]
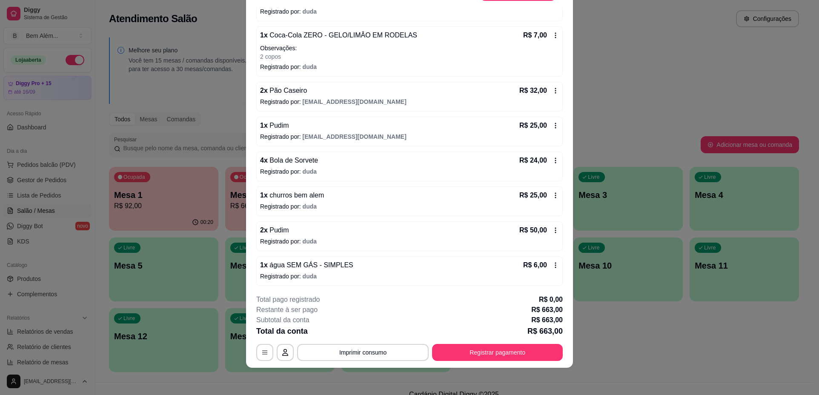
click at [552, 126] on icon at bounding box center [555, 125] width 7 height 7
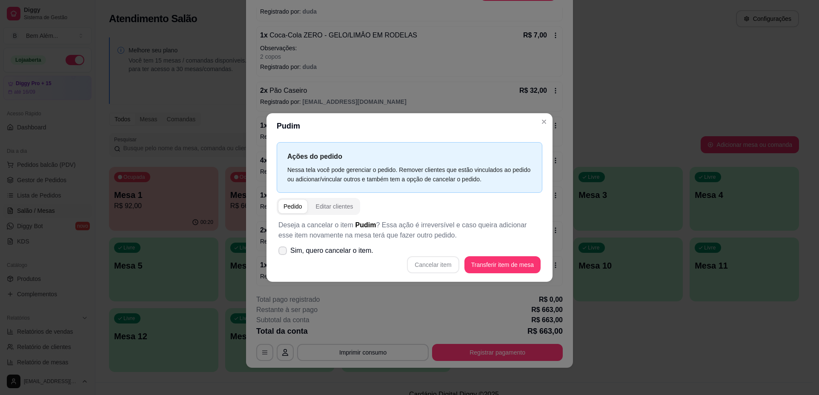
click at [300, 255] on span "Sim, quero cancelar o item." at bounding box center [331, 250] width 83 height 10
click at [283, 255] on input "Sim, quero cancelar o item." at bounding box center [281, 255] width 6 height 6
checkbox input "true"
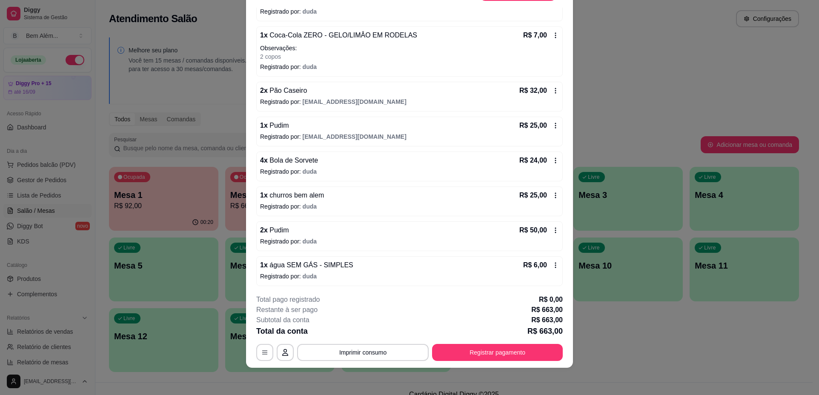
click at [552, 125] on icon at bounding box center [555, 125] width 7 height 7
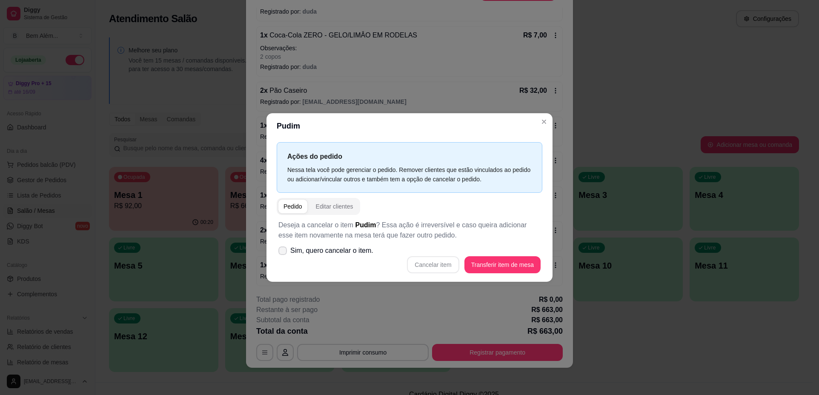
click at [300, 254] on span "Sim, quero cancelar o item." at bounding box center [331, 250] width 83 height 10
click at [283, 254] on input "Sim, quero cancelar o item." at bounding box center [281, 255] width 6 height 6
checkbox input "true"
click at [427, 270] on button "Cancelar item" at bounding box center [433, 264] width 52 height 17
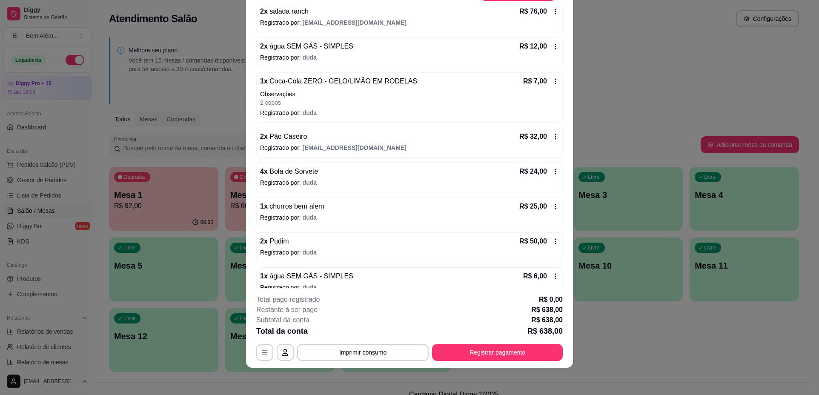
scroll to position [203, 0]
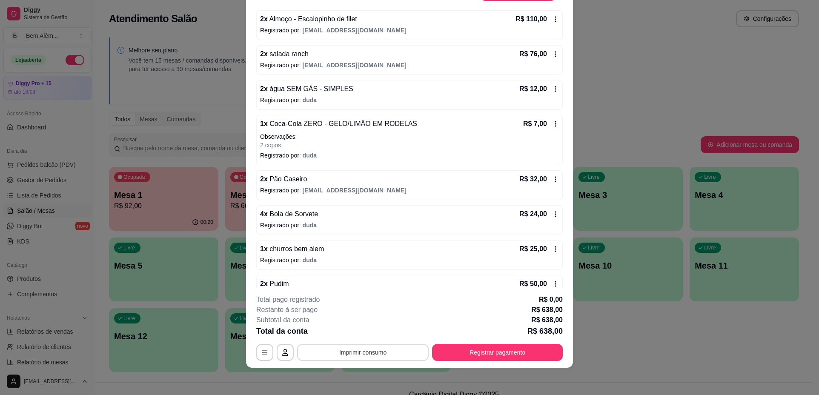
click at [370, 361] on div "**********" at bounding box center [409, 352] width 306 height 17
click at [356, 328] on button "impressao computador" at bounding box center [360, 333] width 64 height 14
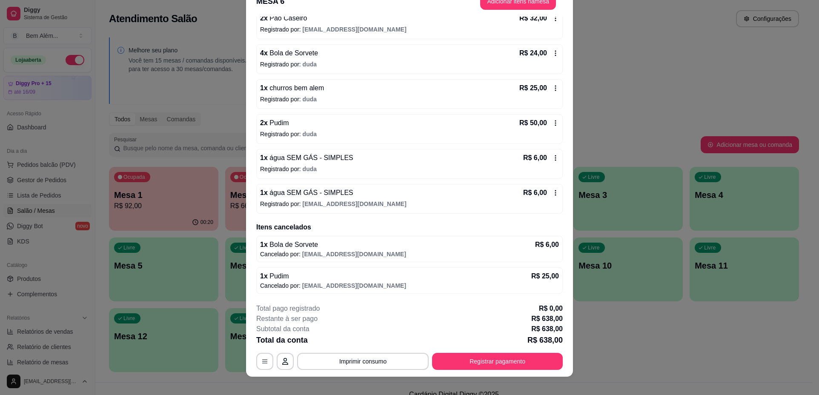
scroll to position [25, 0]
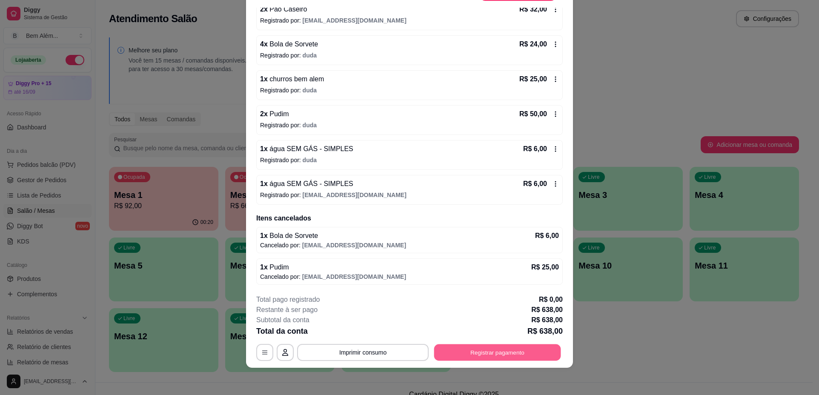
click at [489, 355] on button "Registrar pagamento" at bounding box center [497, 352] width 127 height 17
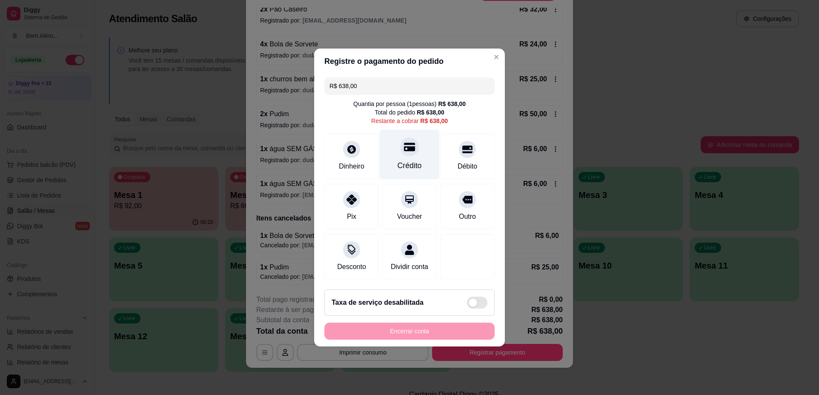
click at [415, 144] on div "Crédito" at bounding box center [410, 155] width 60 height 50
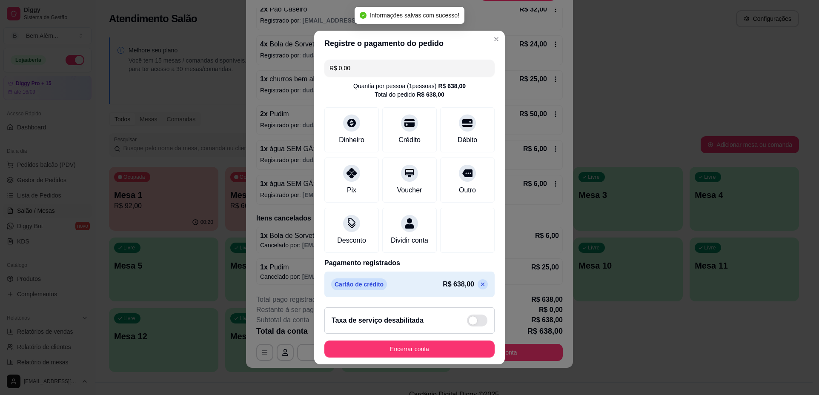
type input "R$ 0,00"
click at [426, 357] on button "Encerrar conta" at bounding box center [409, 349] width 165 height 17
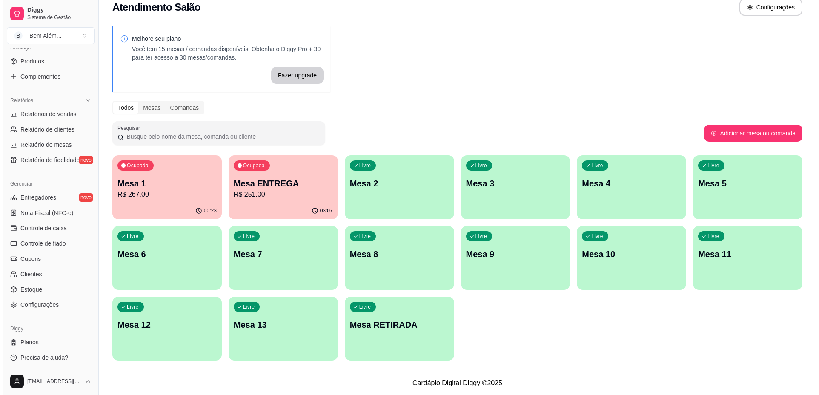
scroll to position [0, 0]
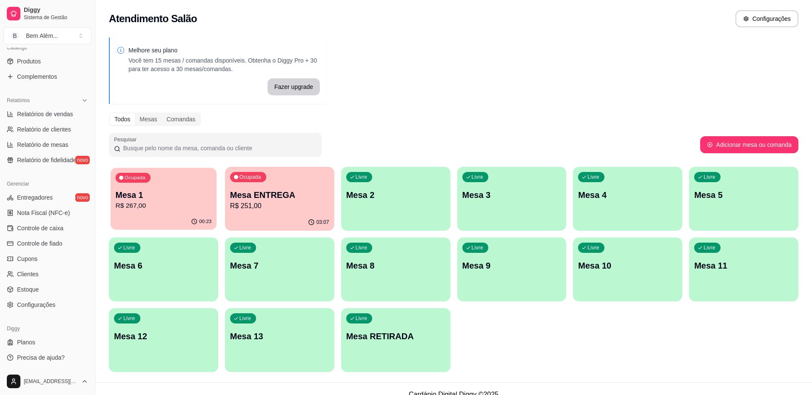
click at [172, 197] on p "Mesa 1" at bounding box center [163, 194] width 96 height 11
click at [155, 215] on div "00:24" at bounding box center [163, 222] width 109 height 17
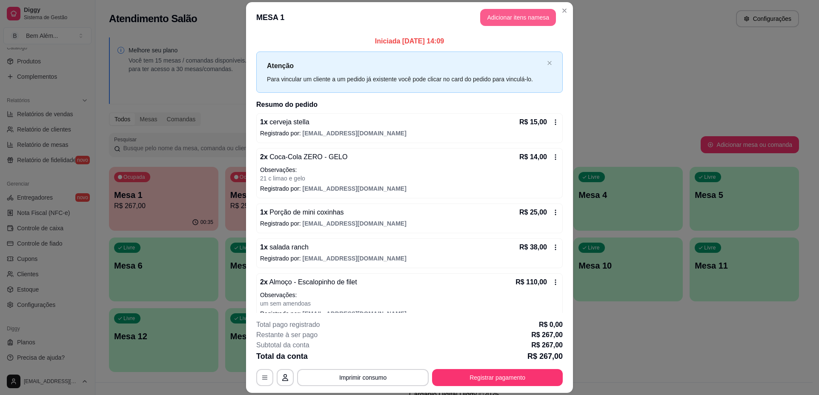
click at [531, 21] on button "Adicionar itens na mesa" at bounding box center [518, 17] width 76 height 17
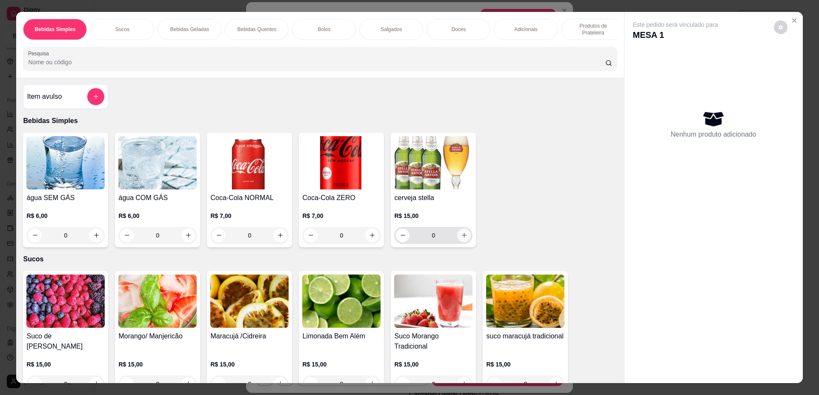
click at [461, 238] on icon "increase-product-quantity" at bounding box center [464, 235] width 6 height 6
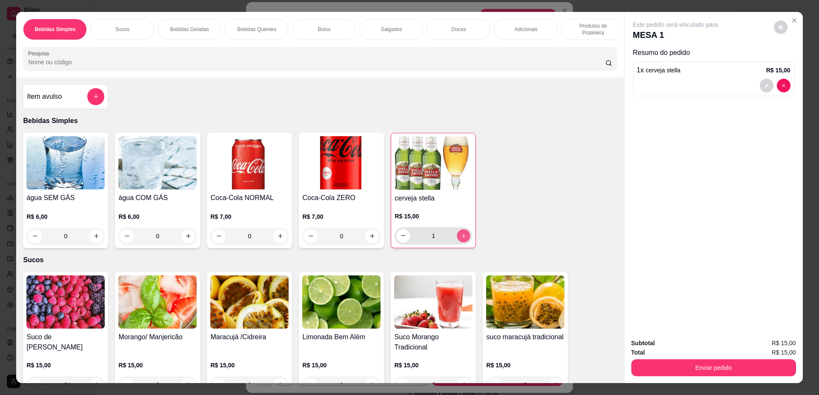
click at [462, 239] on icon "increase-product-quantity" at bounding box center [463, 236] width 6 height 6
type input "2"
click at [749, 367] on button "Enviar pedido" at bounding box center [713, 367] width 165 height 17
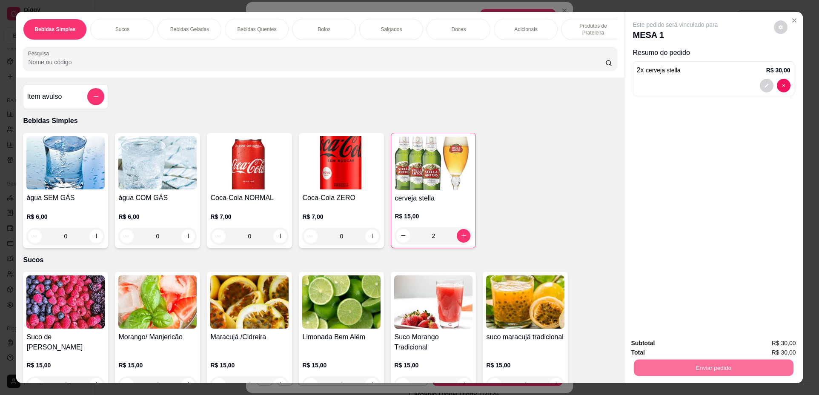
click at [696, 343] on button "Não registrar e enviar pedido" at bounding box center [685, 347] width 88 height 16
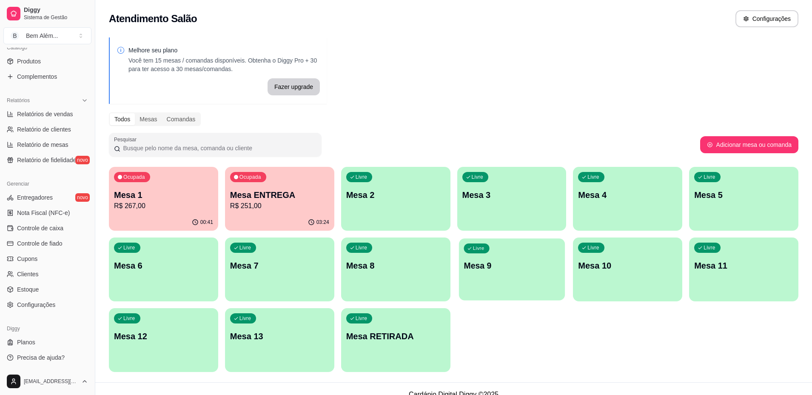
click at [468, 261] on p "Mesa 9" at bounding box center [512, 265] width 96 height 11
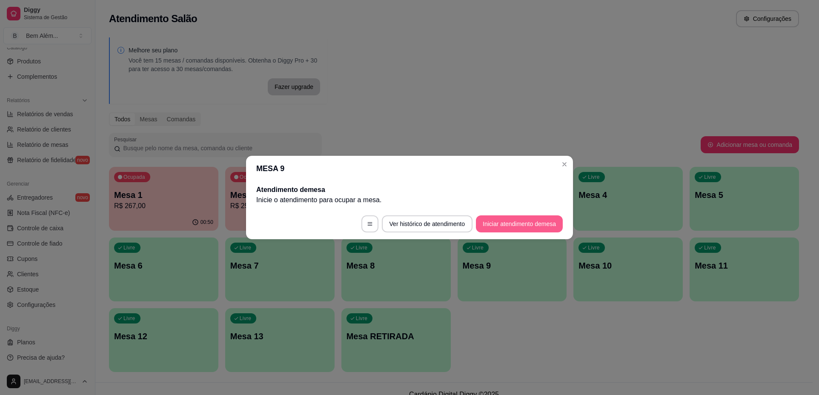
click at [525, 227] on button "Iniciar atendimento de mesa" at bounding box center [519, 223] width 87 height 17
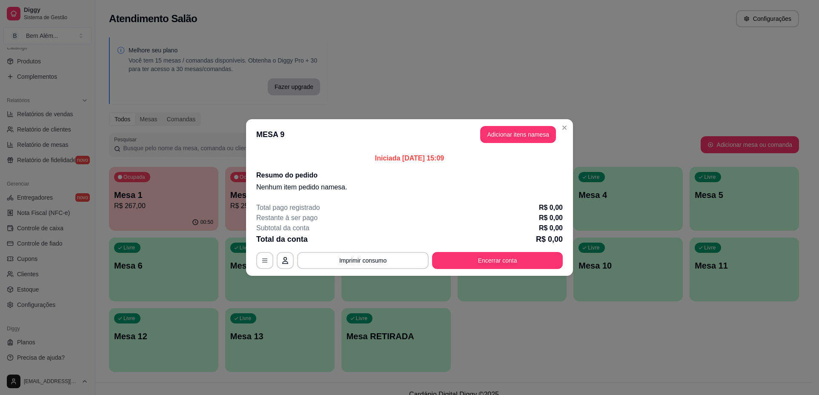
click at [522, 140] on button "Adicionar itens na mesa" at bounding box center [518, 134] width 76 height 17
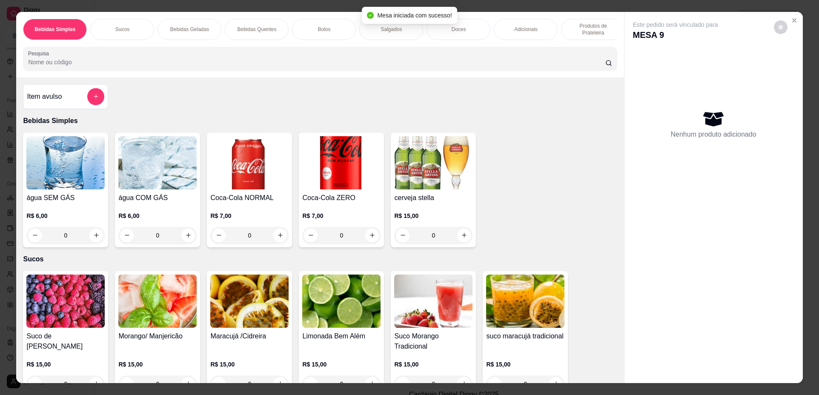
click at [71, 314] on img at bounding box center [65, 300] width 78 height 53
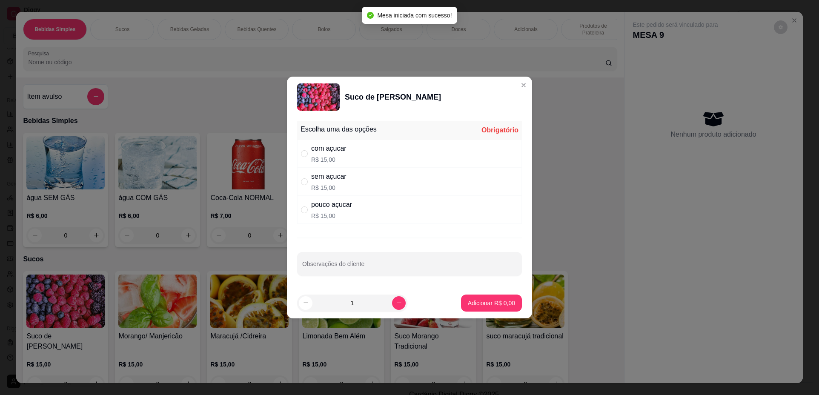
click at [441, 149] on div "com açucar R$ 15,00" at bounding box center [409, 154] width 225 height 28
radio input "true"
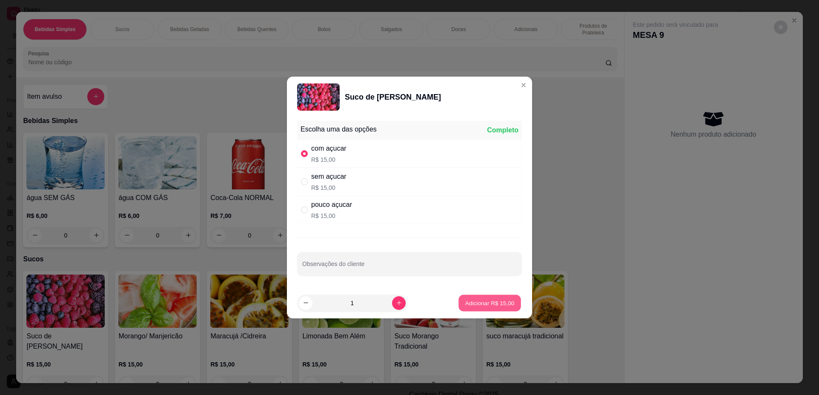
click at [469, 304] on p "Adicionar R$ 15,00" at bounding box center [489, 303] width 49 height 8
type input "1"
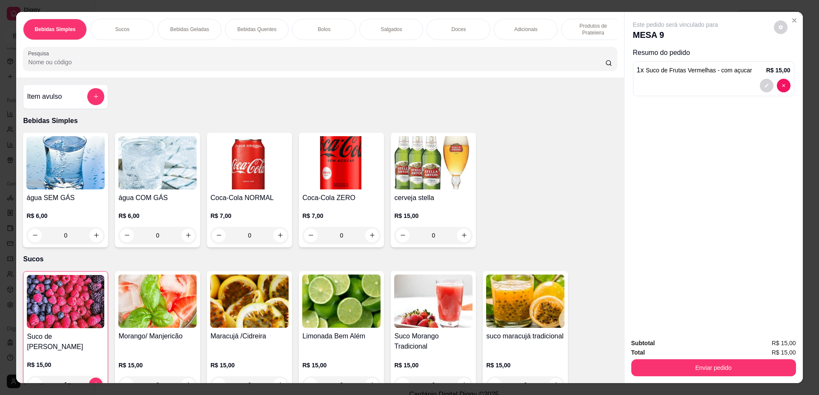
click at [123, 312] on img at bounding box center [157, 300] width 78 height 53
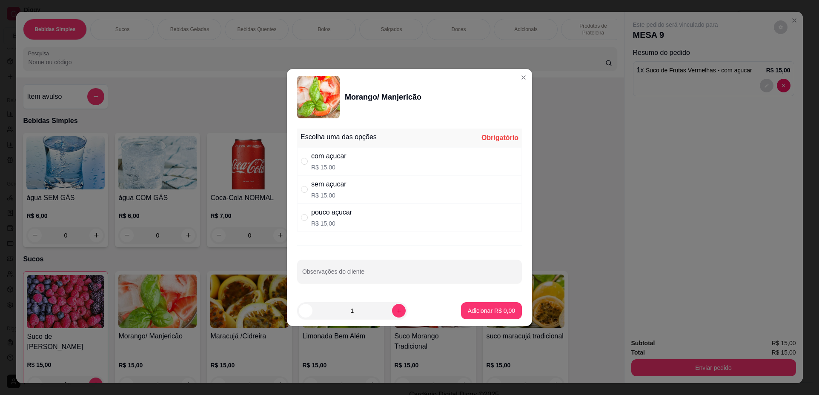
click at [477, 170] on div "com açucar R$ 15,00" at bounding box center [409, 161] width 225 height 28
radio input "true"
click at [501, 308] on p "Adicionar R$ 15,00" at bounding box center [489, 310] width 49 height 8
type input "1"
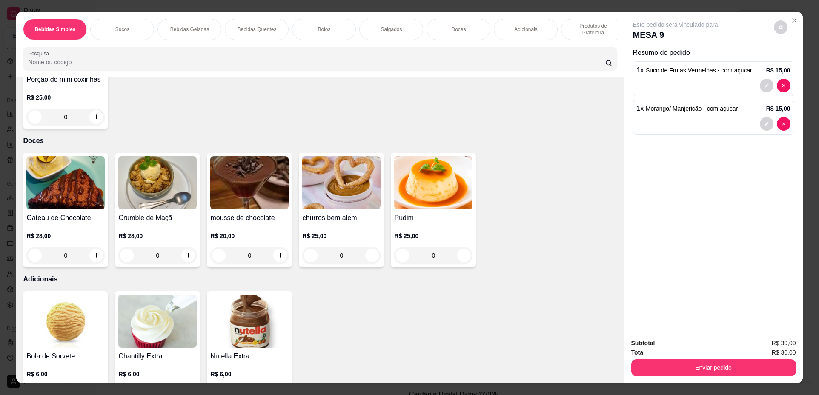
scroll to position [1106, 0]
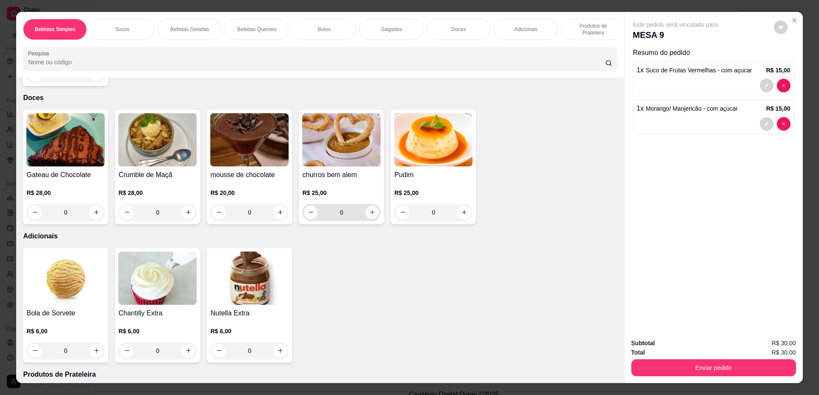
click at [369, 215] on icon "increase-product-quantity" at bounding box center [372, 212] width 6 height 6
type input "1"
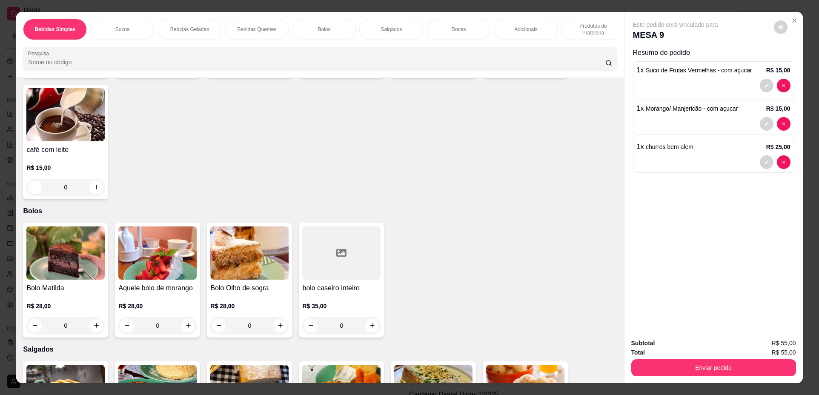
scroll to position [596, 0]
click at [185, 328] on icon "increase-product-quantity" at bounding box center [188, 325] width 6 height 6
type input "1"
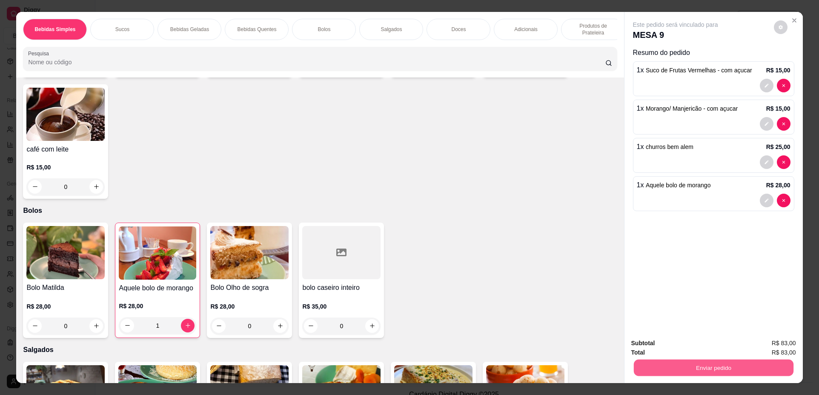
click at [657, 360] on button "Enviar pedido" at bounding box center [713, 368] width 160 height 17
click at [657, 343] on button "Não registrar e enviar pedido" at bounding box center [685, 347] width 86 height 16
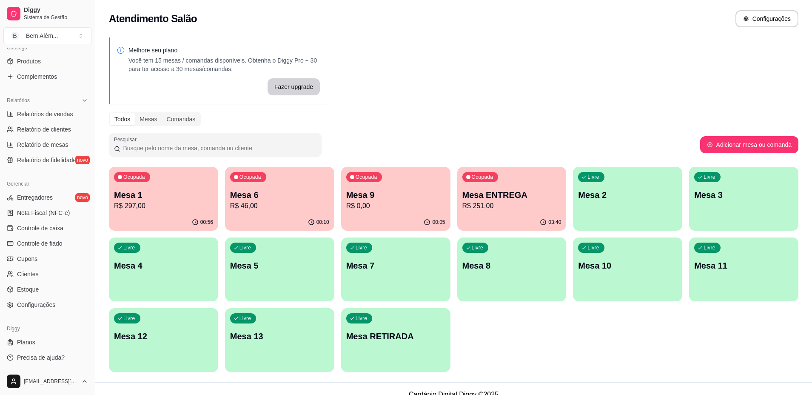
click at [150, 202] on p "R$ 297,00" at bounding box center [163, 206] width 99 height 10
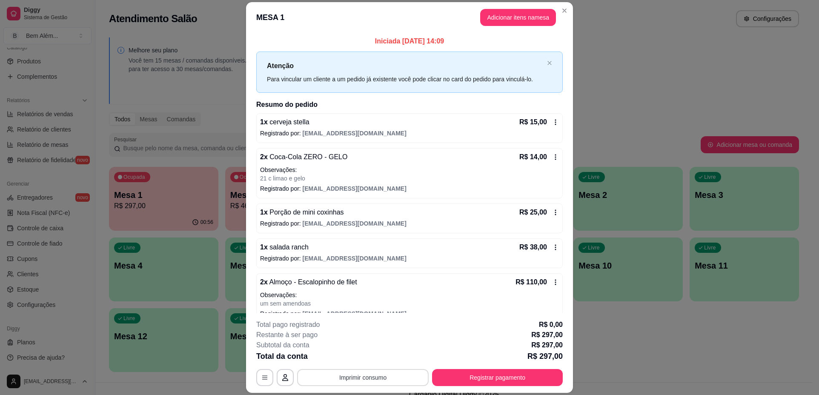
click at [354, 377] on button "Imprimir consumo" at bounding box center [362, 377] width 131 height 17
click at [355, 356] on button "impressao computador" at bounding box center [360, 358] width 64 height 14
click at [463, 376] on button "Registrar pagamento" at bounding box center [497, 377] width 131 height 17
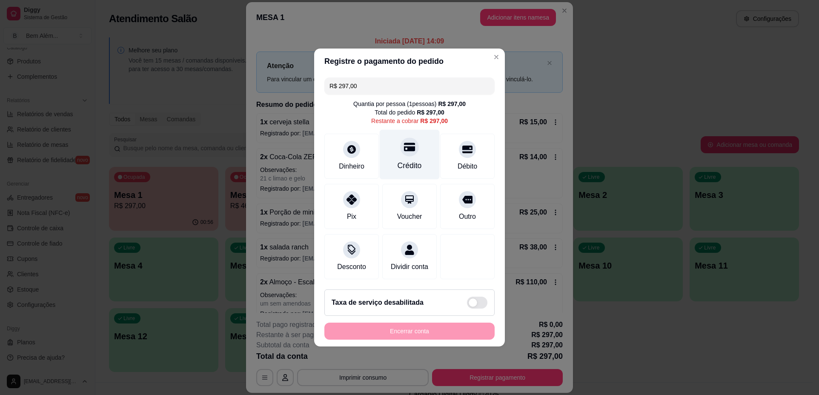
click at [412, 162] on div "Crédito" at bounding box center [409, 165] width 24 height 11
type input "R$ 0,00"
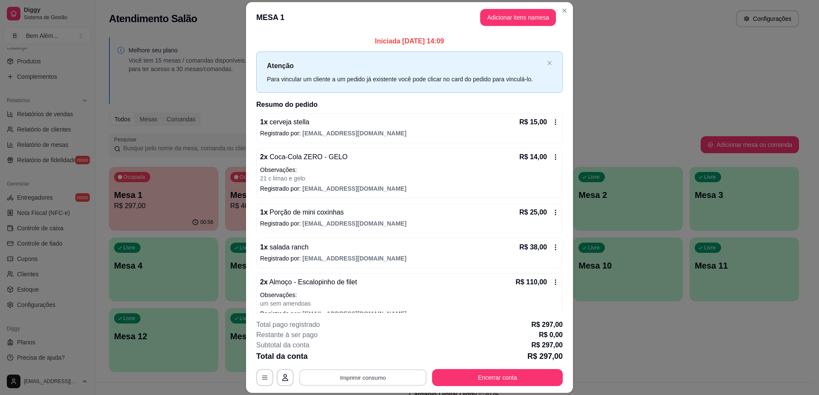
click at [333, 374] on button "Imprimir consumo" at bounding box center [363, 377] width 128 height 17
click at [349, 354] on button "impressao computador" at bounding box center [360, 358] width 64 height 14
click at [462, 377] on button "Encerrar conta" at bounding box center [497, 377] width 131 height 17
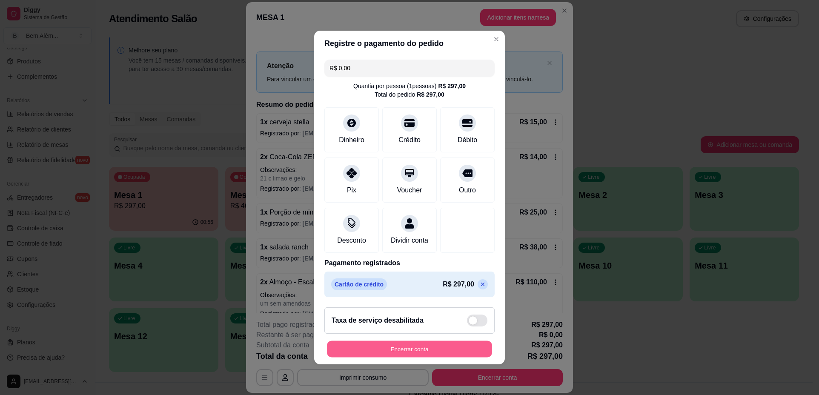
click at [433, 357] on button "Encerrar conta" at bounding box center [409, 349] width 165 height 17
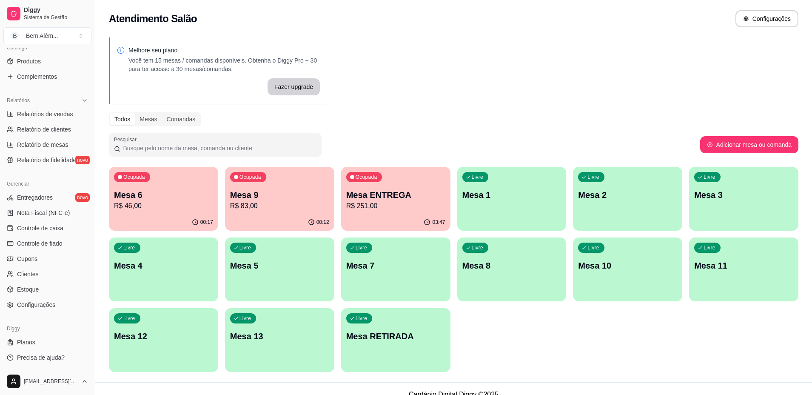
click at [178, 283] on div "Livre Mesa 4" at bounding box center [163, 264] width 109 height 54
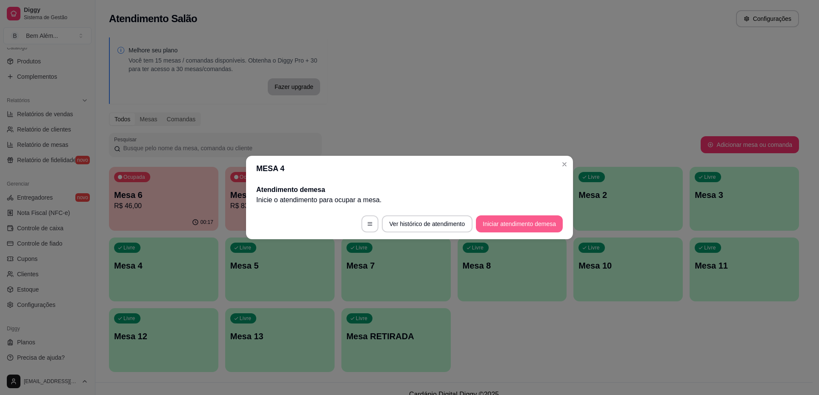
click at [544, 219] on button "Iniciar atendimento de mesa" at bounding box center [519, 223] width 87 height 17
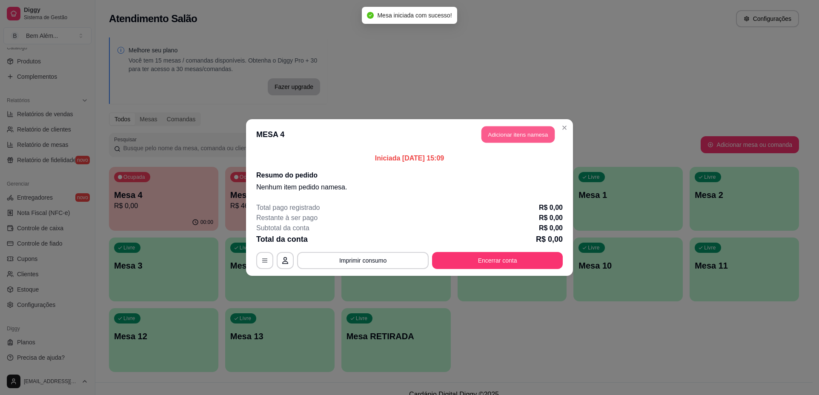
click at [519, 138] on button "Adicionar itens na mesa" at bounding box center [517, 134] width 73 height 17
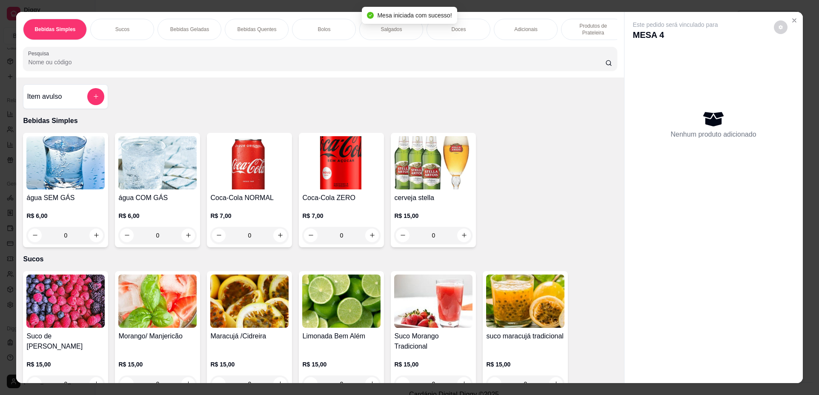
click at [95, 244] on div "0" at bounding box center [65, 235] width 78 height 17
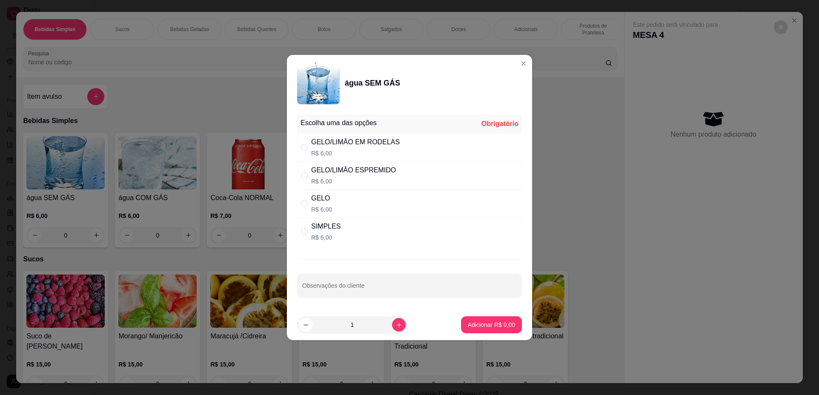
click at [366, 232] on div "SIMPLES R$ 6,00" at bounding box center [409, 231] width 225 height 28
radio input "true"
click at [462, 323] on button "Adicionar R$ 6,00" at bounding box center [491, 325] width 59 height 17
type input "1"
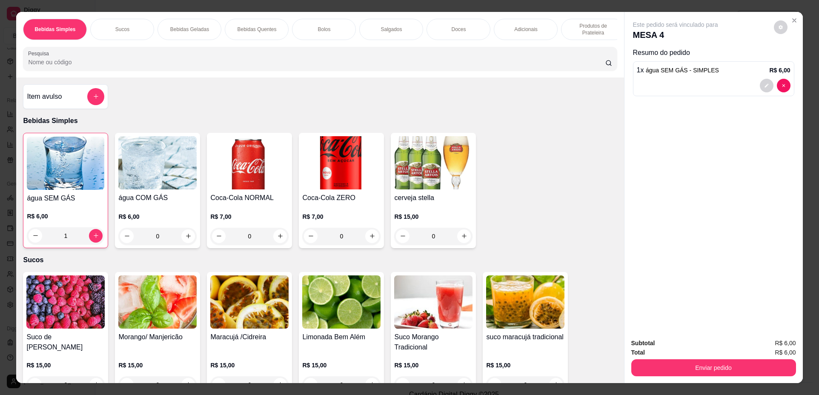
click at [591, 27] on p "Produtos de Prateleira" at bounding box center [592, 30] width 49 height 14
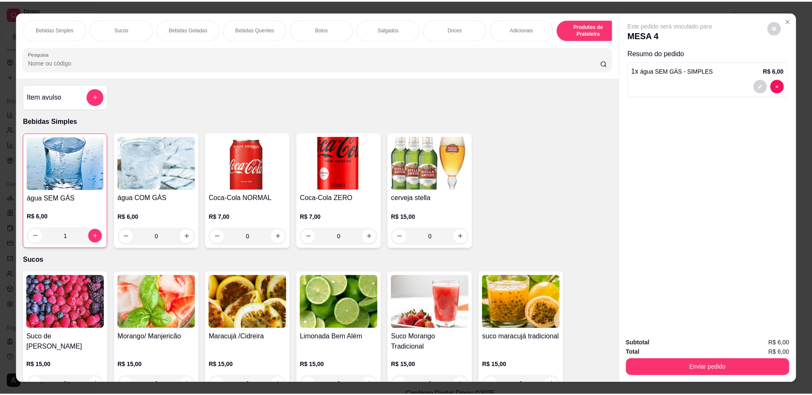
scroll to position [15, 0]
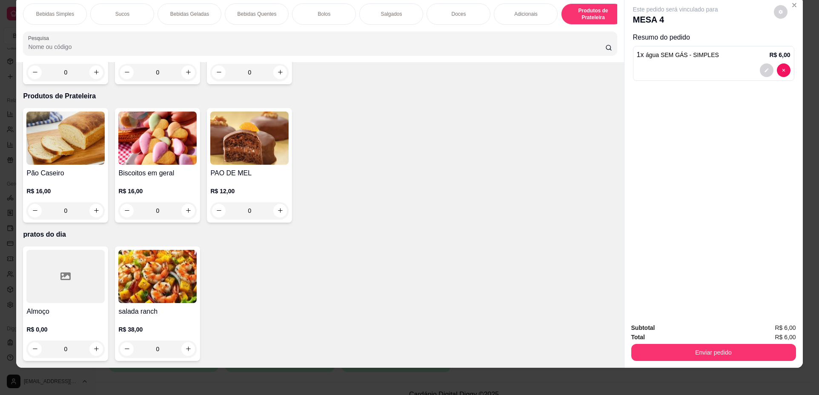
click at [77, 300] on div at bounding box center [65, 276] width 78 height 53
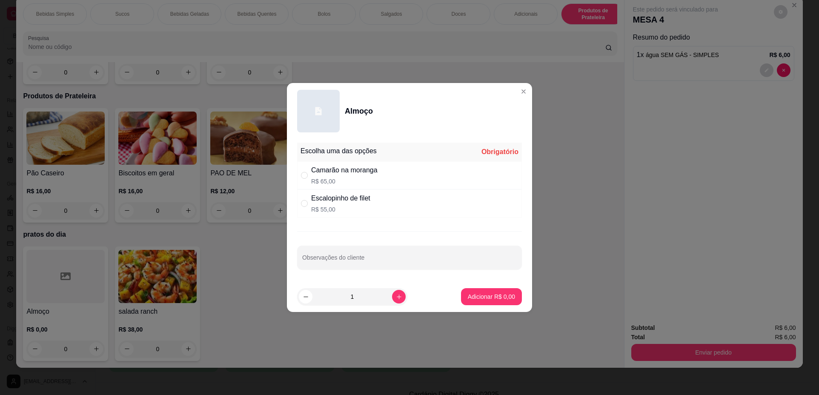
drag, startPoint x: 356, startPoint y: 203, endPoint x: 408, endPoint y: 243, distance: 66.2
click at [357, 203] on div "Escalopinho de filet" at bounding box center [340, 198] width 59 height 10
radio input "true"
click at [396, 297] on icon "increase-product-quantity" at bounding box center [399, 297] width 6 height 6
type input "2"
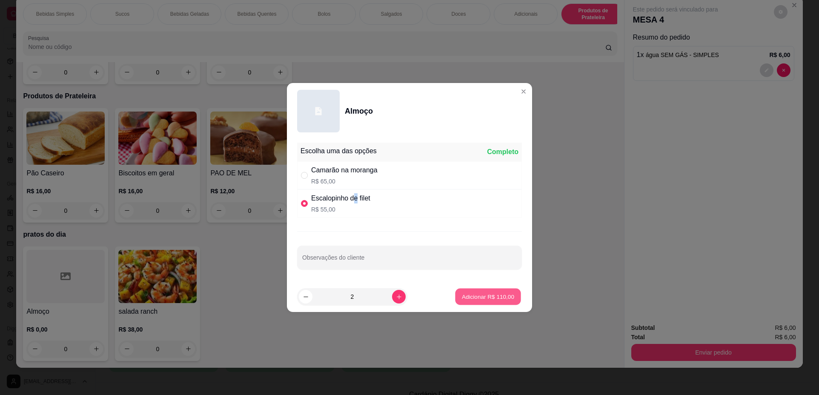
click at [472, 294] on p "Adicionar R$ 110,00" at bounding box center [488, 296] width 52 height 8
type input "2"
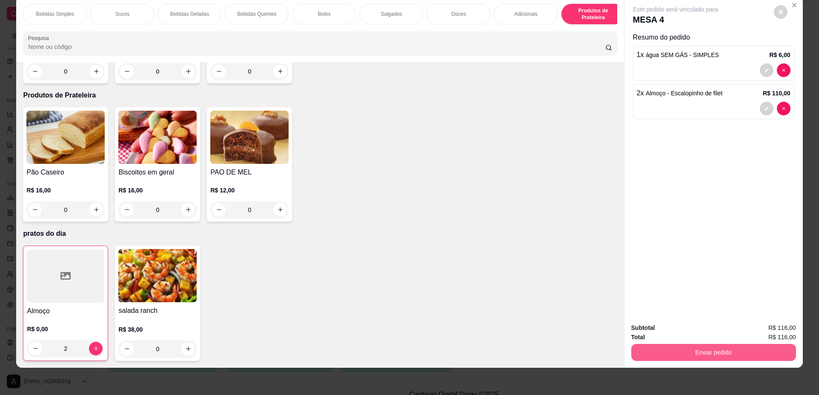
click at [690, 355] on button "Enviar pedido" at bounding box center [713, 352] width 165 height 17
click at [681, 331] on button "Não registrar e enviar pedido" at bounding box center [685, 331] width 88 height 16
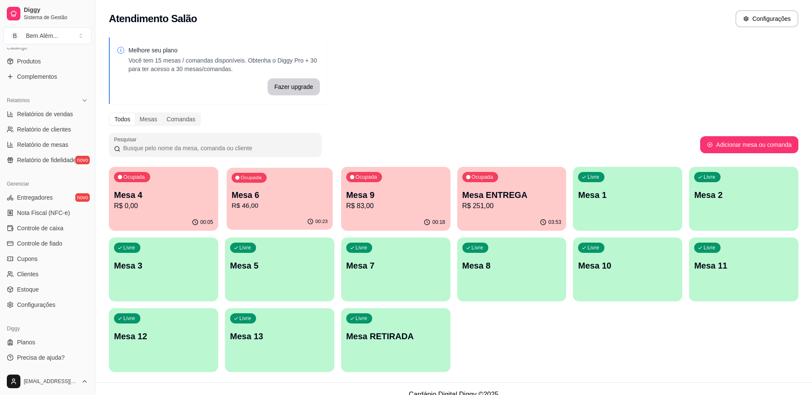
click at [323, 193] on p "Mesa 6" at bounding box center [279, 194] width 96 height 11
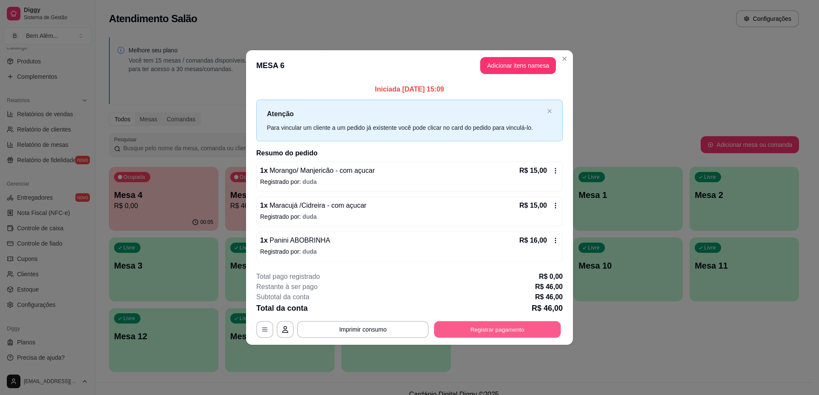
click at [476, 330] on button "Registrar pagamento" at bounding box center [497, 329] width 127 height 17
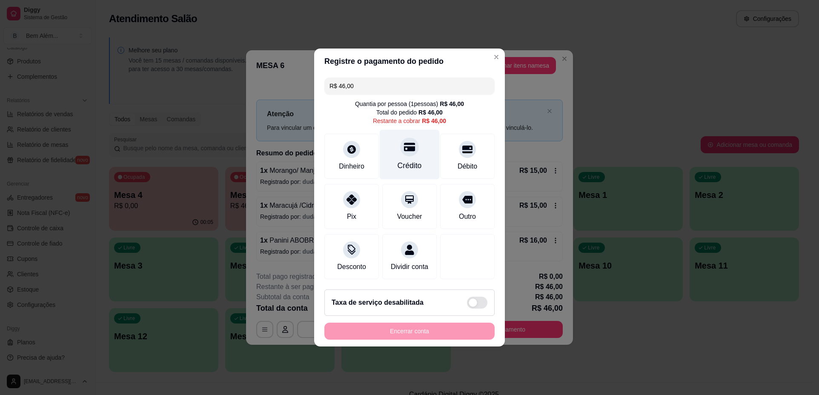
click at [405, 160] on div "Crédito" at bounding box center [409, 165] width 24 height 11
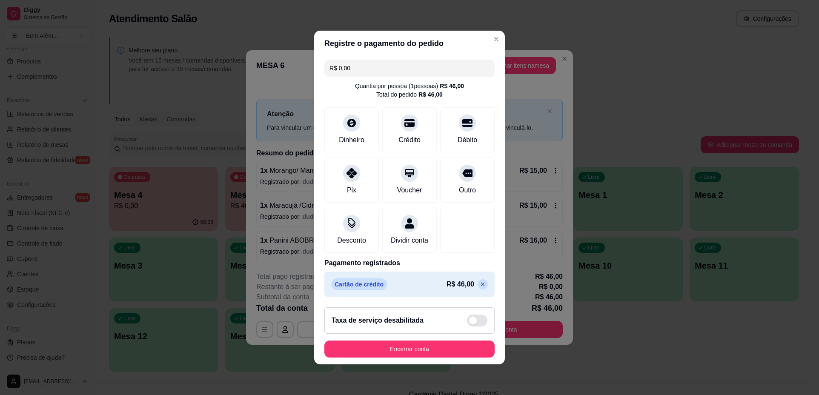
click at [479, 288] on icon at bounding box center [482, 284] width 7 height 7
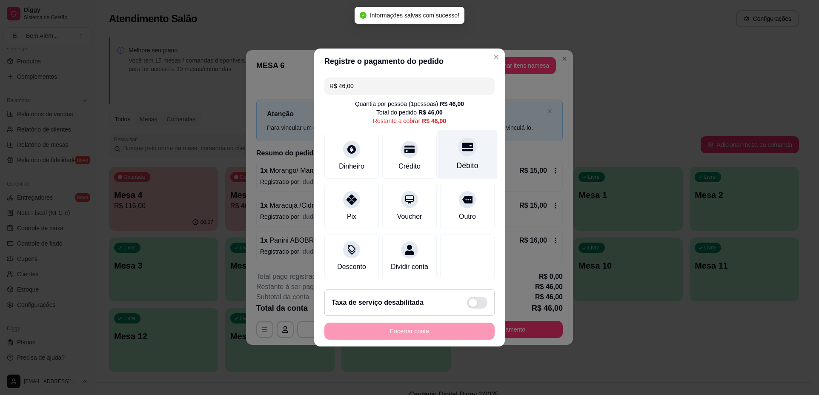
click at [458, 160] on div "Débito" at bounding box center [468, 165] width 22 height 11
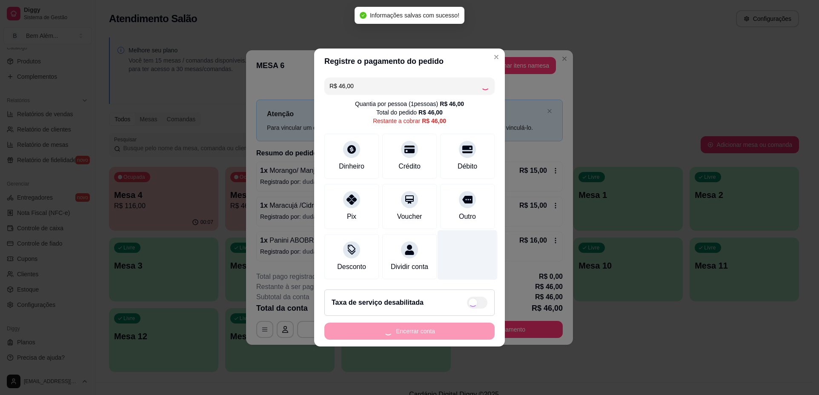
type input "R$ 0,00"
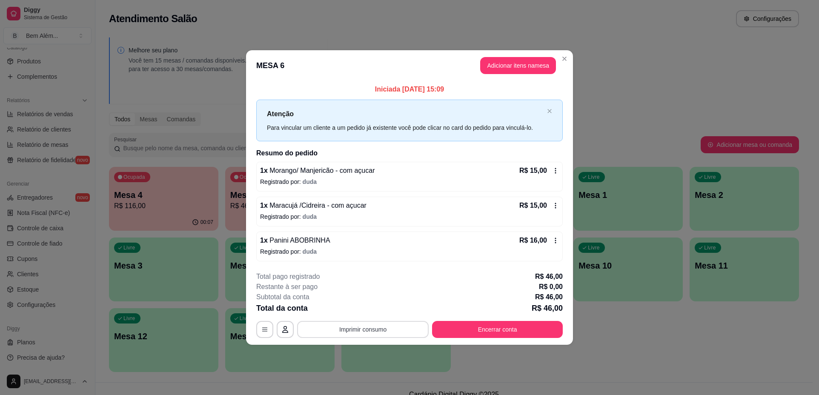
click at [377, 330] on button "Imprimir consumo" at bounding box center [362, 329] width 131 height 17
click at [376, 309] on button "impressao computador" at bounding box center [363, 310] width 64 height 14
click at [456, 325] on button "Encerrar conta" at bounding box center [497, 329] width 131 height 17
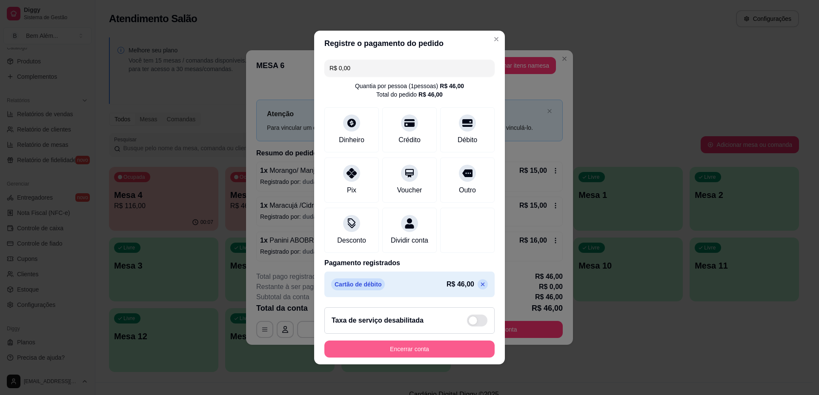
click at [417, 357] on button "Encerrar conta" at bounding box center [409, 348] width 170 height 17
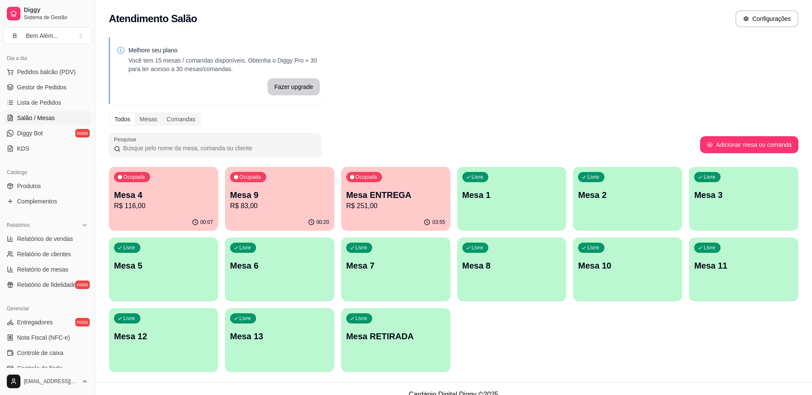
scroll to position [90, 0]
click at [70, 257] on span "Relatório de clientes" at bounding box center [44, 257] width 54 height 9
select select "30"
select select "HIGHEST_TOTAL_SPENT_WITH_ORDERS"
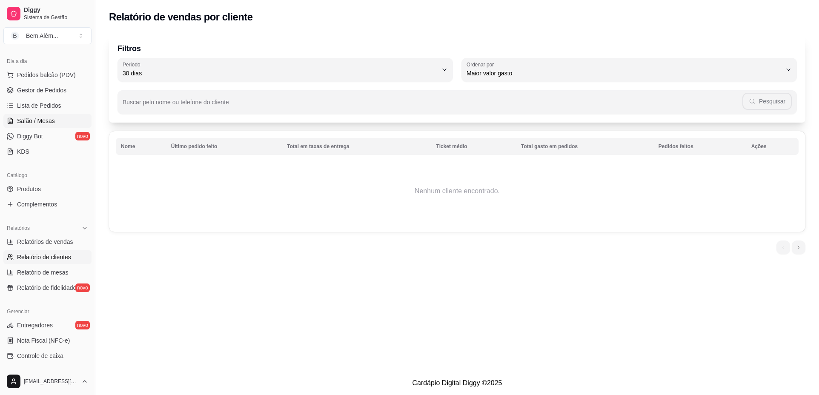
click at [34, 122] on span "Salão / Mesas" at bounding box center [36, 121] width 38 height 9
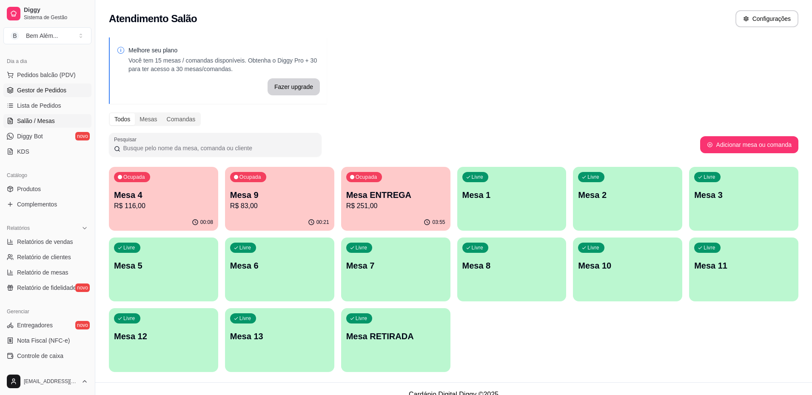
click at [43, 95] on link "Gestor de Pedidos" at bounding box center [47, 90] width 88 height 14
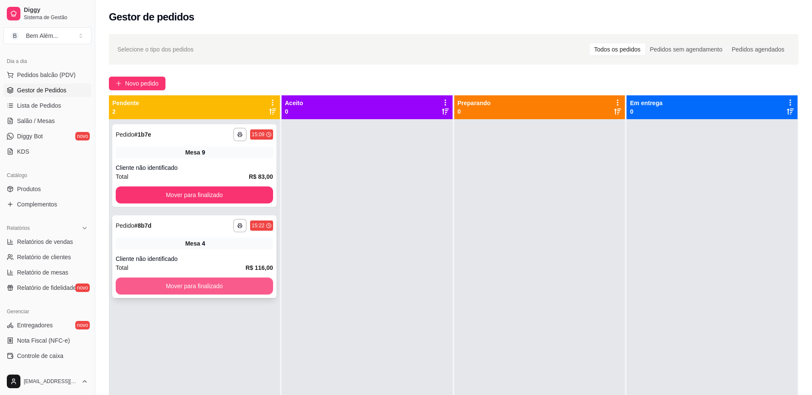
click at [189, 288] on button "Mover para finalizado" at bounding box center [194, 285] width 157 height 17
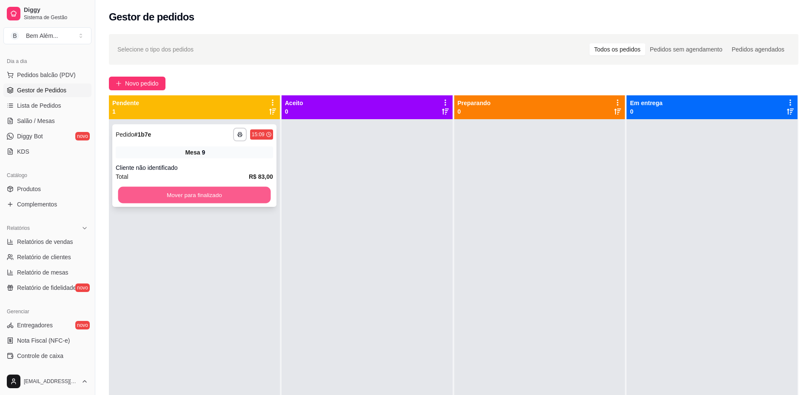
click at [191, 200] on button "Mover para finalizado" at bounding box center [194, 195] width 153 height 17
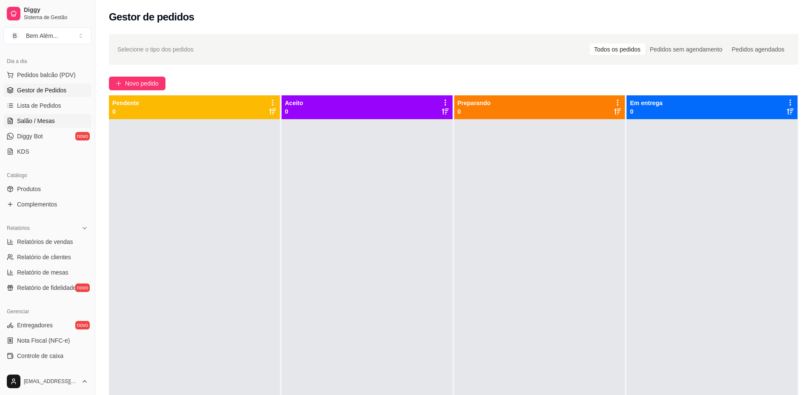
click at [62, 119] on link "Salão / Mesas" at bounding box center [47, 121] width 88 height 14
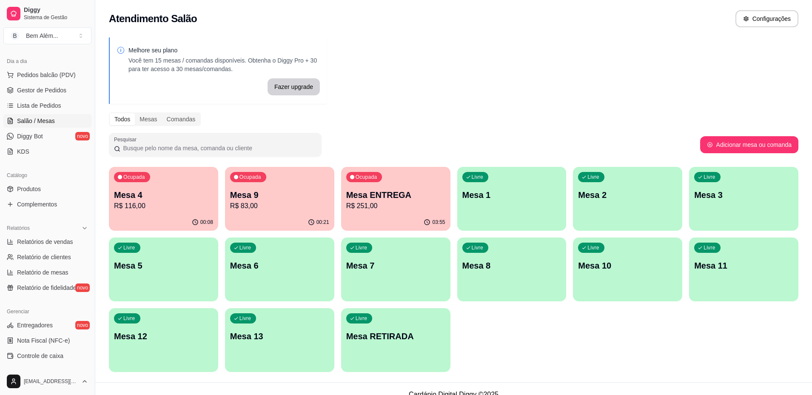
click at [394, 208] on p "R$ 251,00" at bounding box center [395, 206] width 99 height 10
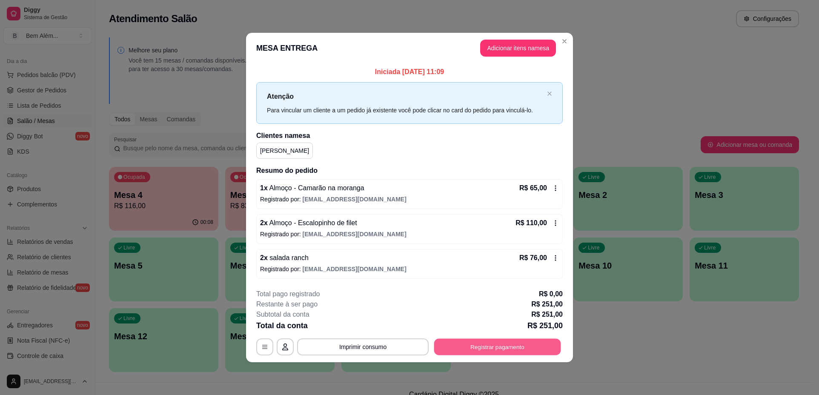
click at [465, 344] on button "Registrar pagamento" at bounding box center [497, 346] width 127 height 17
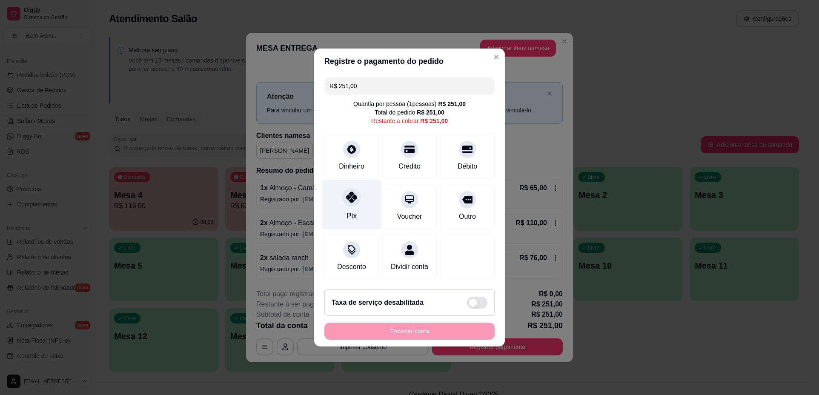
click at [346, 210] on div "Pix" at bounding box center [351, 215] width 10 height 11
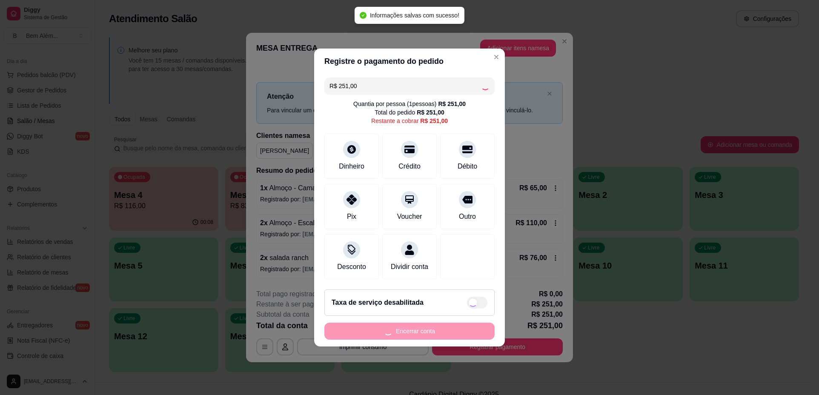
type input "R$ 0,00"
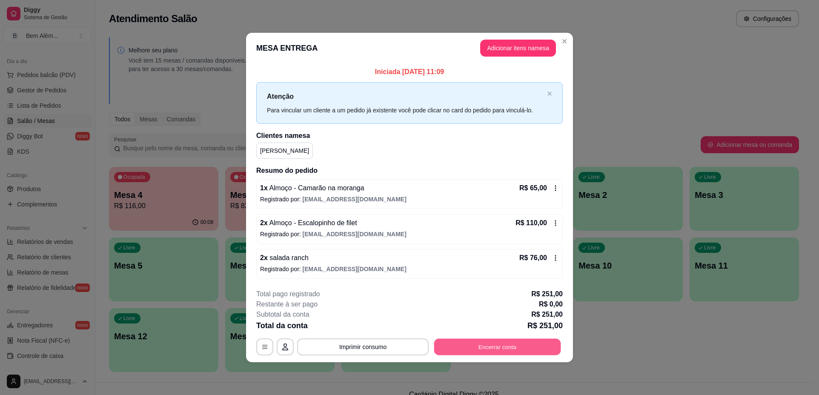
click at [454, 348] on button "Encerrar conta" at bounding box center [497, 346] width 127 height 17
click at [331, 351] on button "Imprimir consumo" at bounding box center [363, 346] width 128 height 17
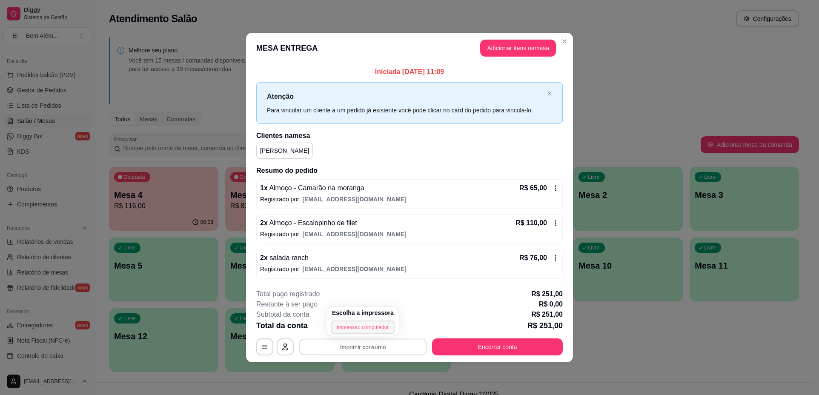
click at [340, 326] on button "impressao computador" at bounding box center [363, 327] width 64 height 14
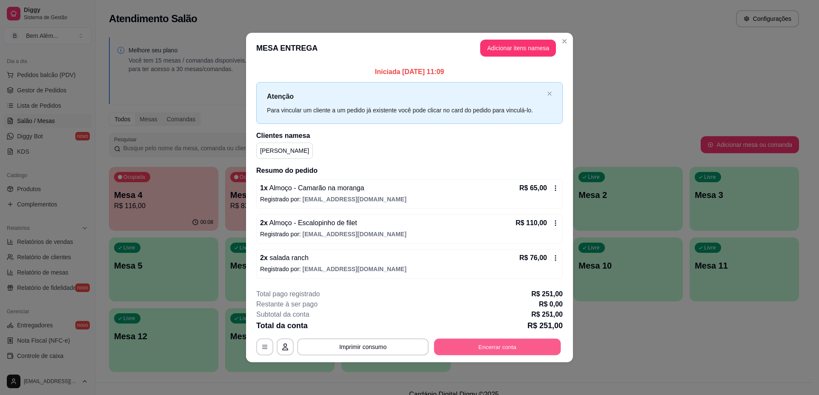
click at [465, 350] on button "Encerrar conta" at bounding box center [497, 346] width 127 height 17
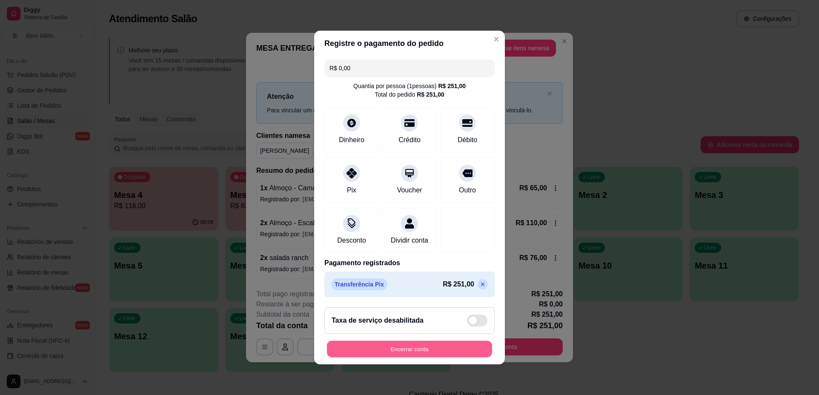
click at [425, 354] on button "Encerrar conta" at bounding box center [409, 349] width 165 height 17
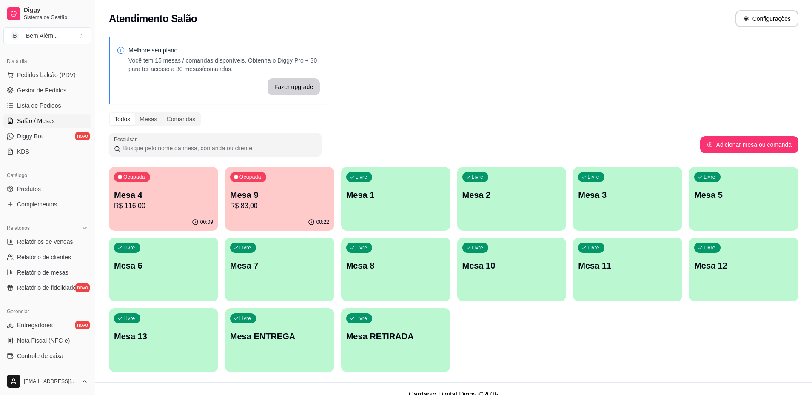
click at [265, 200] on p "Mesa 9" at bounding box center [279, 195] width 99 height 12
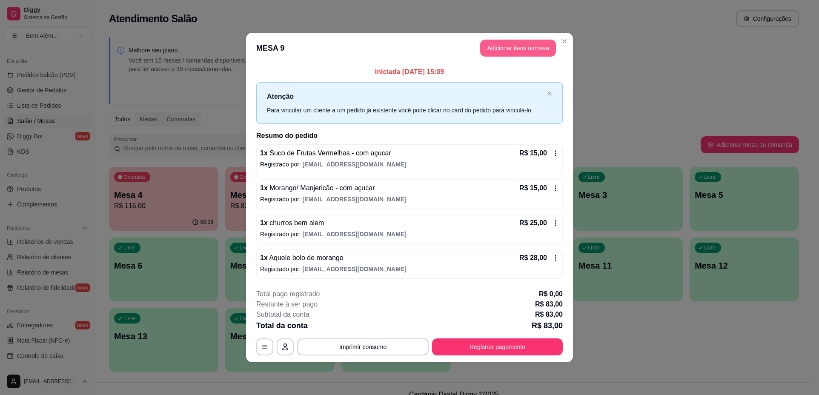
click at [493, 51] on button "Adicionar itens na mesa" at bounding box center [518, 48] width 76 height 17
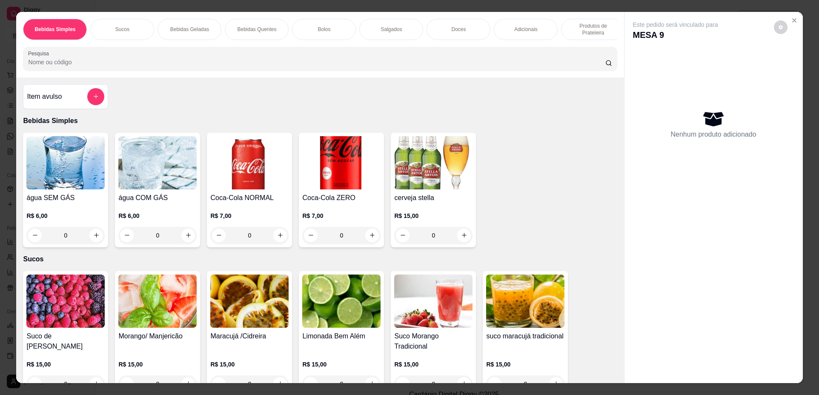
click at [402, 31] on div "Salgados" at bounding box center [391, 29] width 64 height 21
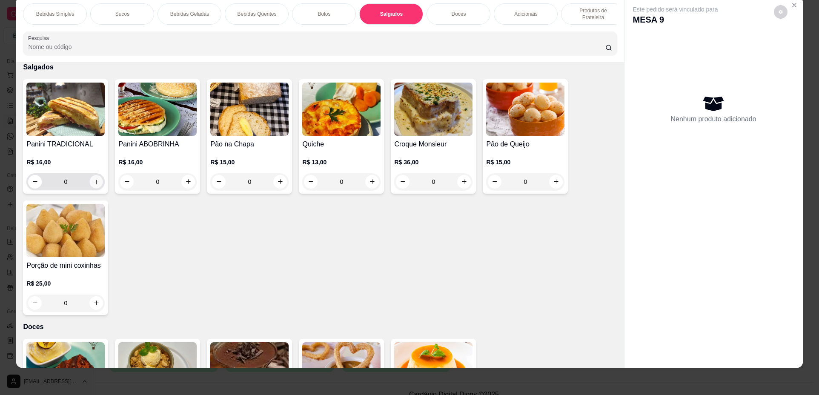
click at [94, 185] on icon "increase-product-quantity" at bounding box center [96, 182] width 6 height 6
type input "1"
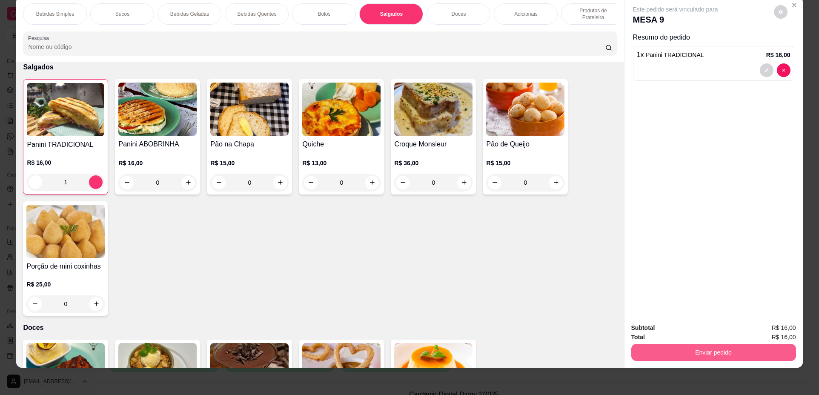
click at [648, 350] on button "Enviar pedido" at bounding box center [713, 352] width 165 height 17
click at [656, 333] on button "Não registrar e enviar pedido" at bounding box center [685, 331] width 86 height 16
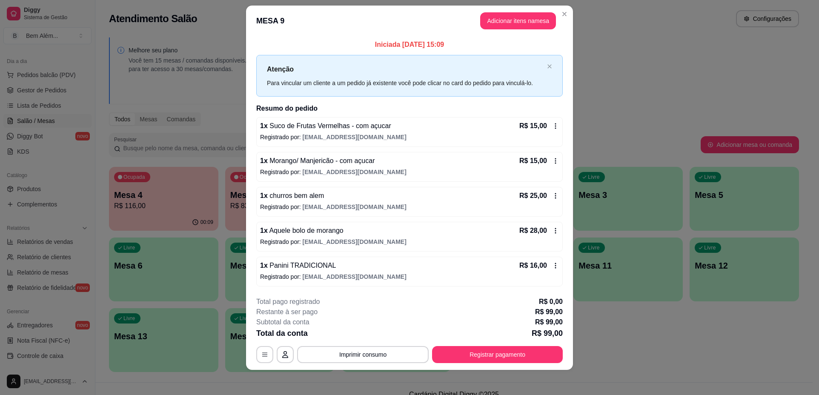
scroll to position [12, 0]
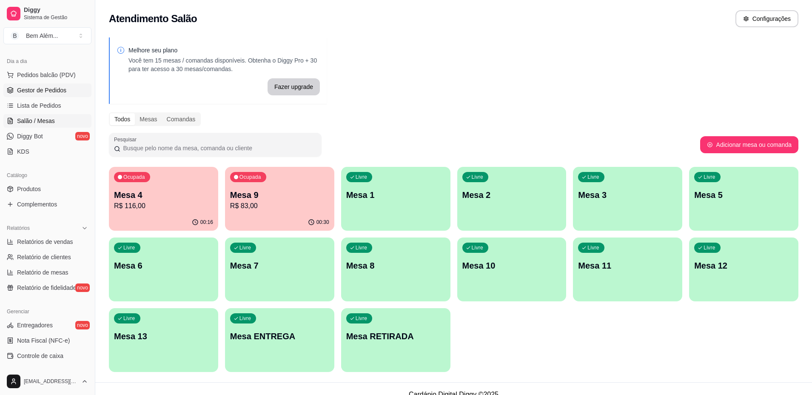
click at [49, 92] on span "Gestor de Pedidos" at bounding box center [41, 90] width 49 height 9
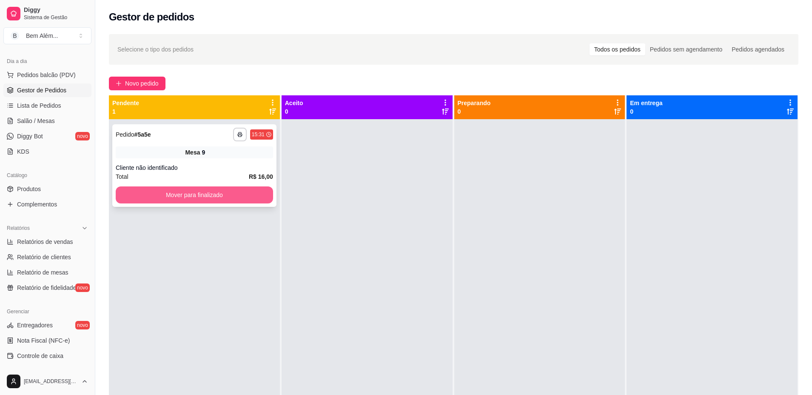
click at [252, 194] on button "Mover para finalizado" at bounding box center [194, 194] width 157 height 17
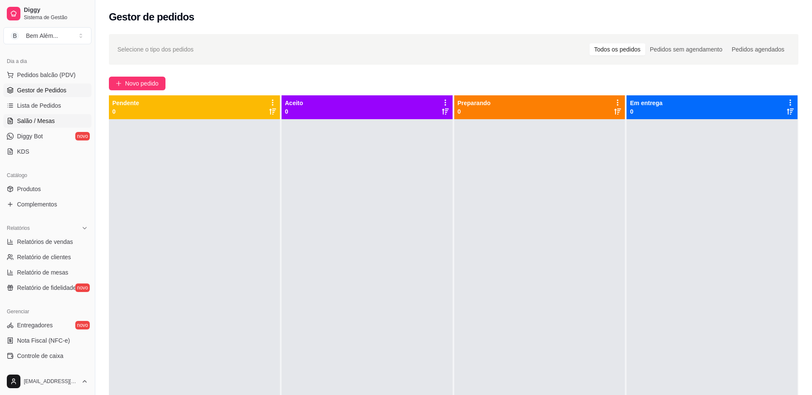
click at [60, 114] on link "Salão / Mesas" at bounding box center [47, 121] width 88 height 14
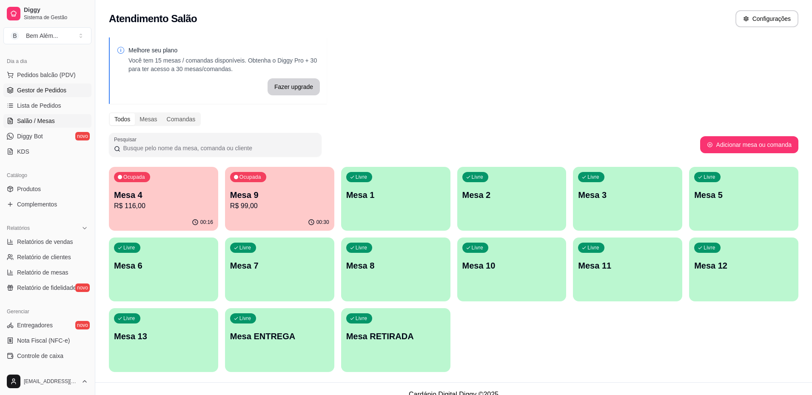
click at [71, 90] on link "Gestor de Pedidos" at bounding box center [47, 90] width 88 height 14
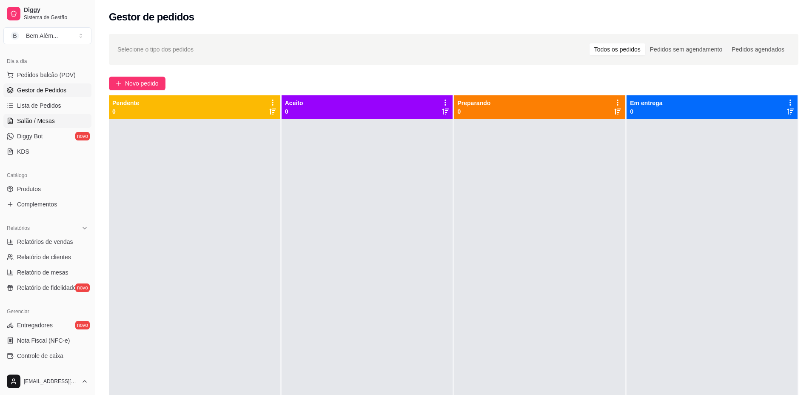
click at [79, 119] on link "Salão / Mesas" at bounding box center [47, 121] width 88 height 14
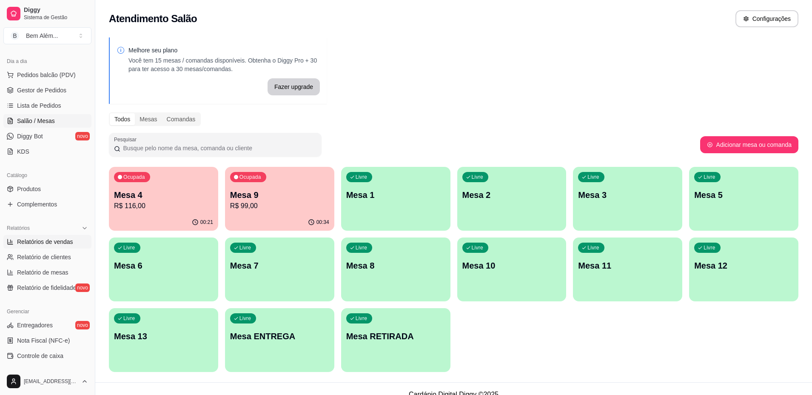
click at [64, 246] on link "Relatórios de vendas" at bounding box center [47, 242] width 88 height 14
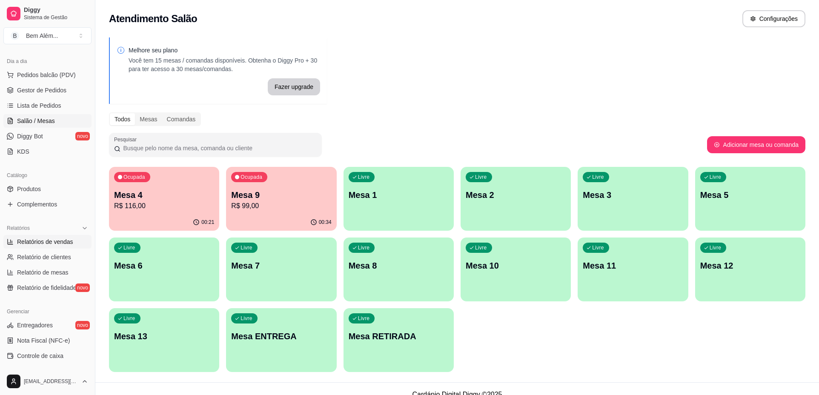
select select "ALL"
select select "0"
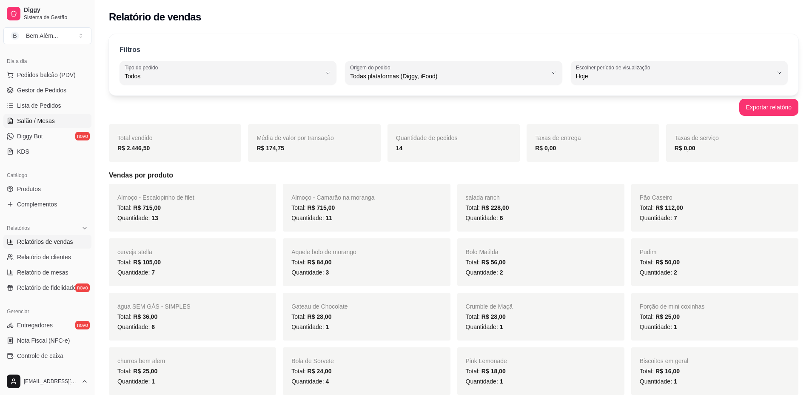
click at [50, 122] on span "Salão / Mesas" at bounding box center [36, 121] width 38 height 9
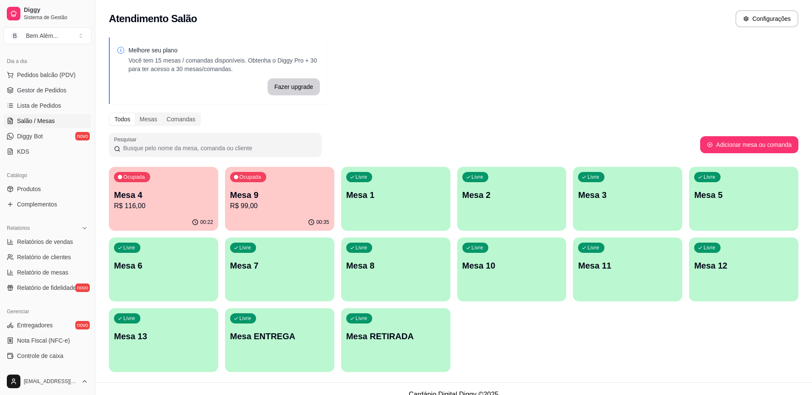
click at [279, 214] on div "00:35" at bounding box center [279, 222] width 109 height 17
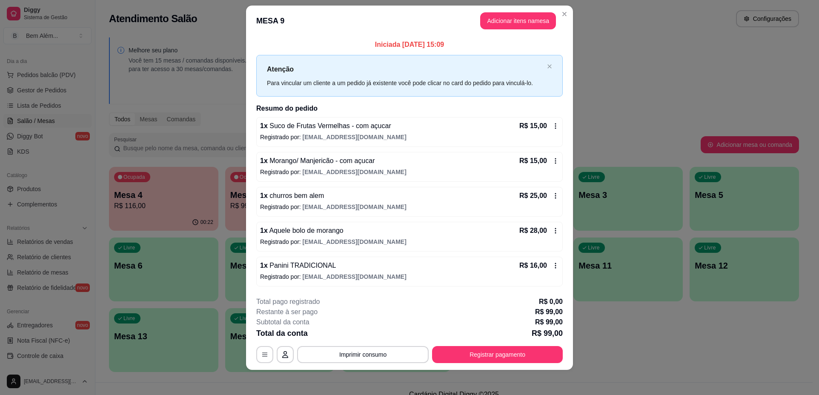
scroll to position [12, 0]
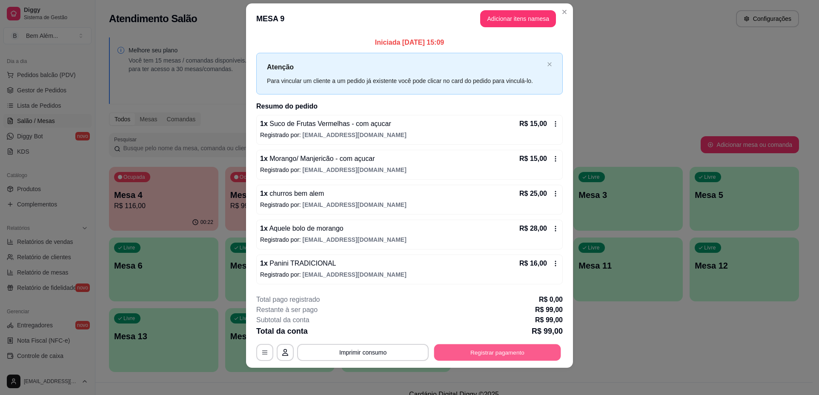
click at [478, 354] on button "Registrar pagamento" at bounding box center [497, 352] width 127 height 17
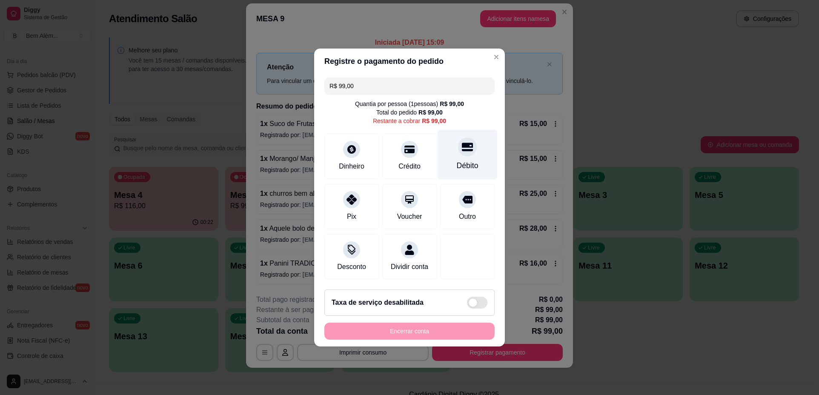
click at [463, 154] on div "Débito" at bounding box center [467, 155] width 60 height 50
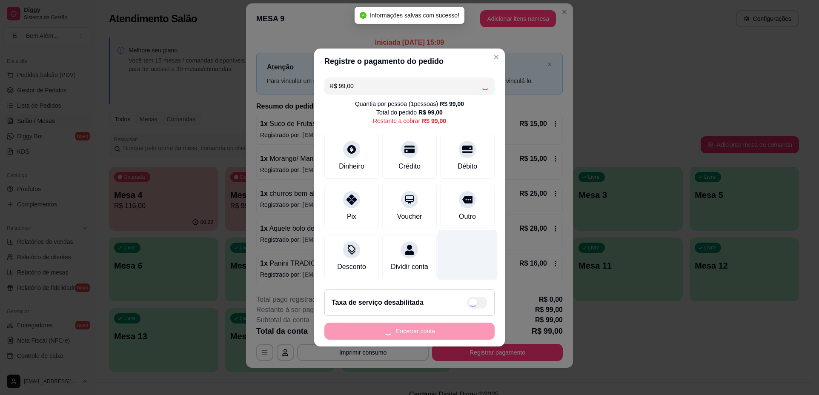
type input "R$ 0,00"
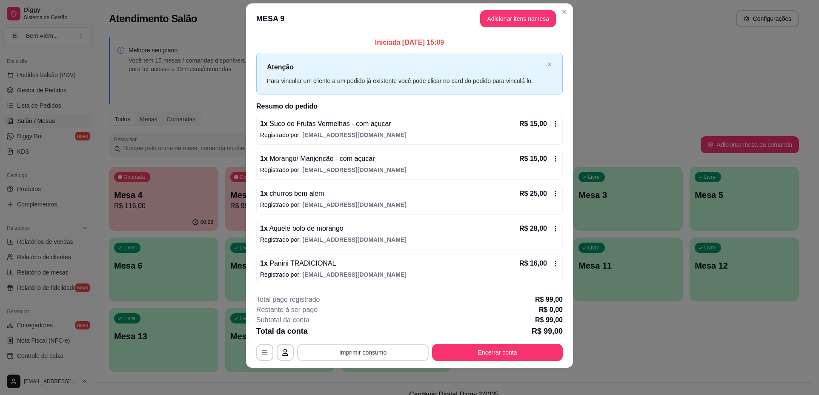
click at [357, 350] on button "Imprimir consumo" at bounding box center [362, 352] width 131 height 17
click at [353, 331] on button "impressao computador" at bounding box center [359, 332] width 62 height 13
click at [475, 354] on button "Encerrar conta" at bounding box center [497, 352] width 127 height 17
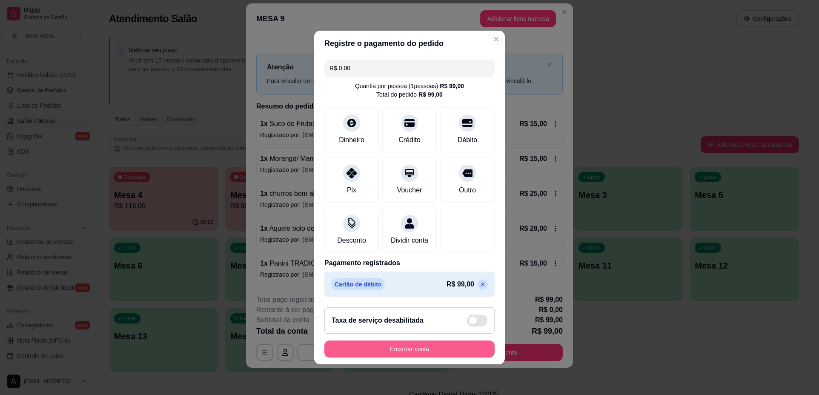
click at [430, 353] on button "Encerrar conta" at bounding box center [409, 348] width 170 height 17
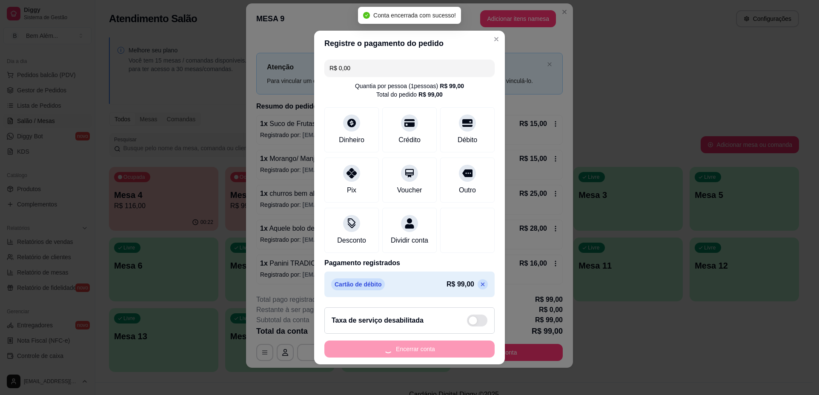
scroll to position [0, 0]
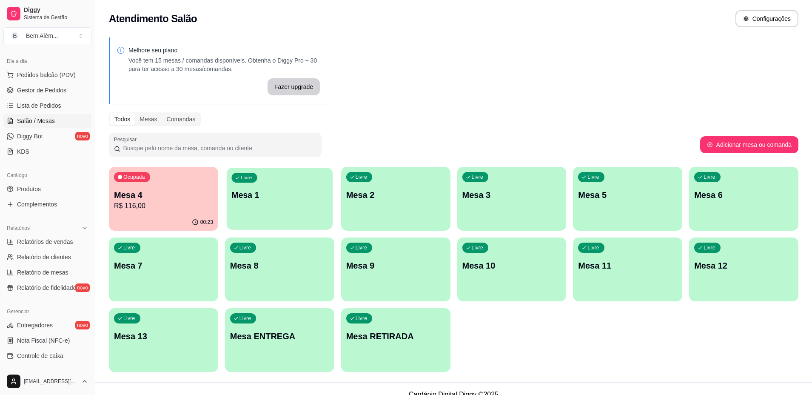
click at [250, 219] on div "Livre Mesa 1" at bounding box center [280, 194] width 106 height 52
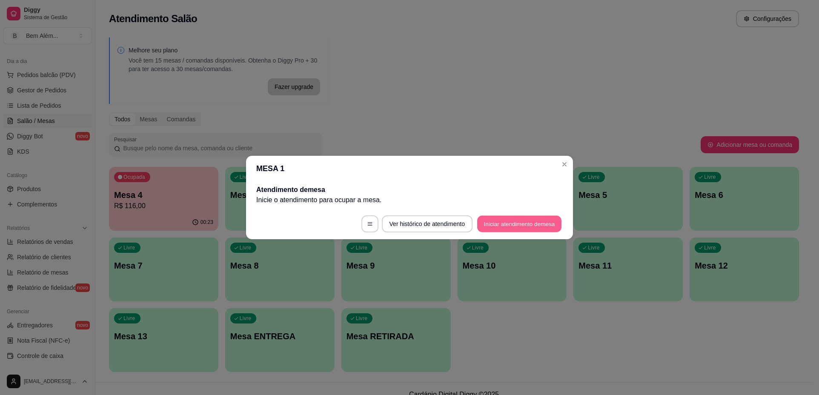
click at [525, 227] on button "Iniciar atendimento de mesa" at bounding box center [519, 224] width 84 height 17
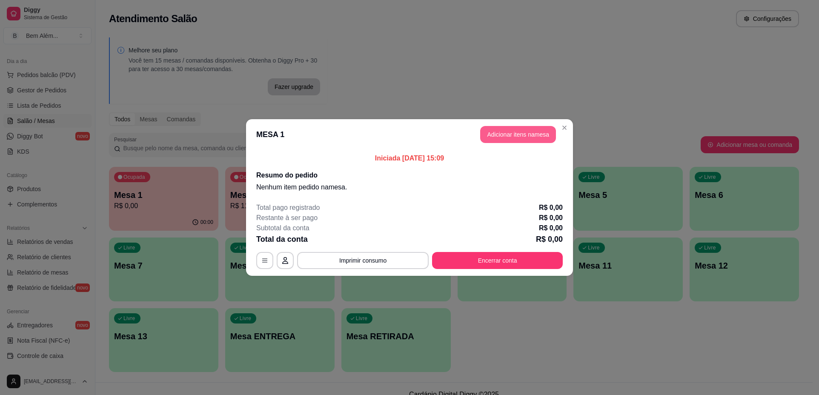
click at [509, 140] on button "Adicionar itens na mesa" at bounding box center [518, 134] width 76 height 17
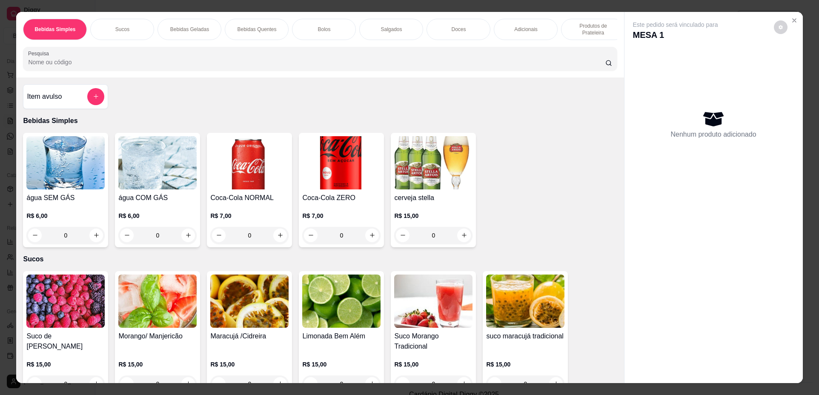
click at [568, 28] on p "Produtos de Prateleira" at bounding box center [592, 30] width 49 height 14
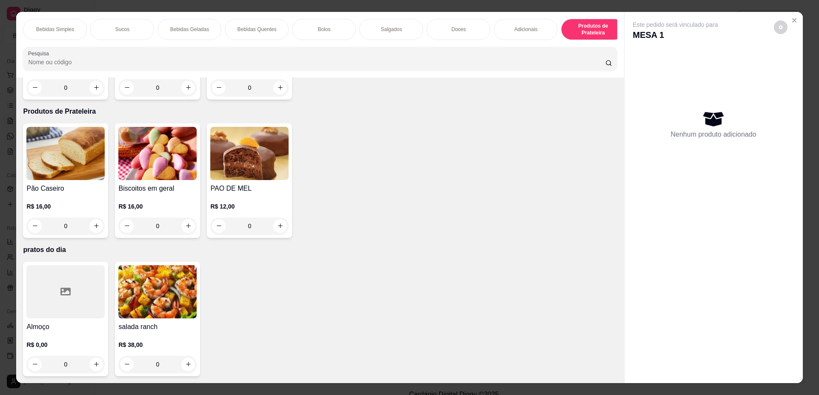
scroll to position [15, 0]
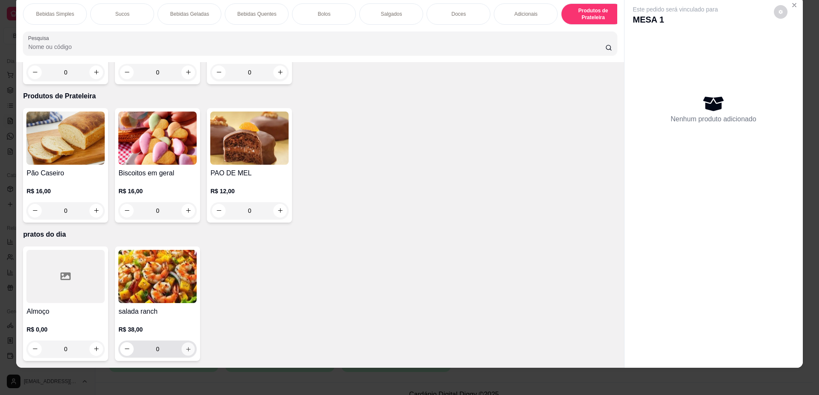
click at [188, 348] on icon "increase-product-quantity" at bounding box center [188, 349] width 6 height 6
type input "1"
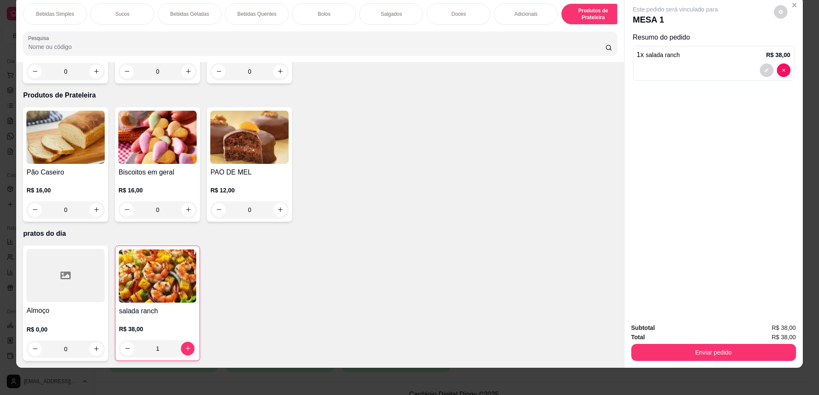
click at [54, 302] on div at bounding box center [65, 275] width 78 height 53
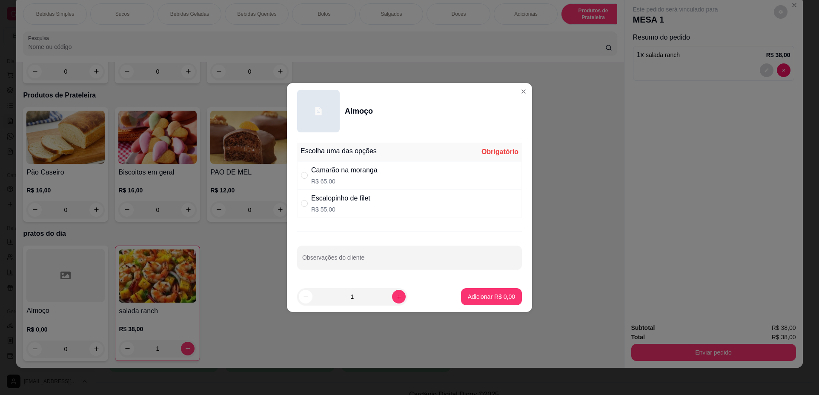
click at [367, 185] on p "R$ 65,00" at bounding box center [344, 181] width 66 height 9
radio input "true"
click at [394, 301] on button "increase-product-quantity" at bounding box center [399, 297] width 14 height 14
type input "2"
drag, startPoint x: 448, startPoint y: 298, endPoint x: 454, endPoint y: 298, distance: 6.4
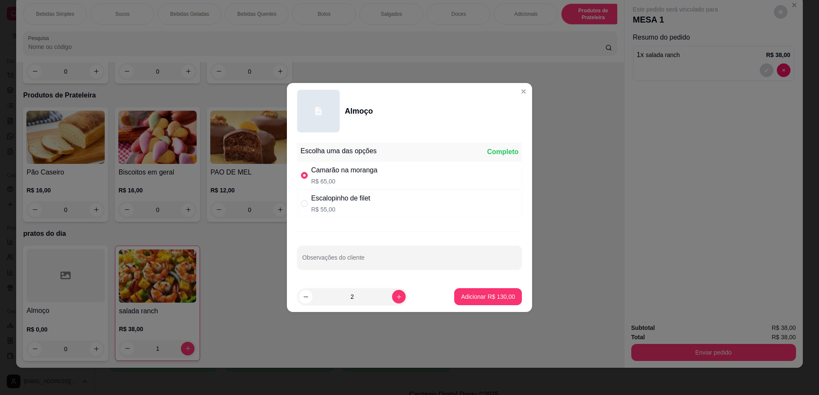
click at [449, 298] on footer "2 Adicionar R$ 130,00" at bounding box center [409, 296] width 245 height 31
click at [473, 297] on p "Adicionar R$ 130,00" at bounding box center [488, 296] width 52 height 8
type input "2"
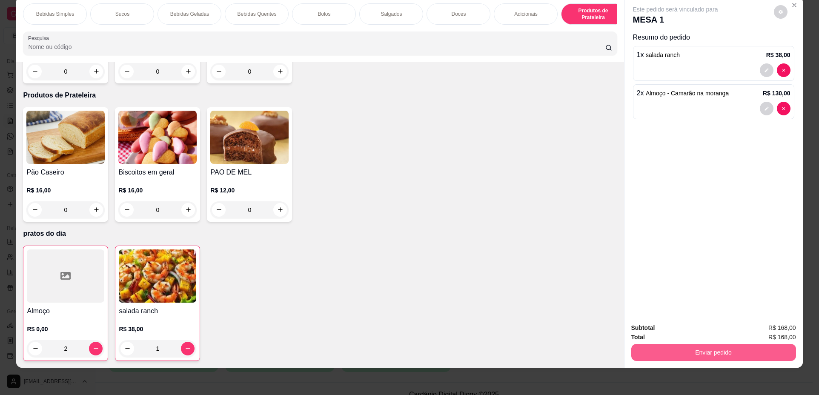
click at [667, 351] on button "Enviar pedido" at bounding box center [713, 352] width 165 height 17
click at [658, 334] on button "Não registrar e enviar pedido" at bounding box center [685, 331] width 88 height 16
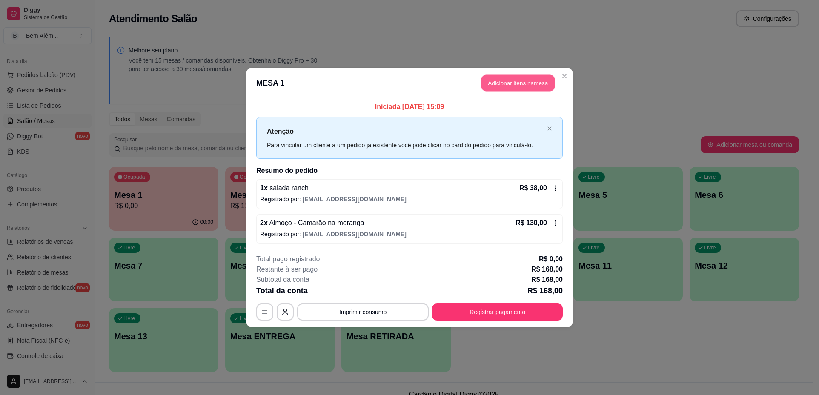
click at [502, 84] on button "Adicionar itens na mesa" at bounding box center [517, 83] width 73 height 17
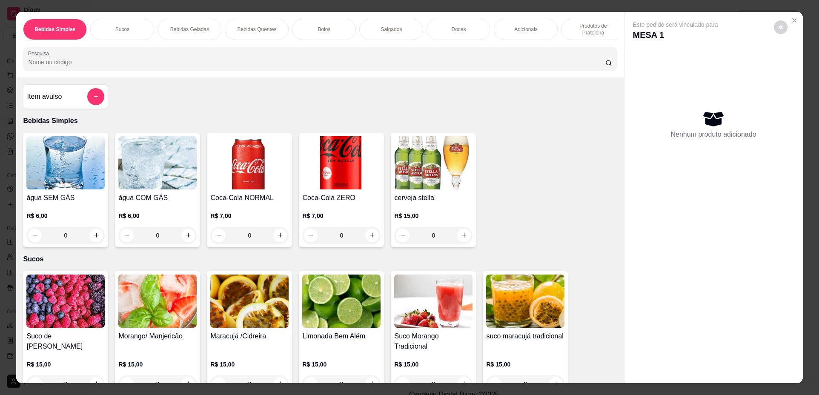
click at [437, 37] on div "Doces" at bounding box center [458, 29] width 64 height 21
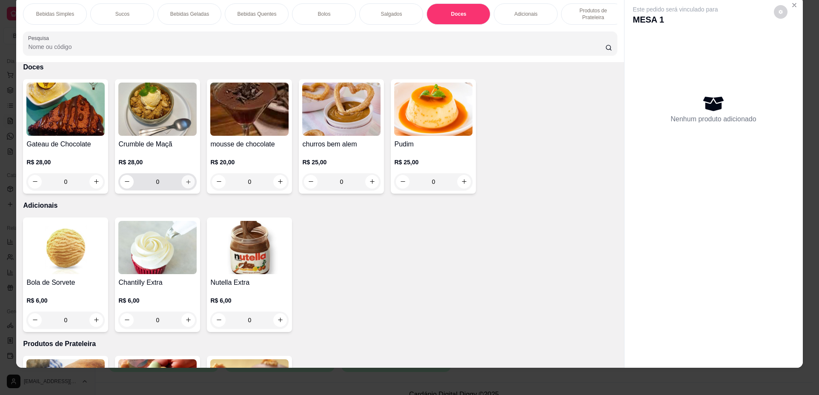
click at [188, 185] on icon "increase-product-quantity" at bounding box center [188, 182] width 6 height 6
type input "1"
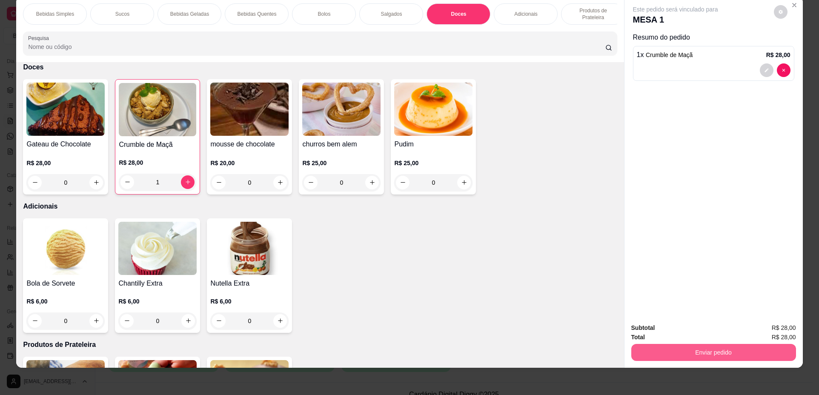
click at [716, 349] on button "Enviar pedido" at bounding box center [713, 352] width 165 height 17
click at [695, 331] on button "Não registrar e enviar pedido" at bounding box center [685, 331] width 86 height 16
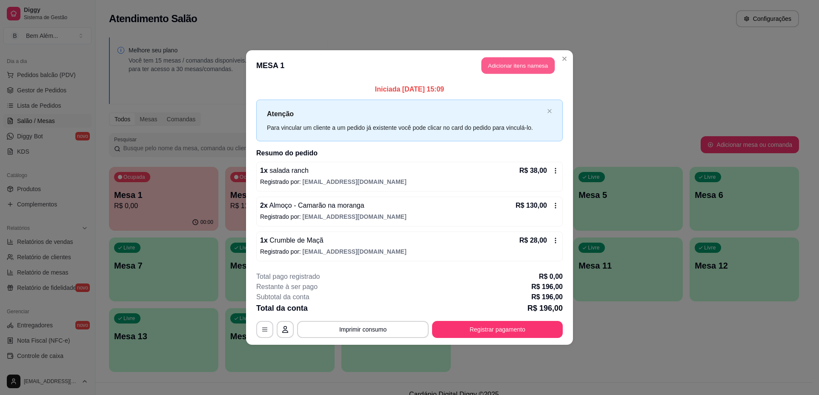
click at [515, 67] on button "Adicionar itens na mesa" at bounding box center [517, 65] width 73 height 17
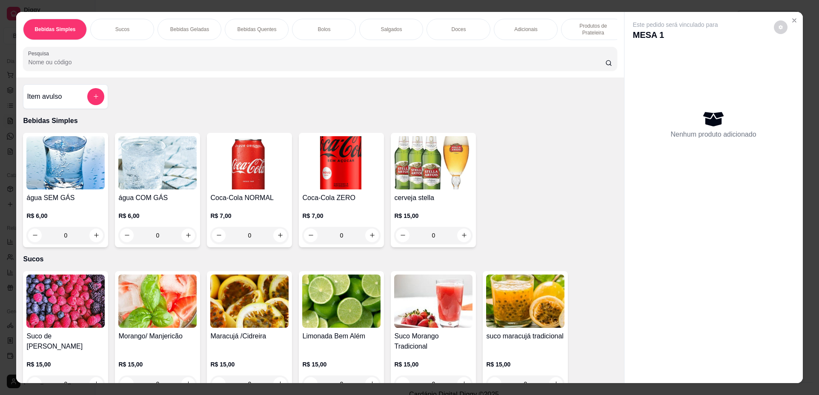
click at [338, 184] on img at bounding box center [341, 162] width 78 height 53
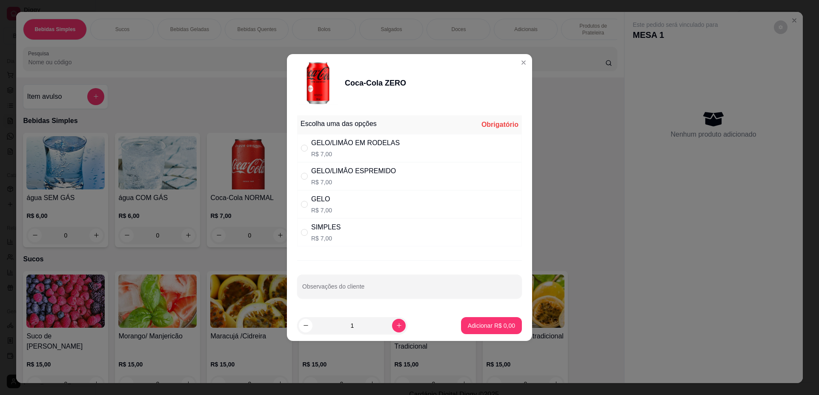
click at [426, 225] on div "SIMPLES R$ 7,00" at bounding box center [409, 232] width 225 height 28
radio input "true"
click at [485, 326] on p "Adicionar R$ 7,00" at bounding box center [491, 325] width 47 height 9
type input "1"
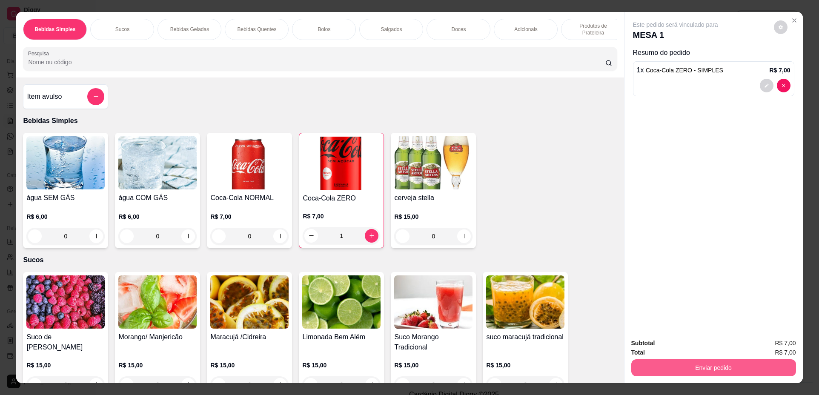
click at [648, 368] on button "Enviar pedido" at bounding box center [713, 367] width 165 height 17
click at [649, 367] on button "Enviar pedido" at bounding box center [713, 368] width 160 height 17
click at [648, 334] on div "Subtotal R$ 7,00 Total R$ 7,00 Enviar pedido" at bounding box center [713, 356] width 178 height 51
click at [649, 358] on div "Enviar pedido" at bounding box center [713, 366] width 165 height 19
click at [650, 370] on button "Enviar pedido" at bounding box center [713, 368] width 160 height 17
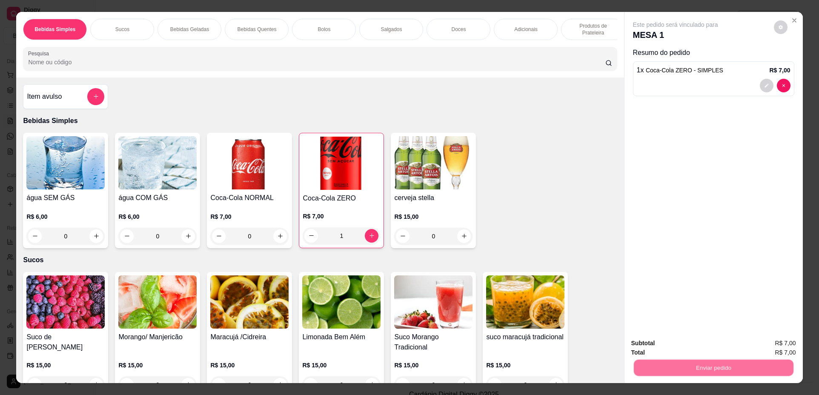
click at [662, 349] on button "Não registrar e enviar pedido" at bounding box center [685, 347] width 86 height 16
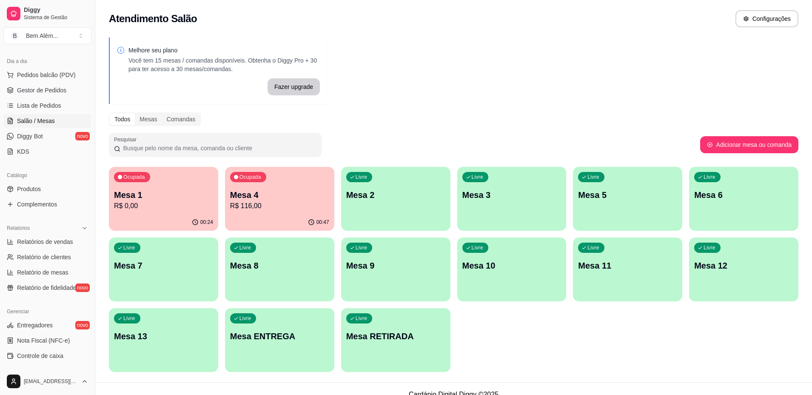
click at [293, 220] on div "00:47" at bounding box center [279, 222] width 109 height 17
click at [160, 201] on p "R$ 0,00" at bounding box center [163, 206] width 96 height 10
click at [324, 191] on p "Mesa 4" at bounding box center [279, 195] width 99 height 12
click at [146, 194] on p "Mesa 1" at bounding box center [163, 195] width 99 height 12
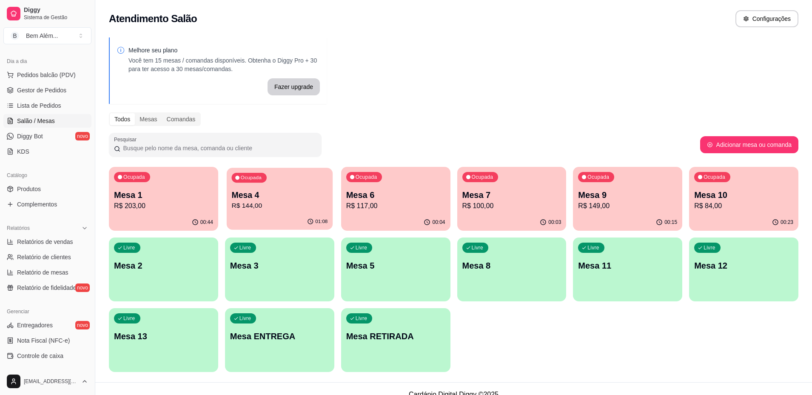
click at [247, 223] on div "01:08" at bounding box center [280, 222] width 106 height 16
click at [433, 214] on div "Ocupada Mesa 6 R$ 117,00" at bounding box center [395, 190] width 109 height 47
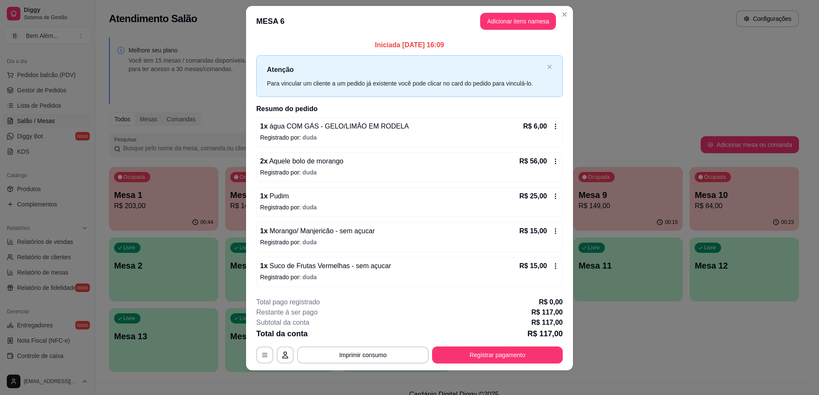
scroll to position [12, 0]
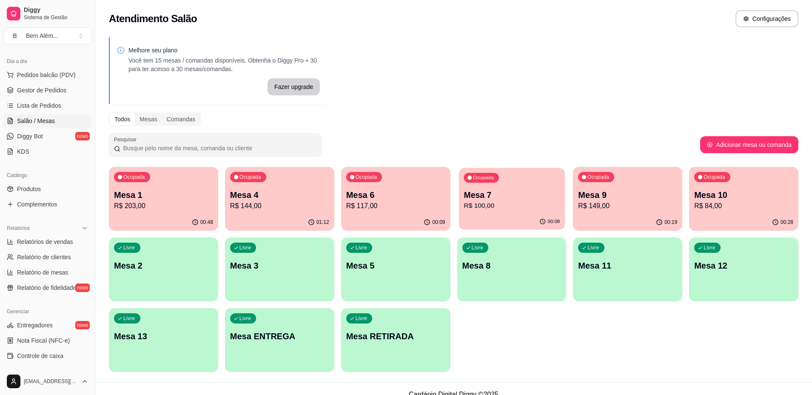
click at [490, 220] on div "00:08" at bounding box center [512, 222] width 106 height 16
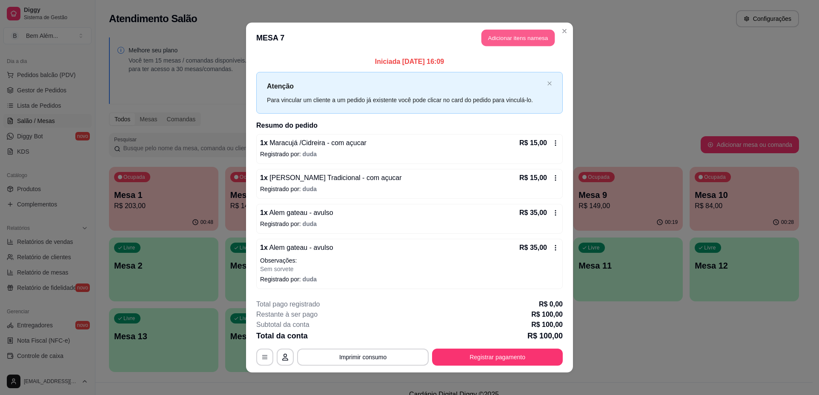
click at [511, 45] on button "Adicionar itens na mesa" at bounding box center [517, 38] width 73 height 17
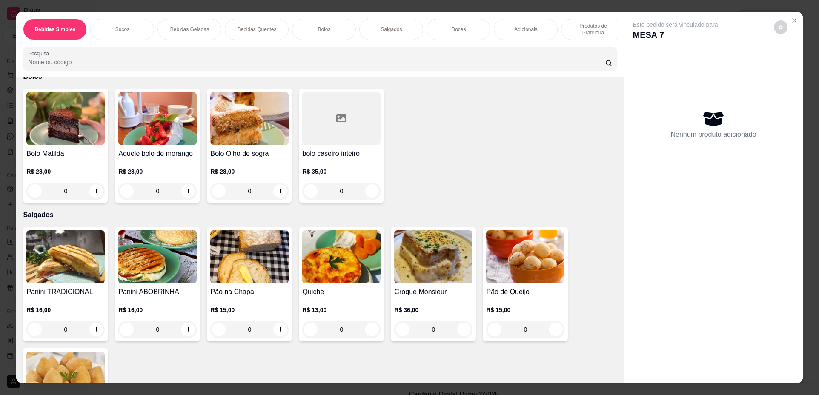
scroll to position [851, 0]
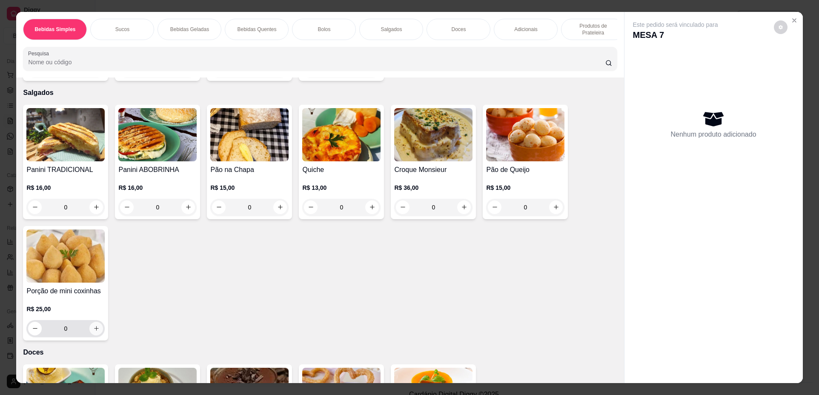
click at [89, 335] on button "increase-product-quantity" at bounding box center [96, 329] width 14 height 14
type input "1"
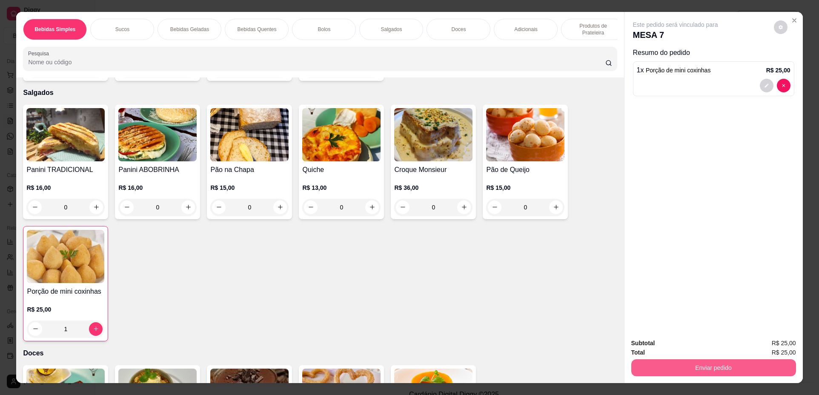
click at [659, 360] on button "Enviar pedido" at bounding box center [713, 367] width 165 height 17
click at [656, 343] on button "Não registrar e enviar pedido" at bounding box center [685, 347] width 86 height 16
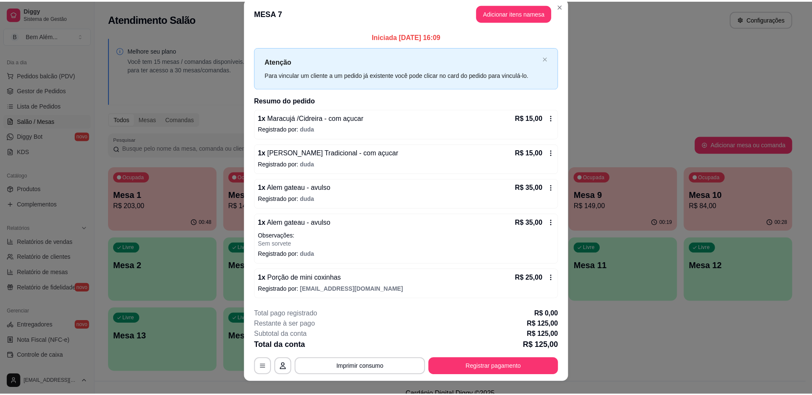
scroll to position [0, 0]
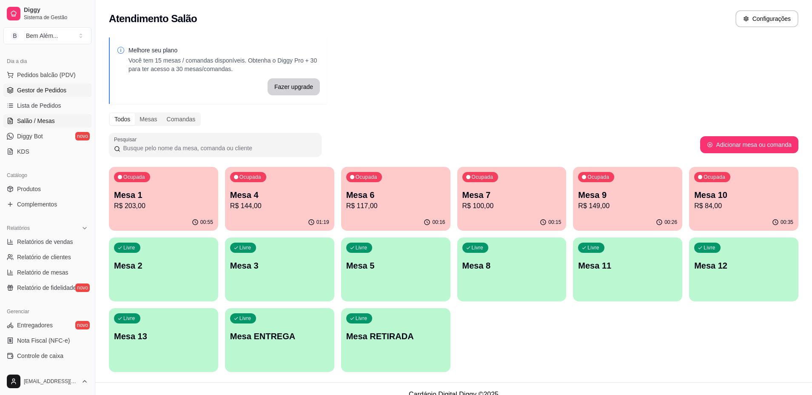
click at [20, 86] on link "Gestor de Pedidos" at bounding box center [47, 90] width 88 height 14
click at [36, 79] on span "Pedidos balcão (PDV)" at bounding box center [46, 75] width 59 height 9
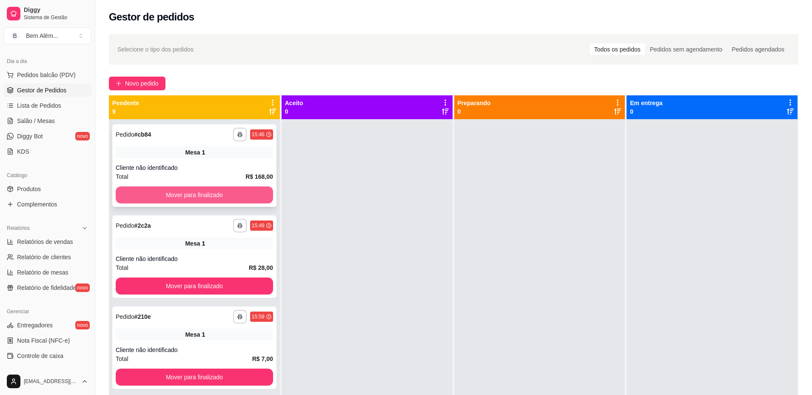
click at [243, 191] on button "Mover para finalizado" at bounding box center [194, 194] width 157 height 17
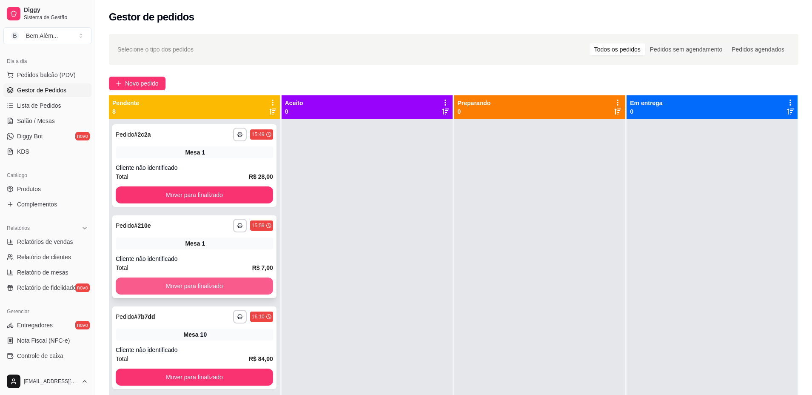
click at [222, 283] on button "Mover para finalizado" at bounding box center [194, 285] width 157 height 17
click at [231, 203] on div "**********" at bounding box center [194, 165] width 164 height 83
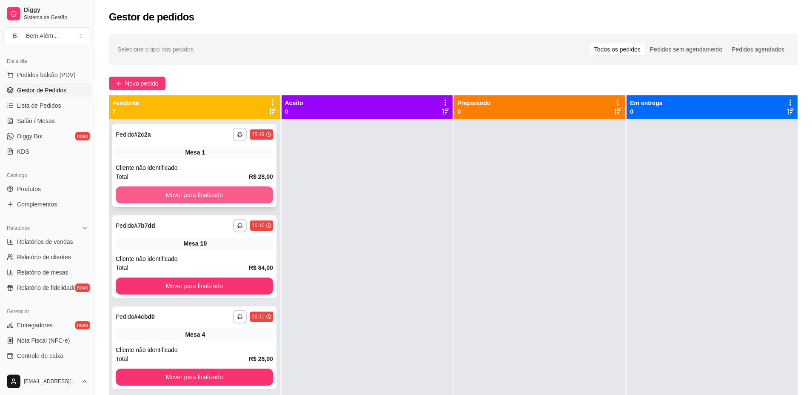
click at [200, 192] on button "Mover para finalizado" at bounding box center [194, 194] width 157 height 17
click at [236, 188] on button "Mover para finalizado" at bounding box center [194, 194] width 157 height 17
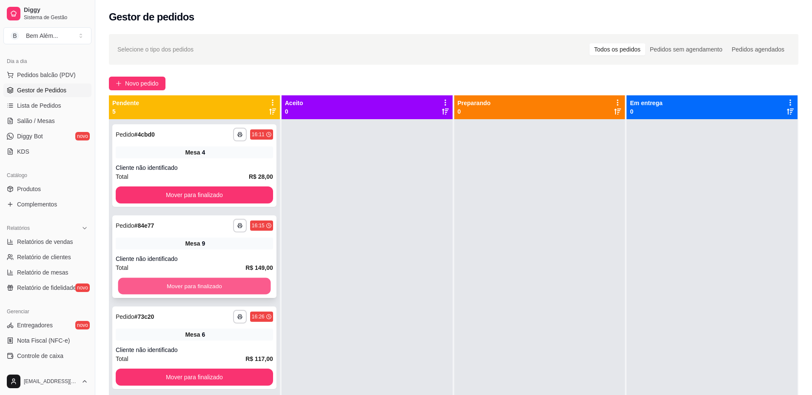
click at [205, 290] on button "Mover para finalizado" at bounding box center [194, 286] width 153 height 17
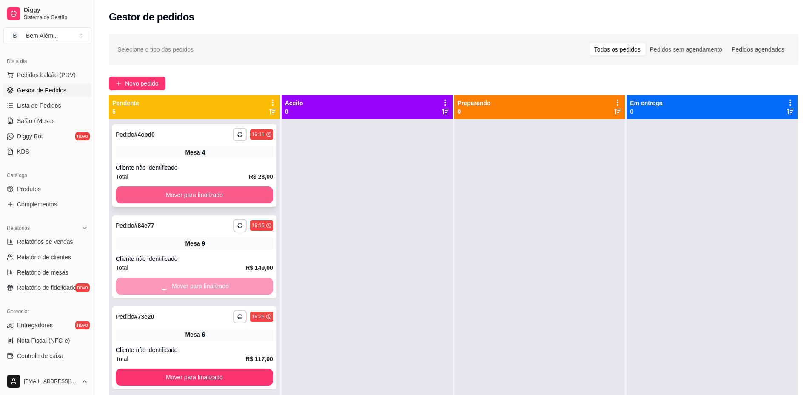
click at [227, 194] on button "Mover para finalizado" at bounding box center [194, 194] width 157 height 17
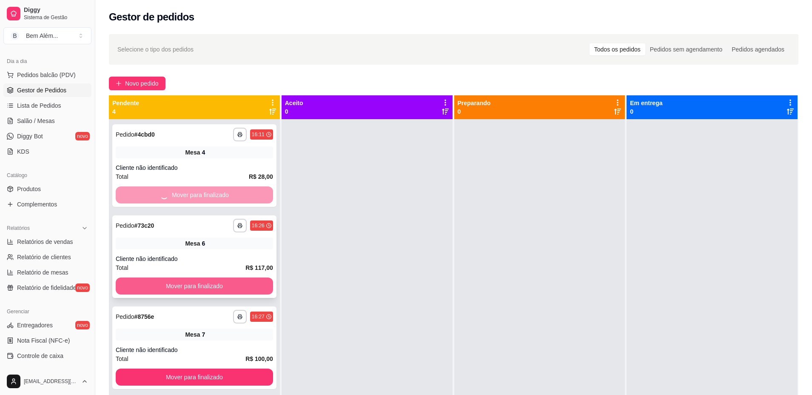
click at [217, 286] on button "Mover para finalizado" at bounding box center [194, 285] width 157 height 17
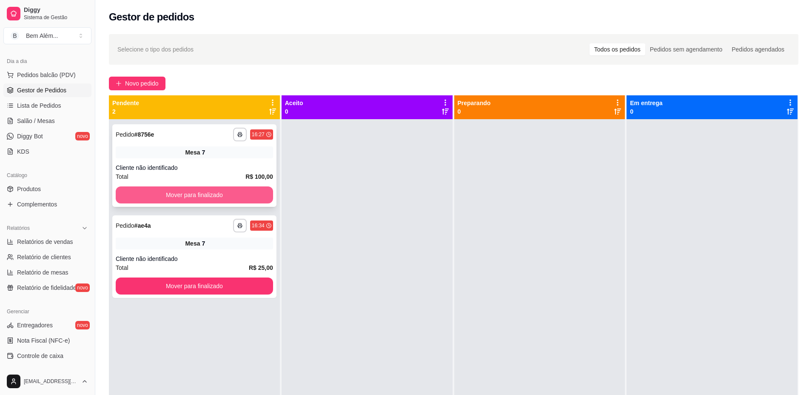
click at [239, 189] on button "Mover para finalizado" at bounding box center [194, 194] width 157 height 17
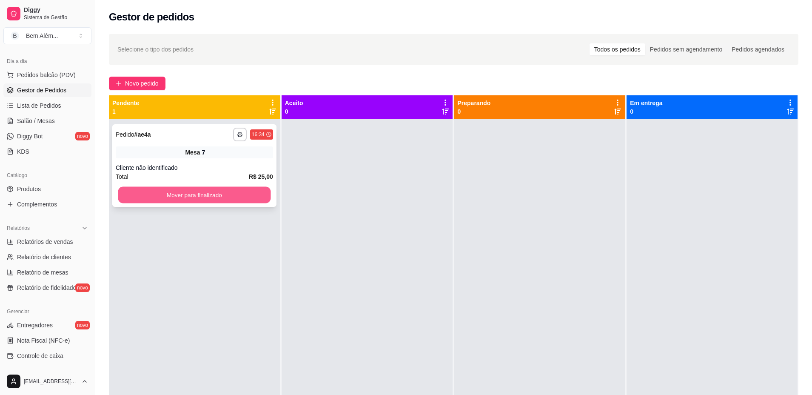
click at [228, 187] on button "Mover para finalizado" at bounding box center [194, 195] width 153 height 17
click at [55, 123] on link "Salão / Mesas" at bounding box center [47, 121] width 88 height 14
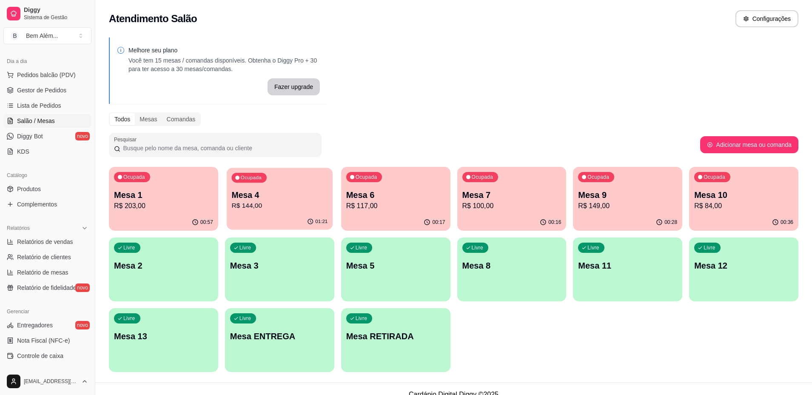
click at [258, 203] on p "R$ 144,00" at bounding box center [279, 206] width 96 height 10
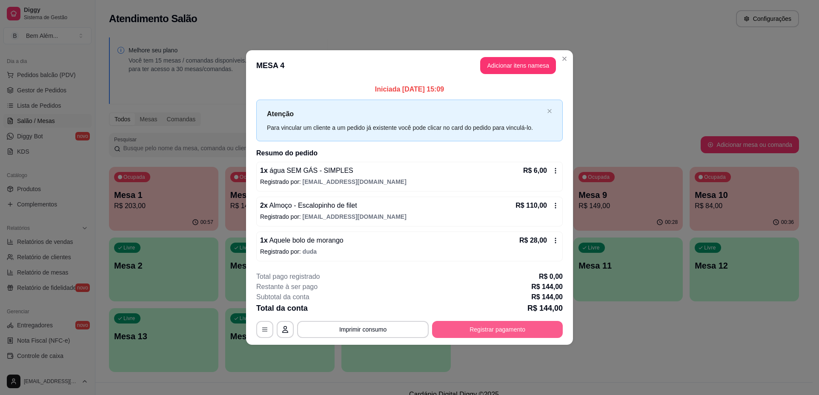
click at [510, 324] on button "Registrar pagamento" at bounding box center [497, 329] width 131 height 17
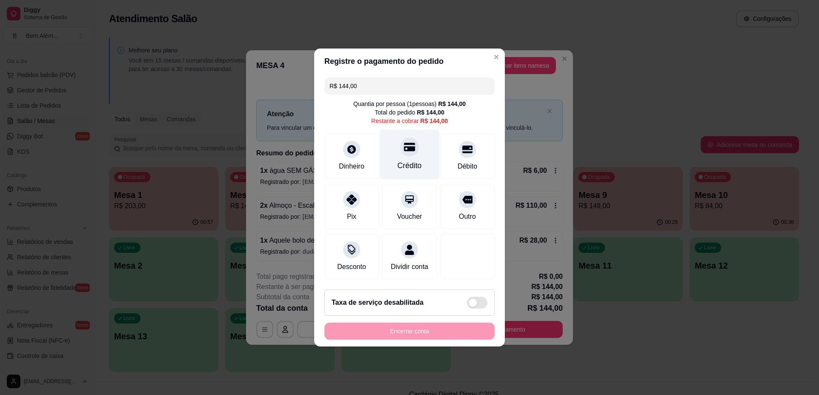
click at [412, 143] on div at bounding box center [409, 146] width 19 height 19
type input "R$ 0,00"
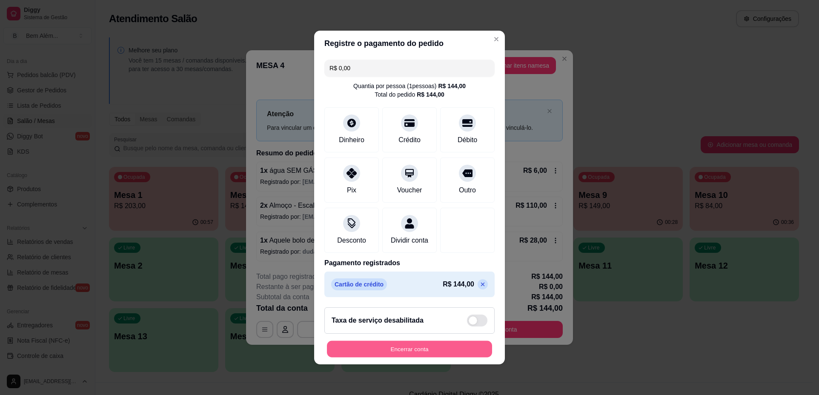
click at [416, 354] on button "Encerrar conta" at bounding box center [409, 349] width 165 height 17
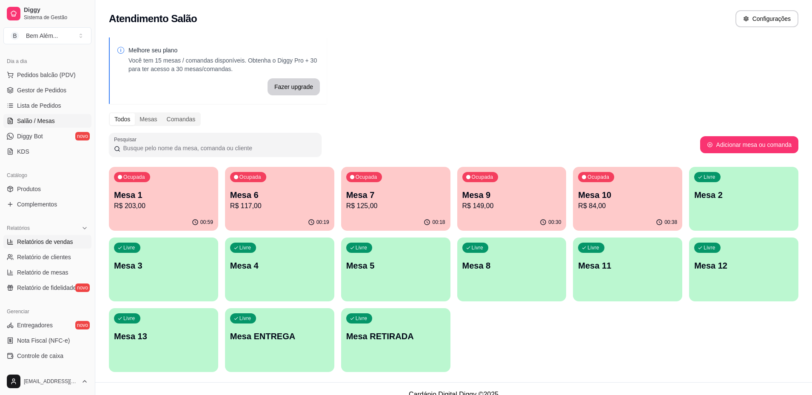
click at [49, 247] on link "Relatórios de vendas" at bounding box center [47, 242] width 88 height 14
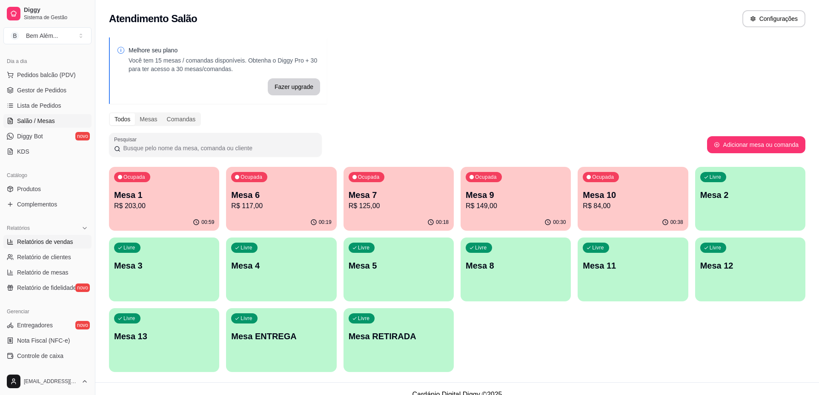
select select "ALL"
select select "0"
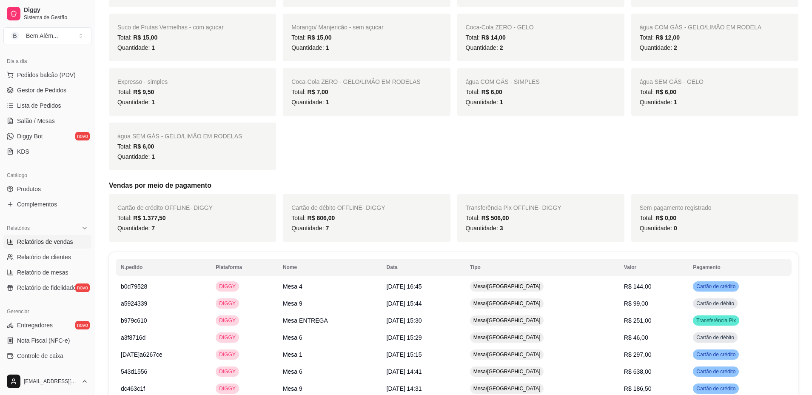
scroll to position [681, 0]
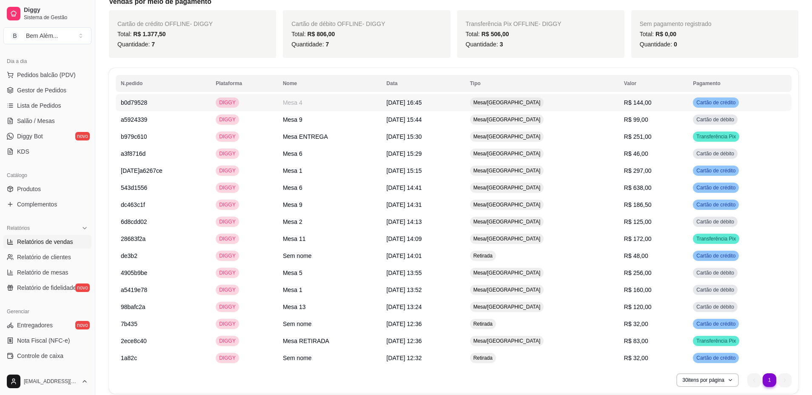
click at [574, 97] on td "Mesa/[GEOGRAPHIC_DATA]" at bounding box center [542, 102] width 154 height 17
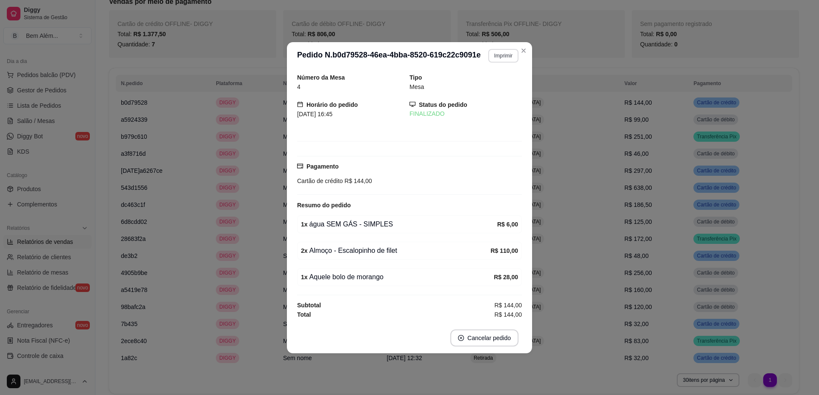
click at [510, 58] on button "Imprimir" at bounding box center [503, 56] width 30 height 14
click at [497, 86] on button "impressao computador" at bounding box center [482, 85] width 62 height 13
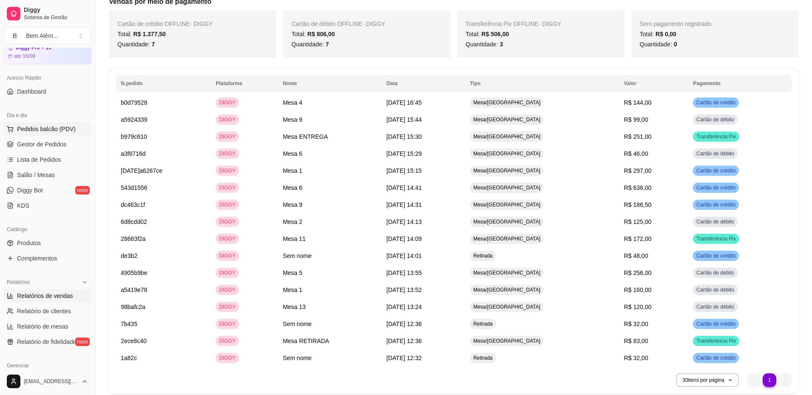
scroll to position [0, 0]
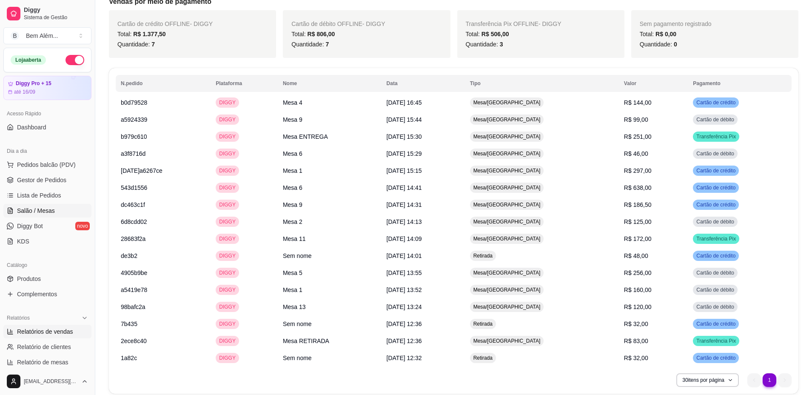
click at [22, 208] on span "Salão / Mesas" at bounding box center [36, 210] width 38 height 9
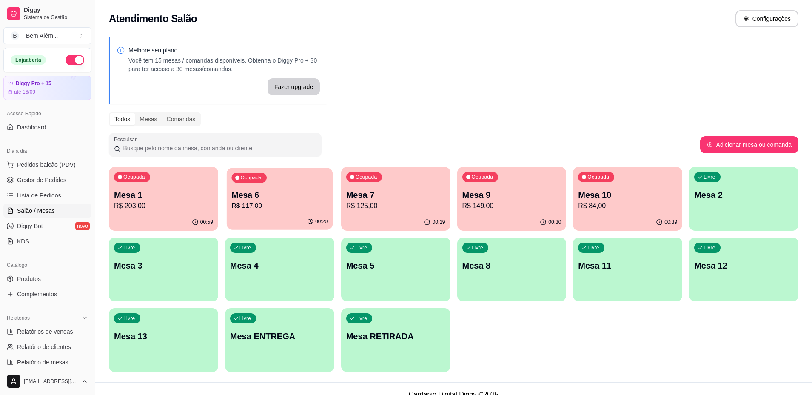
click at [284, 183] on div "Ocupada Mesa 6 R$ 117,00" at bounding box center [280, 191] width 106 height 46
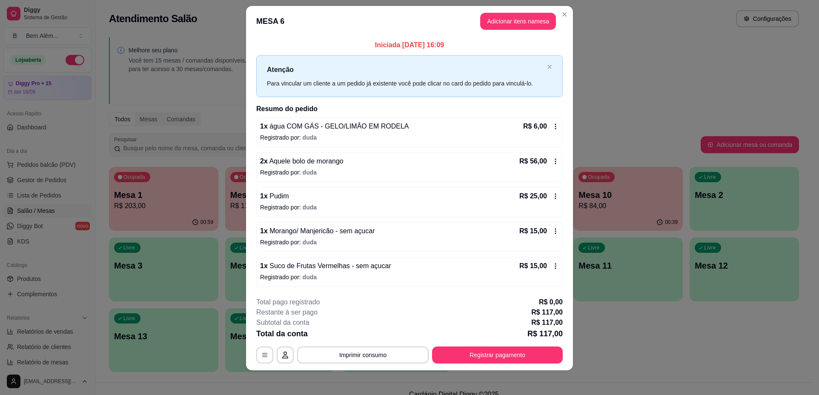
scroll to position [12, 0]
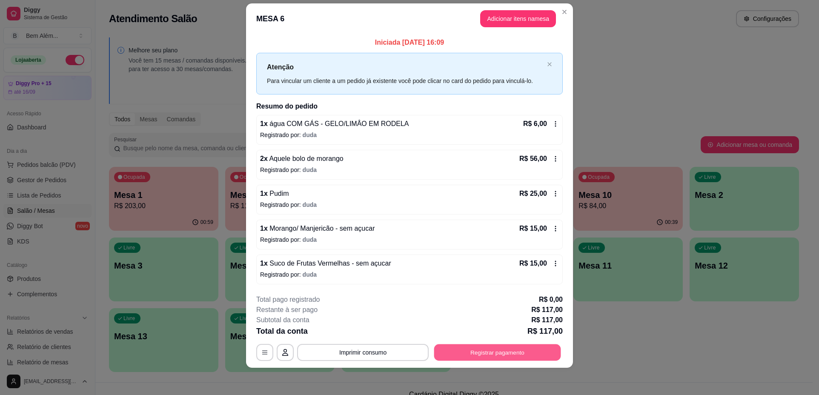
click at [522, 346] on button "Registrar pagamento" at bounding box center [497, 352] width 127 height 17
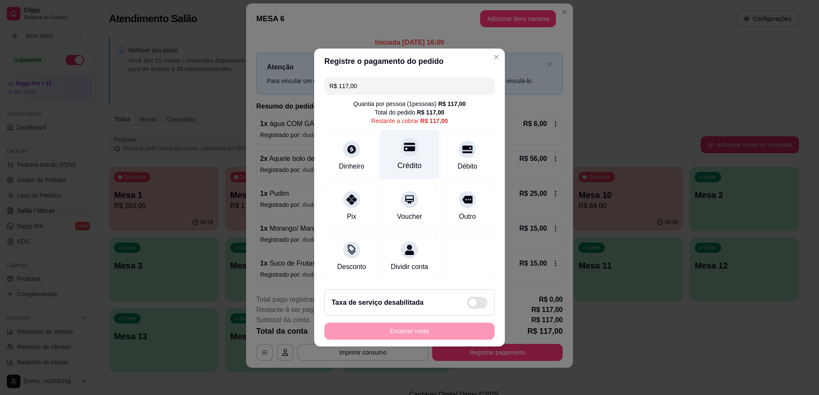
click at [423, 148] on div "Crédito" at bounding box center [410, 155] width 60 height 50
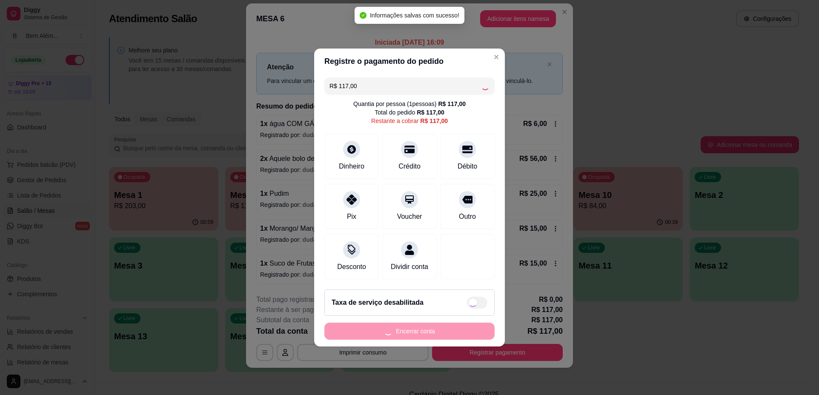
type input "R$ 0,00"
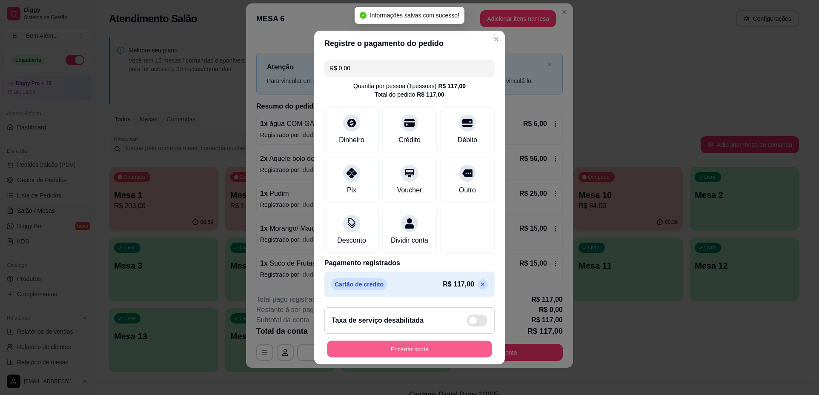
click at [417, 351] on button "Encerrar conta" at bounding box center [409, 349] width 165 height 17
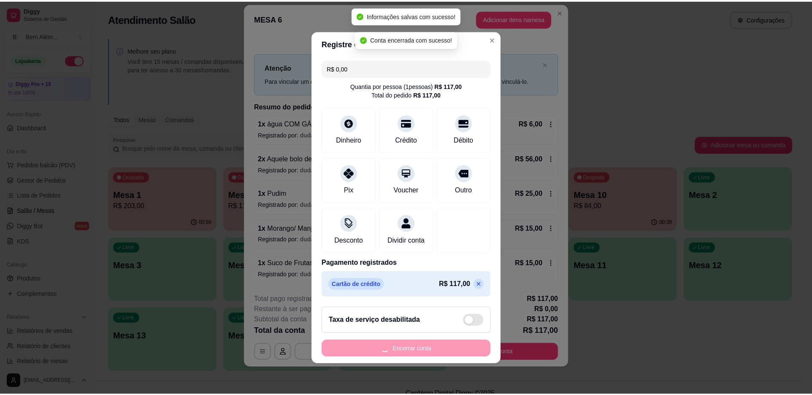
scroll to position [0, 0]
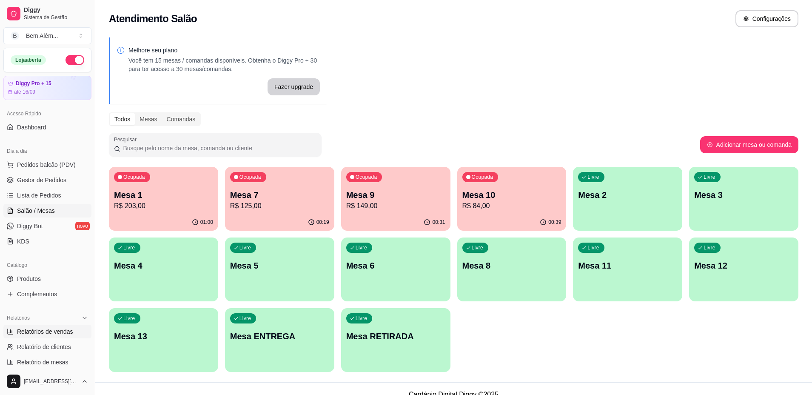
click at [41, 327] on span "Relatórios de vendas" at bounding box center [45, 331] width 56 height 9
select select "ALL"
select select "0"
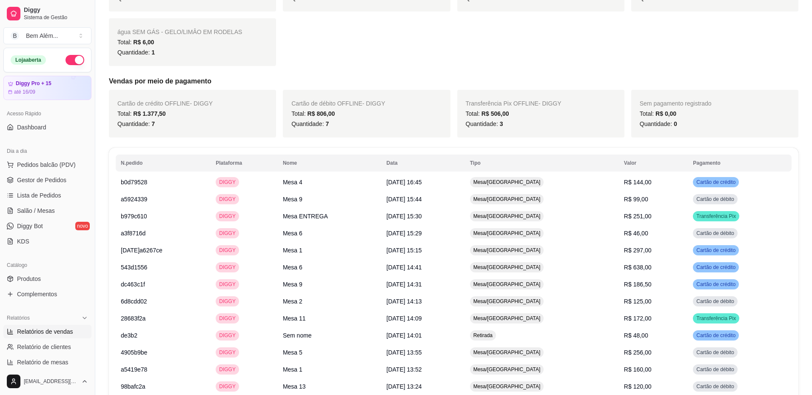
scroll to position [638, 0]
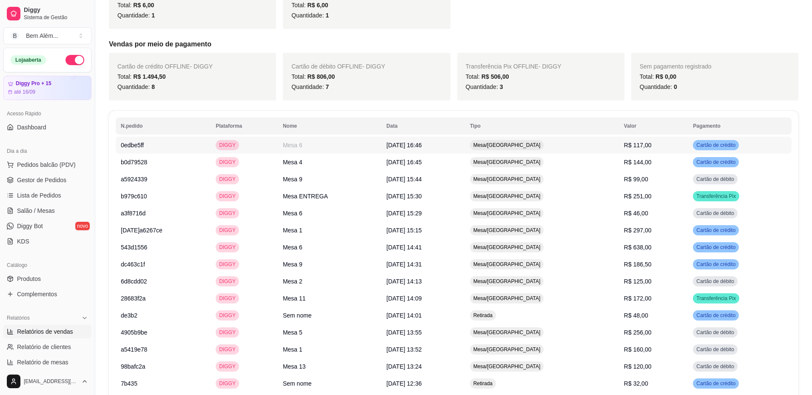
click at [619, 150] on td "R$ 117,00" at bounding box center [653, 145] width 69 height 17
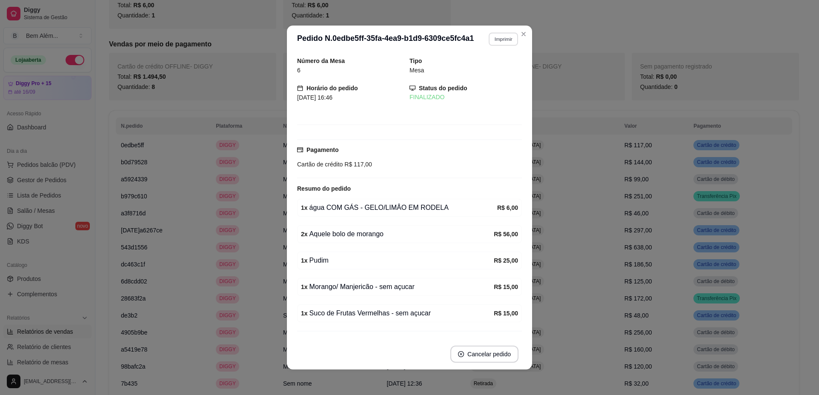
click at [496, 40] on button "Imprimir" at bounding box center [502, 38] width 29 height 13
click at [494, 68] on button "impressao computador" at bounding box center [485, 65] width 51 height 11
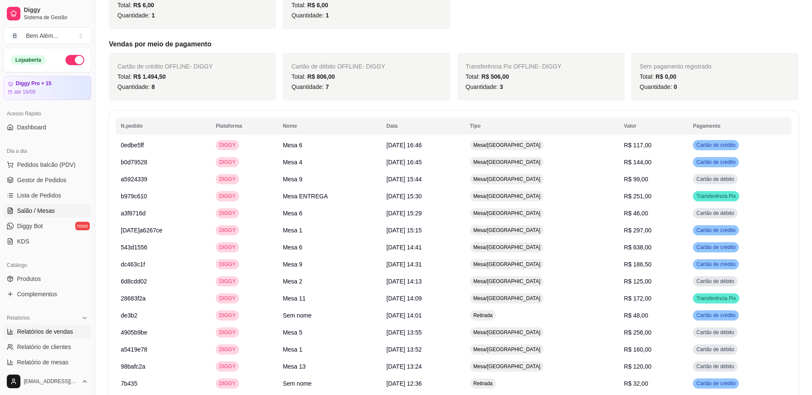
click at [31, 214] on span "Salão / Mesas" at bounding box center [36, 210] width 38 height 9
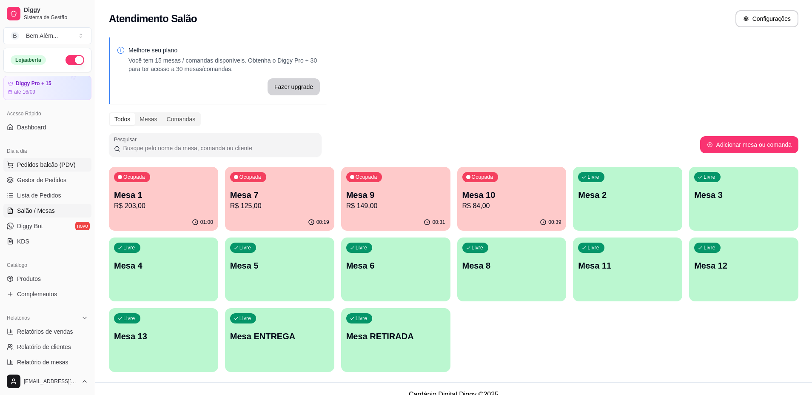
drag, startPoint x: 344, startPoint y: 217, endPoint x: 70, endPoint y: 163, distance: 279.4
click at [70, 163] on span "Pedidos balcão (PDV)" at bounding box center [46, 164] width 59 height 9
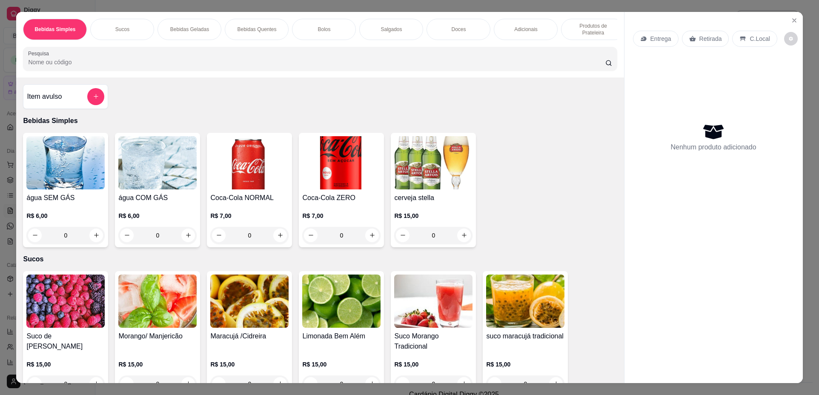
click at [170, 165] on img at bounding box center [157, 162] width 78 height 53
click at [73, 189] on img at bounding box center [65, 162] width 78 height 53
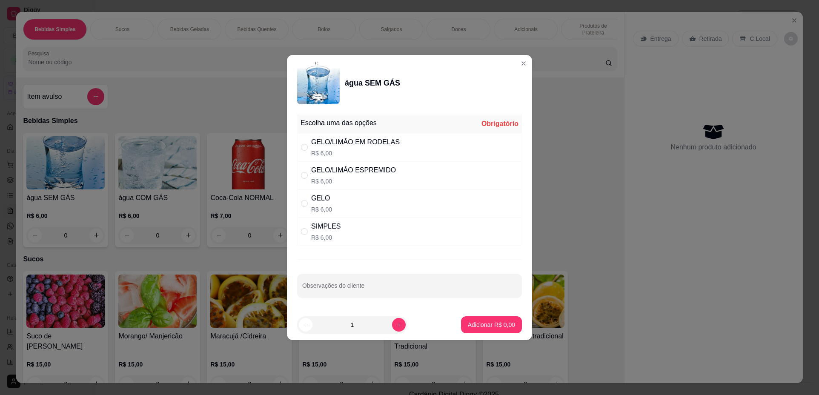
click at [364, 239] on div "SIMPLES R$ 6,00" at bounding box center [409, 231] width 225 height 28
radio input "true"
click at [392, 329] on button "increase-product-quantity" at bounding box center [398, 324] width 13 height 13
type input "2"
click at [464, 328] on p "Adicionar R$ 12,00" at bounding box center [489, 324] width 51 height 9
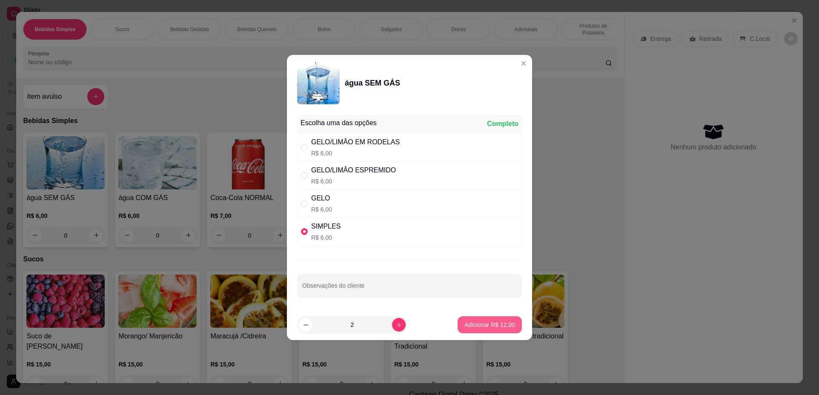
type input "2"
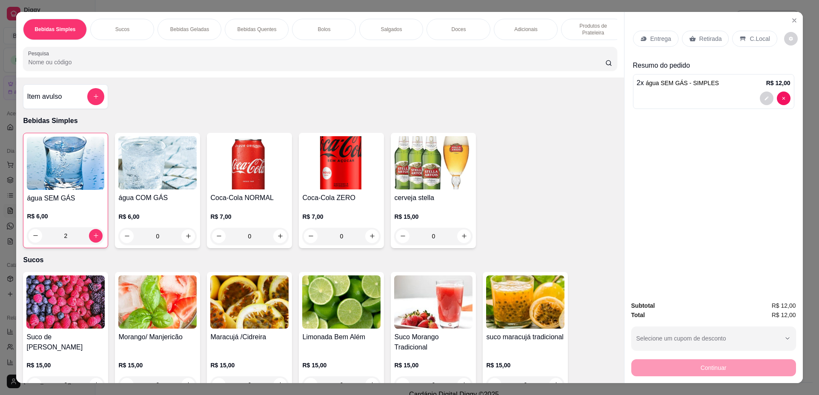
click at [699, 39] on p "Retirada" at bounding box center [710, 38] width 23 height 9
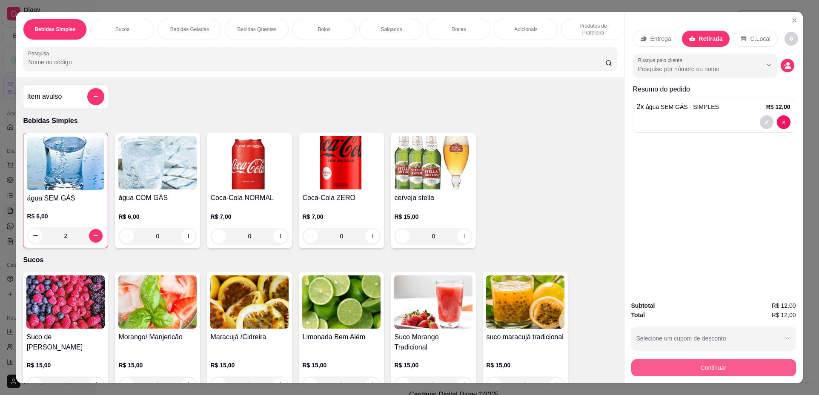
click at [697, 363] on button "Continuar" at bounding box center [713, 367] width 165 height 17
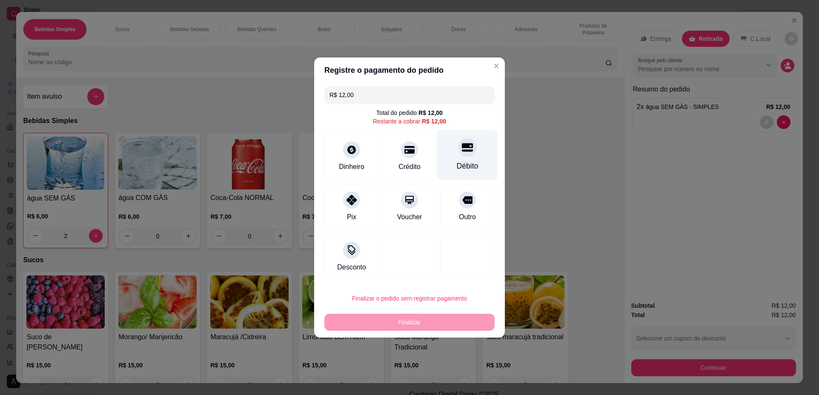
click at [453, 159] on div "Débito" at bounding box center [467, 155] width 60 height 50
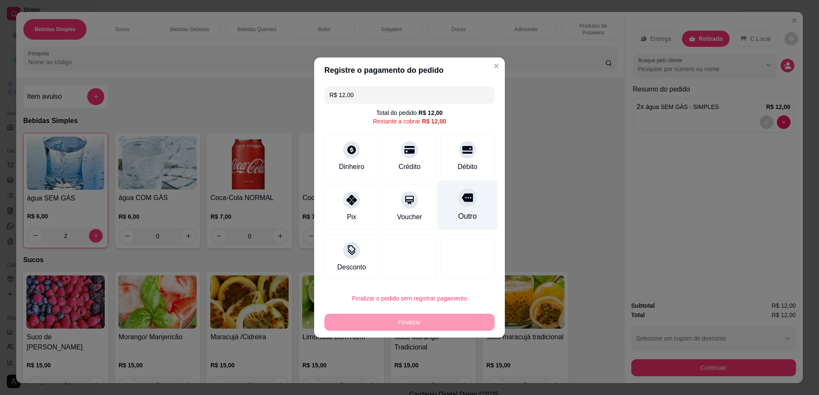
type input "R$ 0,00"
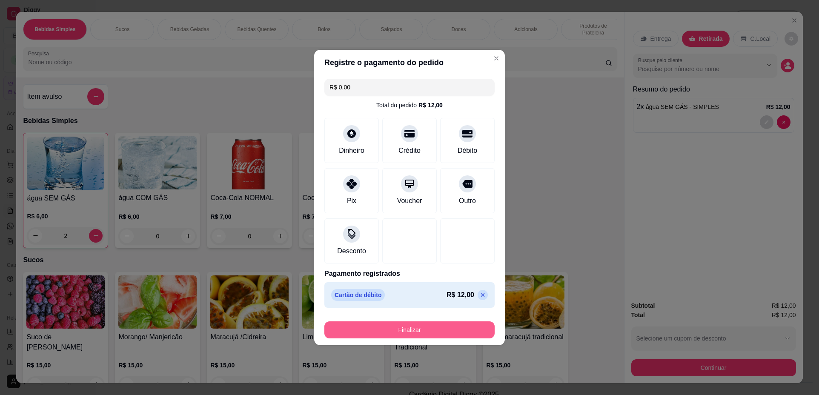
click at [441, 336] on button "Finalizar" at bounding box center [409, 329] width 170 height 17
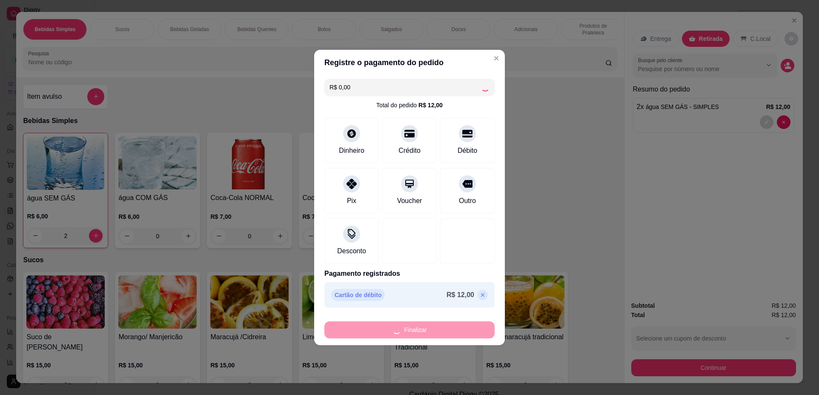
type input "0"
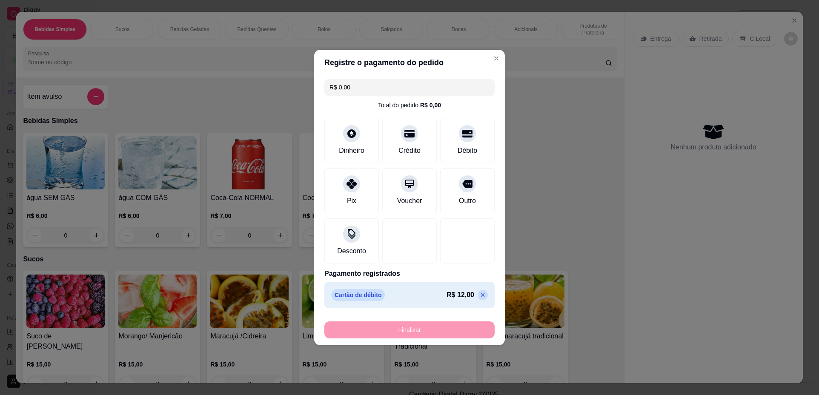
type input "-R$ 12,00"
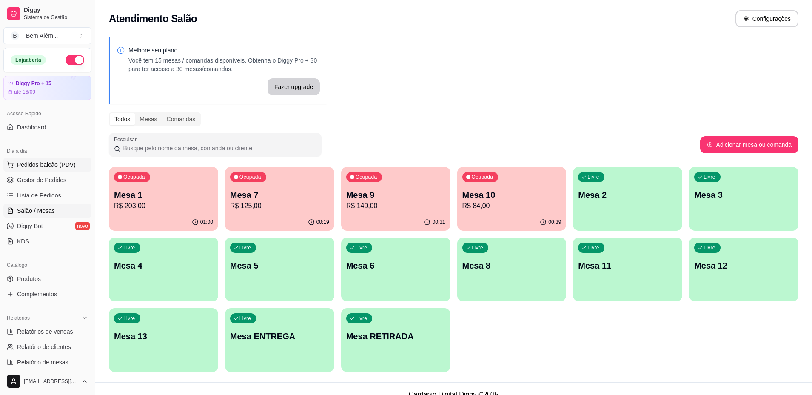
click at [56, 163] on span "Pedidos balcão (PDV)" at bounding box center [46, 164] width 59 height 9
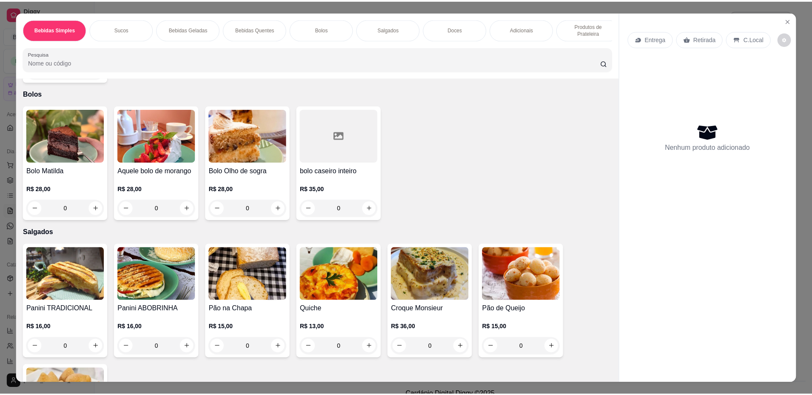
scroll to position [651, 0]
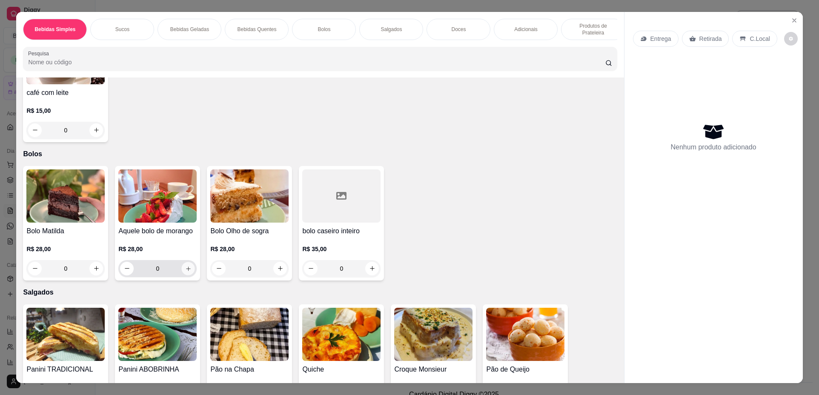
click at [187, 272] on icon "increase-product-quantity" at bounding box center [188, 268] width 6 height 6
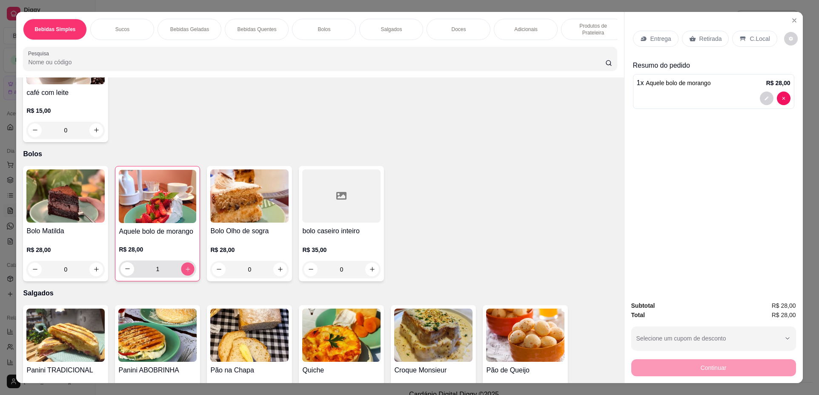
click at [187, 272] on icon "increase-product-quantity" at bounding box center [188, 269] width 6 height 6
type input "3"
click at [369, 272] on icon "increase-product-quantity" at bounding box center [372, 269] width 6 height 6
type input "1"
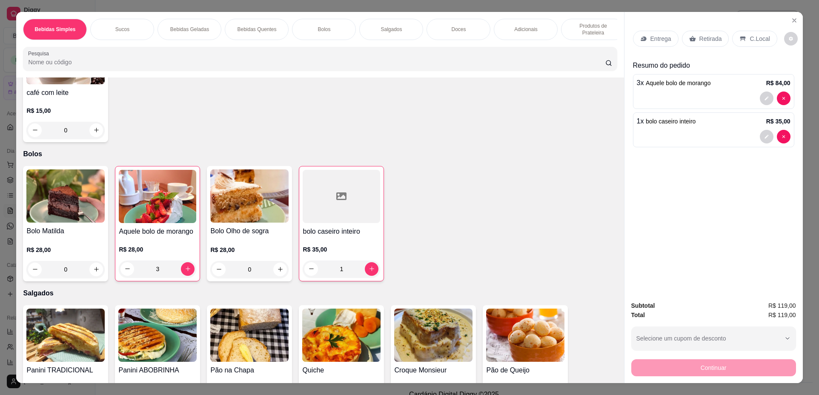
click at [708, 41] on p "Retirada" at bounding box center [710, 38] width 23 height 9
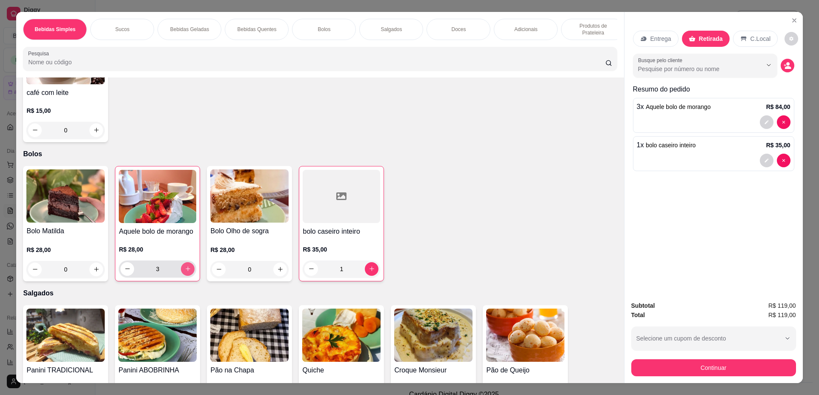
click at [187, 272] on icon "increase-product-quantity" at bounding box center [188, 268] width 6 height 6
type input "4"
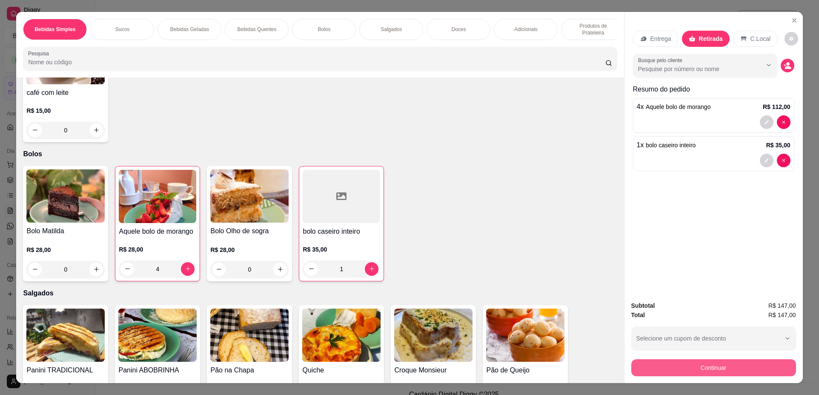
click at [701, 364] on button "Continuar" at bounding box center [713, 367] width 165 height 17
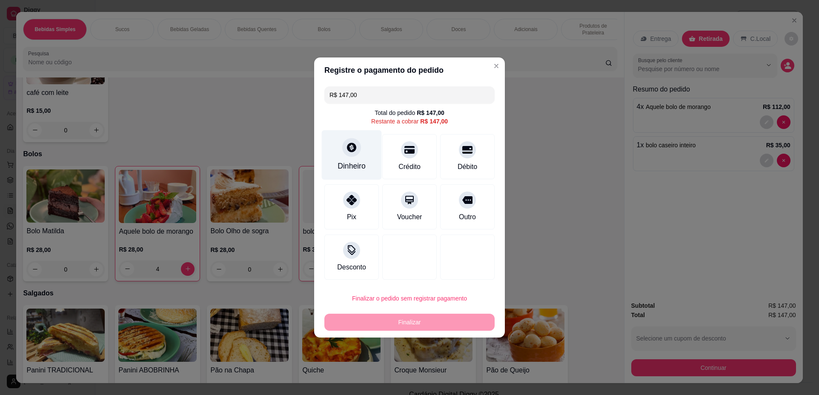
click at [359, 160] on div "Dinheiro" at bounding box center [351, 165] width 28 height 11
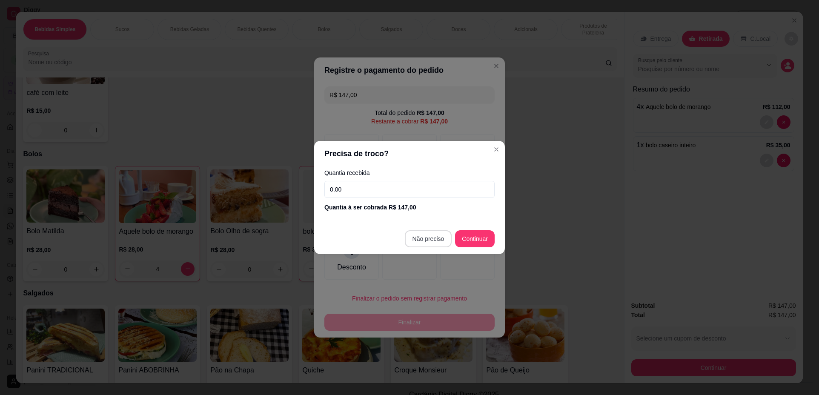
type input "R$ 0,00"
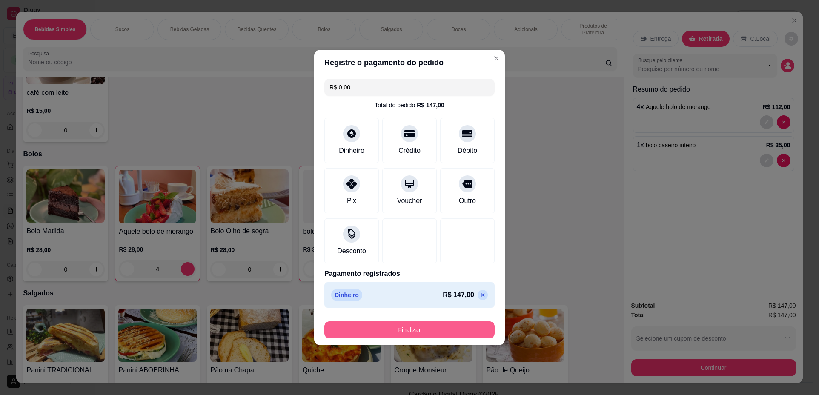
click at [429, 327] on button "Finalizar" at bounding box center [409, 329] width 170 height 17
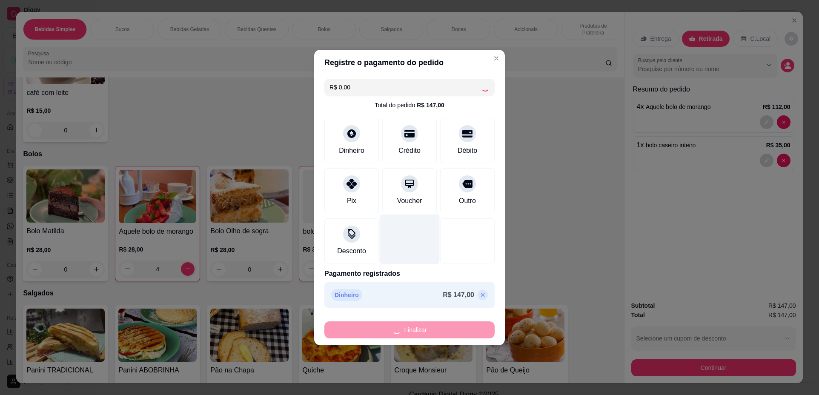
type input "0"
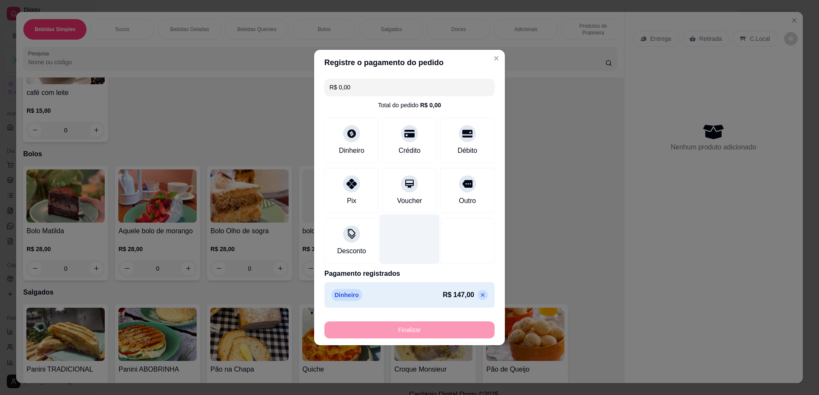
type input "-R$ 147,00"
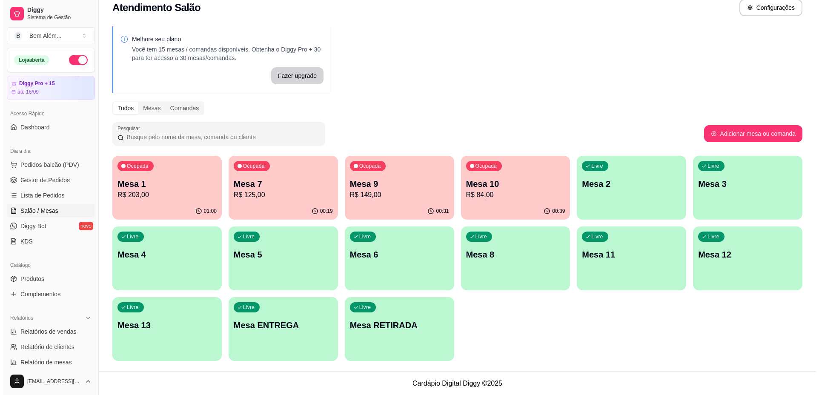
scroll to position [11, 0]
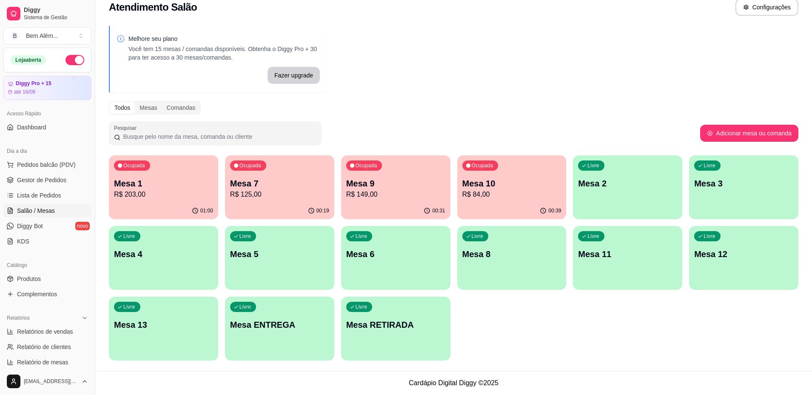
click at [405, 65] on div "Melhore seu plano Você tem 15 mesas / comandas disponíveis. Obtenha o Diggy Pro…" at bounding box center [453, 196] width 717 height 350
click at [496, 199] on p "R$ 84,00" at bounding box center [511, 194] width 99 height 10
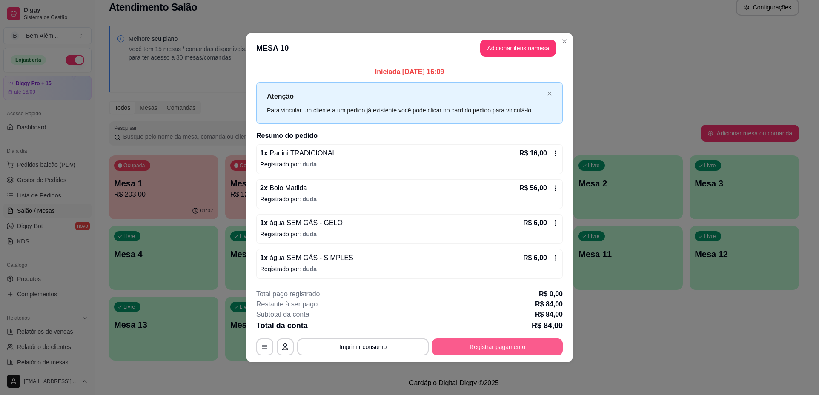
click at [514, 353] on button "Registrar pagamento" at bounding box center [497, 346] width 131 height 17
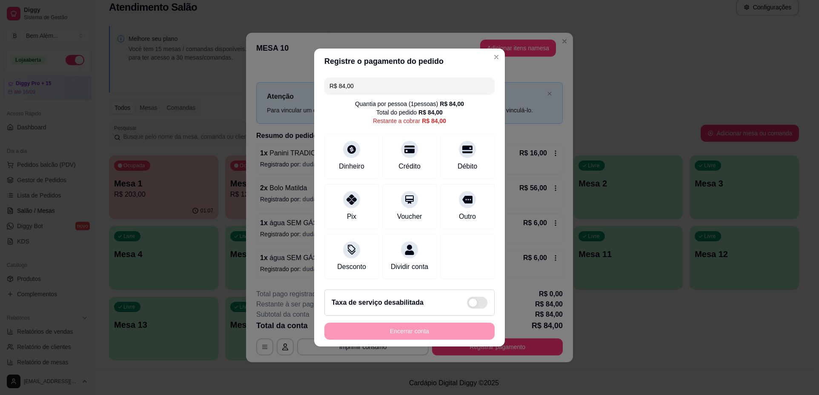
drag, startPoint x: 387, startPoint y: 76, endPoint x: 197, endPoint y: 127, distance: 197.0
click at [197, 127] on div "Registre o pagamento do pedido R$ 84,00 Quantia por pessoa ( 1 pessoas) R$ 84,0…" at bounding box center [409, 197] width 819 height 395
click at [442, 153] on div "Débito" at bounding box center [467, 155] width 60 height 50
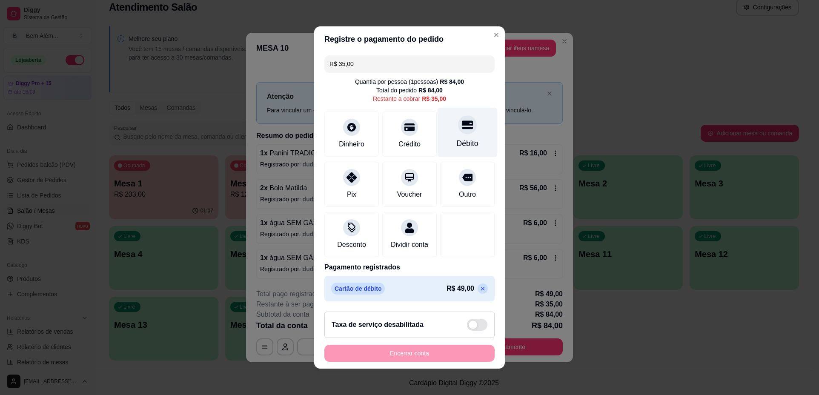
click at [458, 128] on div at bounding box center [467, 124] width 19 height 19
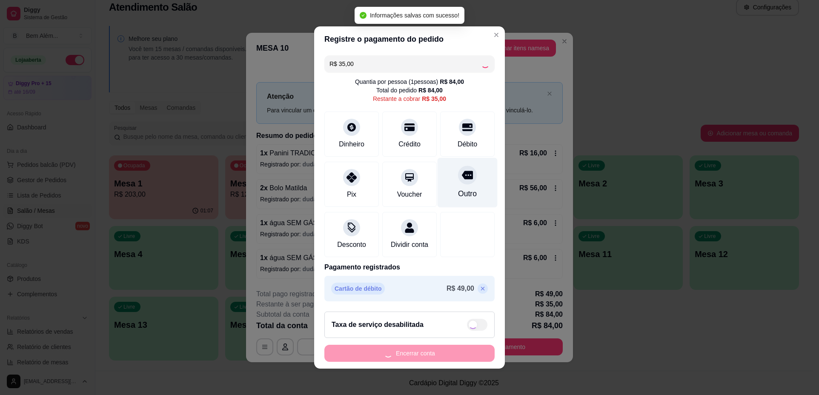
type input "R$ 0,00"
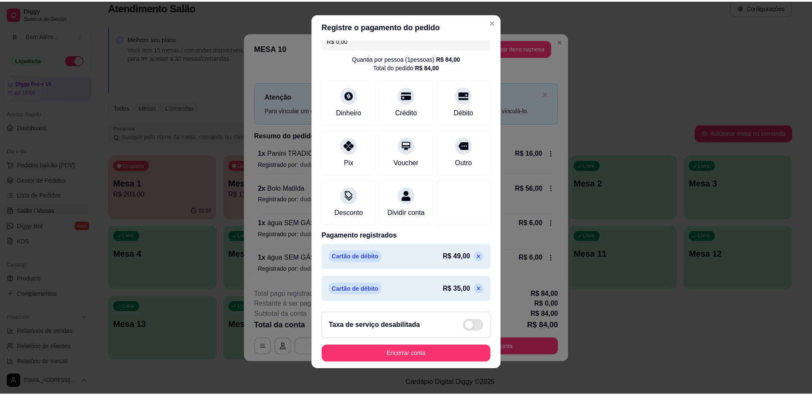
scroll to position [8, 0]
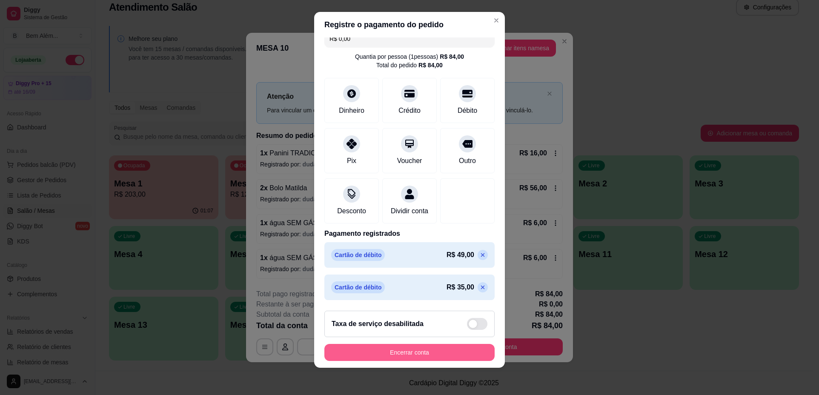
click at [425, 349] on button "Encerrar conta" at bounding box center [409, 352] width 170 height 17
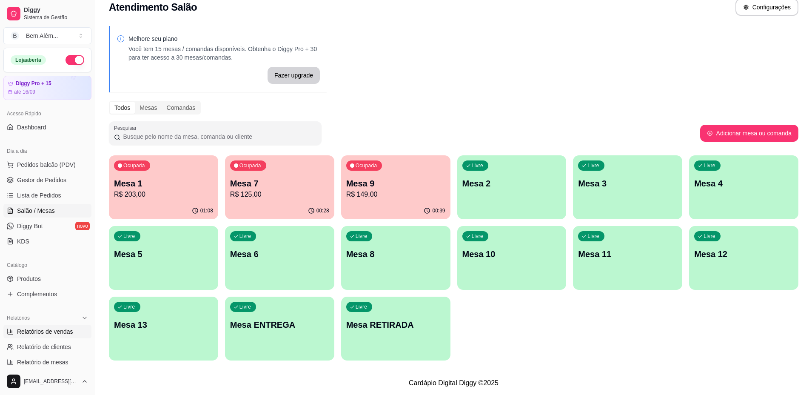
click at [66, 333] on span "Relatórios de vendas" at bounding box center [45, 331] width 56 height 9
select select "ALL"
select select "0"
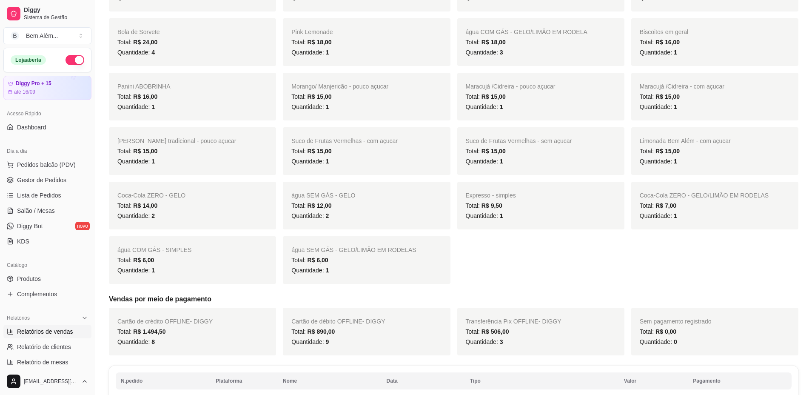
scroll to position [553, 0]
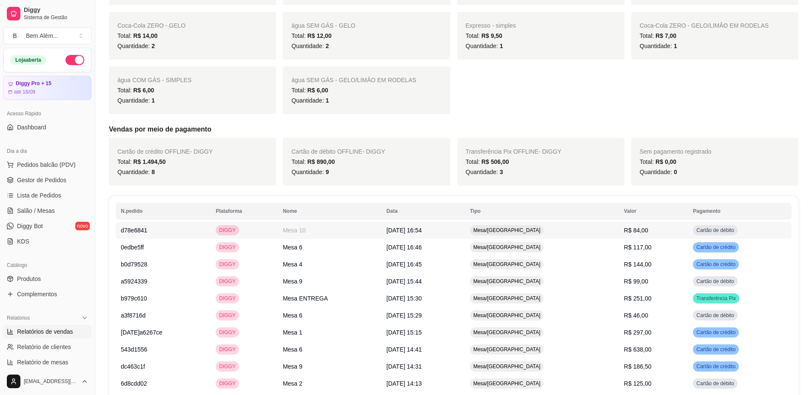
click at [564, 230] on td "Mesa/[GEOGRAPHIC_DATA]" at bounding box center [542, 230] width 154 height 17
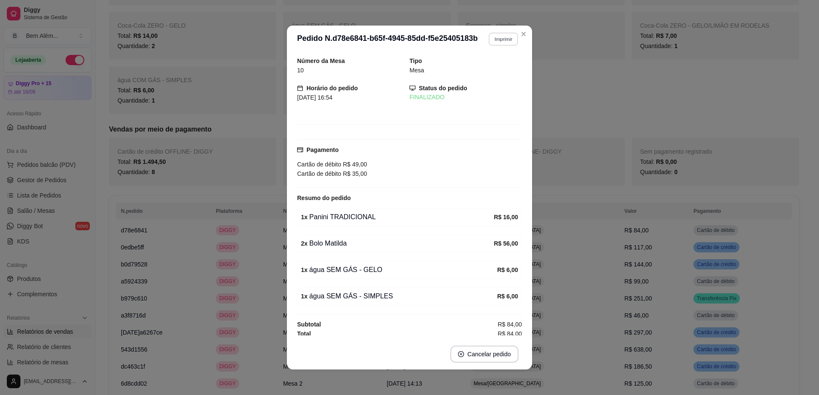
click at [509, 42] on button "Imprimir" at bounding box center [502, 38] width 29 height 13
click at [494, 70] on button "impressao computador" at bounding box center [478, 69] width 64 height 14
click at [515, 28] on header "**********" at bounding box center [409, 39] width 245 height 27
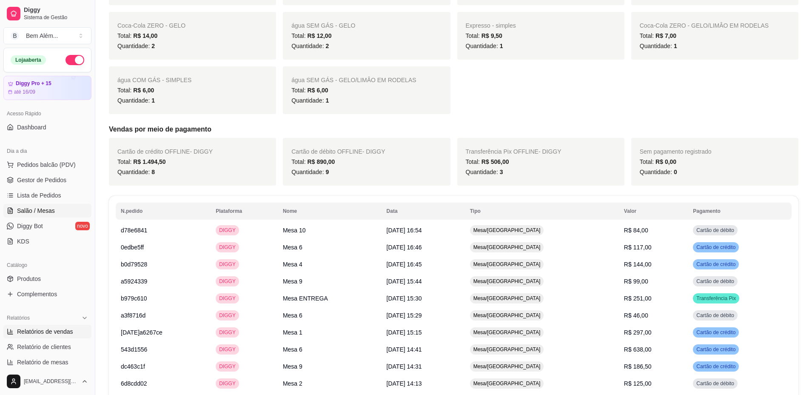
click at [69, 214] on link "Salão / Mesas" at bounding box center [47, 211] width 88 height 14
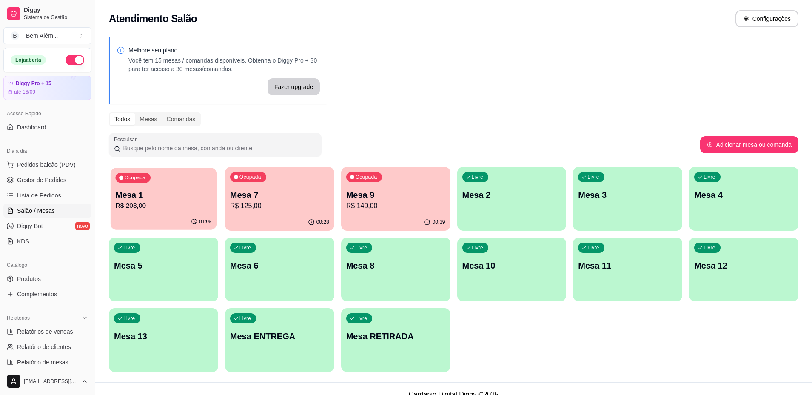
click at [175, 207] on p "R$ 203,00" at bounding box center [163, 206] width 96 height 10
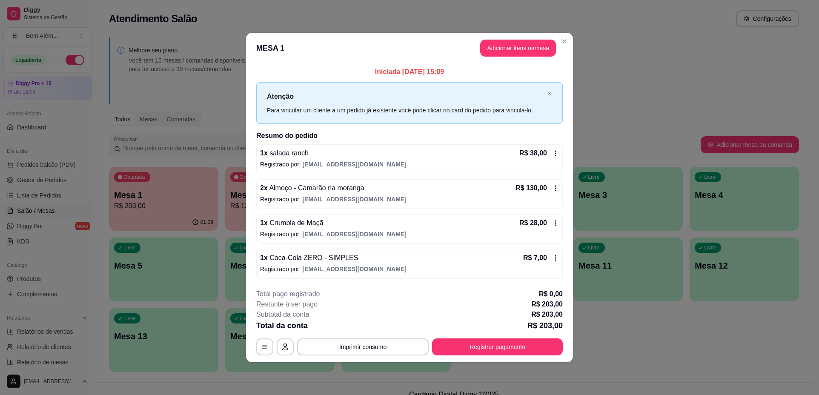
click at [528, 43] on button "Adicionar itens na mesa" at bounding box center [518, 48] width 76 height 17
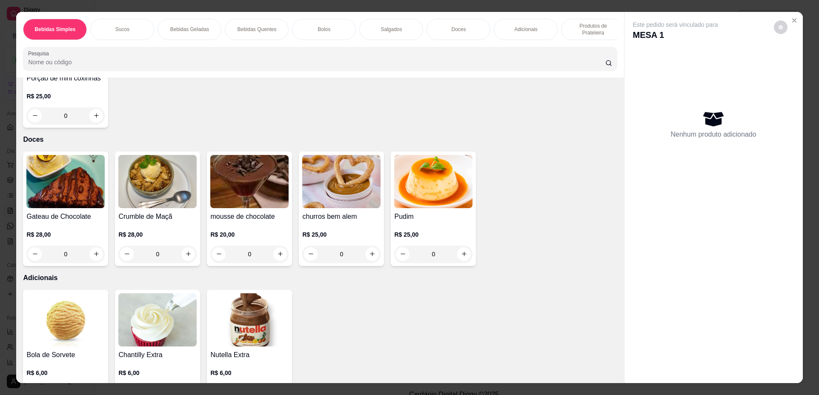
scroll to position [1319, 0]
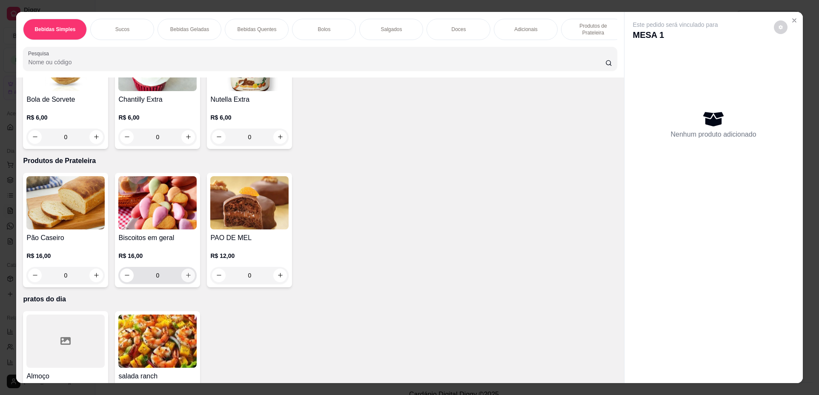
click at [186, 278] on icon "increase-product-quantity" at bounding box center [188, 275] width 6 height 6
type input "1"
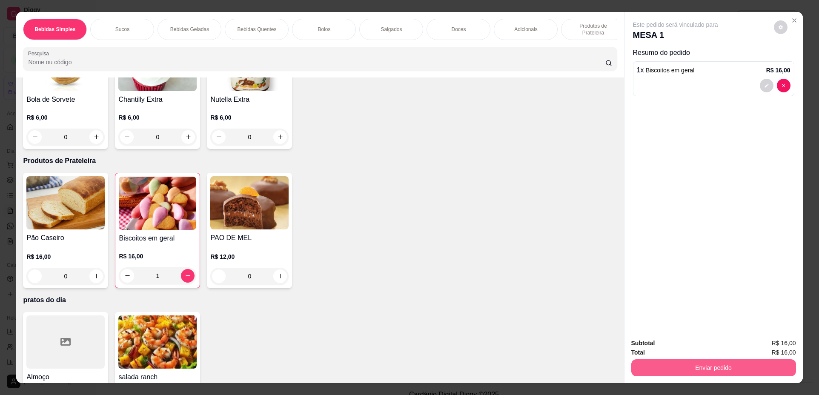
click at [753, 366] on button "Enviar pedido" at bounding box center [713, 367] width 165 height 17
click at [671, 345] on button "Não registrar e enviar pedido" at bounding box center [685, 347] width 86 height 16
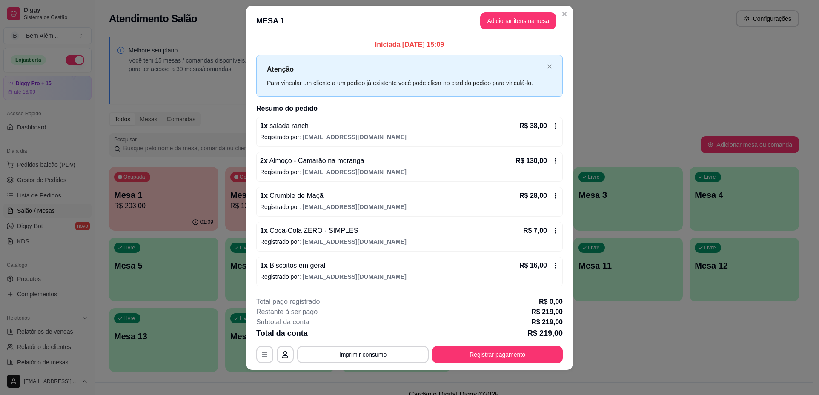
scroll to position [12, 0]
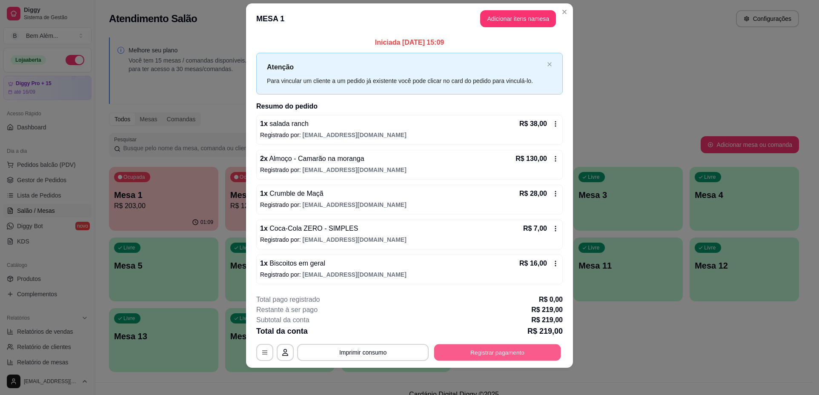
click at [511, 352] on button "Registrar pagamento" at bounding box center [497, 352] width 127 height 17
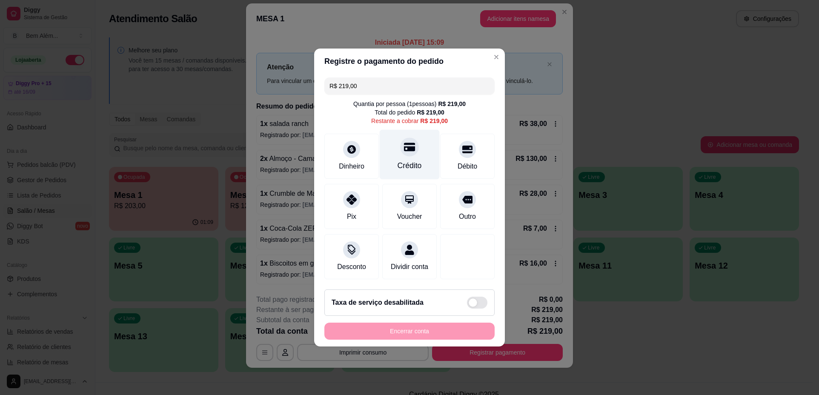
click at [395, 145] on div "Crédito" at bounding box center [410, 155] width 60 height 50
type input "R$ 0,00"
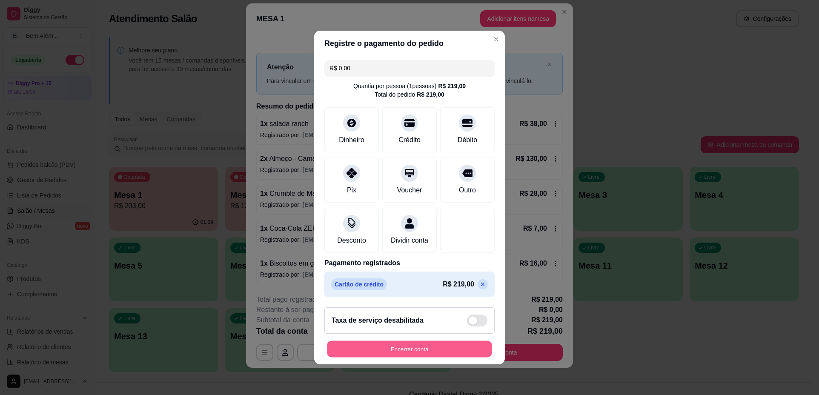
click at [404, 354] on button "Encerrar conta" at bounding box center [409, 349] width 165 height 17
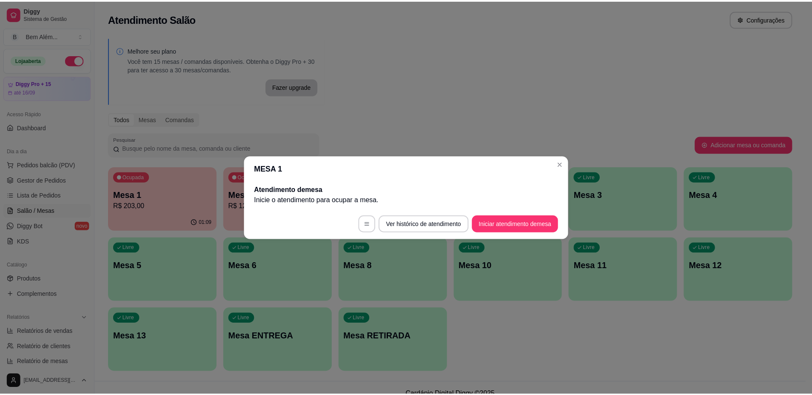
scroll to position [0, 0]
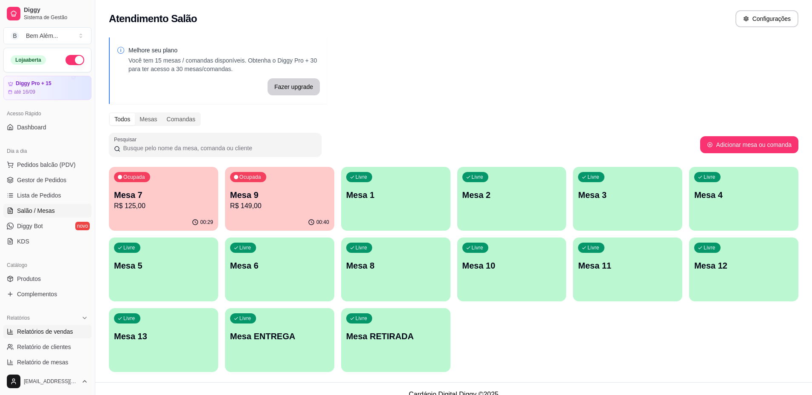
click at [26, 337] on link "Relatórios de vendas" at bounding box center [47, 332] width 88 height 14
select select "ALL"
select select "0"
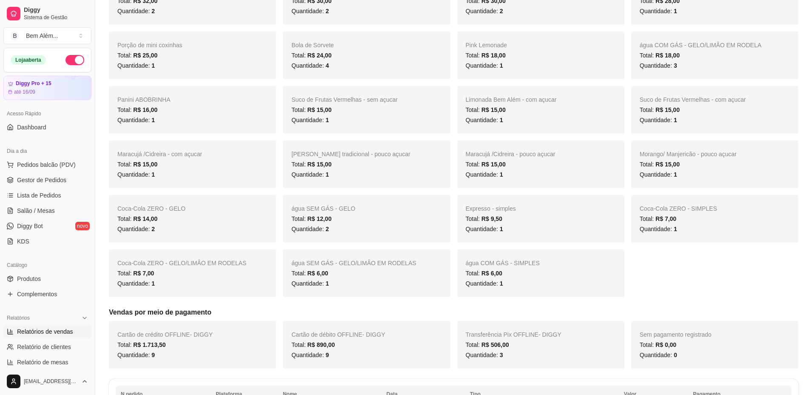
scroll to position [596, 0]
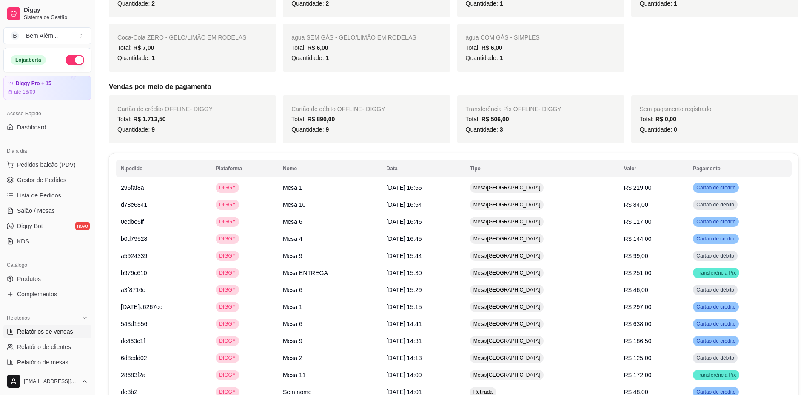
click at [562, 170] on th "Tipo" at bounding box center [542, 168] width 154 height 17
click at [559, 177] on table "N.pedido Plataforma Nome Data Tipo Valor Pagamento 296faf8a DIGGY Mesa 1 [DATE]…" at bounding box center [454, 331] width 676 height 343
click at [551, 194] on td "Mesa/[GEOGRAPHIC_DATA]" at bounding box center [542, 187] width 154 height 17
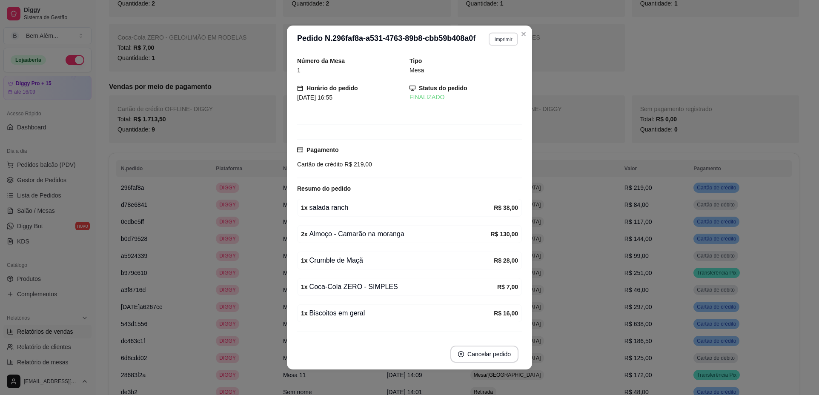
click at [506, 38] on button "Imprimir" at bounding box center [502, 38] width 29 height 13
click at [492, 69] on button "impressao computador" at bounding box center [485, 65] width 51 height 11
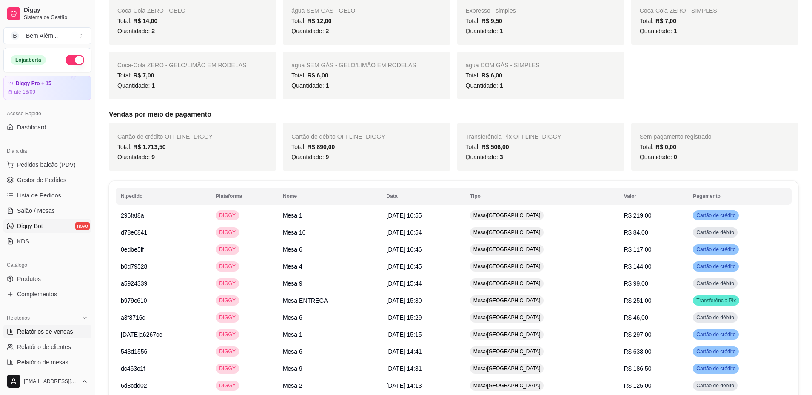
scroll to position [553, 0]
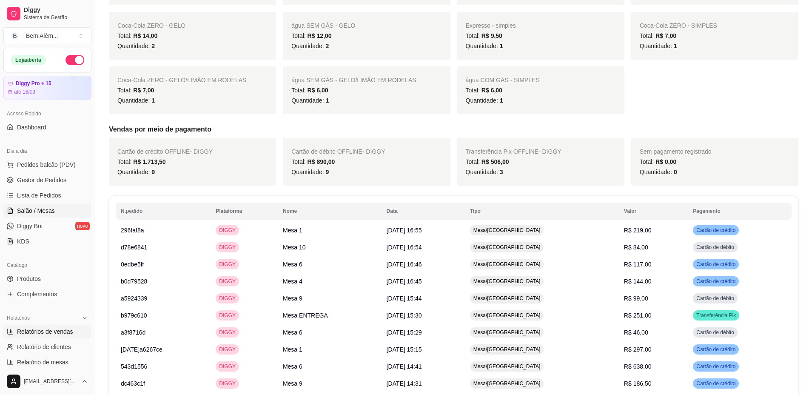
click at [27, 211] on span "Salão / Mesas" at bounding box center [36, 210] width 38 height 9
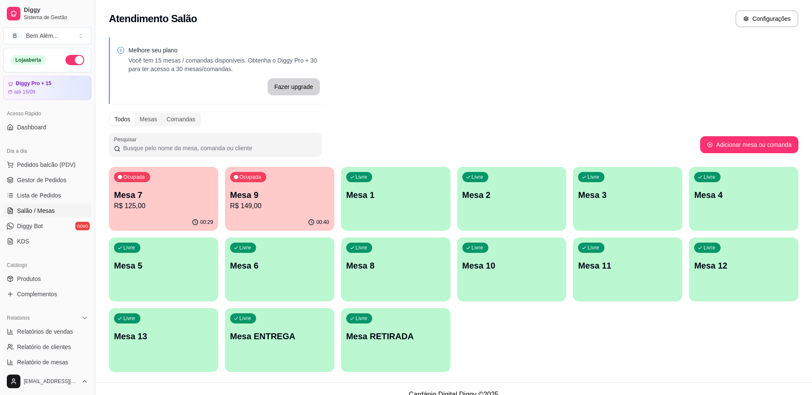
click at [531, 177] on div "Livre Mesa 2" at bounding box center [511, 194] width 109 height 54
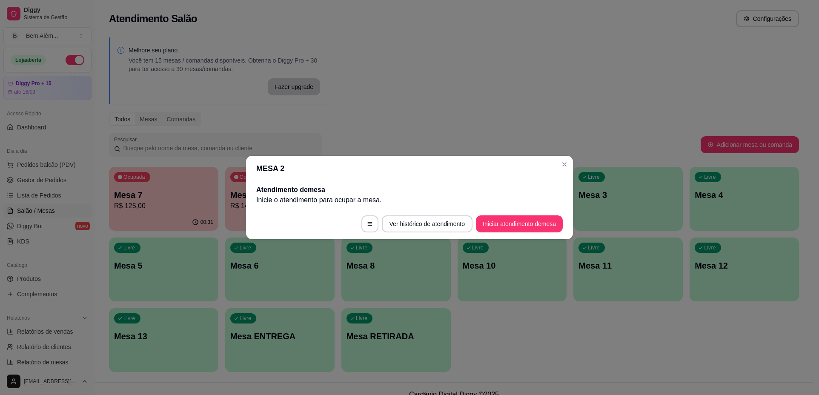
click at [533, 224] on button "Iniciar atendimento de mesa" at bounding box center [519, 223] width 87 height 17
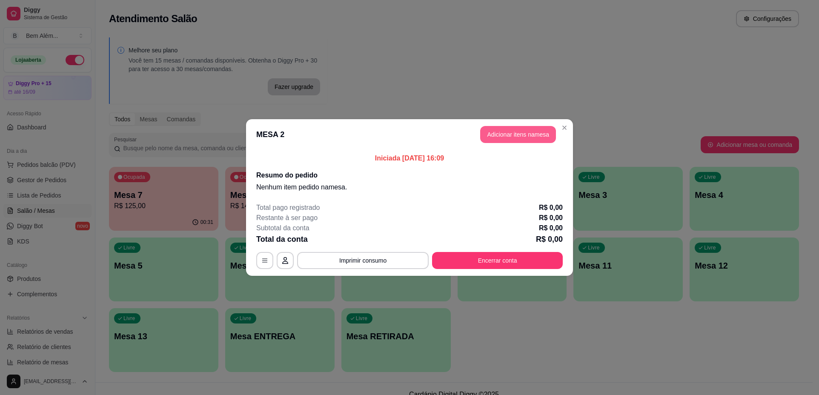
click at [519, 134] on button "Adicionar itens na mesa" at bounding box center [518, 134] width 76 height 17
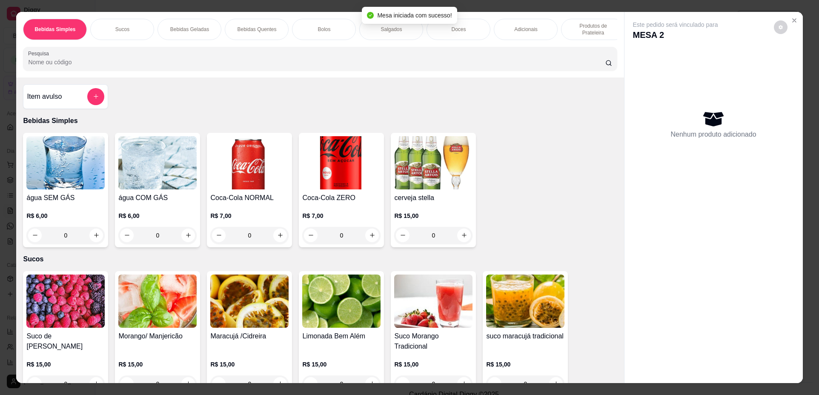
click at [131, 183] on img at bounding box center [157, 162] width 78 height 53
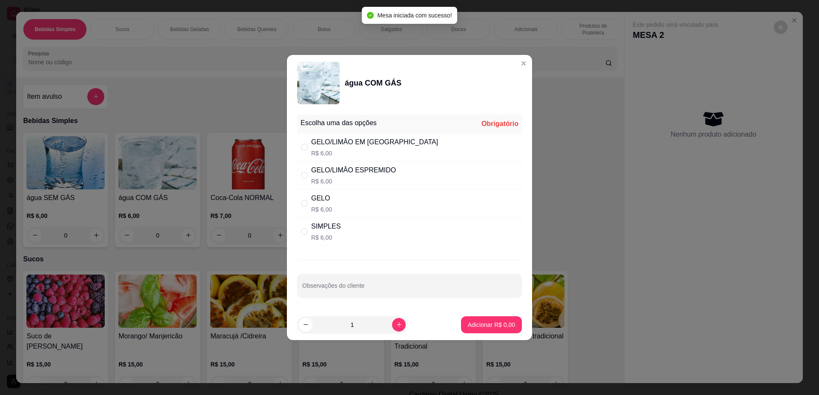
click at [358, 281] on div at bounding box center [409, 285] width 214 height 17
type input "so limao"
click at [358, 217] on div "SIMPLES R$ 6,00" at bounding box center [409, 231] width 225 height 28
radio input "true"
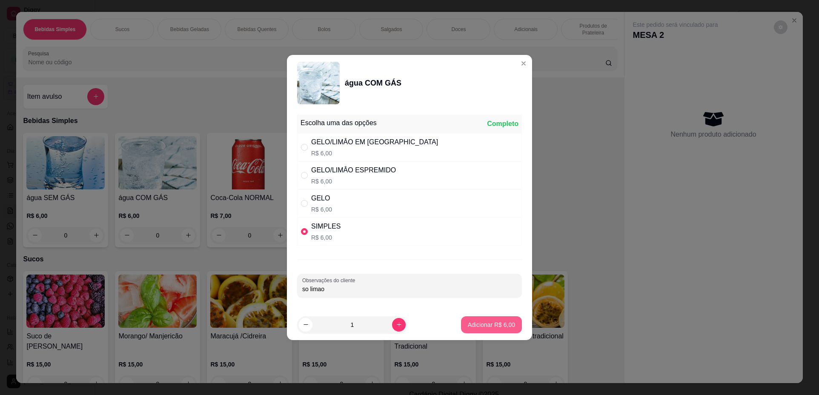
click at [484, 323] on p "Adicionar R$ 6,00" at bounding box center [491, 324] width 47 height 9
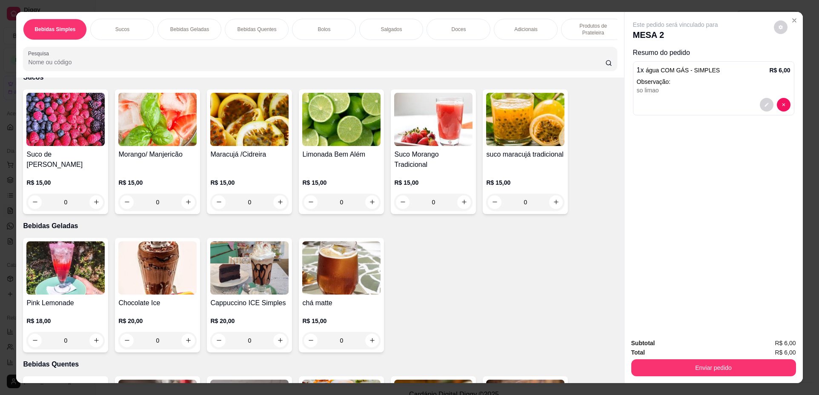
scroll to position [340, 0]
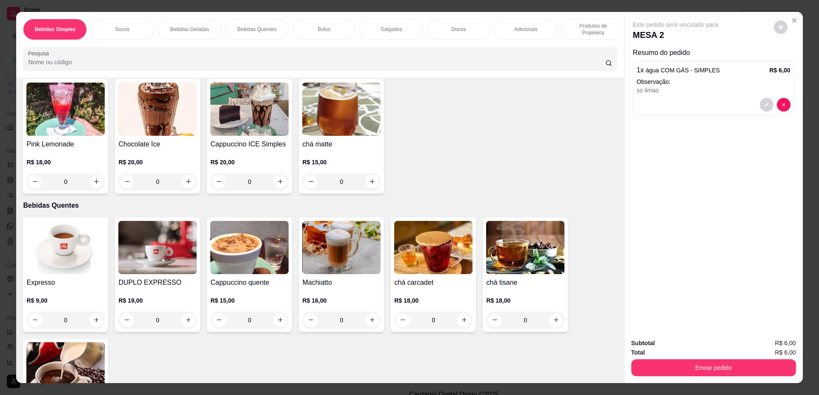
click at [101, 267] on img at bounding box center [65, 247] width 78 height 53
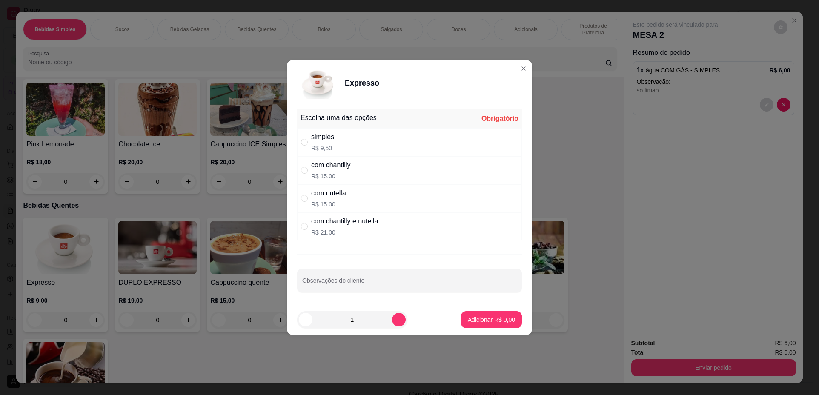
click at [373, 126] on div "Escolha uma das opções Obrigatório" at bounding box center [409, 118] width 225 height 19
click at [379, 151] on div "simples R$ 9,50" at bounding box center [409, 142] width 225 height 28
radio input "true"
click at [393, 316] on button "increase-product-quantity" at bounding box center [399, 320] width 14 height 14
type input "2"
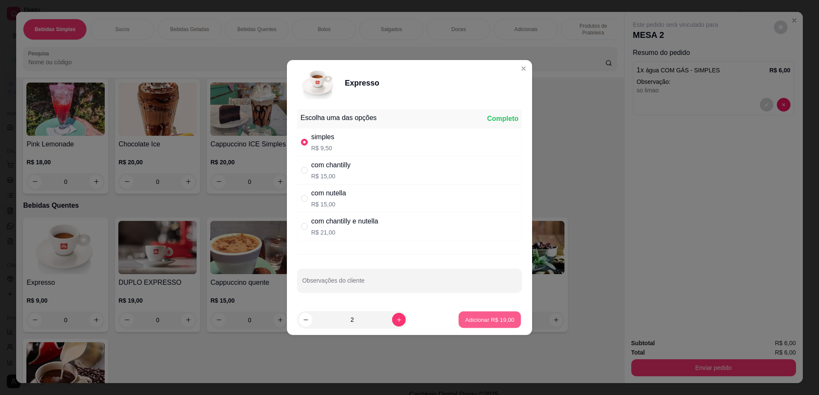
click at [465, 320] on p "Adicionar R$ 19,00" at bounding box center [489, 319] width 49 height 8
type input "2"
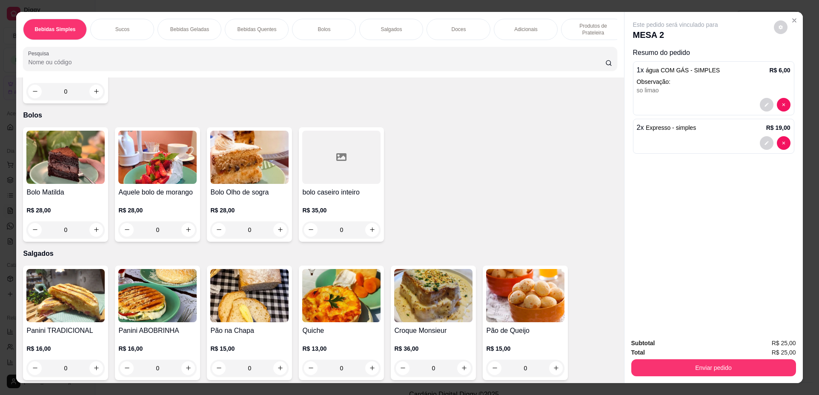
scroll to position [723, 0]
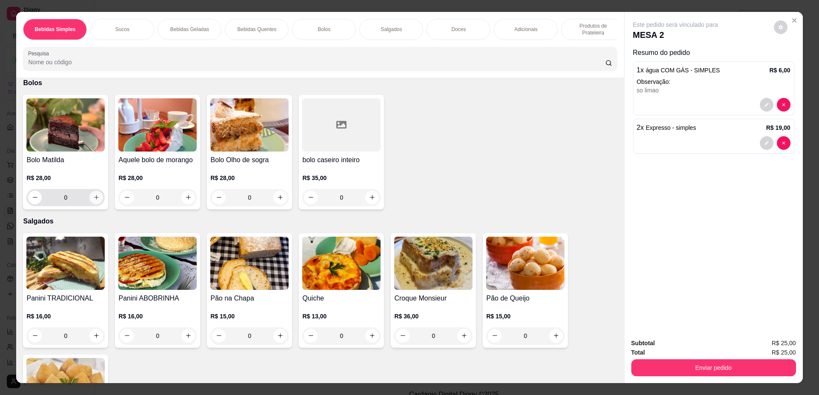
click at [79, 202] on input "0" at bounding box center [66, 197] width 48 height 17
click at [93, 200] on icon "increase-product-quantity" at bounding box center [96, 197] width 6 height 6
type input "1"
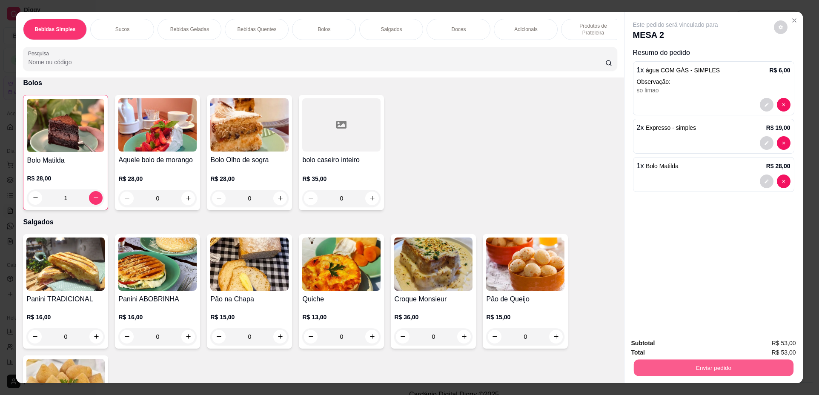
click at [725, 366] on button "Enviar pedido" at bounding box center [713, 368] width 160 height 17
click at [684, 349] on button "Não registrar e enviar pedido" at bounding box center [685, 347] width 88 height 16
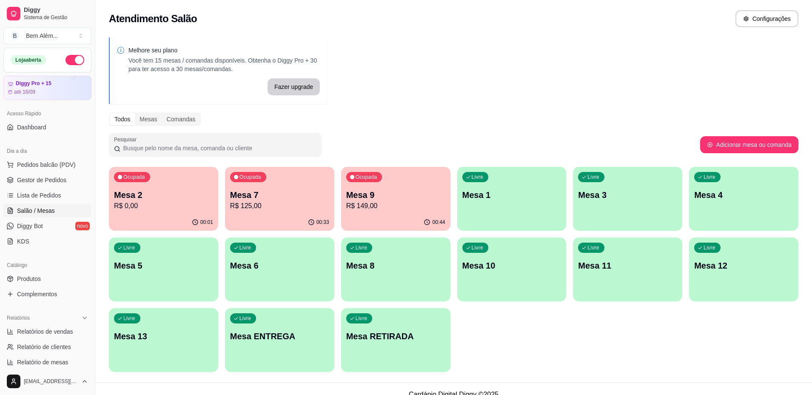
click at [390, 193] on p "Mesa 9" at bounding box center [395, 195] width 99 height 12
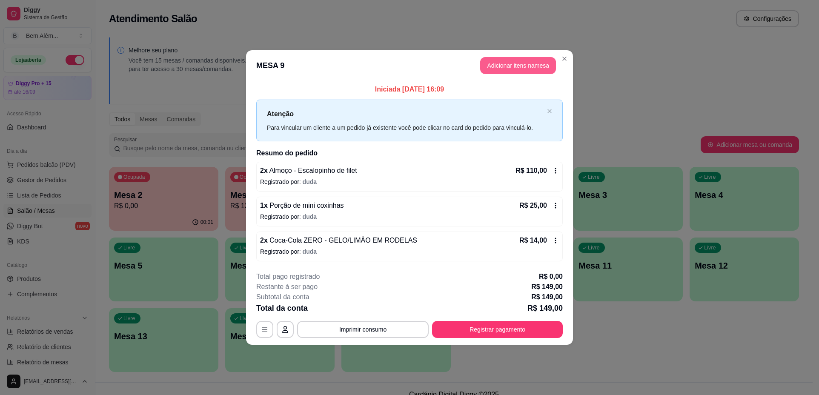
click at [515, 60] on button "Adicionar itens na mesa" at bounding box center [518, 65] width 76 height 17
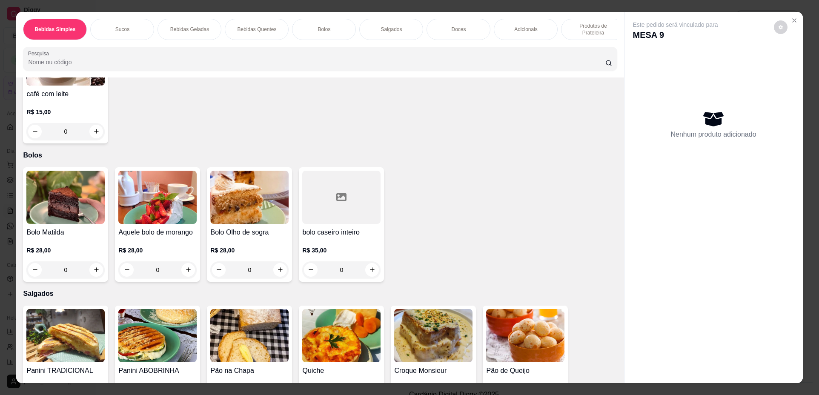
scroll to position [681, 0]
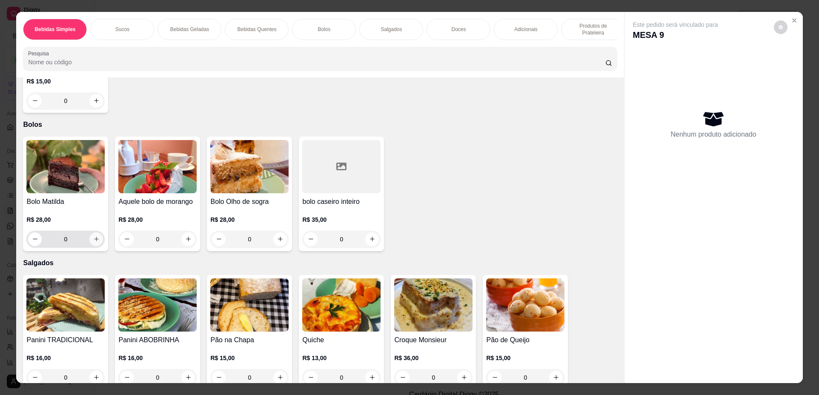
click at [93, 242] on icon "increase-product-quantity" at bounding box center [96, 239] width 6 height 6
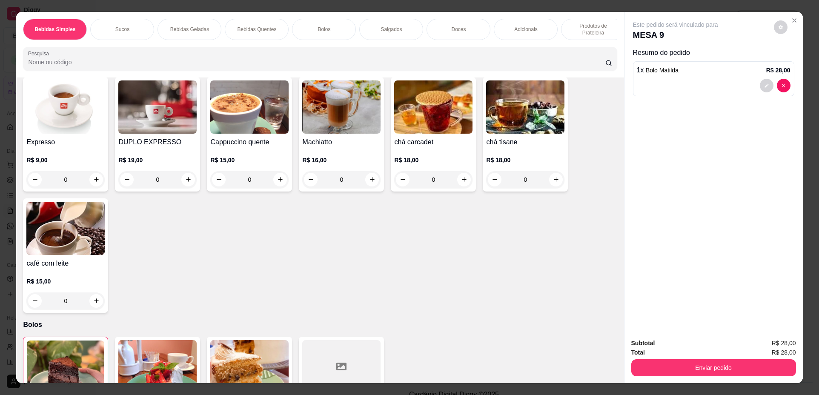
scroll to position [468, 0]
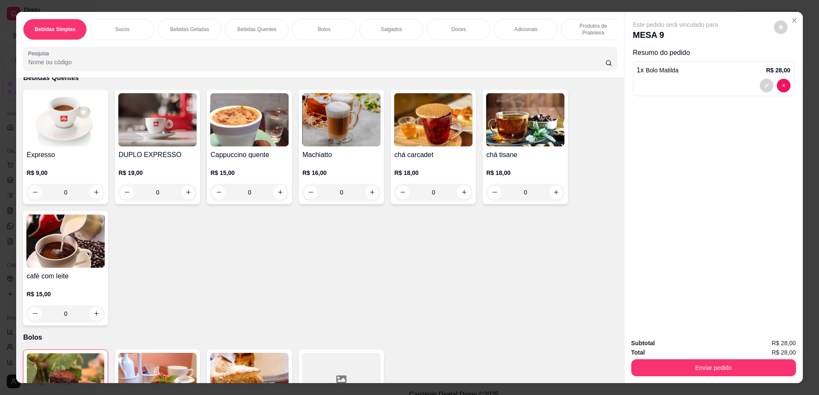
click at [55, 146] on img at bounding box center [65, 119] width 78 height 53
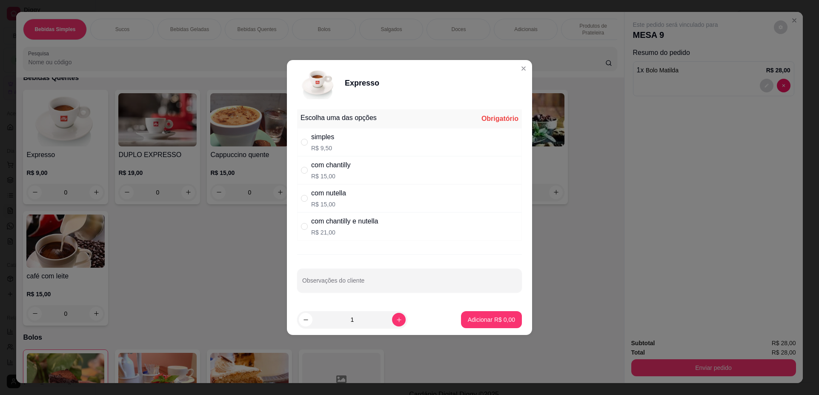
click at [395, 143] on div "simples R$ 9,50" at bounding box center [409, 142] width 225 height 28
click at [480, 326] on button "Adicionar R$ 9,50" at bounding box center [491, 319] width 59 height 17
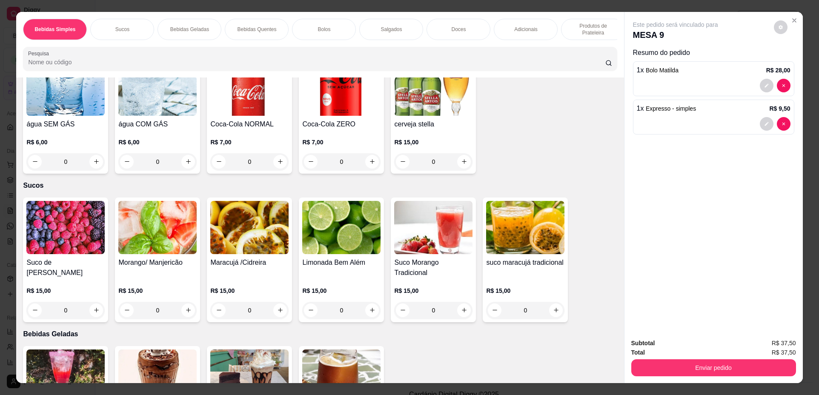
scroll to position [0, 0]
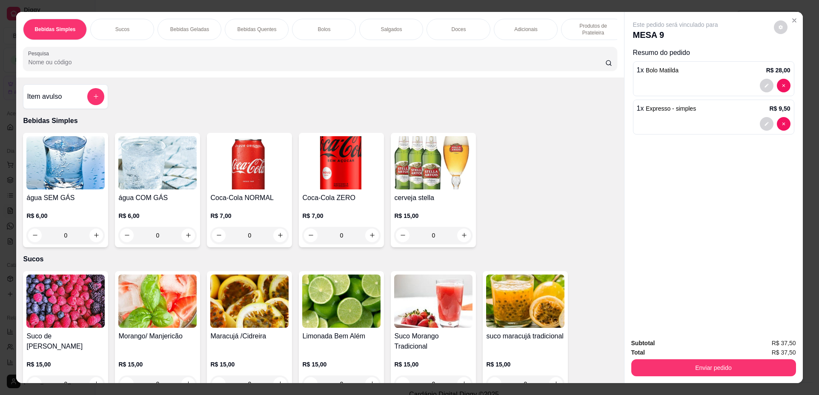
click at [320, 180] on img at bounding box center [341, 162] width 78 height 53
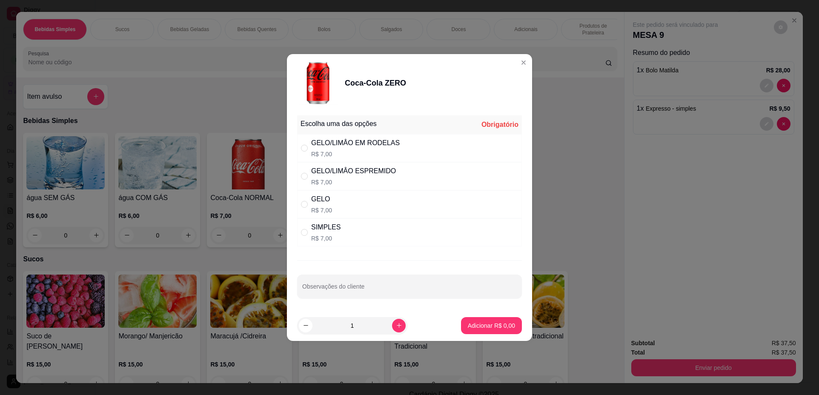
click at [394, 145] on div "GELO/LIMÂO EM RODELAS" at bounding box center [355, 143] width 88 height 10
click at [404, 223] on div "SIMPLES R$ 7,00" at bounding box center [409, 232] width 225 height 28
click at [474, 320] on button "Adicionar R$ 7,00" at bounding box center [491, 325] width 59 height 17
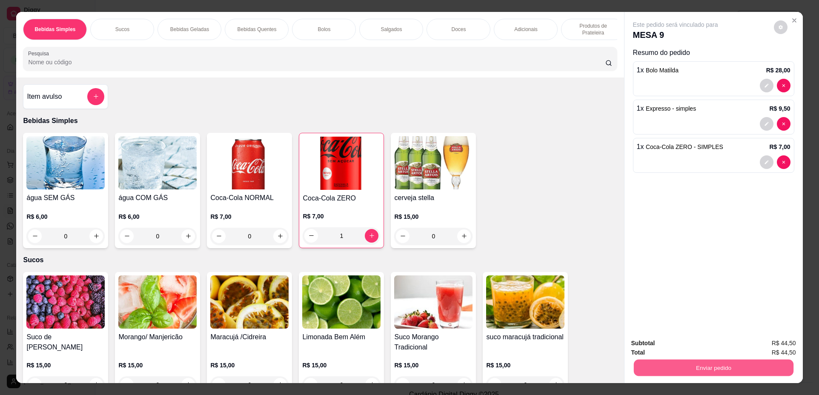
click at [680, 368] on button "Enviar pedido" at bounding box center [713, 368] width 160 height 17
click at [676, 344] on button "Não registrar e enviar pedido" at bounding box center [685, 347] width 86 height 16
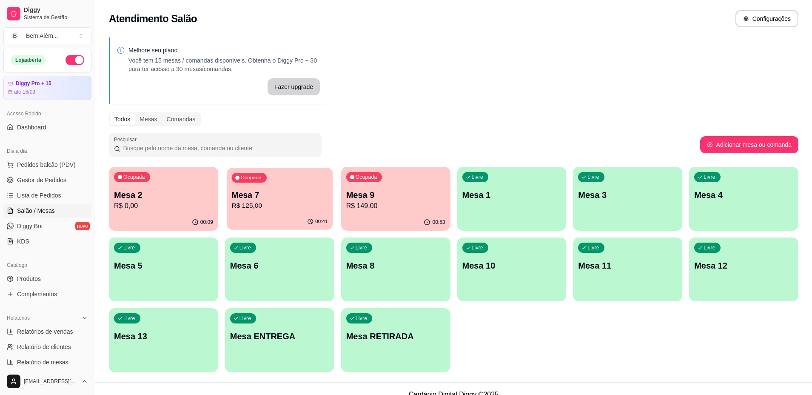
click at [238, 203] on p "R$ 125,00" at bounding box center [279, 206] width 96 height 10
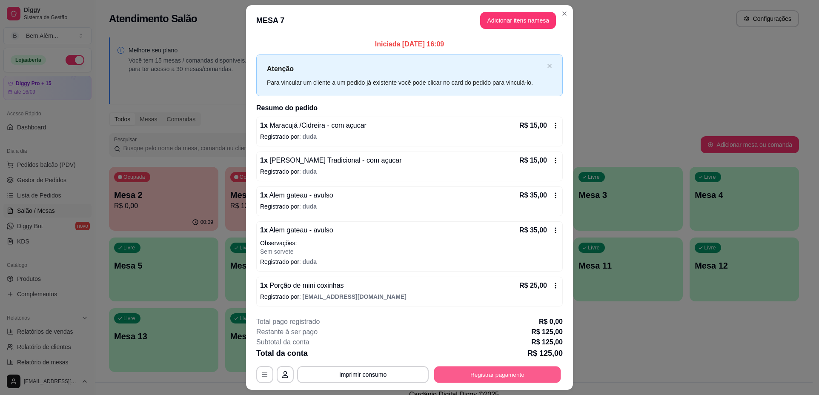
click at [520, 375] on button "Registrar pagamento" at bounding box center [497, 374] width 127 height 17
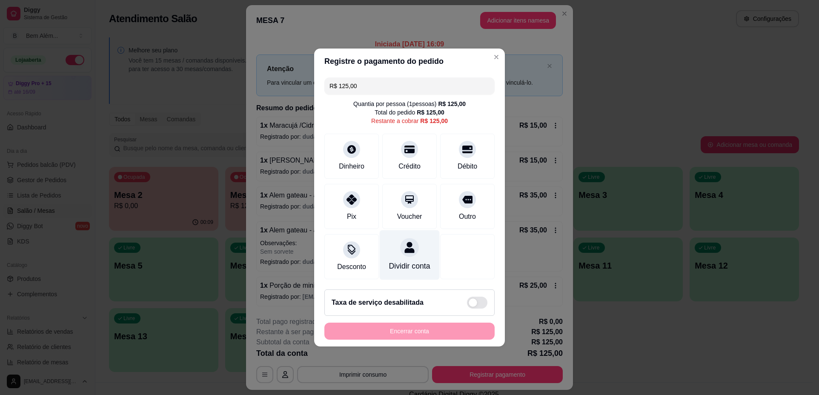
click at [412, 270] on div "Dividir conta" at bounding box center [409, 265] width 41 height 11
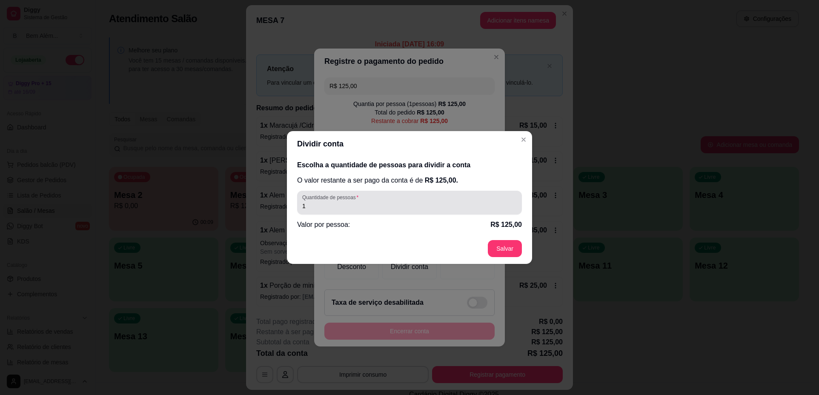
click at [378, 206] on input "1" at bounding box center [409, 206] width 214 height 9
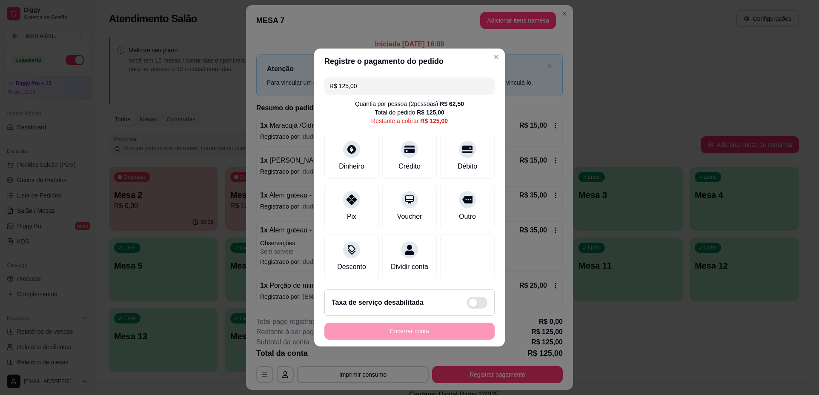
drag, startPoint x: 391, startPoint y: 85, endPoint x: 298, endPoint y: 75, distance: 94.1
click at [300, 76] on div "Registre o pagamento do pedido R$ 125,00 Quantia por pessoa ( 2 pessoas) R$ 62,…" at bounding box center [409, 197] width 819 height 395
click at [457, 166] on div "Débito" at bounding box center [468, 165] width 22 height 11
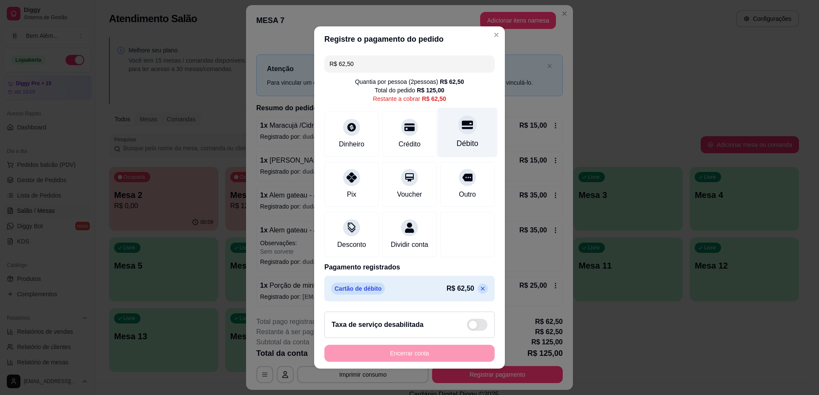
click at [462, 138] on div "Débito" at bounding box center [468, 143] width 22 height 11
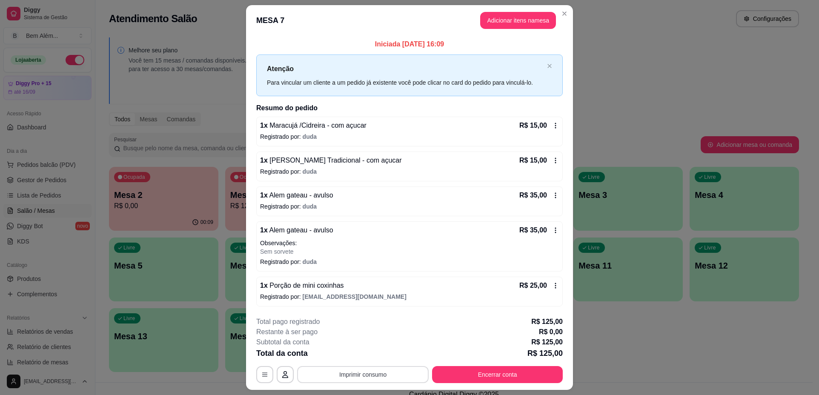
click at [379, 374] on button "Imprimir consumo" at bounding box center [362, 374] width 131 height 17
click at [368, 354] on button "impressao computador" at bounding box center [360, 355] width 64 height 14
click at [454, 375] on button "Encerrar conta" at bounding box center [497, 374] width 131 height 17
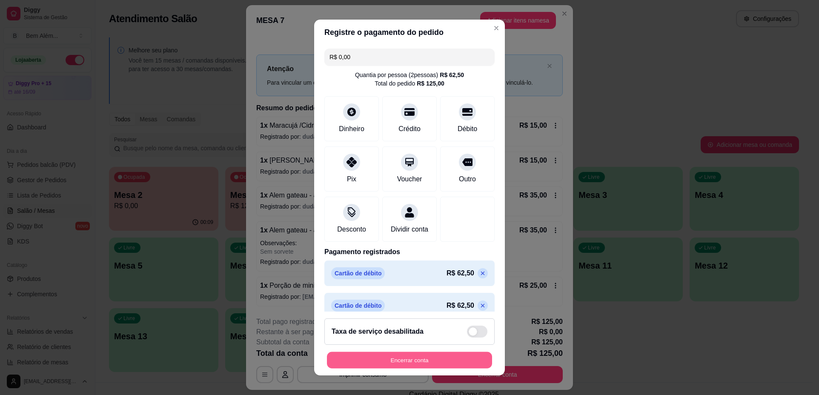
click at [436, 360] on button "Encerrar conta" at bounding box center [409, 359] width 165 height 17
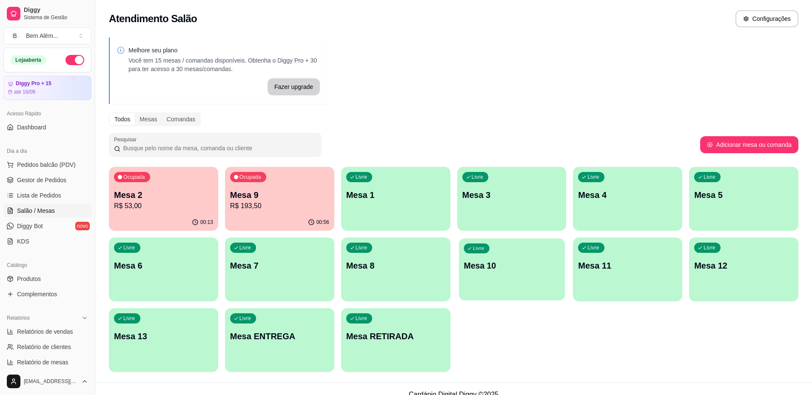
click at [555, 280] on div "Livre Mesa 10" at bounding box center [512, 264] width 106 height 52
click at [625, 293] on div "button" at bounding box center [628, 295] width 106 height 10
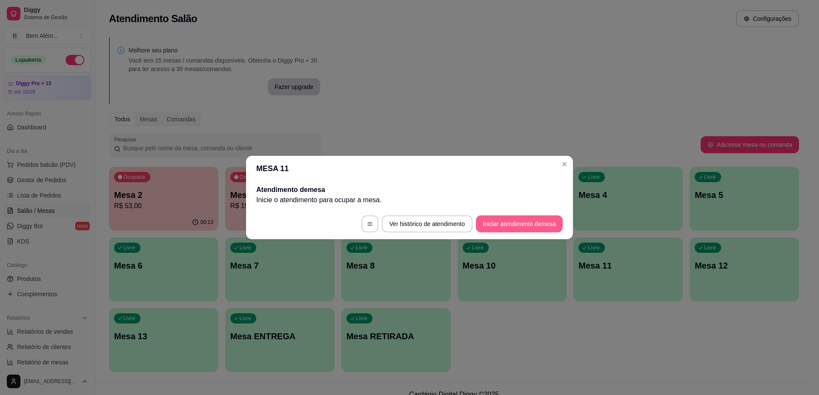
click at [508, 225] on button "Iniciar atendimento de mesa" at bounding box center [519, 223] width 87 height 17
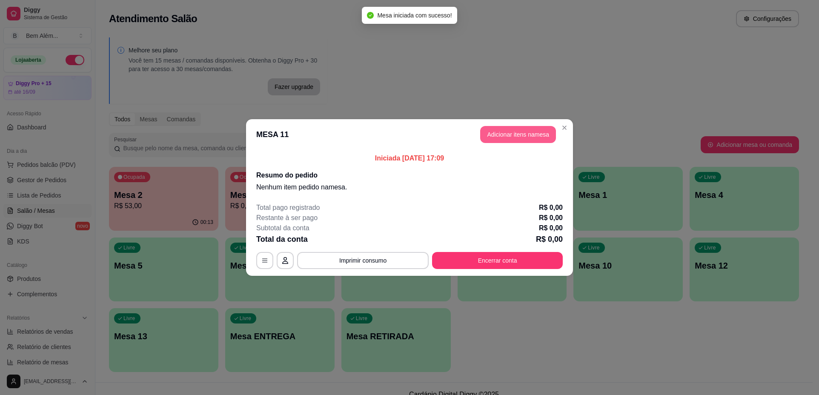
click at [498, 137] on button "Adicionar itens na mesa" at bounding box center [518, 134] width 76 height 17
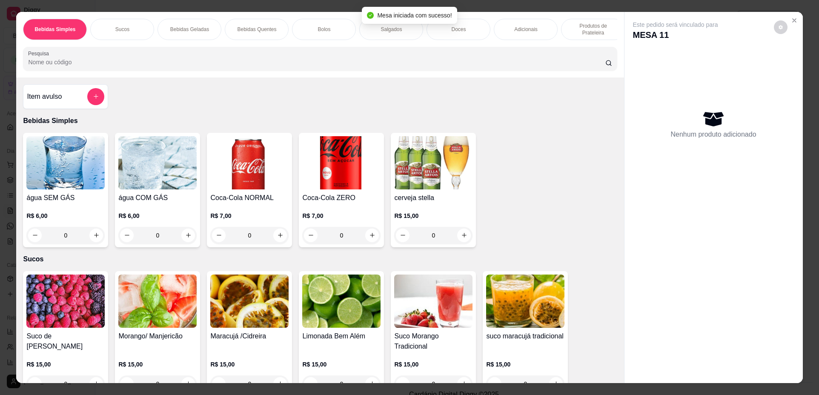
click at [321, 322] on img at bounding box center [341, 300] width 78 height 53
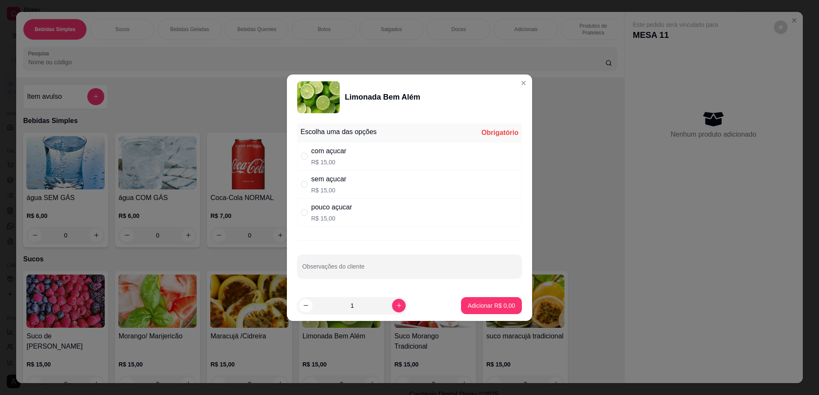
click at [373, 157] on div "com açucar R$ 15,00" at bounding box center [409, 156] width 225 height 28
click at [396, 307] on icon "increase-product-quantity" at bounding box center [399, 305] width 6 height 6
click at [480, 308] on p "Adicionar R$ 30,00" at bounding box center [489, 305] width 51 height 9
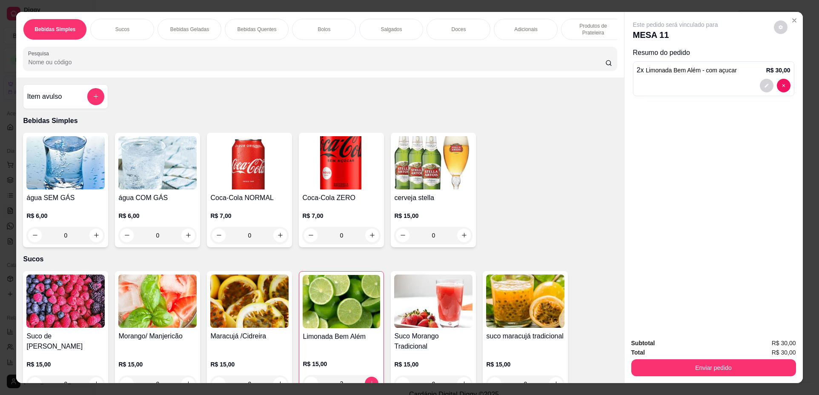
click at [314, 30] on div "Bolos" at bounding box center [324, 29] width 64 height 21
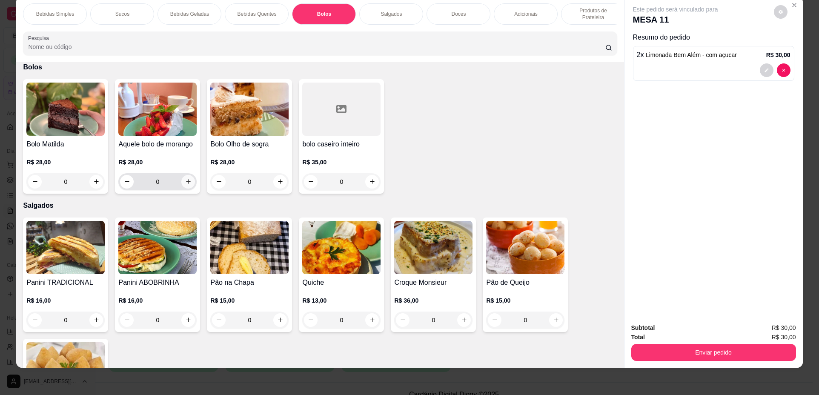
click at [186, 185] on icon "increase-product-quantity" at bounding box center [188, 181] width 6 height 6
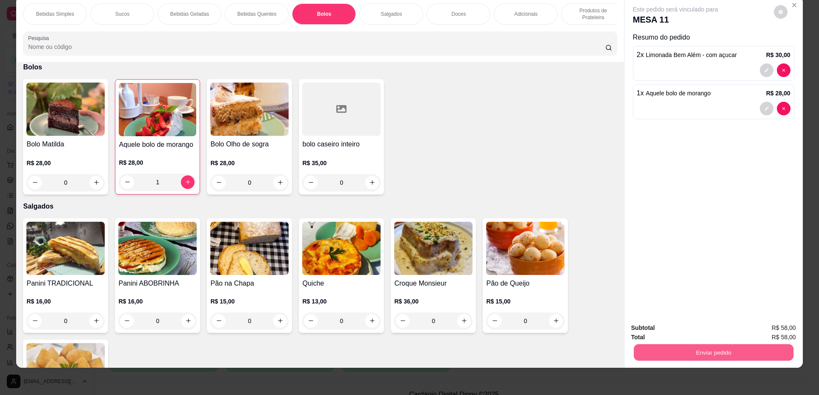
click at [714, 354] on button "Enviar pedido" at bounding box center [713, 352] width 160 height 17
click at [677, 333] on button "Não registrar e enviar pedido" at bounding box center [685, 331] width 86 height 16
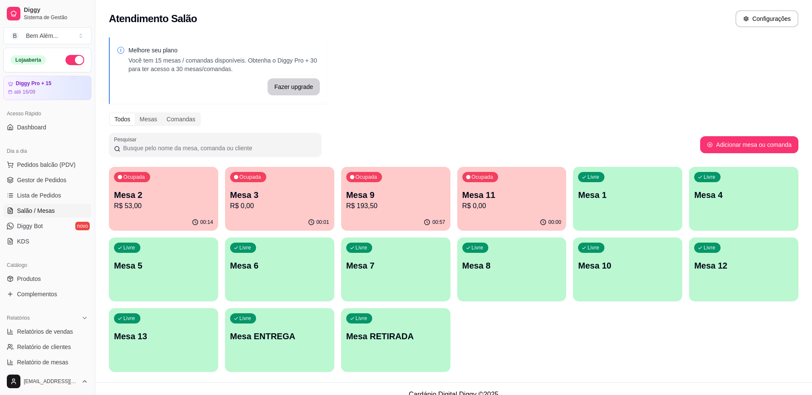
click at [395, 183] on div "Ocupada Mesa 9 R$ 193,50" at bounding box center [395, 190] width 109 height 47
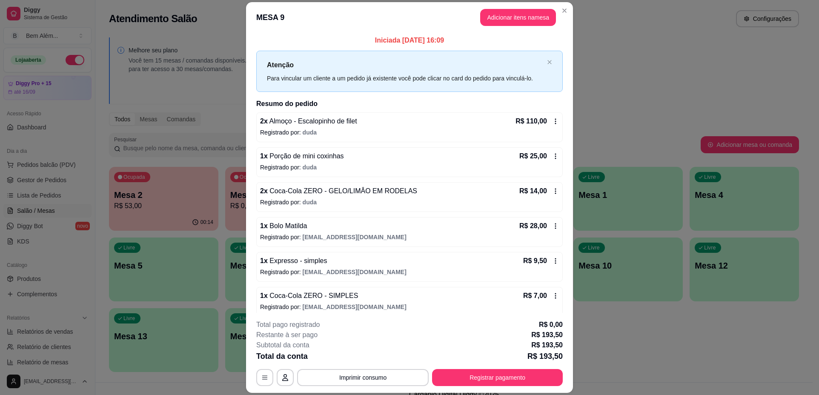
scroll to position [0, 0]
click at [528, 22] on button "Adicionar itens na mesa" at bounding box center [518, 17] width 76 height 17
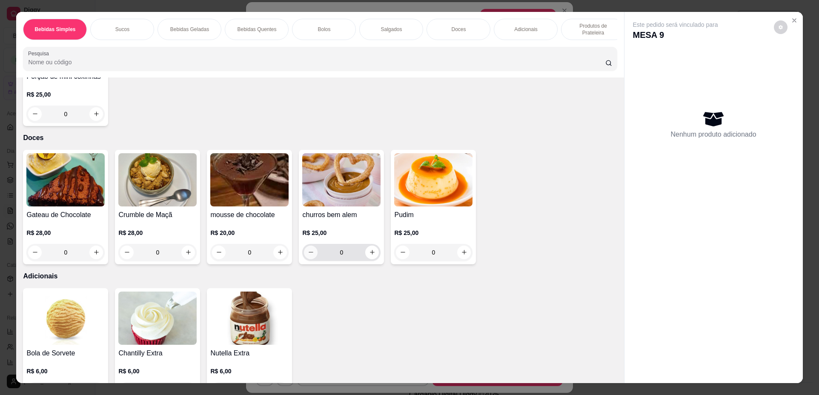
scroll to position [1276, 0]
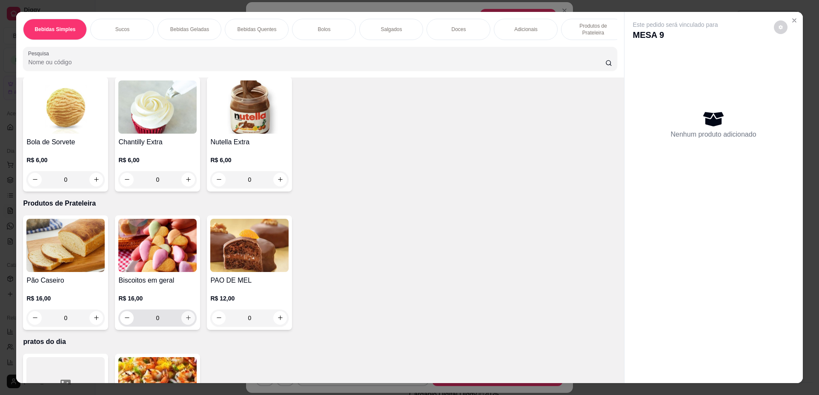
click at [186, 321] on icon "increase-product-quantity" at bounding box center [188, 317] width 6 height 6
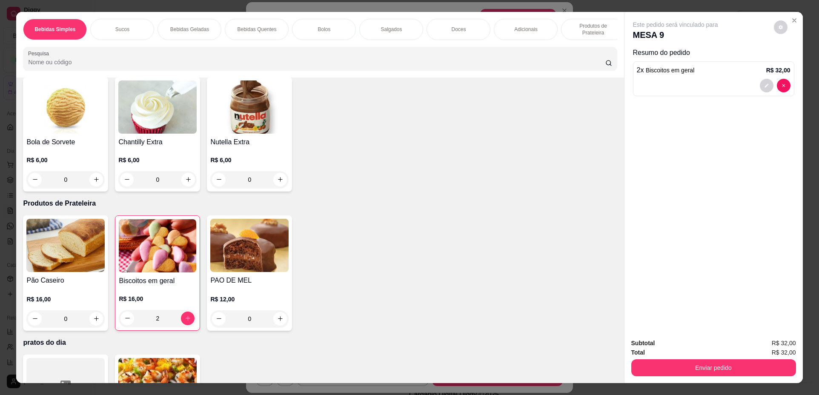
click at [773, 376] on div "Enviar pedido" at bounding box center [713, 366] width 165 height 19
click at [668, 344] on button "Não registrar e enviar pedido" at bounding box center [685, 347] width 88 height 16
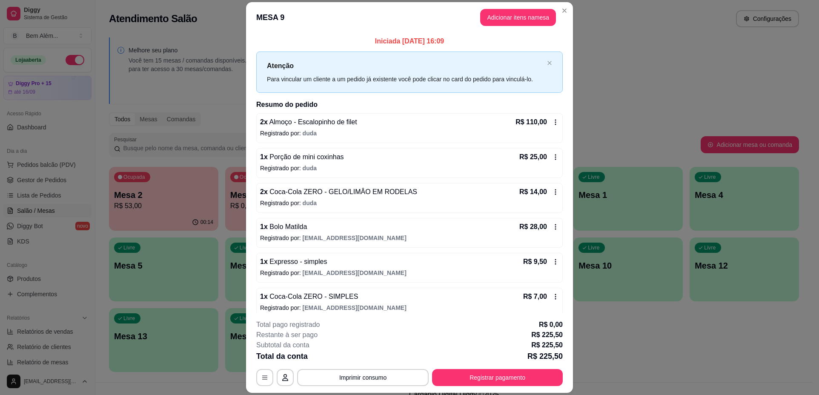
scroll to position [43, 0]
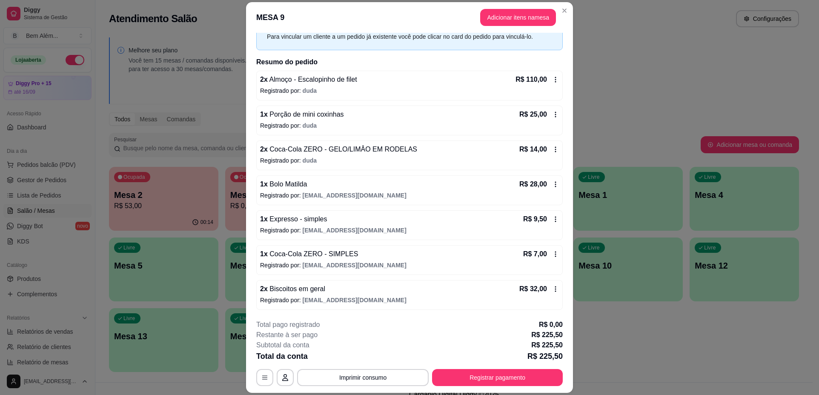
click at [445, 368] on div "**********" at bounding box center [409, 353] width 306 height 66
click at [442, 379] on button "Registrar pagamento" at bounding box center [497, 377] width 131 height 17
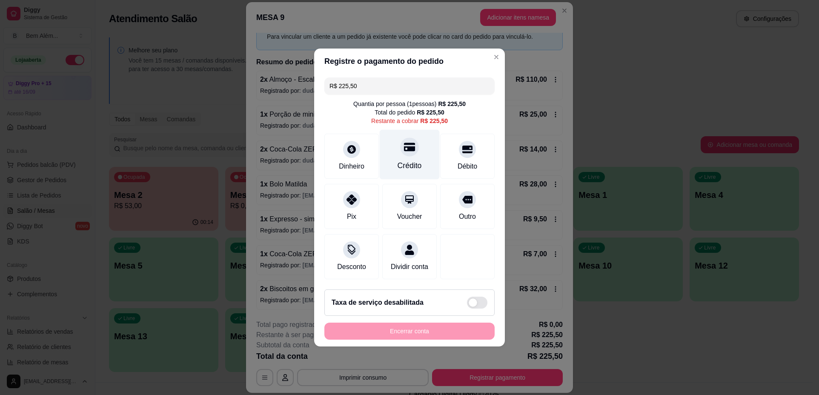
click at [414, 154] on div "Crédito" at bounding box center [410, 155] width 60 height 50
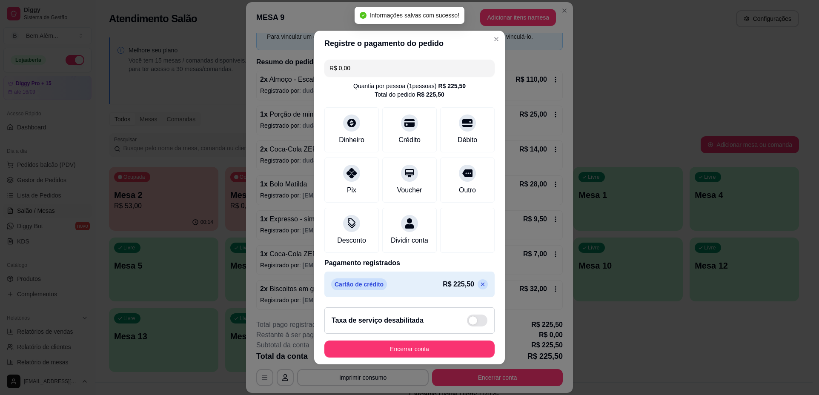
click at [416, 364] on footer "Taxa de serviço desabilitada Encerrar conta" at bounding box center [409, 332] width 191 height 64
click at [425, 356] on button "Encerrar conta" at bounding box center [409, 348] width 170 height 17
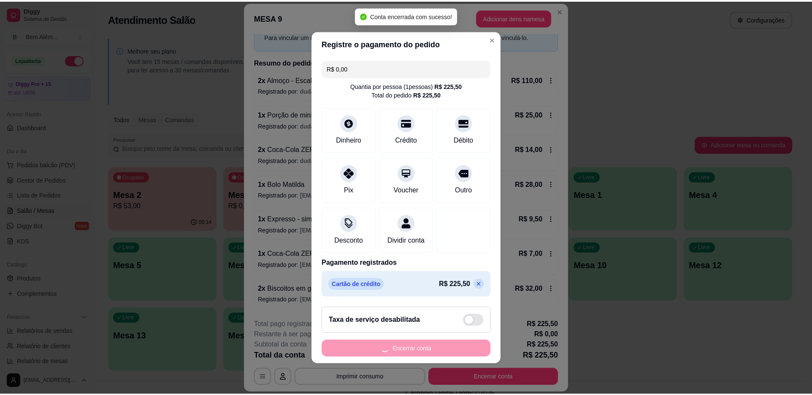
scroll to position [0, 0]
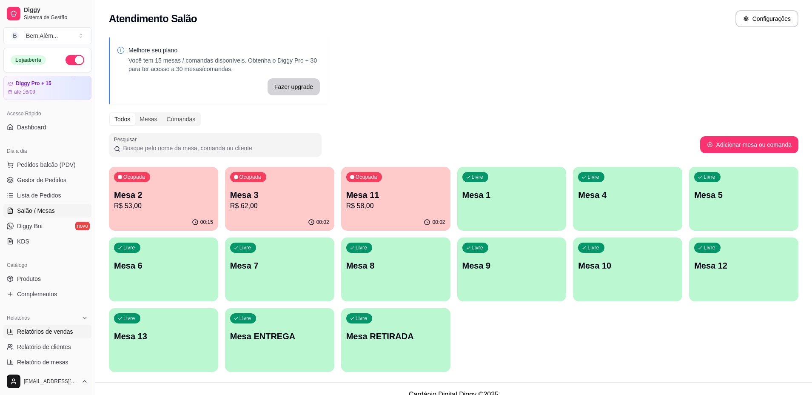
click at [26, 326] on link "Relatórios de vendas" at bounding box center [47, 332] width 88 height 14
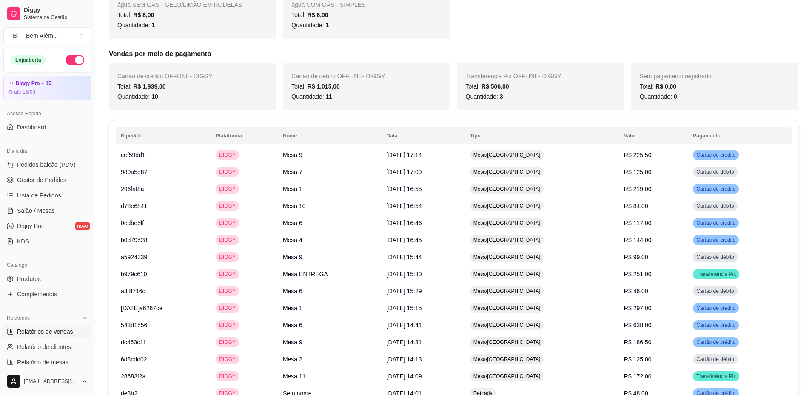
scroll to position [808, 0]
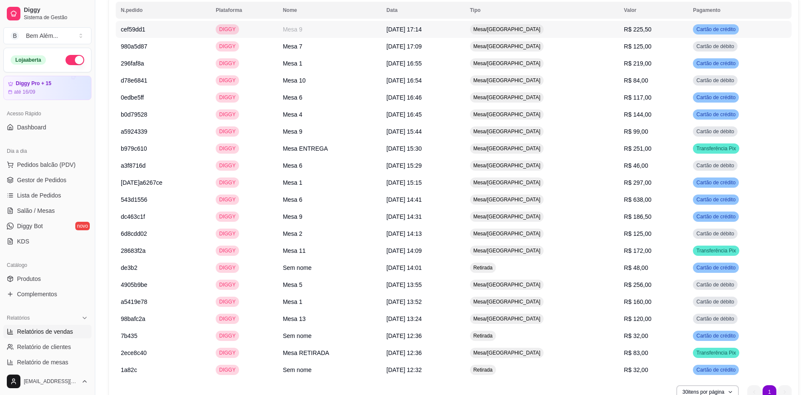
click at [629, 37] on td "R$ 225,50" at bounding box center [653, 29] width 69 height 17
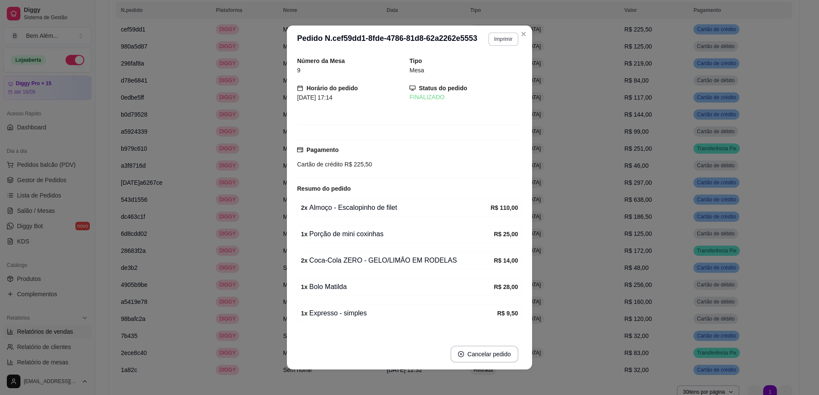
click at [491, 40] on button "Imprimir" at bounding box center [503, 39] width 30 height 14
click at [488, 67] on button "impressao computador" at bounding box center [485, 65] width 51 height 11
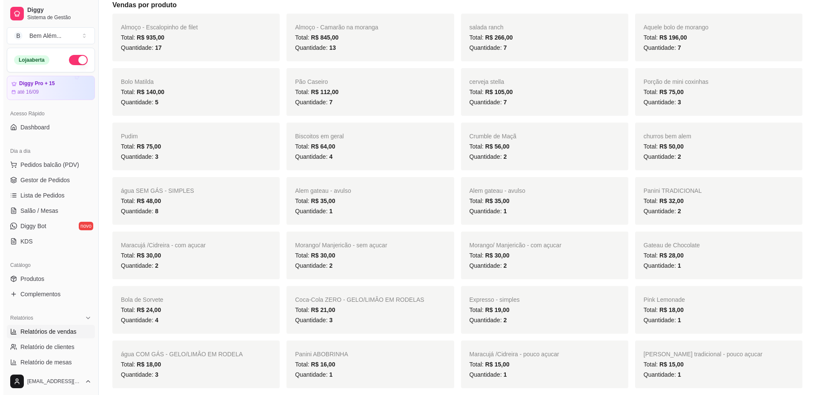
scroll to position [0, 0]
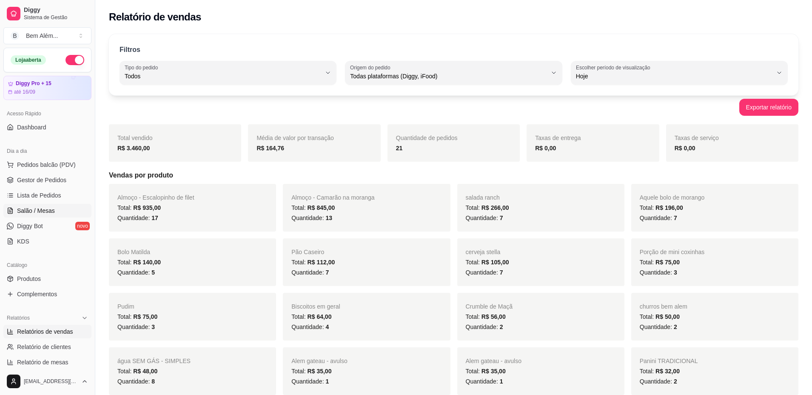
click at [44, 214] on span "Salão / Mesas" at bounding box center [36, 210] width 38 height 9
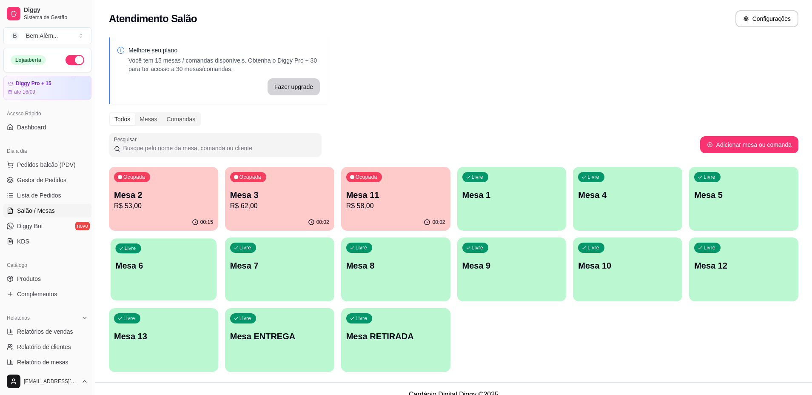
click at [198, 259] on div "Livre Mesa 6" at bounding box center [164, 264] width 106 height 52
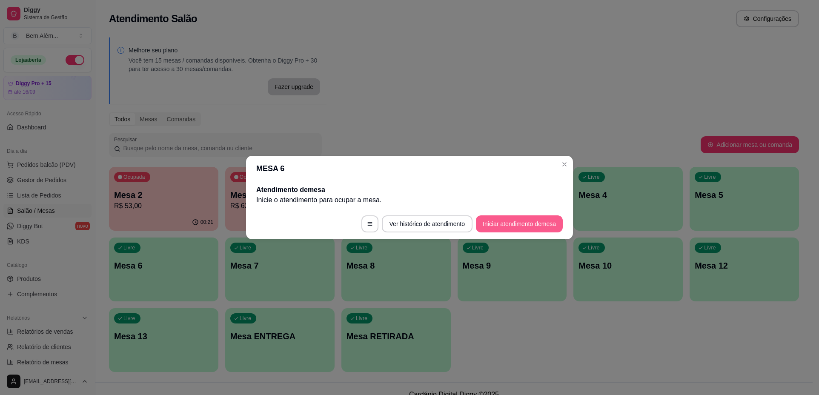
click at [519, 222] on button "Iniciar atendimento de mesa" at bounding box center [519, 223] width 87 height 17
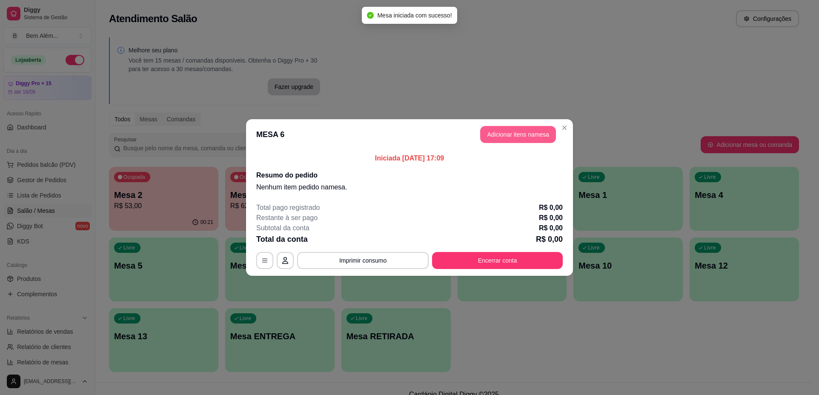
click at [536, 137] on button "Adicionar itens na mesa" at bounding box center [518, 134] width 76 height 17
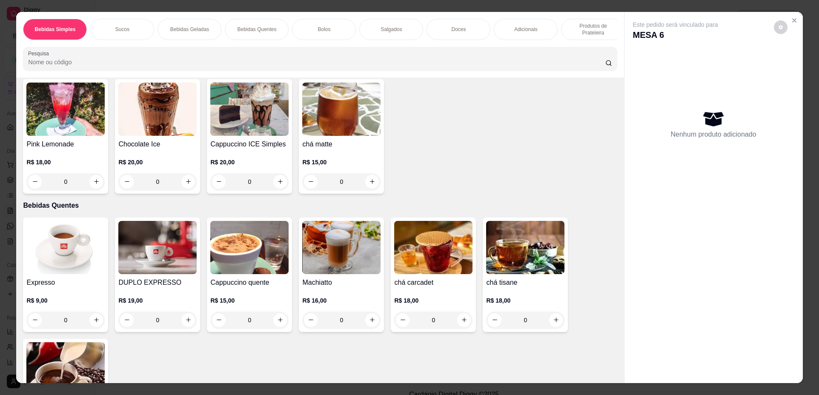
scroll to position [383, 0]
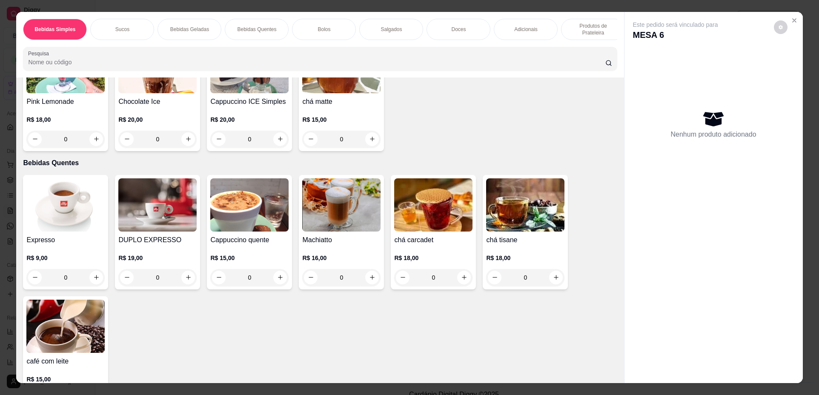
click at [332, 231] on img at bounding box center [341, 204] width 78 height 53
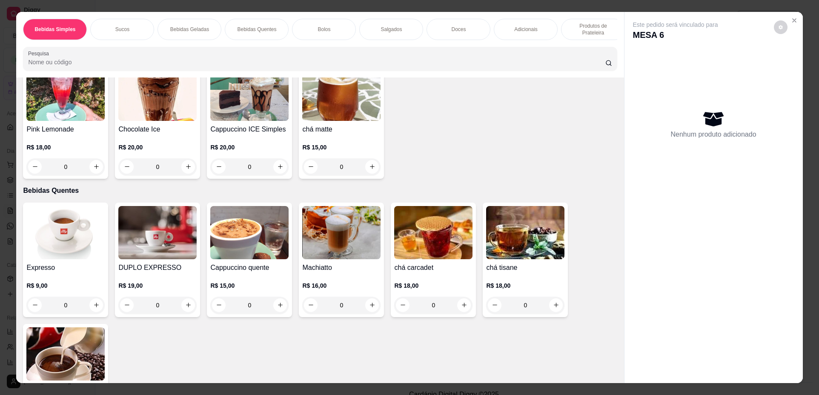
scroll to position [298, 0]
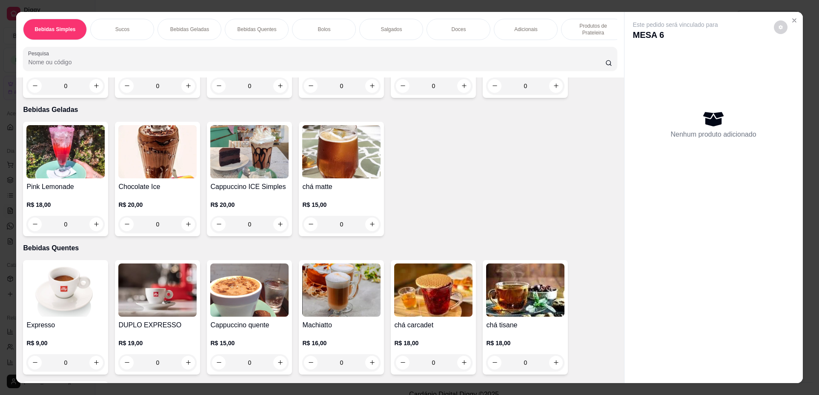
click at [354, 186] on div "chá matte R$ 15,00 0" at bounding box center [341, 179] width 85 height 114
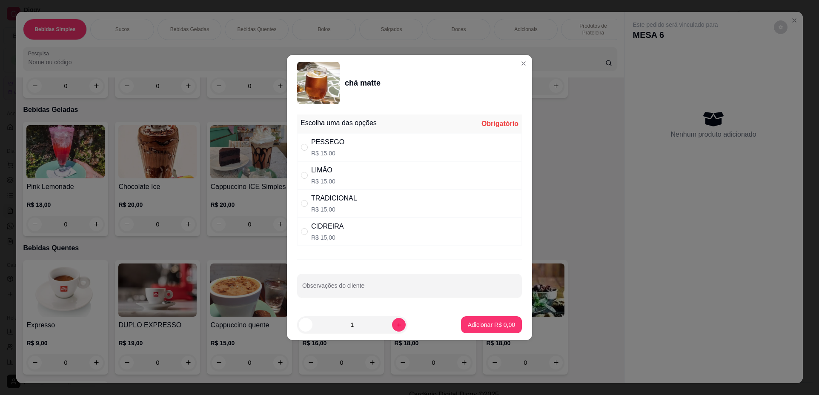
click at [371, 154] on div "PESSEGO R$ 15,00" at bounding box center [409, 147] width 225 height 28
click at [475, 326] on p "Adicionar R$ 15,00" at bounding box center [489, 324] width 51 height 9
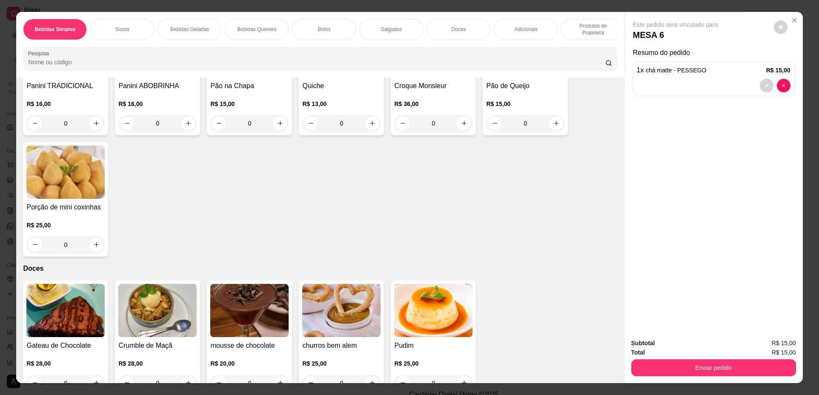
scroll to position [936, 0]
click at [93, 247] on icon "increase-product-quantity" at bounding box center [96, 244] width 6 height 6
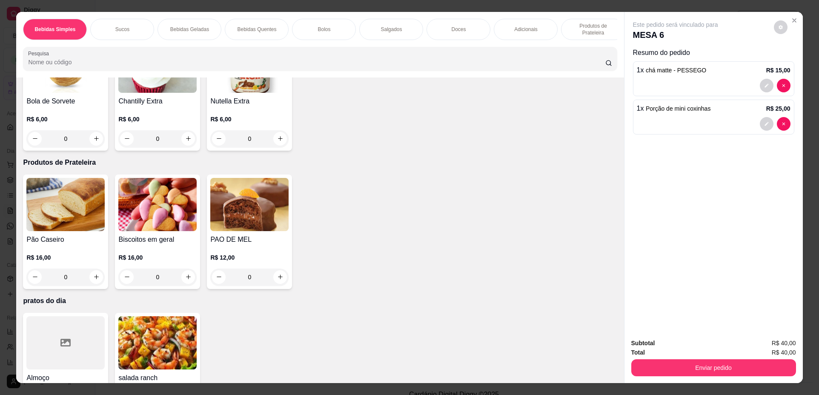
scroll to position [1376, 0]
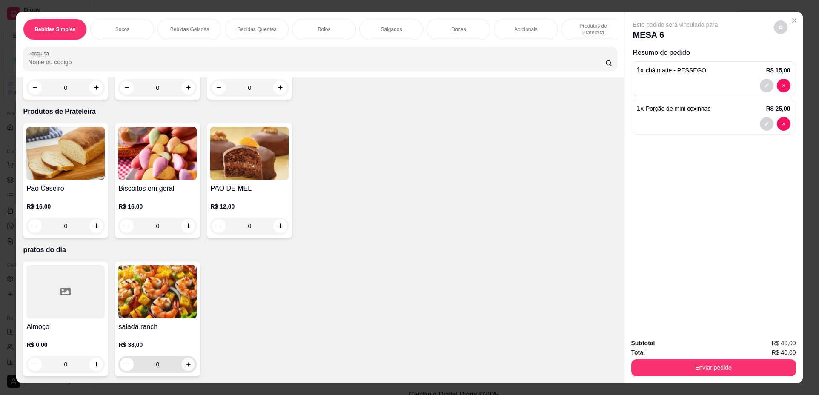
click at [186, 367] on icon "increase-product-quantity" at bounding box center [188, 364] width 6 height 6
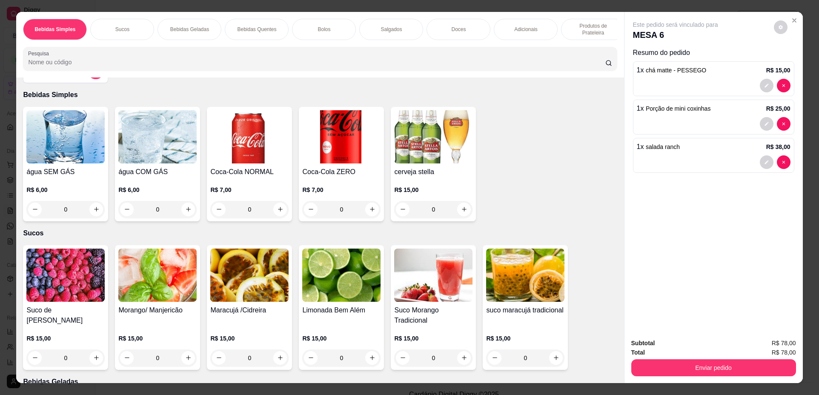
scroll to position [43, 0]
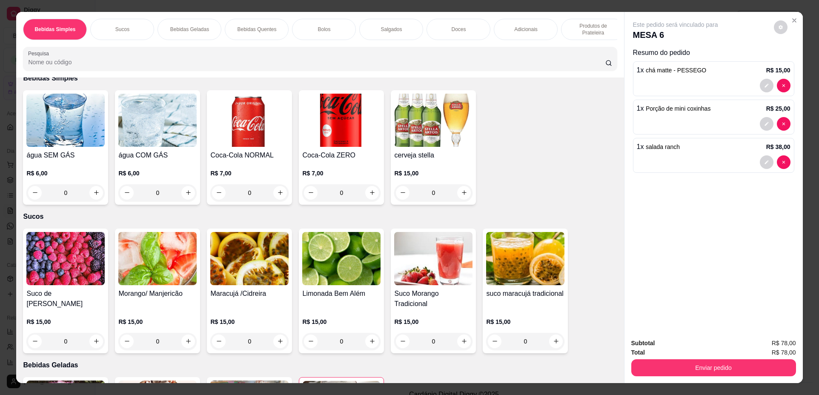
click at [27, 268] on img at bounding box center [65, 258] width 78 height 53
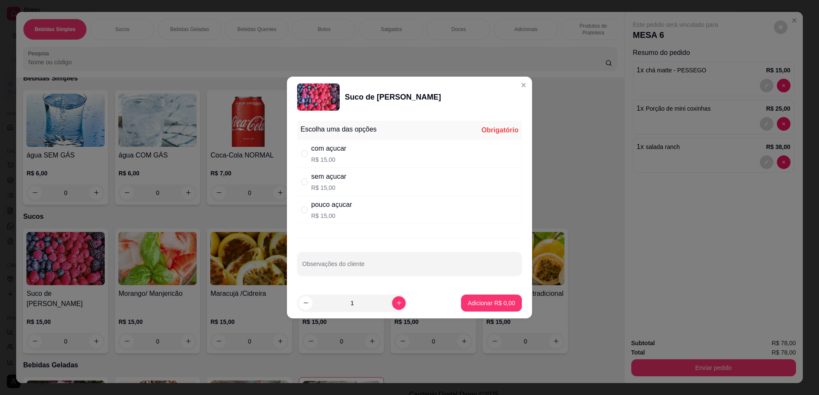
click at [394, 154] on div "com açucar R$ 15,00" at bounding box center [409, 154] width 225 height 28
click at [491, 298] on button "Adicionar R$ 15,00" at bounding box center [489, 302] width 64 height 17
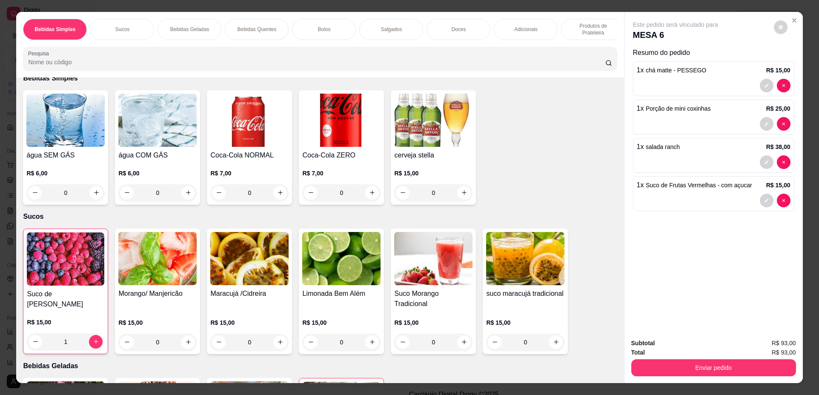
drag, startPoint x: 751, startPoint y: 359, endPoint x: 746, endPoint y: 361, distance: 5.0
click at [751, 359] on div "Enviar pedido" at bounding box center [713, 366] width 165 height 19
click at [745, 363] on button "Enviar pedido" at bounding box center [713, 367] width 165 height 17
click at [681, 344] on button "Não registrar e enviar pedido" at bounding box center [685, 347] width 88 height 16
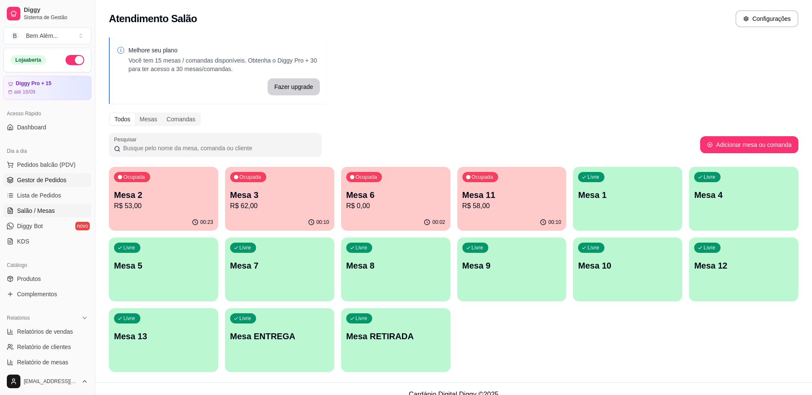
click at [37, 180] on span "Gestor de Pedidos" at bounding box center [41, 180] width 49 height 9
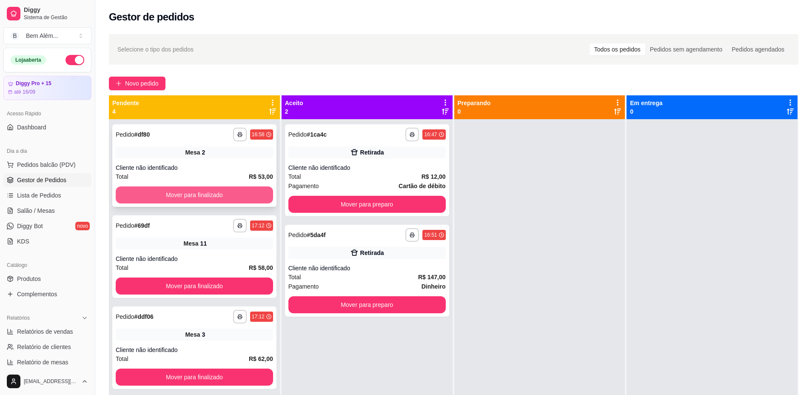
click at [197, 197] on button "Mover para finalizado" at bounding box center [194, 194] width 157 height 17
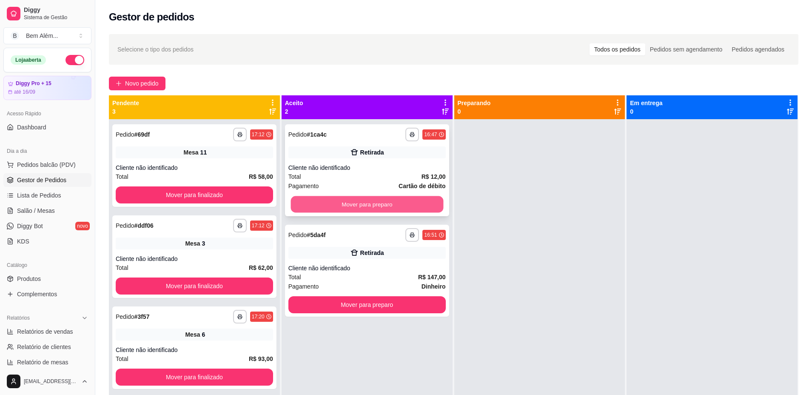
click at [323, 203] on button "Mover para preparo" at bounding box center [367, 204] width 153 height 17
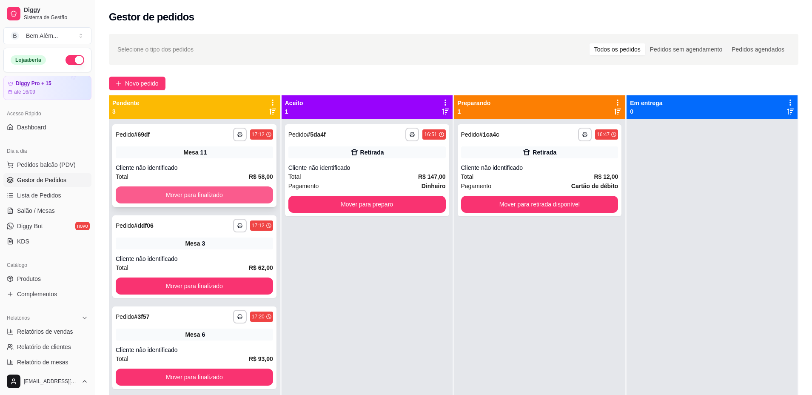
click at [252, 196] on button "Mover para finalizado" at bounding box center [194, 194] width 157 height 17
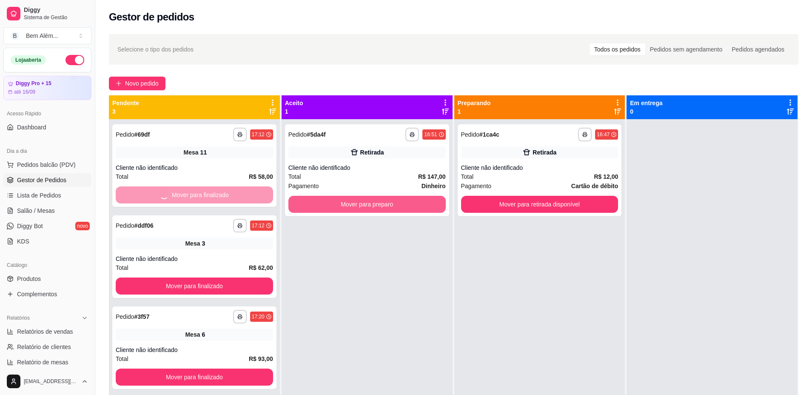
click at [316, 209] on button "Mover para preparo" at bounding box center [366, 204] width 157 height 17
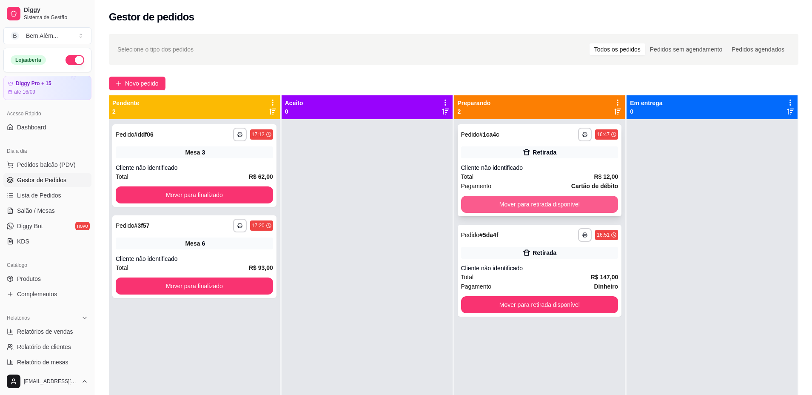
click at [574, 206] on button "Mover para retirada disponível" at bounding box center [539, 204] width 157 height 17
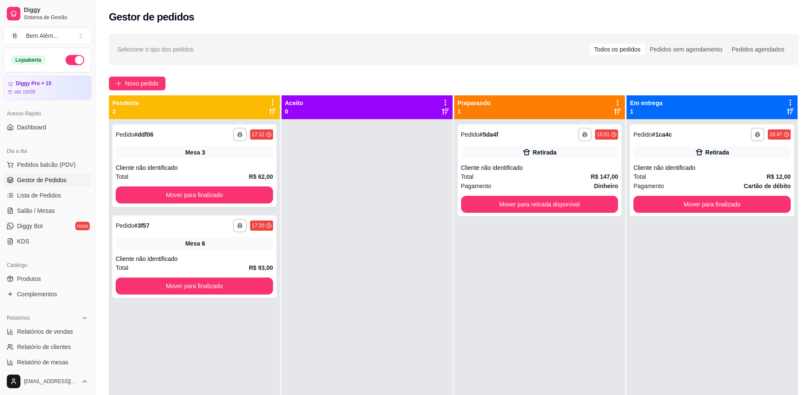
click at [559, 303] on div "**********" at bounding box center [539, 316] width 171 height 395
click at [540, 203] on button "Mover para retirada disponível" at bounding box center [539, 204] width 157 height 17
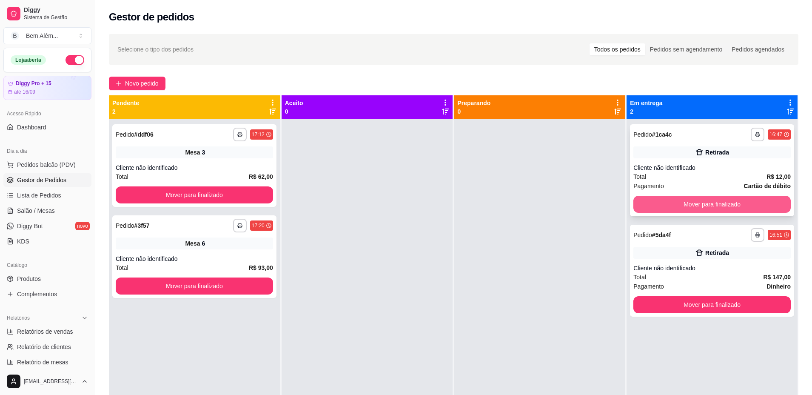
click at [676, 197] on button "Mover para finalizado" at bounding box center [712, 204] width 157 height 17
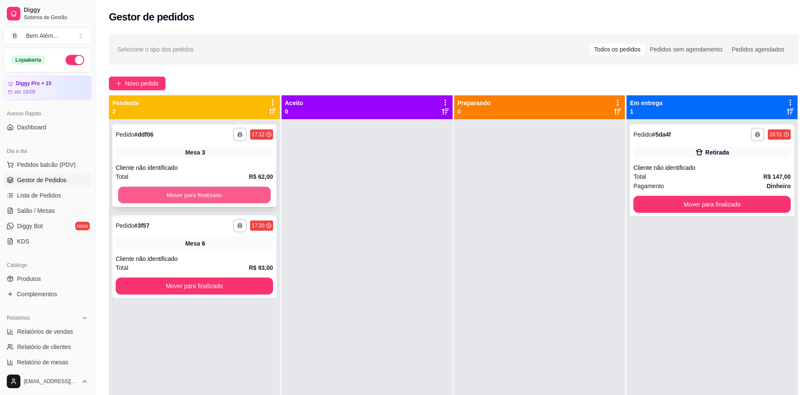
click at [171, 193] on button "Mover para finalizado" at bounding box center [194, 195] width 153 height 17
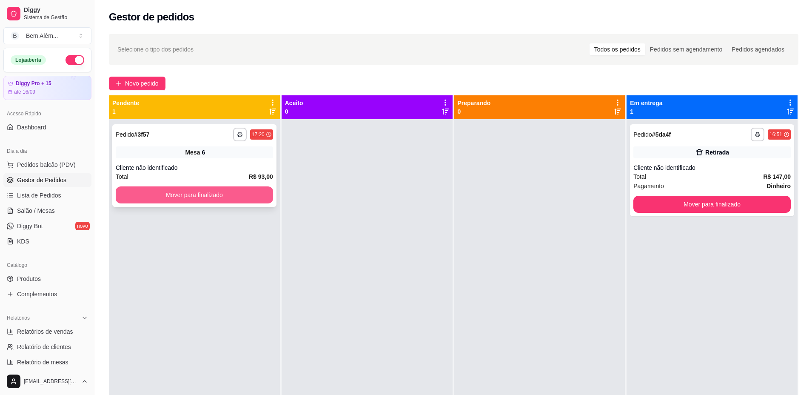
click at [193, 196] on button "Mover para finalizado" at bounding box center [194, 194] width 157 height 17
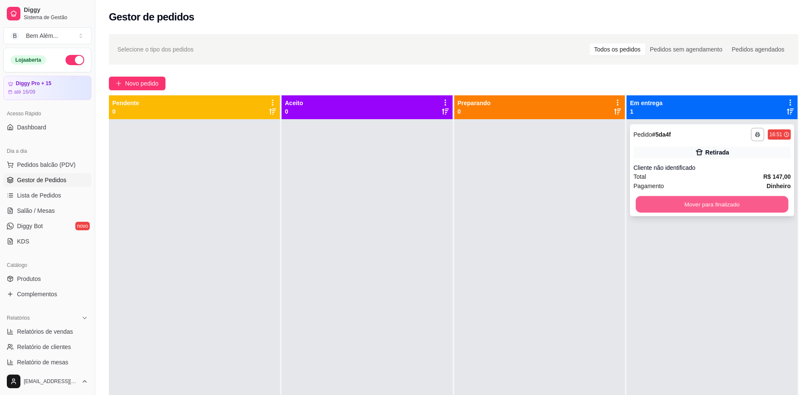
click at [697, 203] on button "Mover para finalizado" at bounding box center [712, 204] width 153 height 17
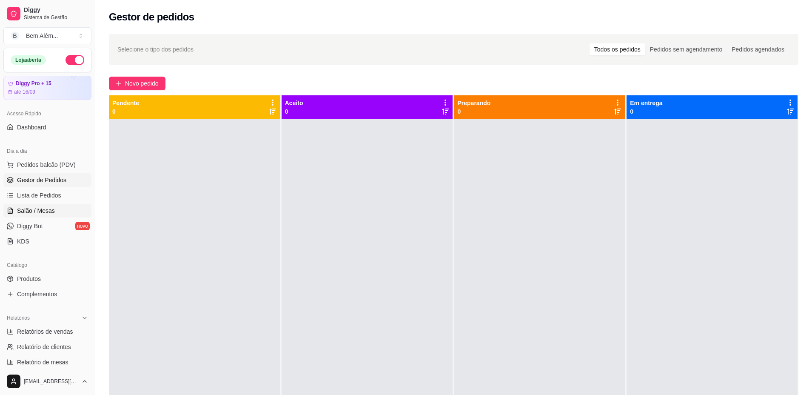
click at [56, 214] on link "Salão / Mesas" at bounding box center [47, 211] width 88 height 14
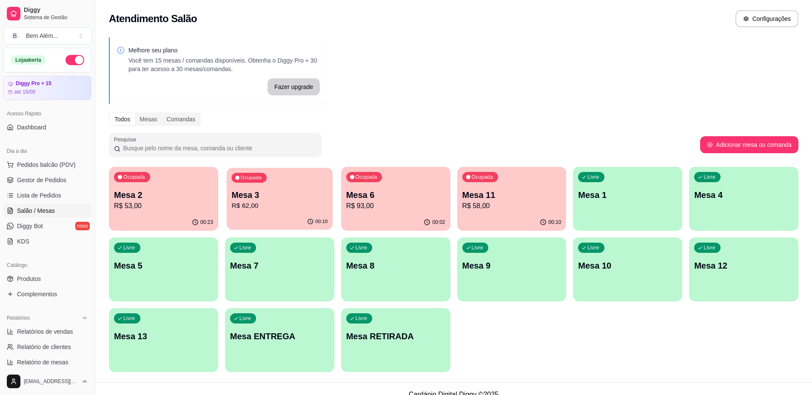
click at [312, 195] on p "Mesa 3" at bounding box center [279, 194] width 96 height 11
click at [50, 182] on span "Gestor de Pedidos" at bounding box center [41, 180] width 49 height 9
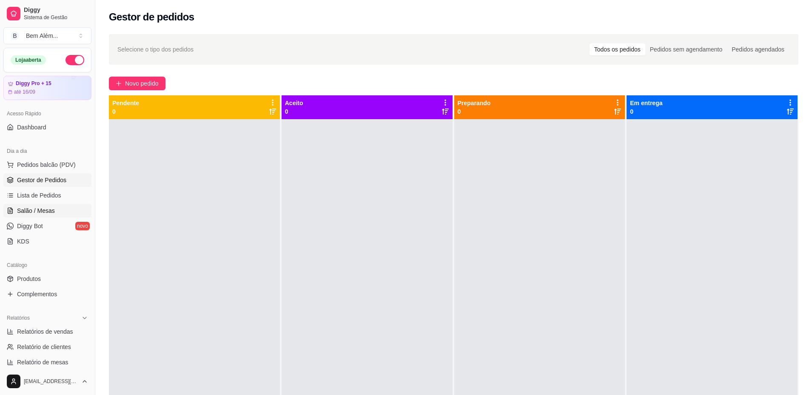
click at [78, 209] on link "Salão / Mesas" at bounding box center [47, 211] width 88 height 14
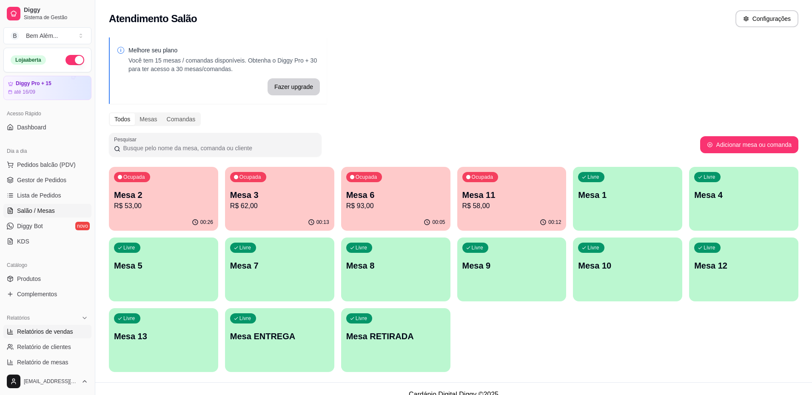
click at [36, 334] on span "Relatórios de vendas" at bounding box center [45, 331] width 56 height 9
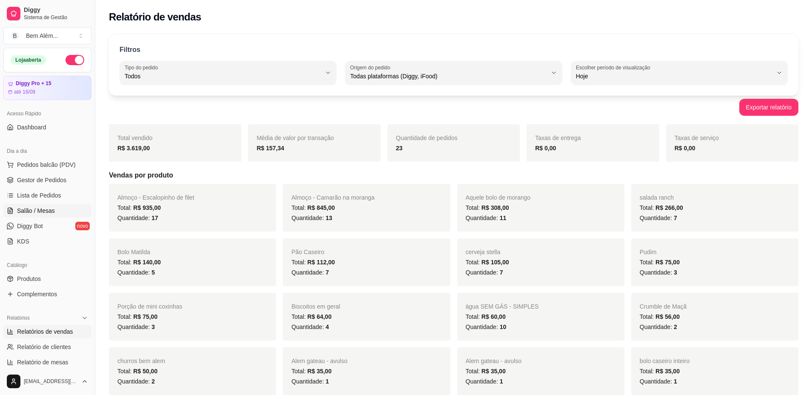
click at [35, 208] on span "Salão / Mesas" at bounding box center [36, 210] width 38 height 9
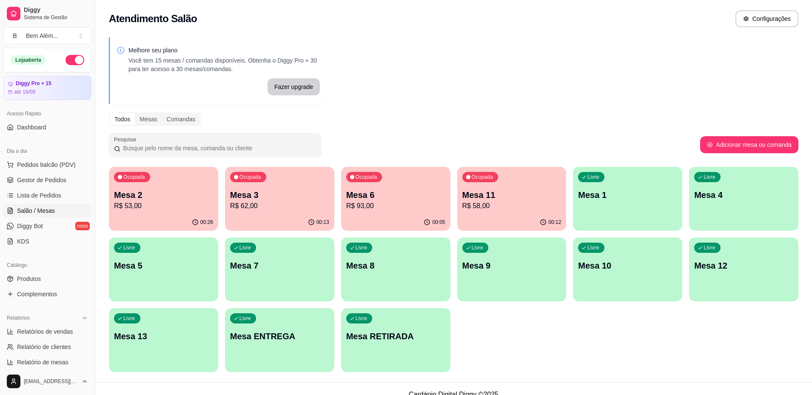
click at [313, 219] on icon "button" at bounding box center [311, 222] width 7 height 7
click at [192, 216] on div "00:26" at bounding box center [163, 222] width 109 height 17
click at [54, 179] on span "Gestor de Pedidos" at bounding box center [41, 180] width 49 height 9
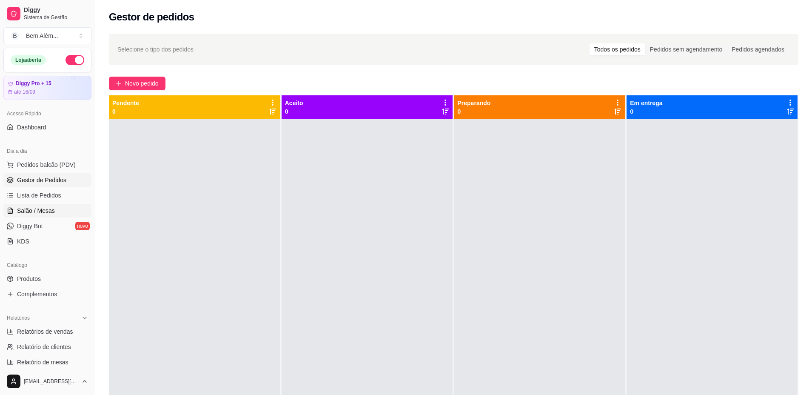
click at [65, 213] on link "Salão / Mesas" at bounding box center [47, 211] width 88 height 14
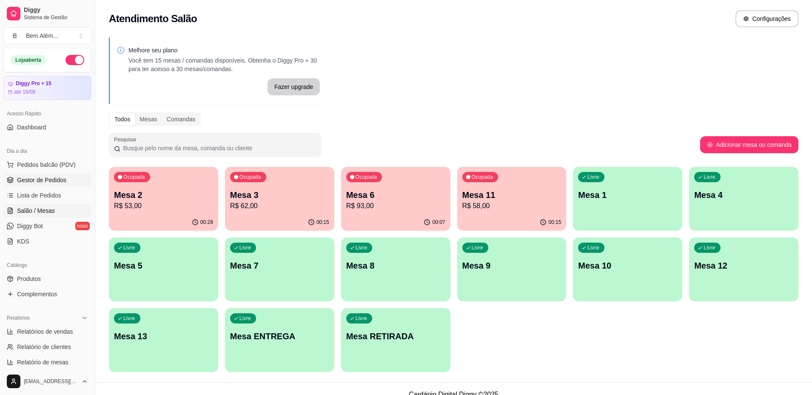
click at [41, 183] on span "Gestor de Pedidos" at bounding box center [41, 180] width 49 height 9
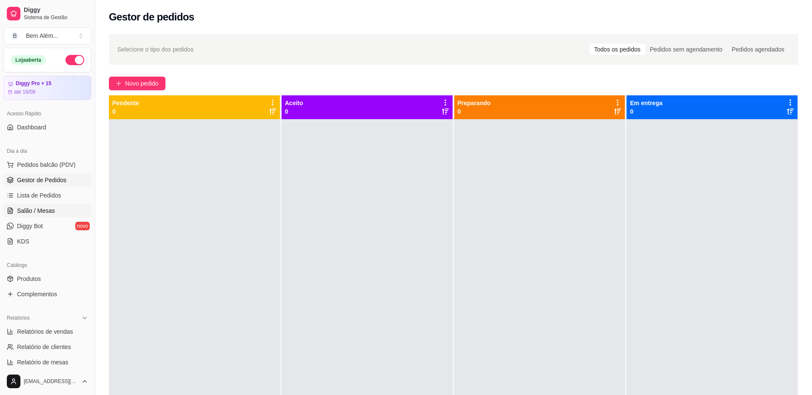
click at [44, 213] on span "Salão / Mesas" at bounding box center [36, 210] width 38 height 9
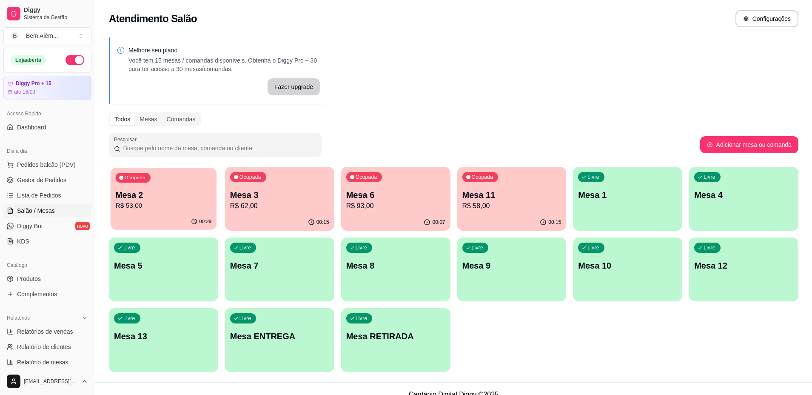
click at [152, 204] on p "R$ 53,00" at bounding box center [163, 206] width 96 height 10
click at [268, 184] on div "Ocupada Mesa 3 R$ 62,00" at bounding box center [280, 191] width 106 height 46
click at [381, 200] on p "Mesa 6" at bounding box center [396, 194] width 96 height 11
click at [481, 188] on div "Ocupada Mesa 11 R$ 58,00" at bounding box center [512, 191] width 106 height 46
click at [417, 199] on p "Mesa 6" at bounding box center [396, 194] width 96 height 11
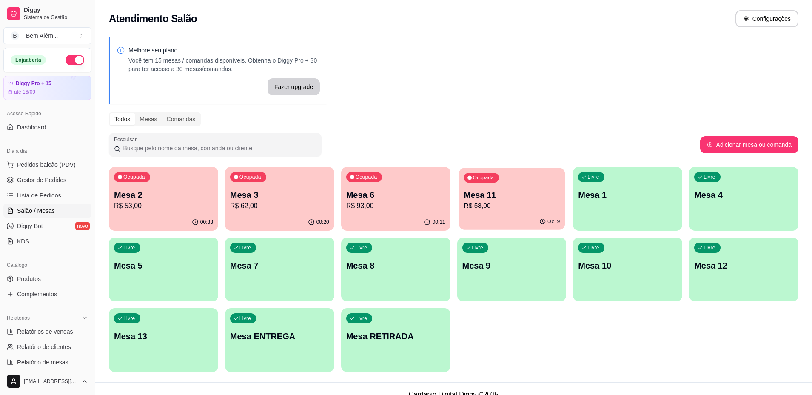
click at [492, 192] on p "Mesa 11" at bounding box center [512, 194] width 96 height 11
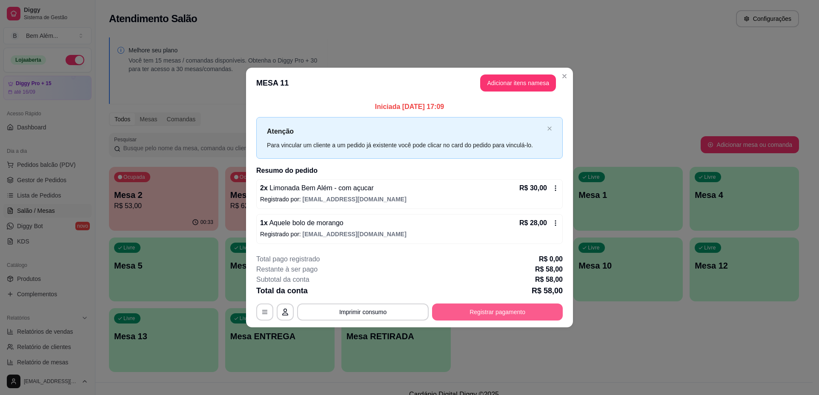
click at [492, 312] on button "Registrar pagamento" at bounding box center [497, 311] width 131 height 17
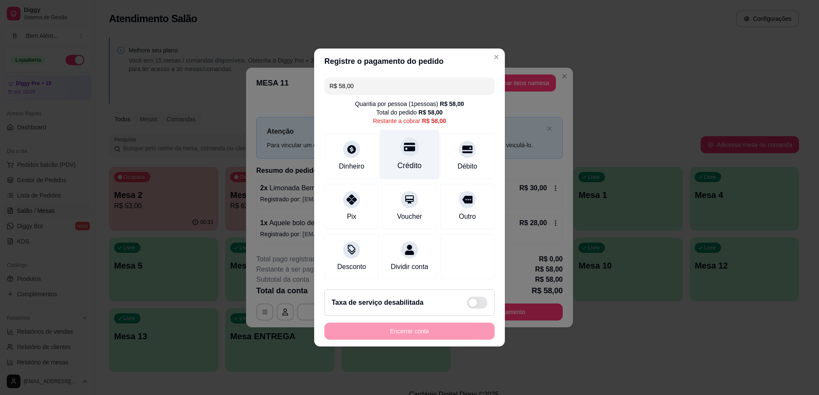
click at [418, 160] on div "Crédito" at bounding box center [409, 165] width 24 height 11
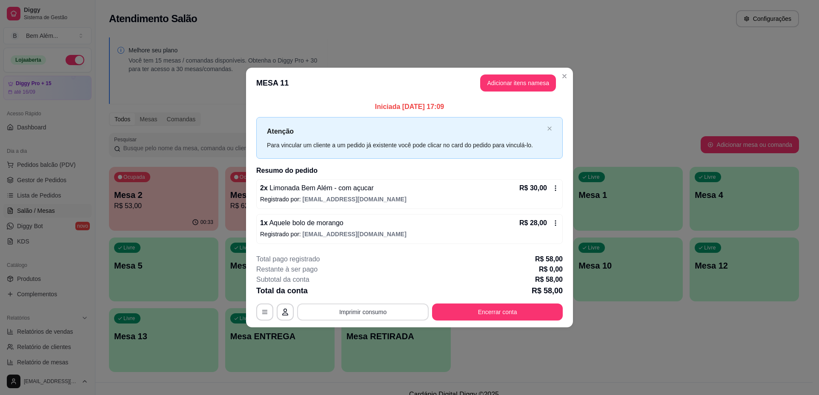
click at [349, 305] on button "Imprimir consumo" at bounding box center [362, 311] width 131 height 17
click at [354, 293] on button "impressao computador" at bounding box center [363, 292] width 64 height 14
click at [484, 314] on button "Encerrar conta" at bounding box center [497, 311] width 131 height 17
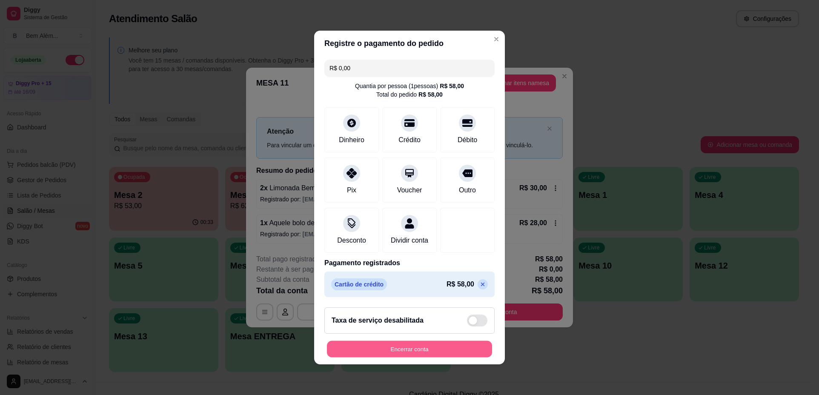
click at [457, 355] on button "Encerrar conta" at bounding box center [409, 349] width 165 height 17
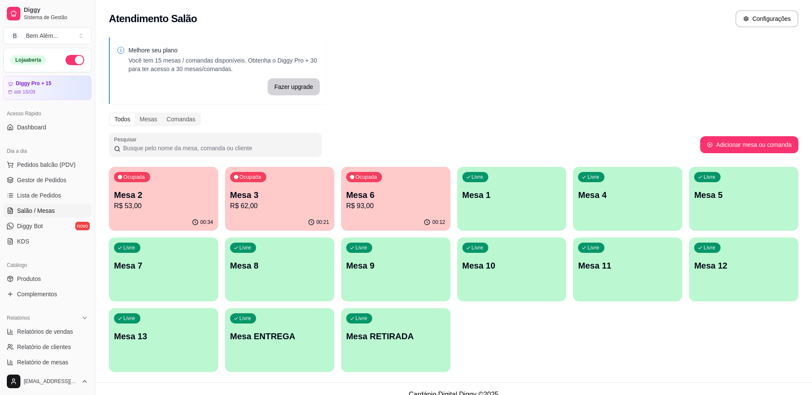
click at [389, 208] on p "R$ 93,00" at bounding box center [395, 206] width 99 height 10
click at [288, 214] on div "00:25" at bounding box center [280, 222] width 106 height 16
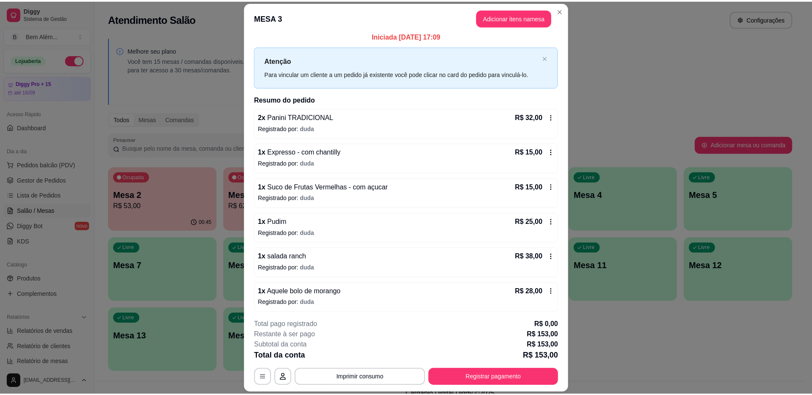
scroll to position [8, 0]
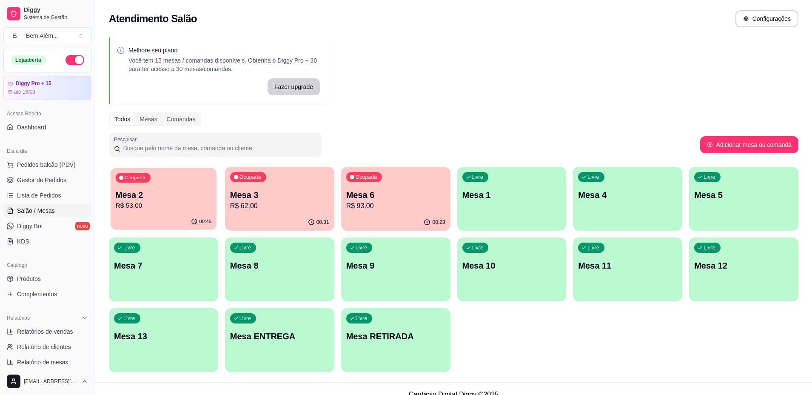
click at [191, 218] on div "00:45" at bounding box center [164, 222] width 106 height 16
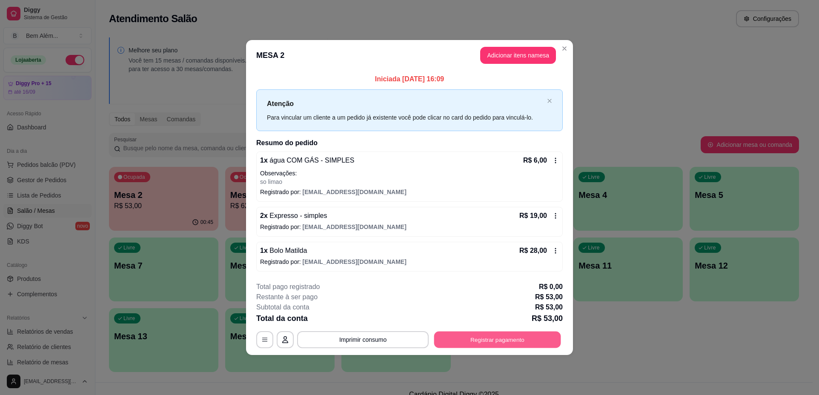
click at [528, 346] on button "Registrar pagamento" at bounding box center [497, 339] width 127 height 17
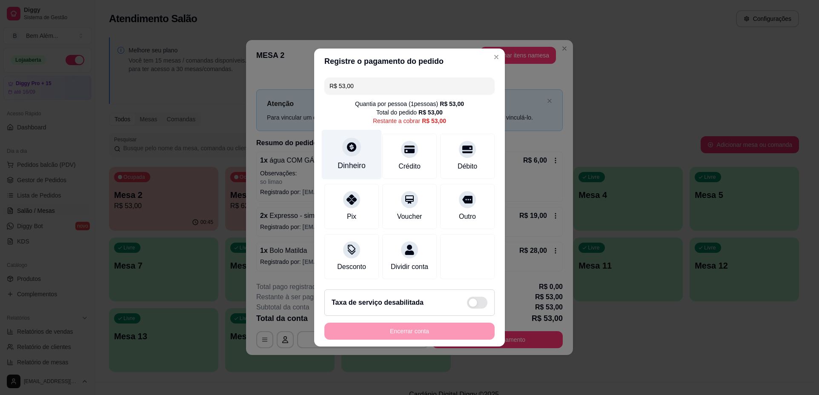
click at [341, 160] on div "Dinheiro" at bounding box center [351, 165] width 28 height 11
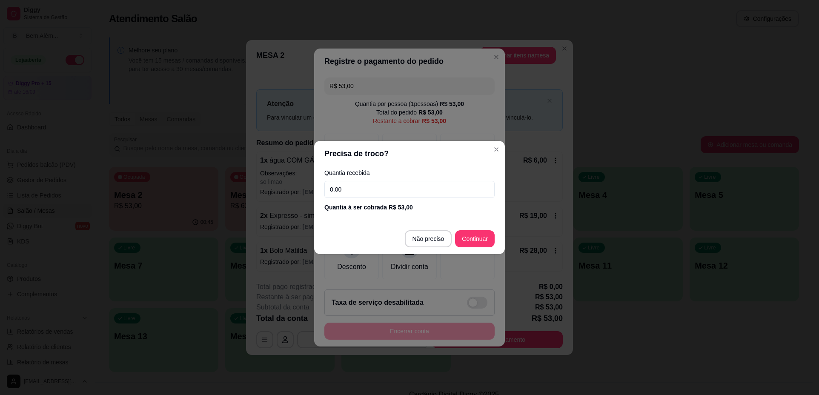
drag, startPoint x: 353, startPoint y: 192, endPoint x: 348, endPoint y: 192, distance: 5.1
click at [348, 192] on input "0,00" at bounding box center [409, 189] width 170 height 17
click at [347, 189] on input "0,00" at bounding box center [409, 189] width 170 height 17
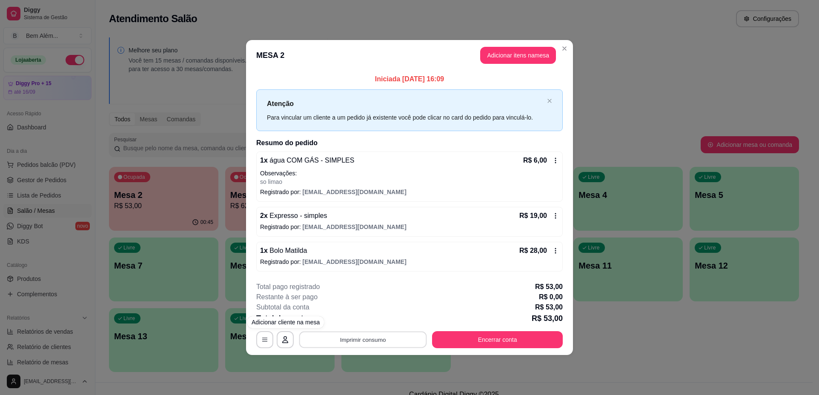
click at [341, 337] on button "Imprimir consumo" at bounding box center [363, 339] width 128 height 17
click at [352, 320] on button "impressao computador" at bounding box center [363, 320] width 64 height 14
click at [507, 339] on button "Encerrar conta" at bounding box center [497, 339] width 127 height 17
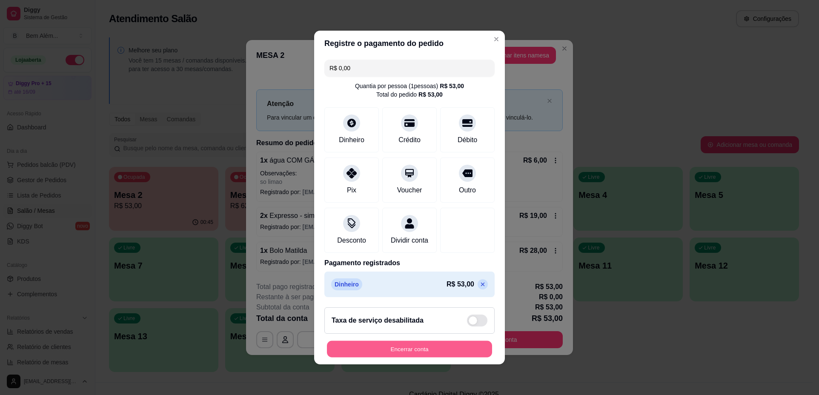
click at [431, 353] on button "Encerrar conta" at bounding box center [409, 349] width 165 height 17
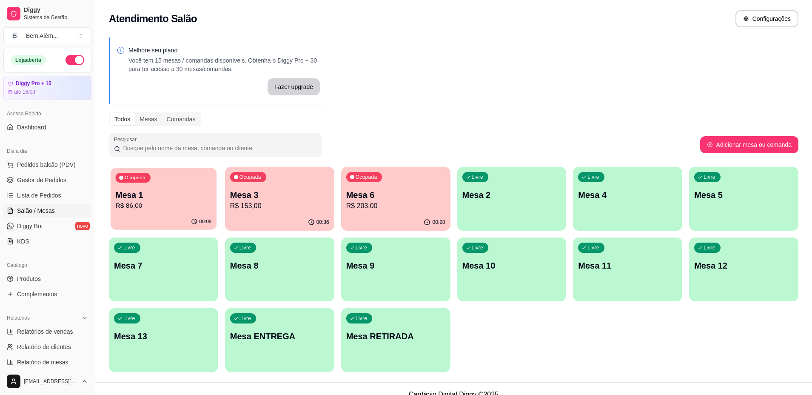
click at [172, 202] on p "R$ 86,00" at bounding box center [163, 206] width 96 height 10
click at [53, 183] on span "Gestor de Pedidos" at bounding box center [41, 180] width 49 height 9
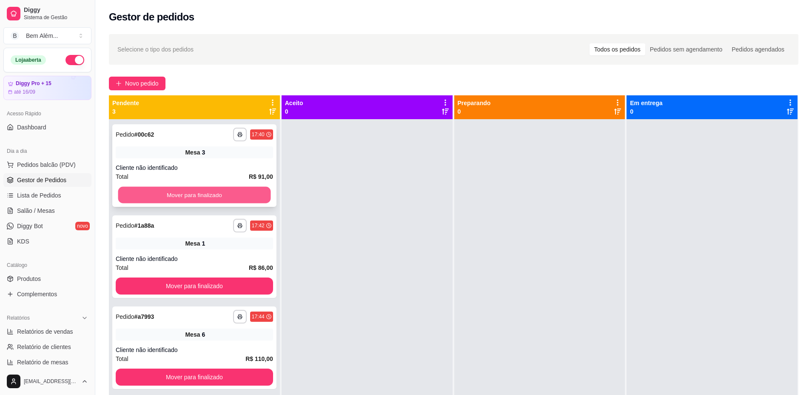
click at [126, 199] on button "Mover para finalizado" at bounding box center [194, 195] width 153 height 17
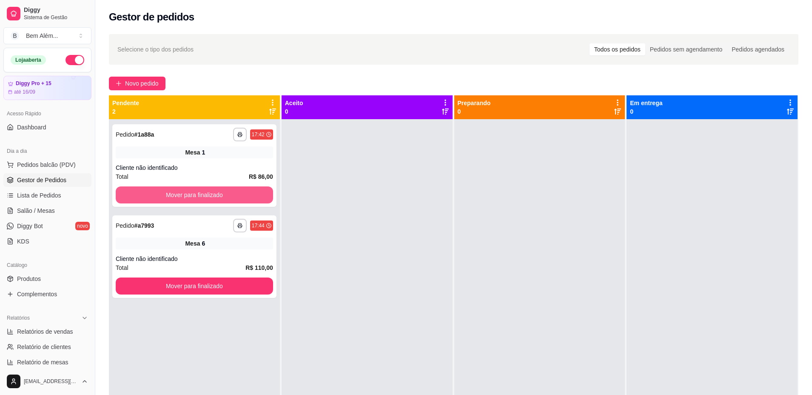
click at [126, 199] on button "Mover para finalizado" at bounding box center [194, 194] width 157 height 17
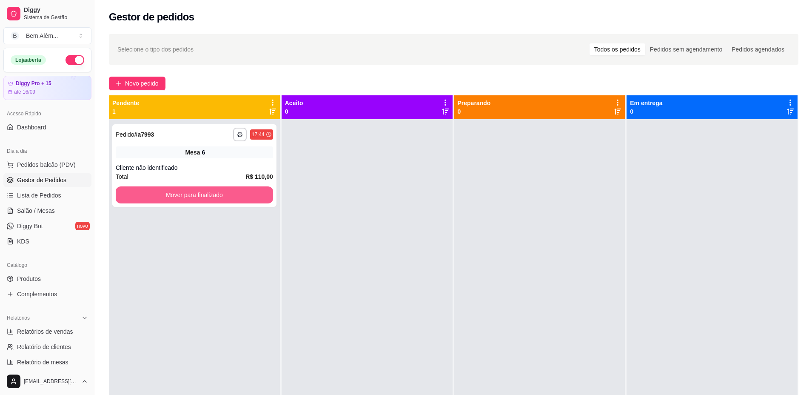
click at [126, 199] on button "Mover para finalizado" at bounding box center [194, 194] width 157 height 17
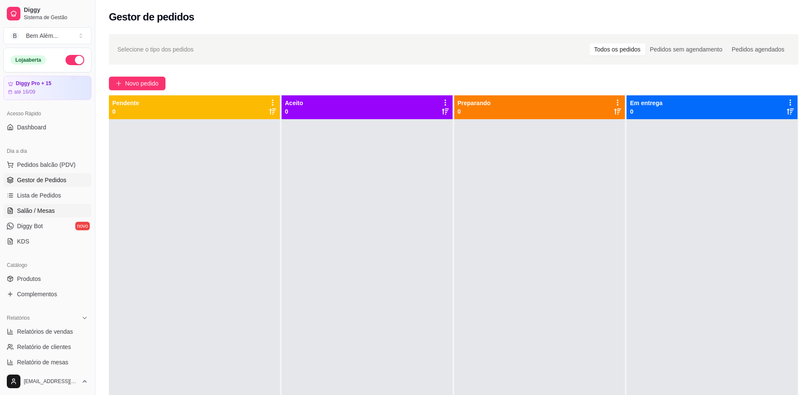
click at [36, 216] on link "Salão / Mesas" at bounding box center [47, 211] width 88 height 14
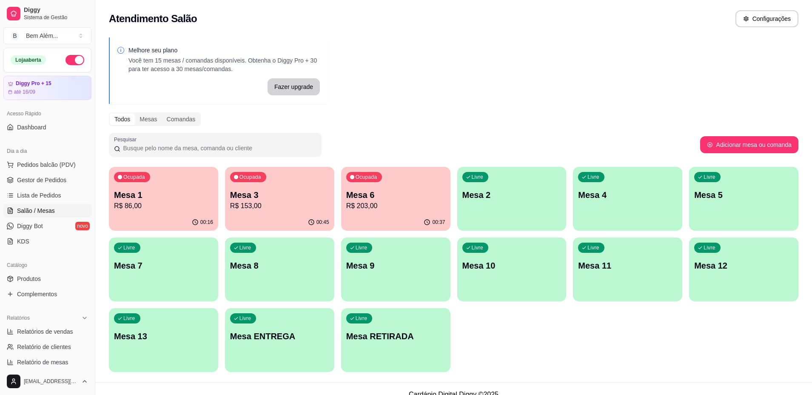
click at [296, 202] on p "R$ 153,00" at bounding box center [279, 206] width 99 height 10
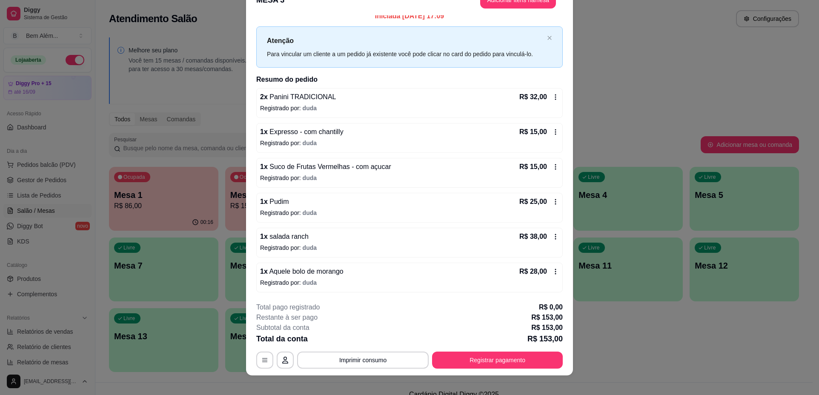
scroll to position [25, 0]
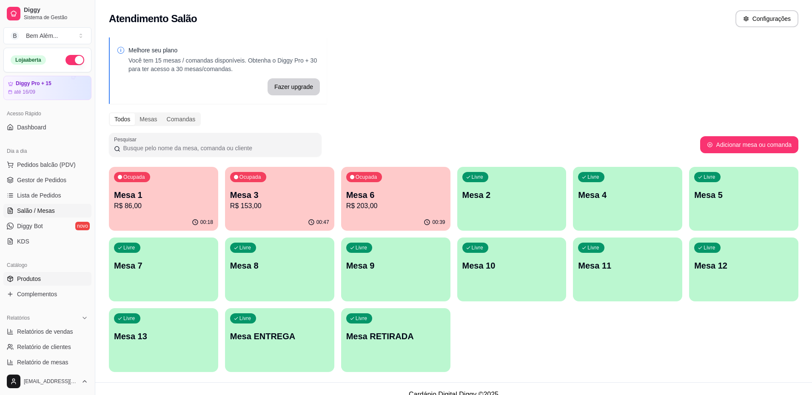
click at [63, 274] on link "Produtos" at bounding box center [47, 279] width 88 height 14
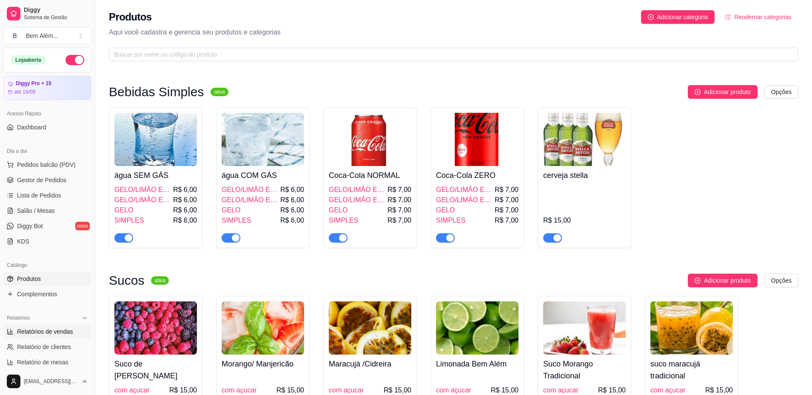
click at [71, 333] on span "Relatórios de vendas" at bounding box center [45, 331] width 56 height 9
select select "ALL"
select select "0"
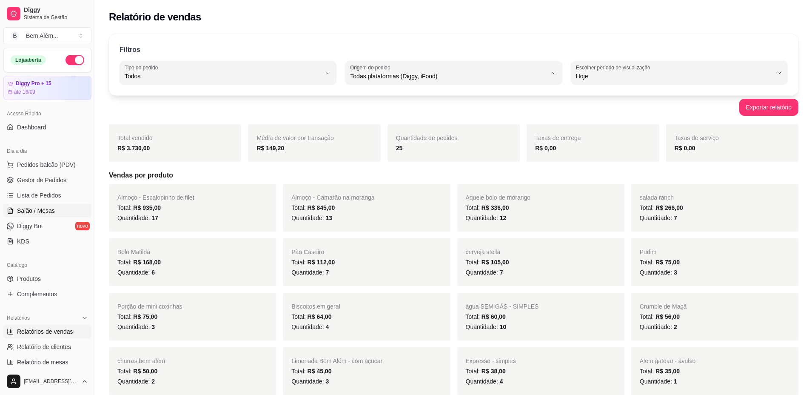
click at [50, 211] on span "Salão / Mesas" at bounding box center [36, 210] width 38 height 9
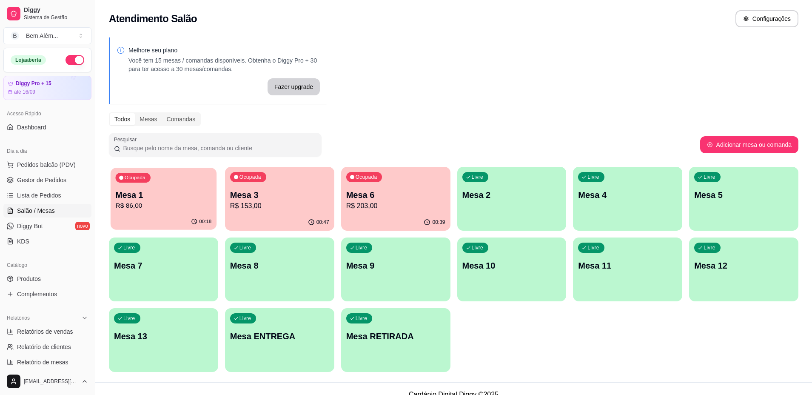
click at [141, 202] on p "R$ 86,00" at bounding box center [163, 206] width 96 height 10
click at [371, 208] on p "R$ 203,00" at bounding box center [396, 206] width 96 height 10
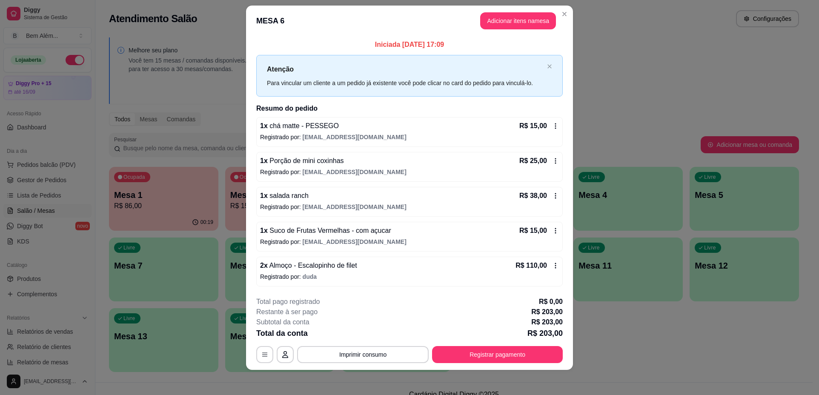
scroll to position [12, 0]
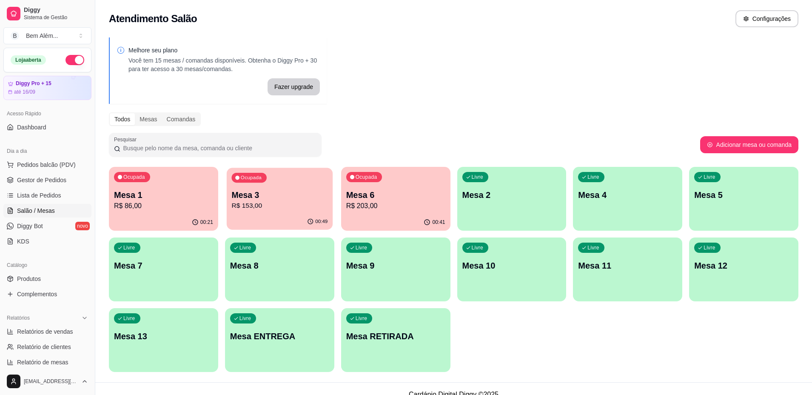
click at [277, 201] on p "R$ 153,00" at bounding box center [279, 206] width 96 height 10
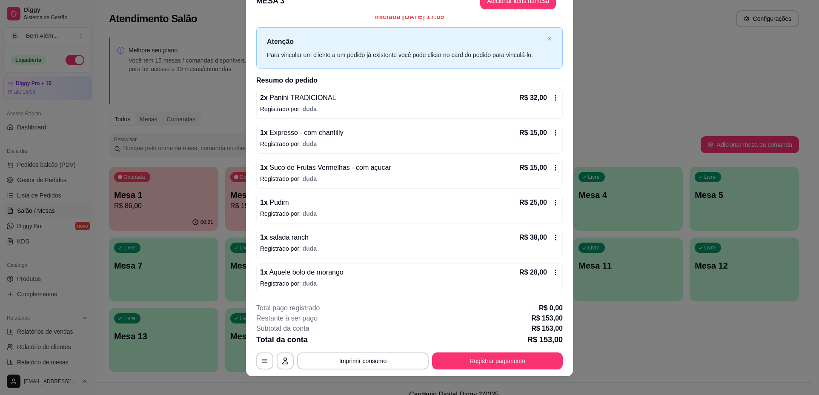
scroll to position [25, 0]
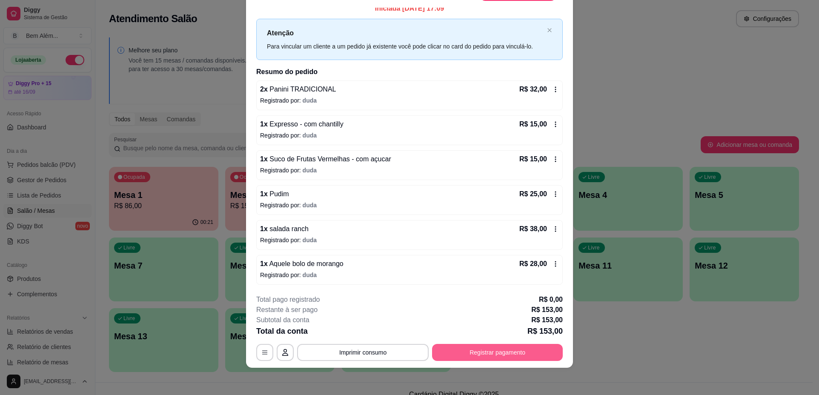
click at [467, 353] on button "Registrar pagamento" at bounding box center [497, 352] width 131 height 17
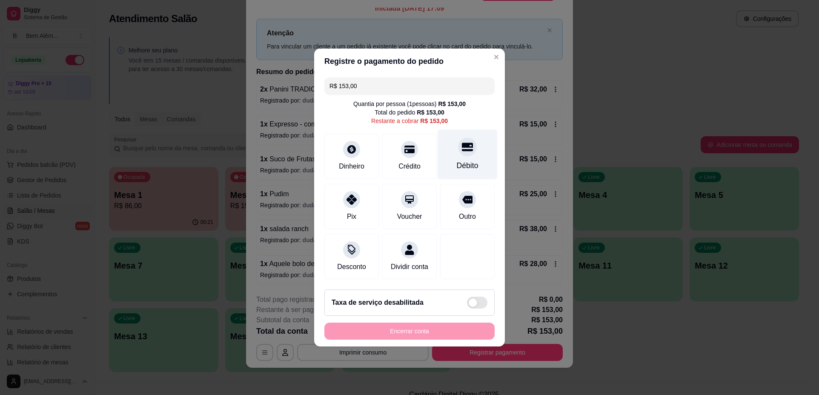
click at [477, 146] on div "Débito" at bounding box center [467, 155] width 60 height 50
type input "R$ 0,00"
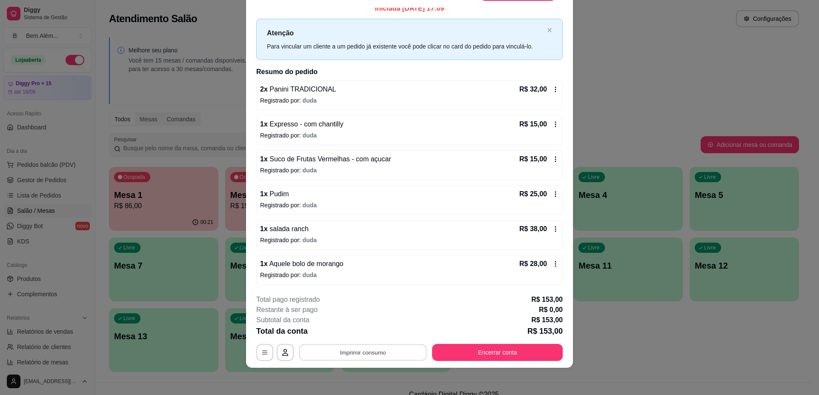
click at [348, 351] on button "Imprimir consumo" at bounding box center [363, 352] width 128 height 17
click at [345, 334] on button "impressao computador" at bounding box center [360, 333] width 64 height 14
click at [471, 355] on button "Encerrar conta" at bounding box center [497, 352] width 131 height 17
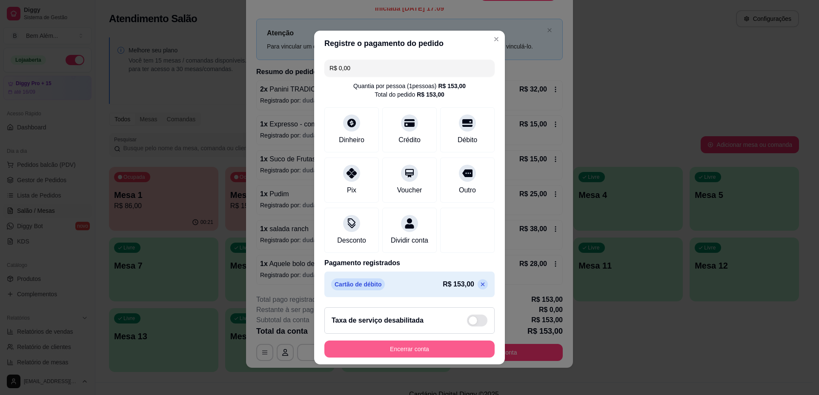
click at [454, 357] on button "Encerrar conta" at bounding box center [409, 348] width 170 height 17
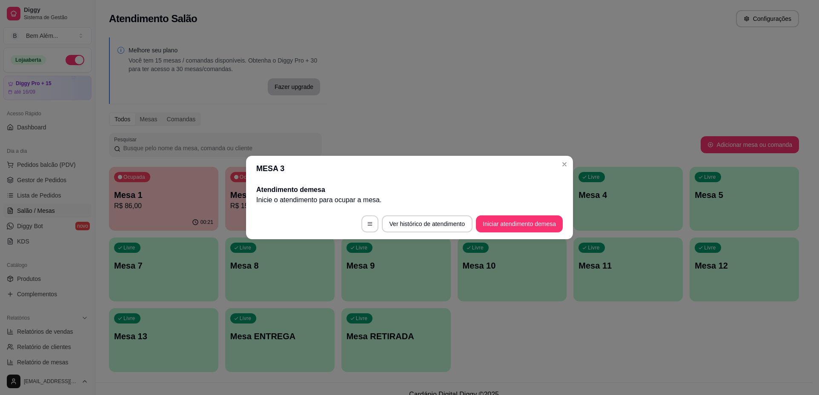
scroll to position [0, 0]
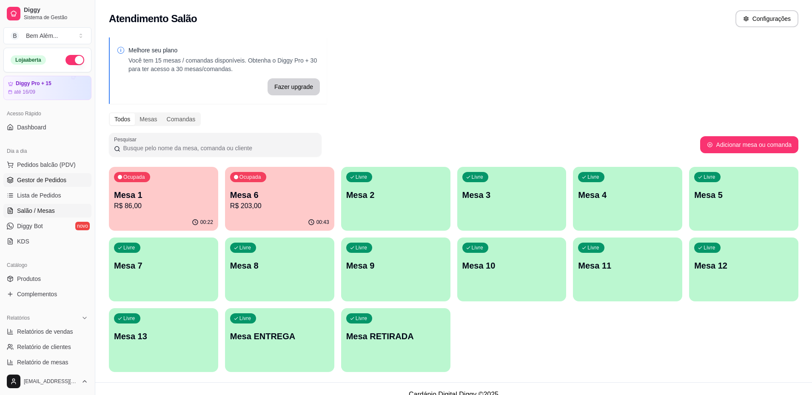
click at [60, 180] on span "Gestor de Pedidos" at bounding box center [41, 180] width 49 height 9
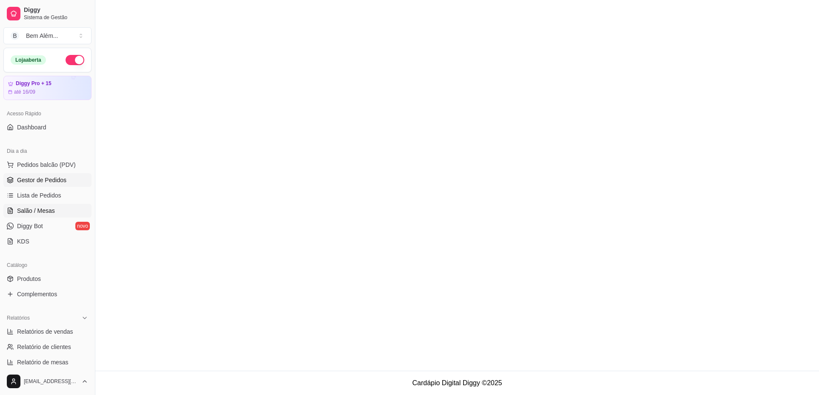
click at [77, 213] on link "Salão / Mesas" at bounding box center [47, 211] width 88 height 14
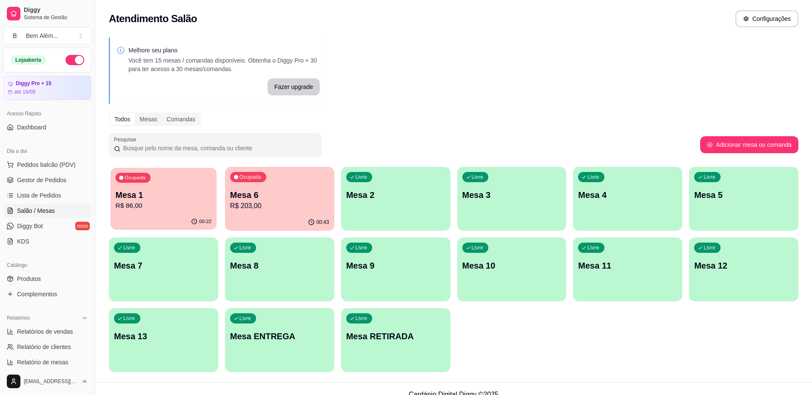
click at [170, 202] on p "R$ 86,00" at bounding box center [163, 206] width 96 height 10
click at [267, 230] on div "00:43" at bounding box center [280, 222] width 106 height 16
click at [177, 223] on div "00:23" at bounding box center [163, 222] width 109 height 17
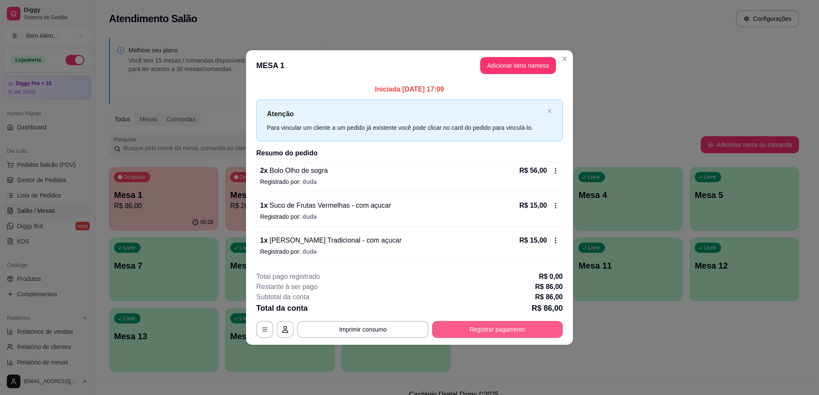
click at [539, 330] on button "Registrar pagamento" at bounding box center [497, 329] width 131 height 17
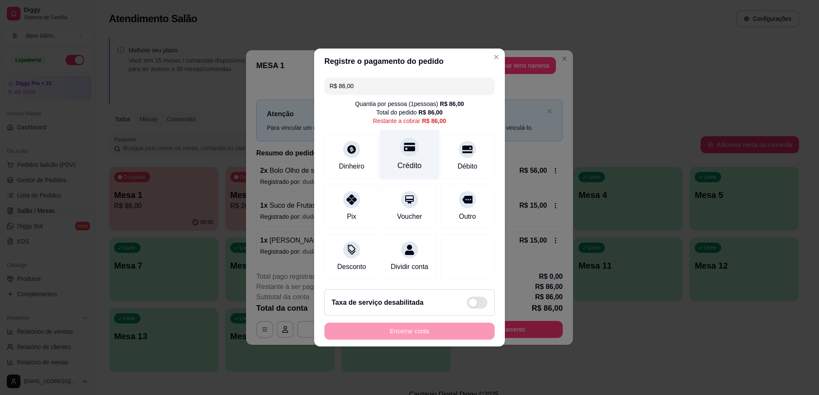
click at [392, 154] on div "Crédito" at bounding box center [410, 155] width 60 height 50
type input "R$ 0,00"
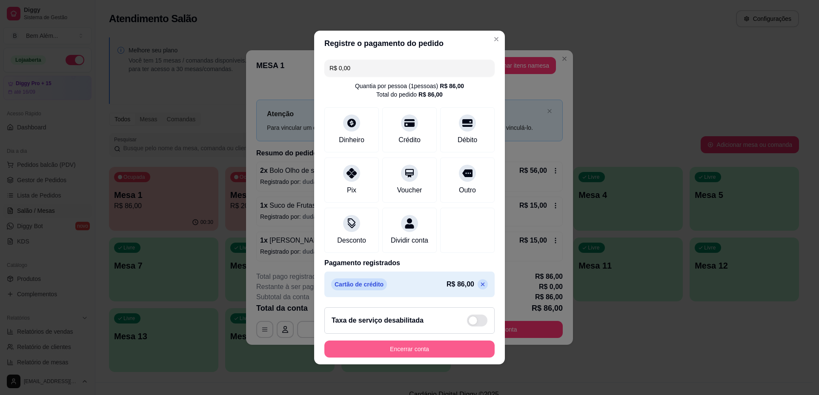
click at [404, 351] on button "Encerrar conta" at bounding box center [409, 348] width 170 height 17
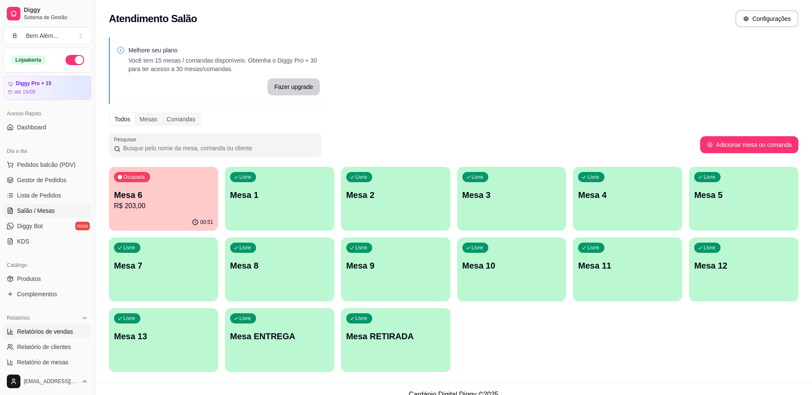
click at [42, 330] on span "Relatórios de vendas" at bounding box center [45, 331] width 56 height 9
select select "ALL"
select select "0"
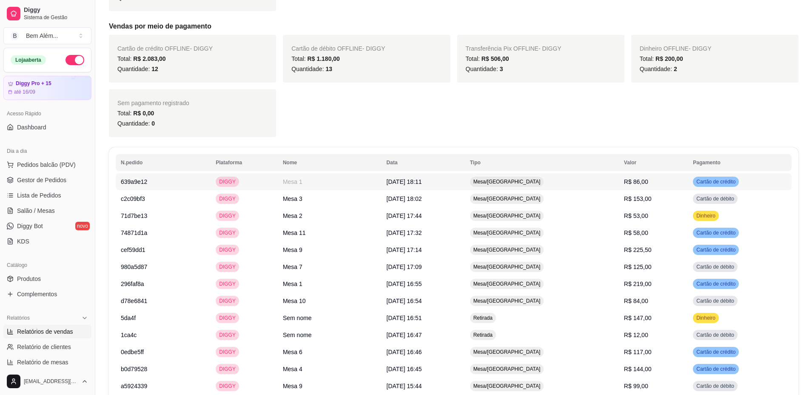
scroll to position [766, 0]
click at [465, 183] on td "14/09/2025 às 18:11" at bounding box center [423, 180] width 83 height 17
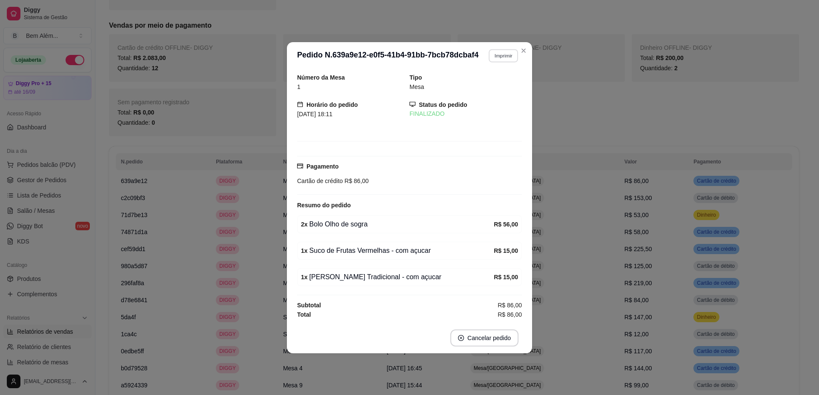
click at [499, 57] on button "Imprimir" at bounding box center [502, 55] width 29 height 13
click at [495, 89] on button "impressao computador" at bounding box center [481, 86] width 64 height 14
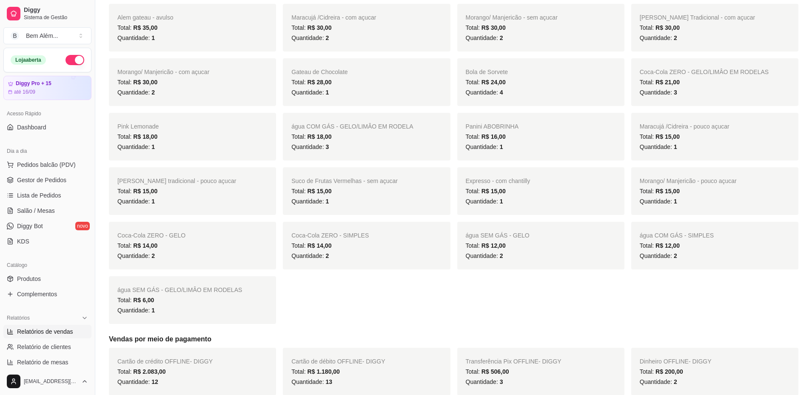
scroll to position [340, 0]
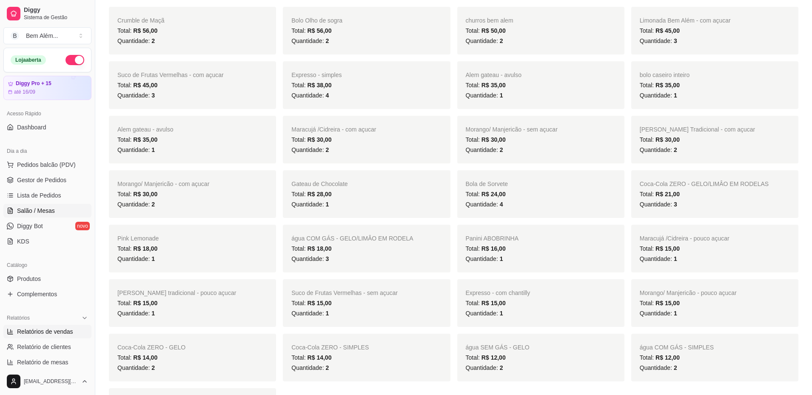
click at [48, 210] on span "Salão / Mesas" at bounding box center [36, 210] width 38 height 9
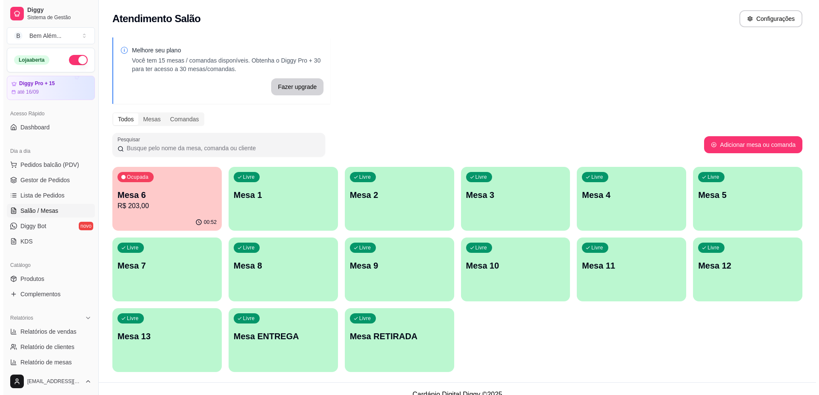
scroll to position [11, 0]
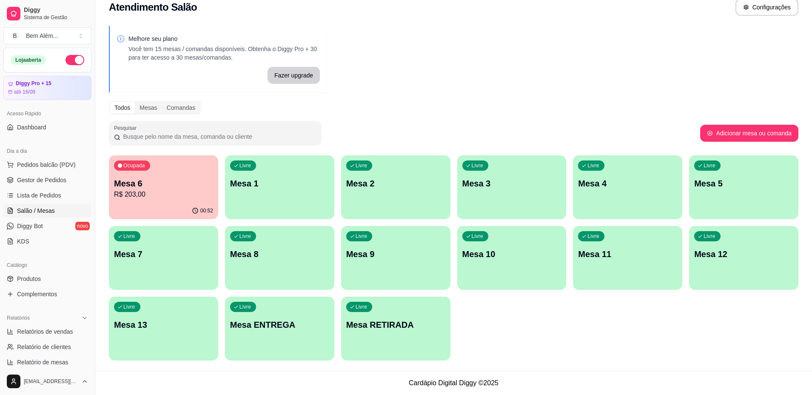
click at [143, 207] on div "00:52" at bounding box center [163, 211] width 109 height 17
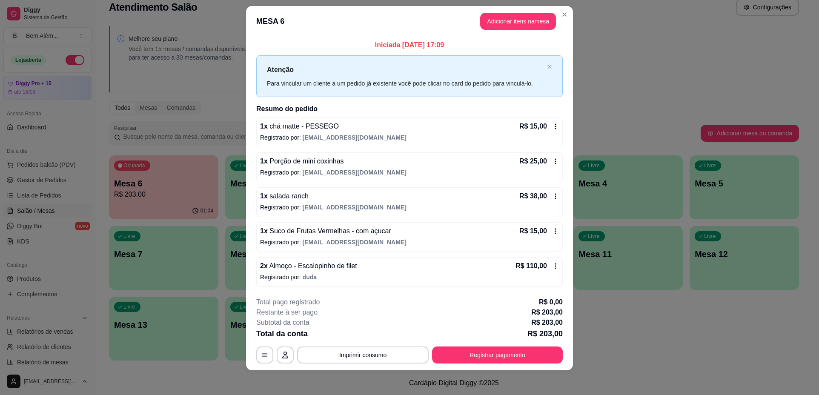
scroll to position [12, 0]
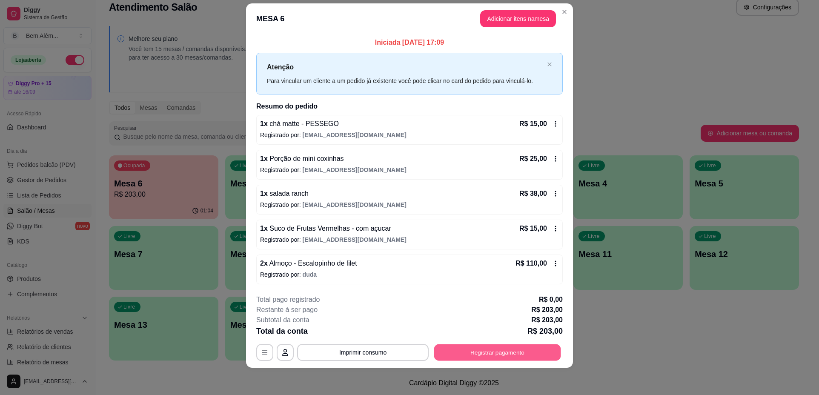
click at [468, 359] on button "Registrar pagamento" at bounding box center [497, 352] width 127 height 17
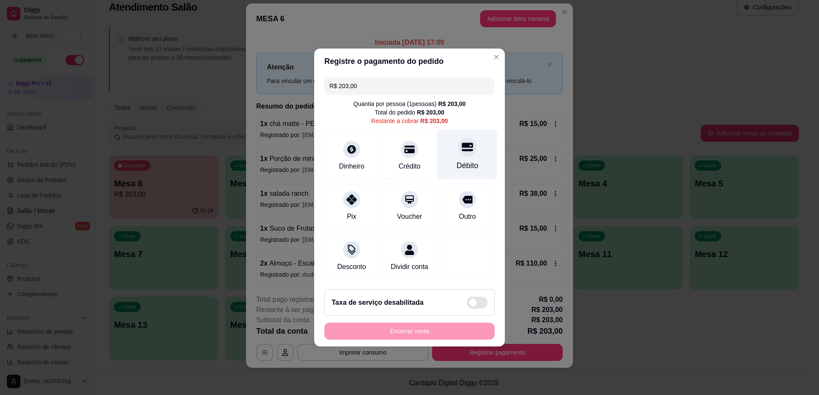
click at [462, 148] on div at bounding box center [467, 146] width 19 height 19
type input "R$ 0,00"
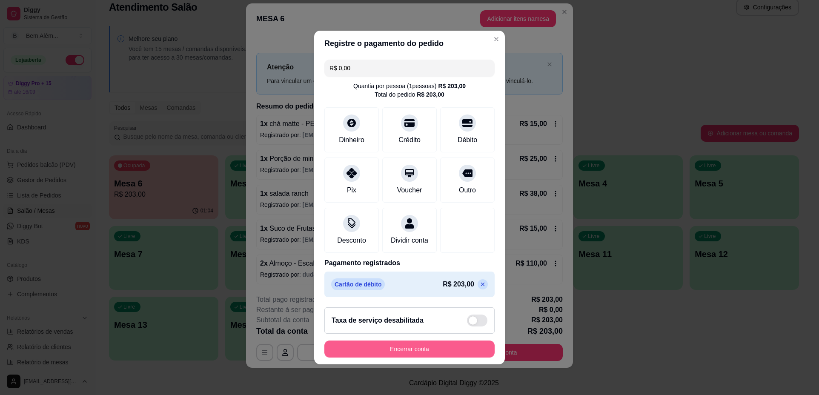
click at [443, 350] on button "Encerrar conta" at bounding box center [409, 348] width 170 height 17
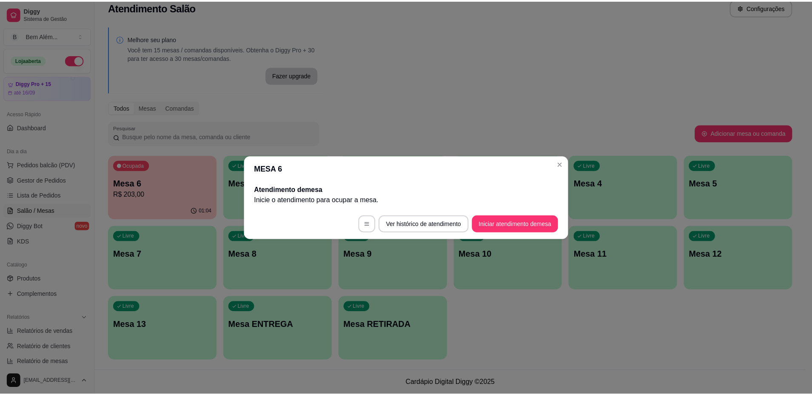
scroll to position [0, 0]
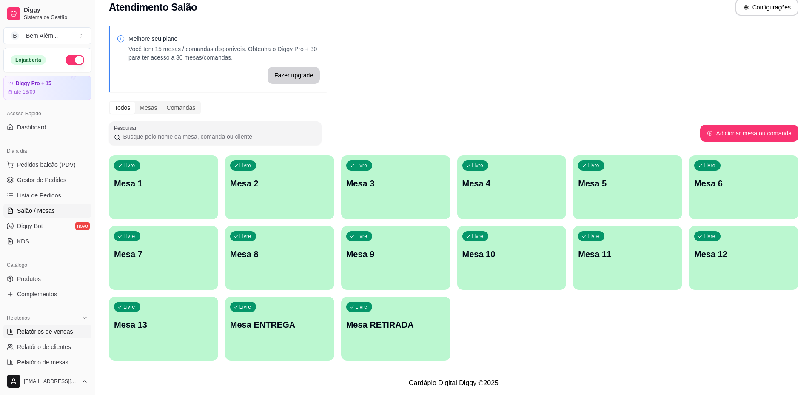
click at [67, 332] on span "Relatórios de vendas" at bounding box center [45, 331] width 56 height 9
select select "ALL"
select select "0"
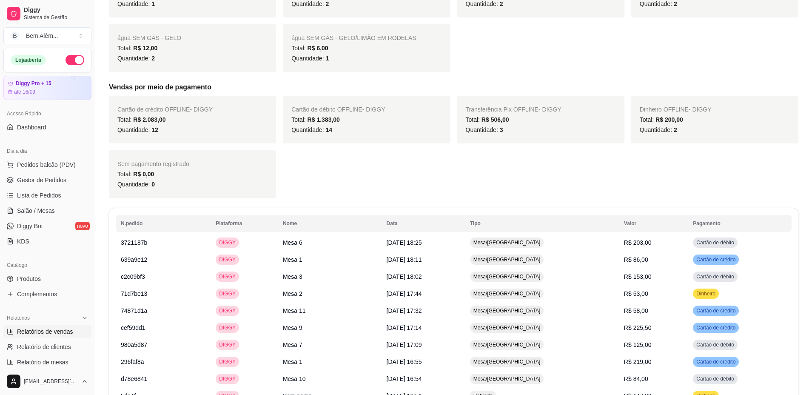
scroll to position [766, 0]
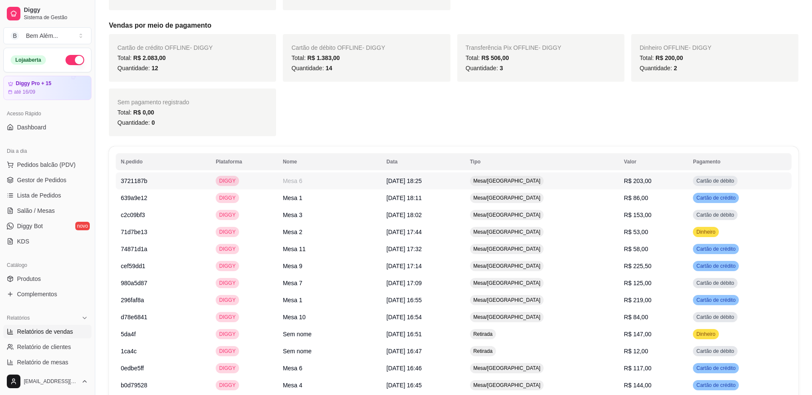
click at [441, 179] on td "14/09/2025 às 18:25" at bounding box center [423, 180] width 83 height 17
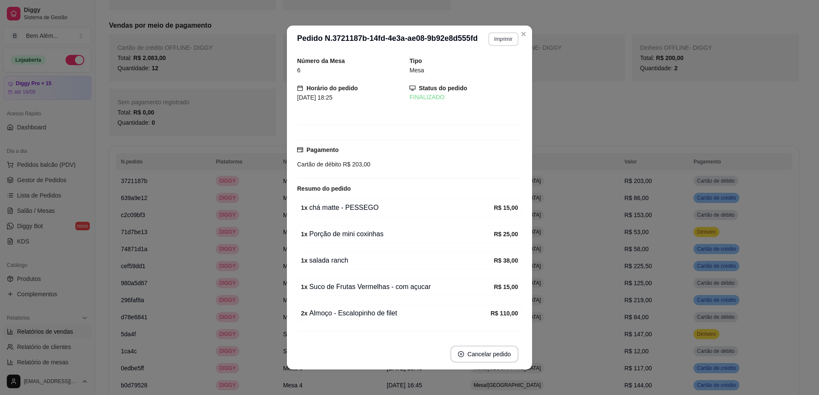
click at [493, 35] on button "Imprimir" at bounding box center [503, 39] width 30 height 14
click at [501, 69] on button "impressao computador" at bounding box center [478, 68] width 62 height 13
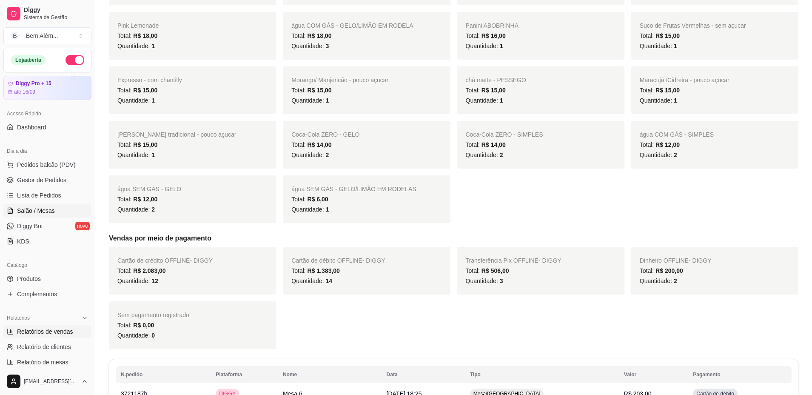
click at [55, 204] on link "Salão / Mesas" at bounding box center [47, 211] width 88 height 14
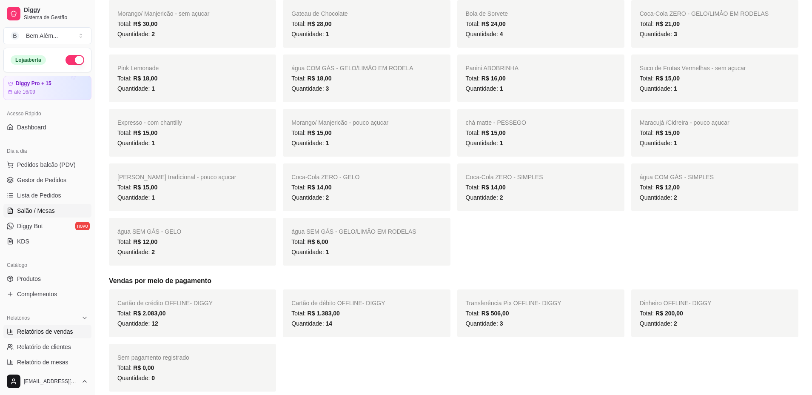
click at [68, 210] on link "Salão / Mesas" at bounding box center [47, 211] width 88 height 14
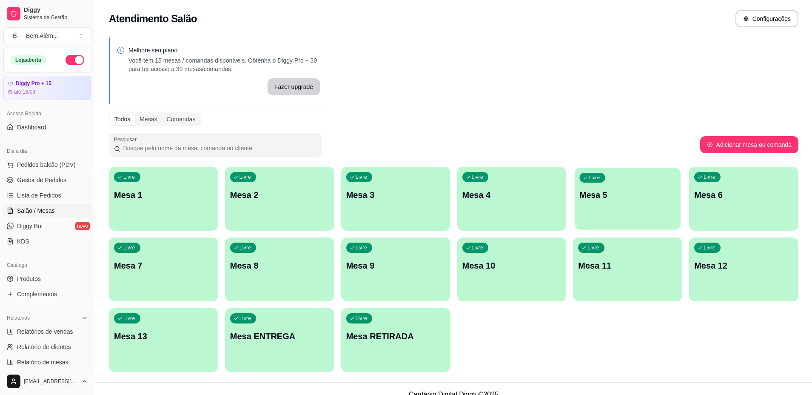
click at [619, 214] on div "Livre Mesa 5" at bounding box center [628, 194] width 106 height 52
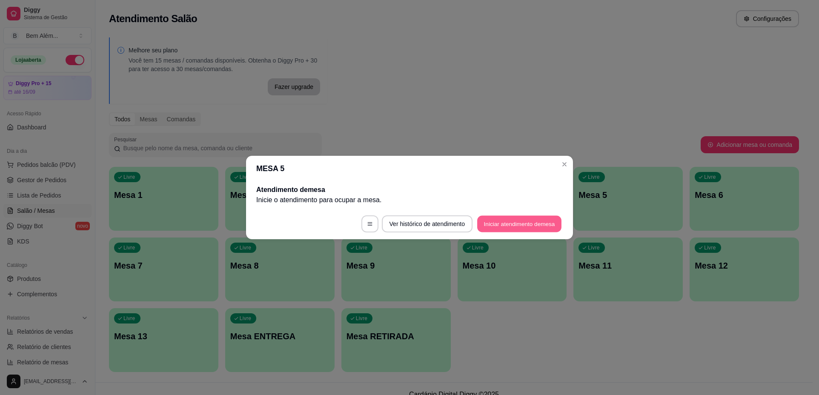
click at [494, 221] on button "Iniciar atendimento de mesa" at bounding box center [519, 224] width 84 height 17
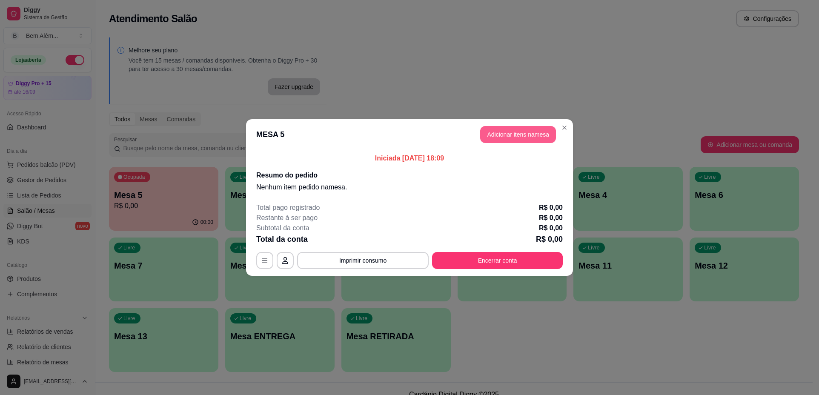
click at [527, 134] on button "Adicionar itens na mesa" at bounding box center [518, 134] width 76 height 17
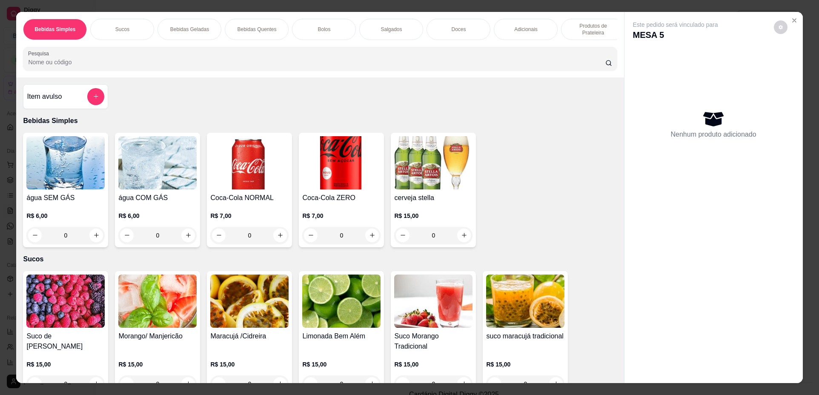
click at [250, 341] on h4 "Maracujá /Cidreira" at bounding box center [249, 336] width 78 height 10
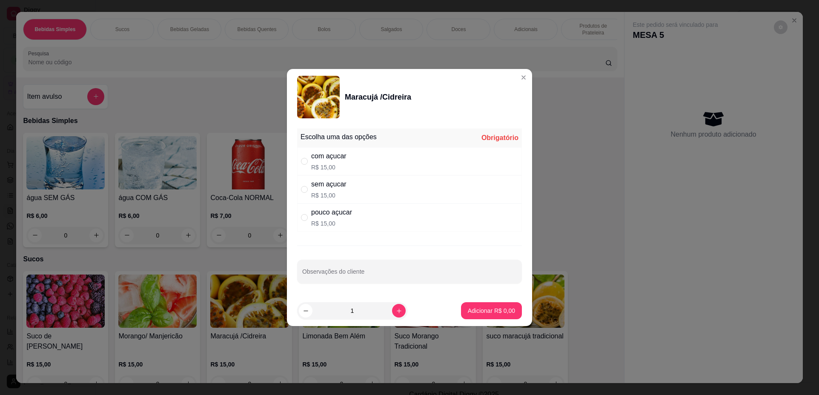
click at [368, 223] on div "pouco açucar R$ 15,00" at bounding box center [409, 217] width 225 height 28
radio input "true"
click at [502, 307] on p "Adicionar R$ 15,00" at bounding box center [489, 310] width 51 height 9
type input "1"
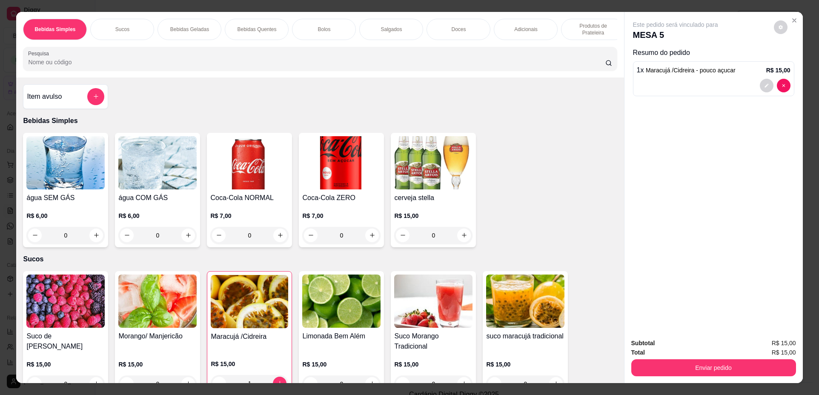
click at [146, 314] on img at bounding box center [157, 300] width 78 height 53
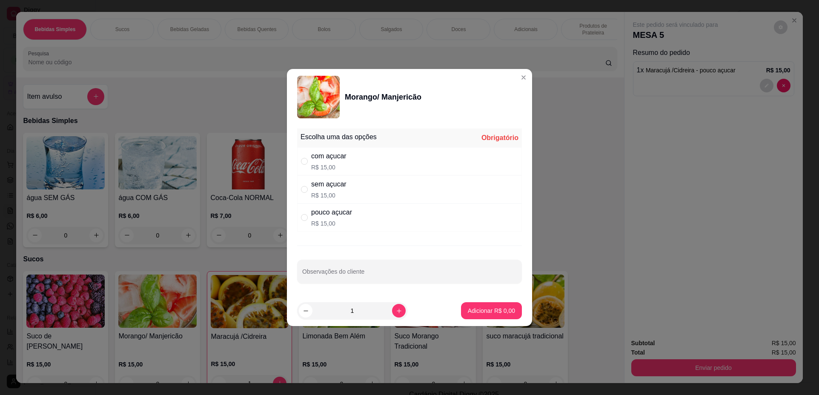
click at [330, 219] on div "pouco açucar R$ 15,00" at bounding box center [331, 217] width 41 height 20
radio input "true"
click at [480, 313] on p "Adicionar R$ 15,00" at bounding box center [489, 310] width 49 height 8
type input "1"
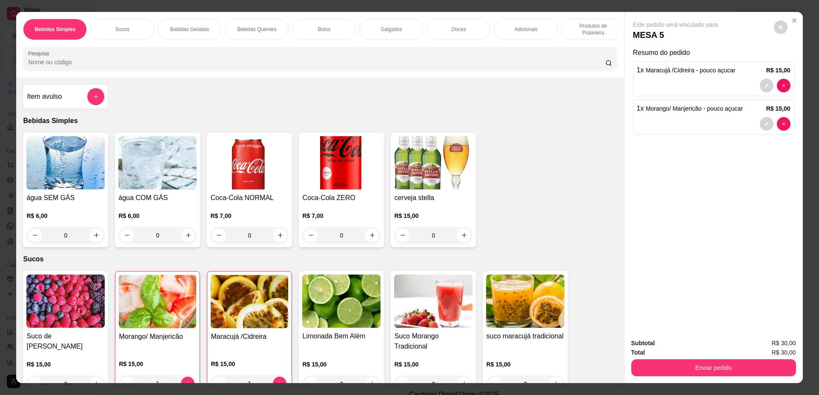
click at [400, 29] on div "Salgados" at bounding box center [391, 29] width 64 height 21
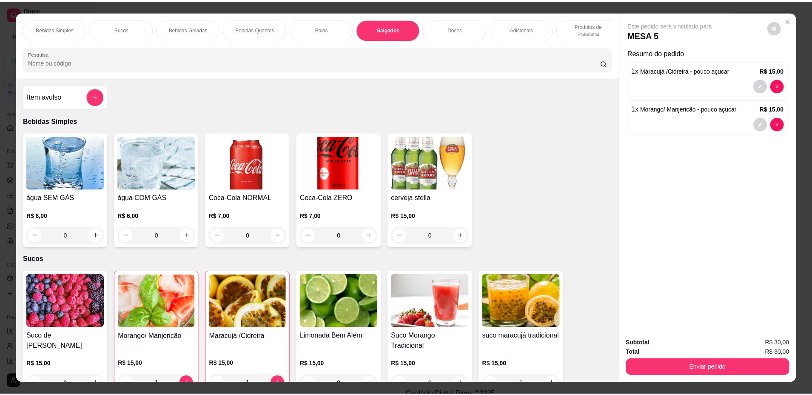
scroll to position [15, 0]
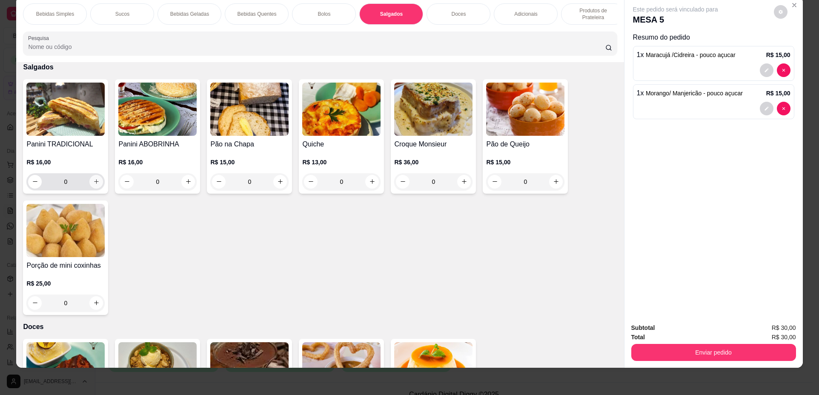
click at [93, 185] on icon "increase-product-quantity" at bounding box center [96, 181] width 6 height 6
type input "2"
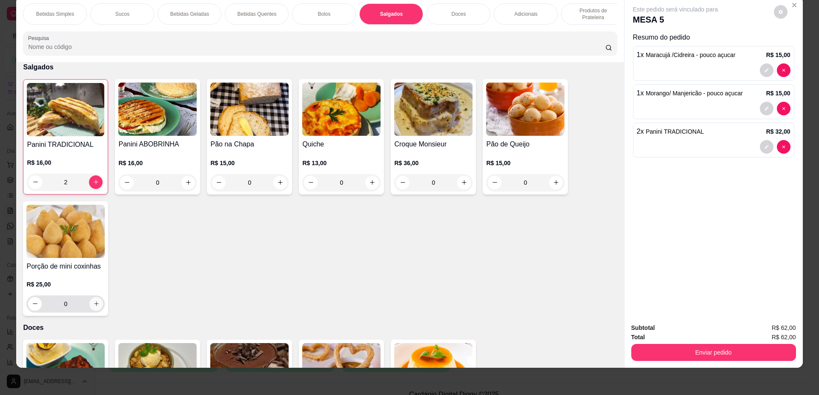
click at [95, 307] on icon "increase-product-quantity" at bounding box center [96, 303] width 6 height 6
type input "1"
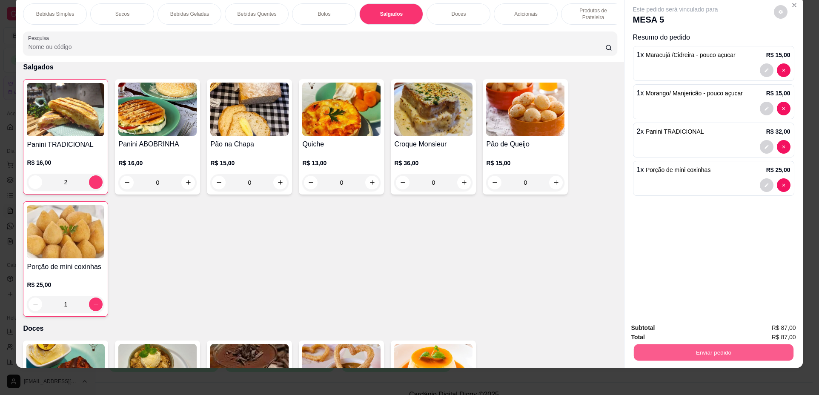
click at [673, 350] on button "Enviar pedido" at bounding box center [713, 352] width 160 height 17
click at [665, 332] on button "Não registrar e enviar pedido" at bounding box center [685, 331] width 86 height 16
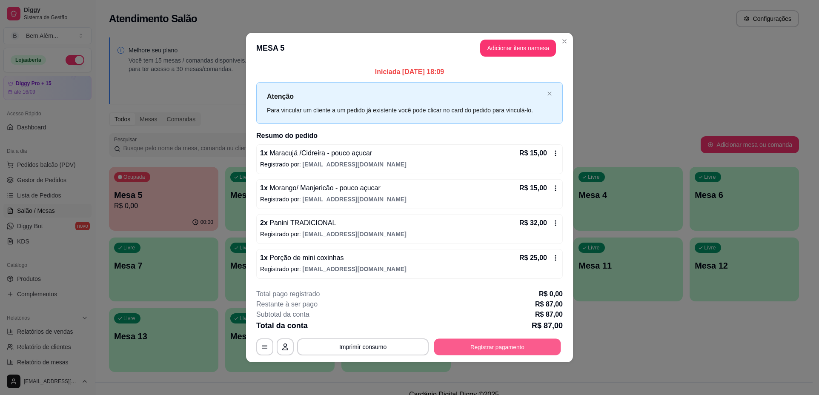
click at [521, 343] on button "Registrar pagamento" at bounding box center [497, 346] width 127 height 17
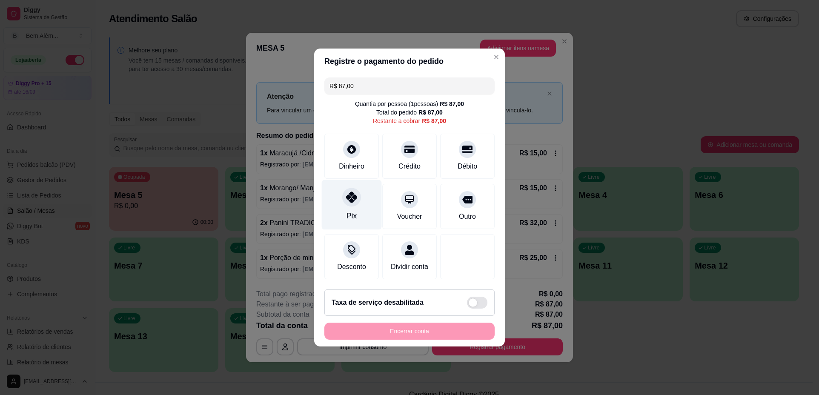
click at [356, 211] on div "Pix" at bounding box center [352, 205] width 60 height 50
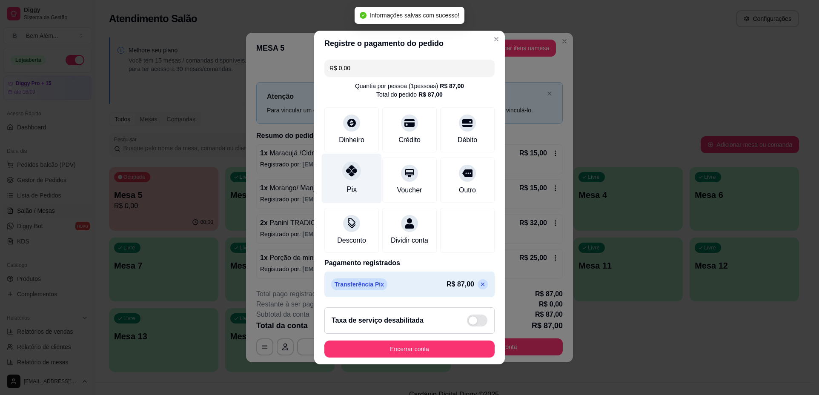
type input "R$ 0,00"
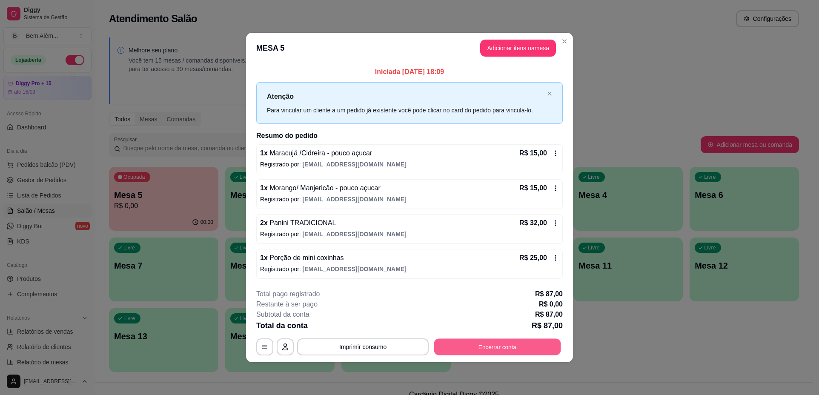
click at [446, 350] on button "Encerrar conta" at bounding box center [497, 346] width 127 height 17
click at [345, 353] on button "Imprimir consumo" at bounding box center [363, 346] width 128 height 17
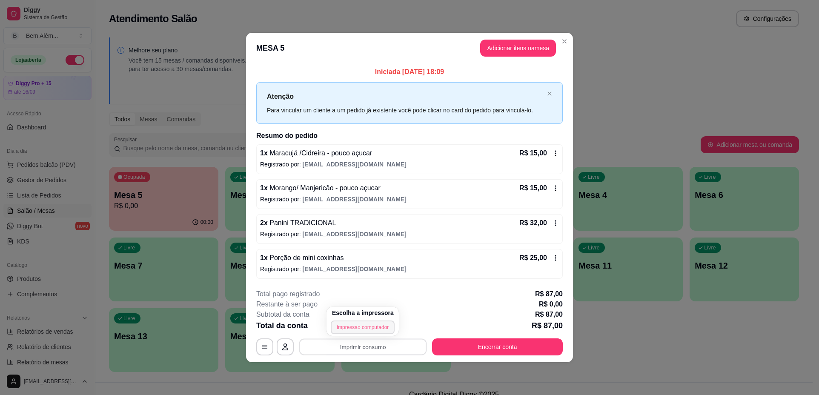
click at [348, 328] on button "impressao computador" at bounding box center [363, 327] width 64 height 14
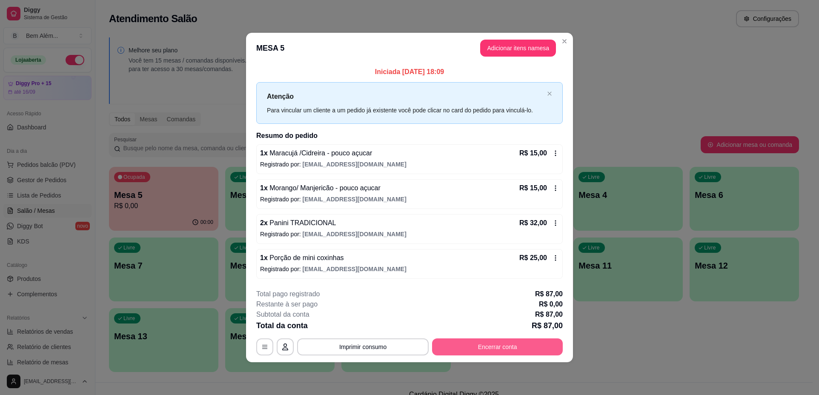
click at [472, 351] on button "Encerrar conta" at bounding box center [497, 346] width 131 height 17
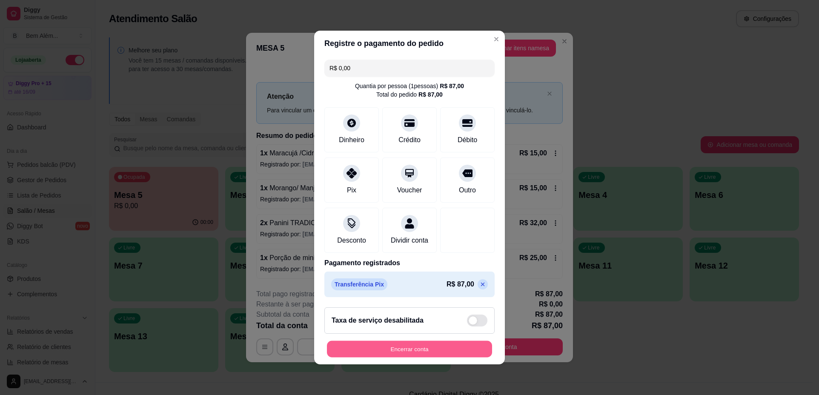
click at [408, 354] on button "Encerrar conta" at bounding box center [409, 349] width 165 height 17
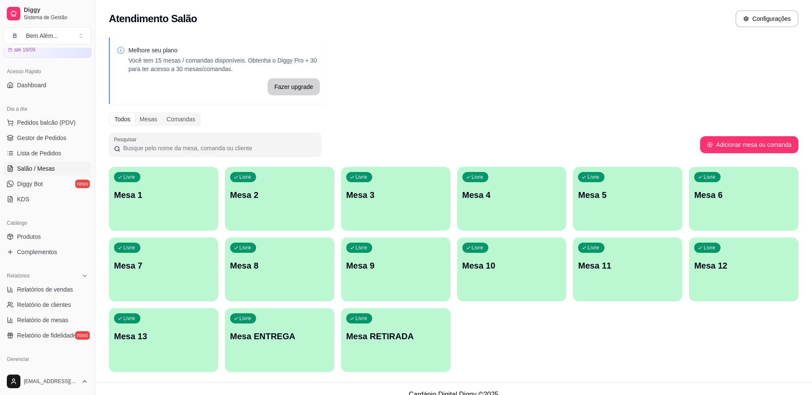
scroll to position [85, 0]
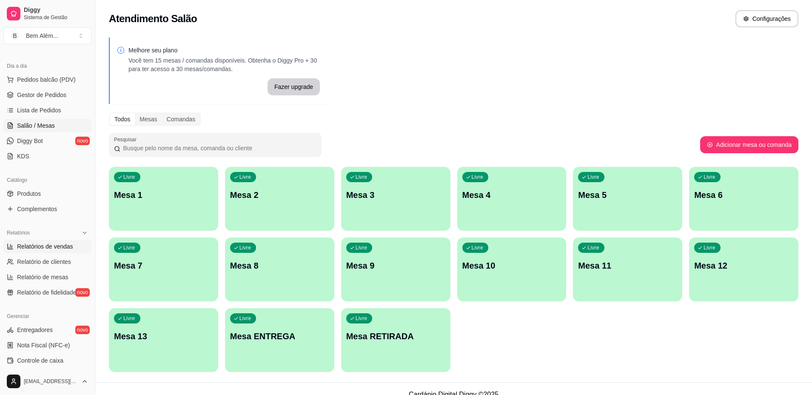
click at [61, 249] on span "Relatórios de vendas" at bounding box center [45, 246] width 56 height 9
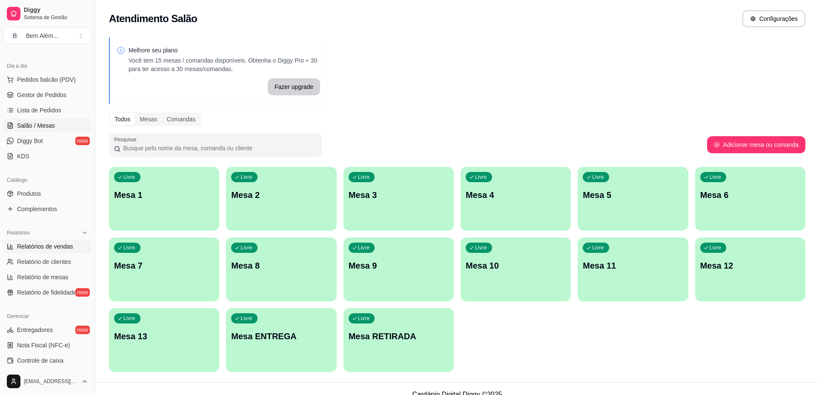
select select "ALL"
select select "0"
